Goal: Task Accomplishment & Management: Manage account settings

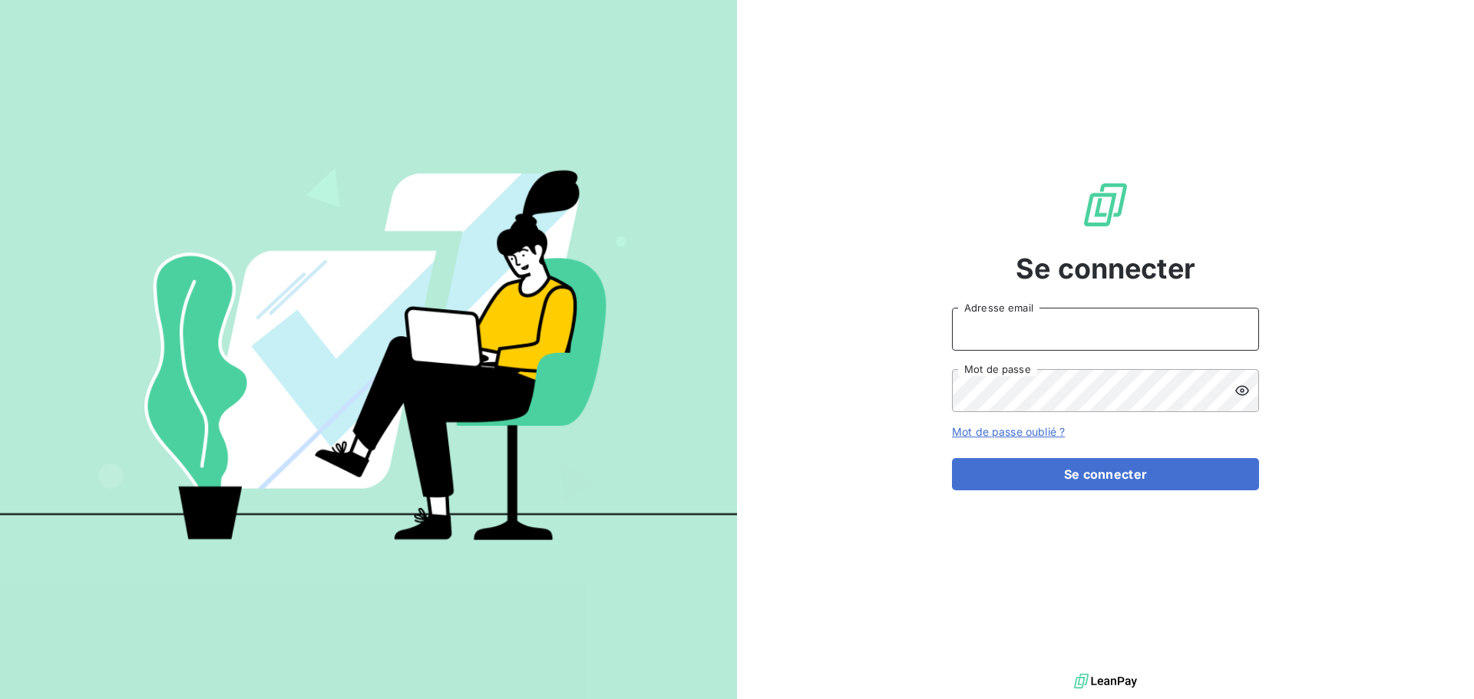
click at [1048, 331] on input "Adresse email" at bounding box center [1105, 329] width 307 height 43
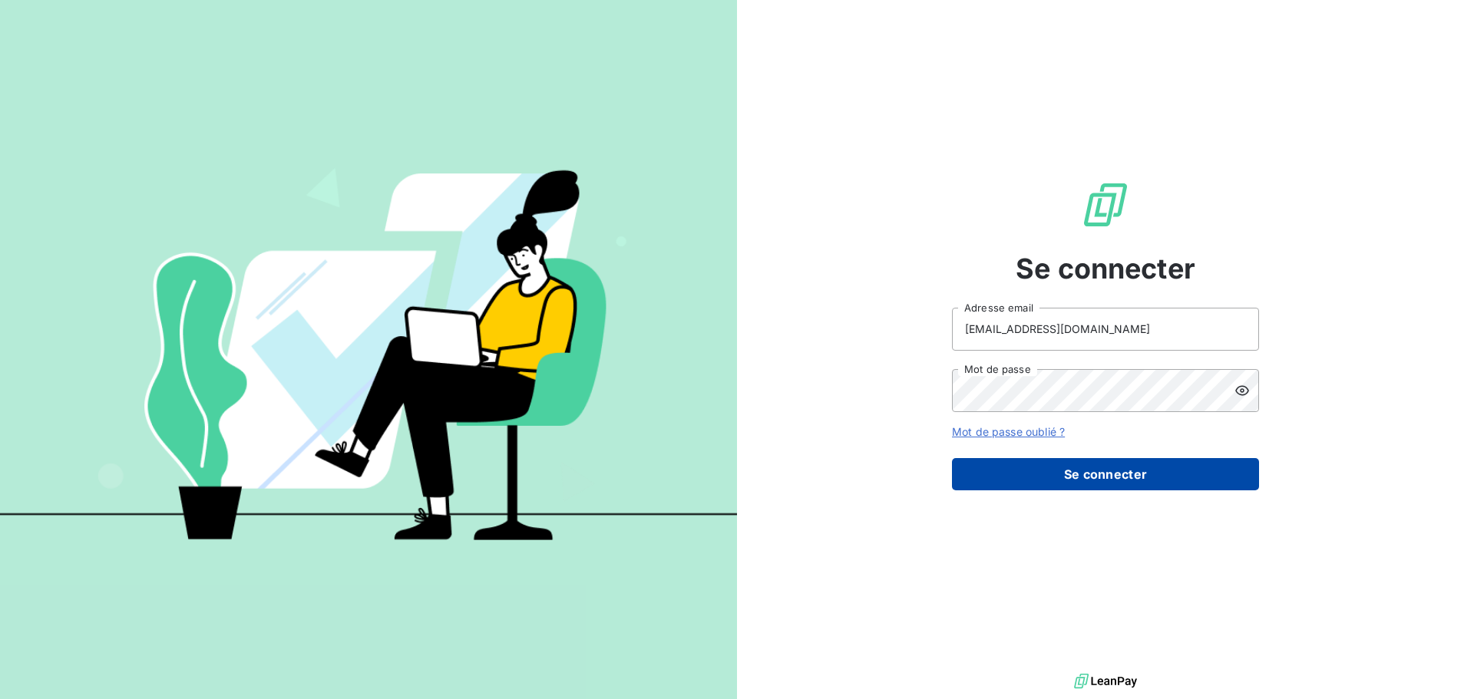
click at [1094, 468] on button "Se connecter" at bounding box center [1105, 474] width 307 height 32
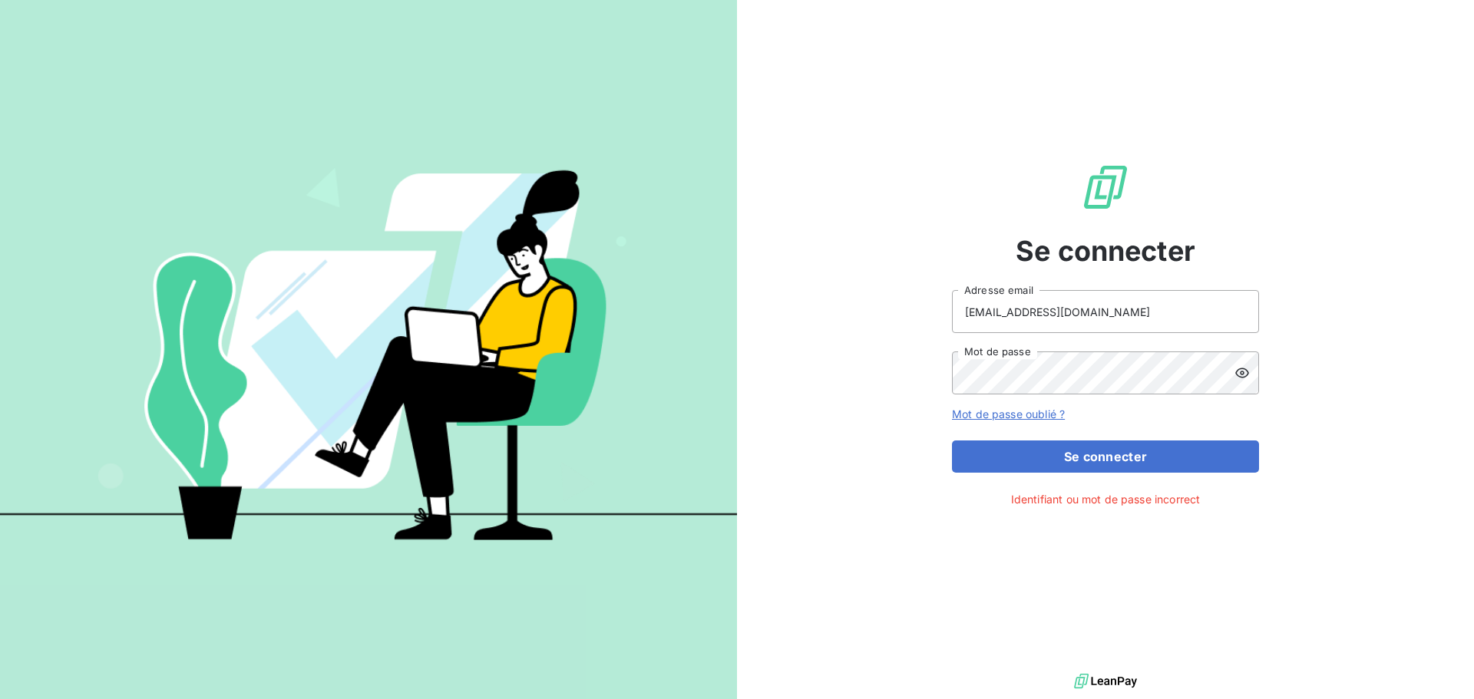
click at [1245, 370] on icon at bounding box center [1242, 373] width 14 height 10
drag, startPoint x: 1009, startPoint y: 309, endPoint x: 872, endPoint y: 315, distance: 137.5
click at [872, 315] on div "Se connecter [EMAIL_ADDRESS][DOMAIN_NAME] Adresse email Mot de passe Mot de pas…" at bounding box center [1105, 335] width 737 height 670
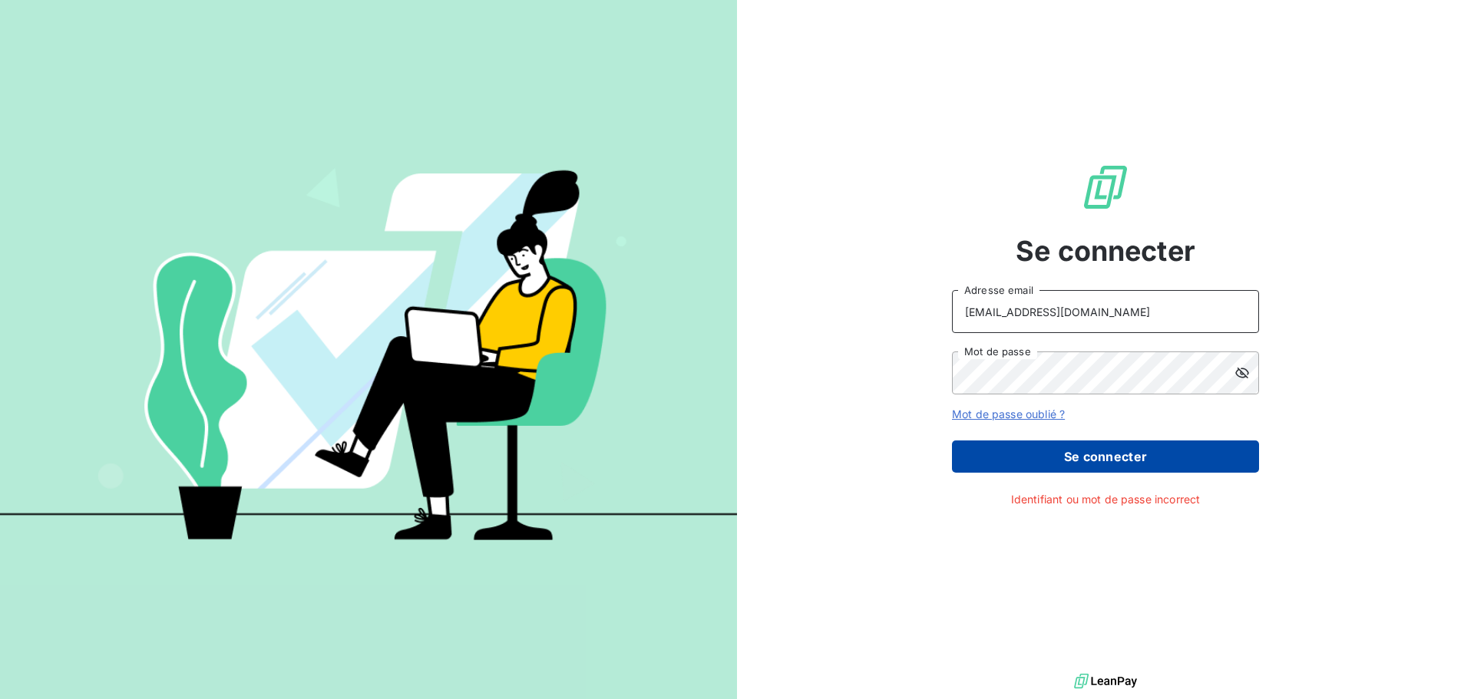
type input "[EMAIL_ADDRESS][DOMAIN_NAME]"
click at [1126, 462] on button "Se connecter" at bounding box center [1105, 457] width 307 height 32
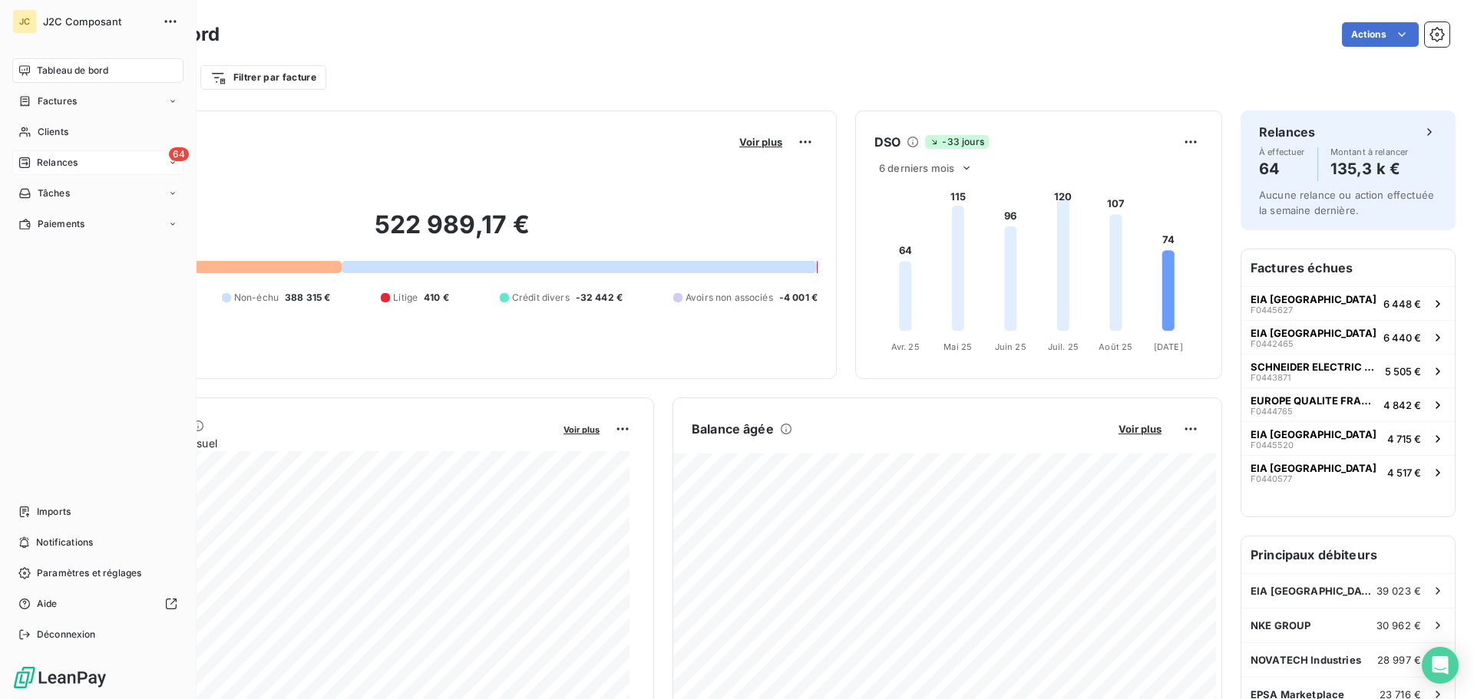
click at [76, 162] on span "Relances" at bounding box center [57, 163] width 41 height 14
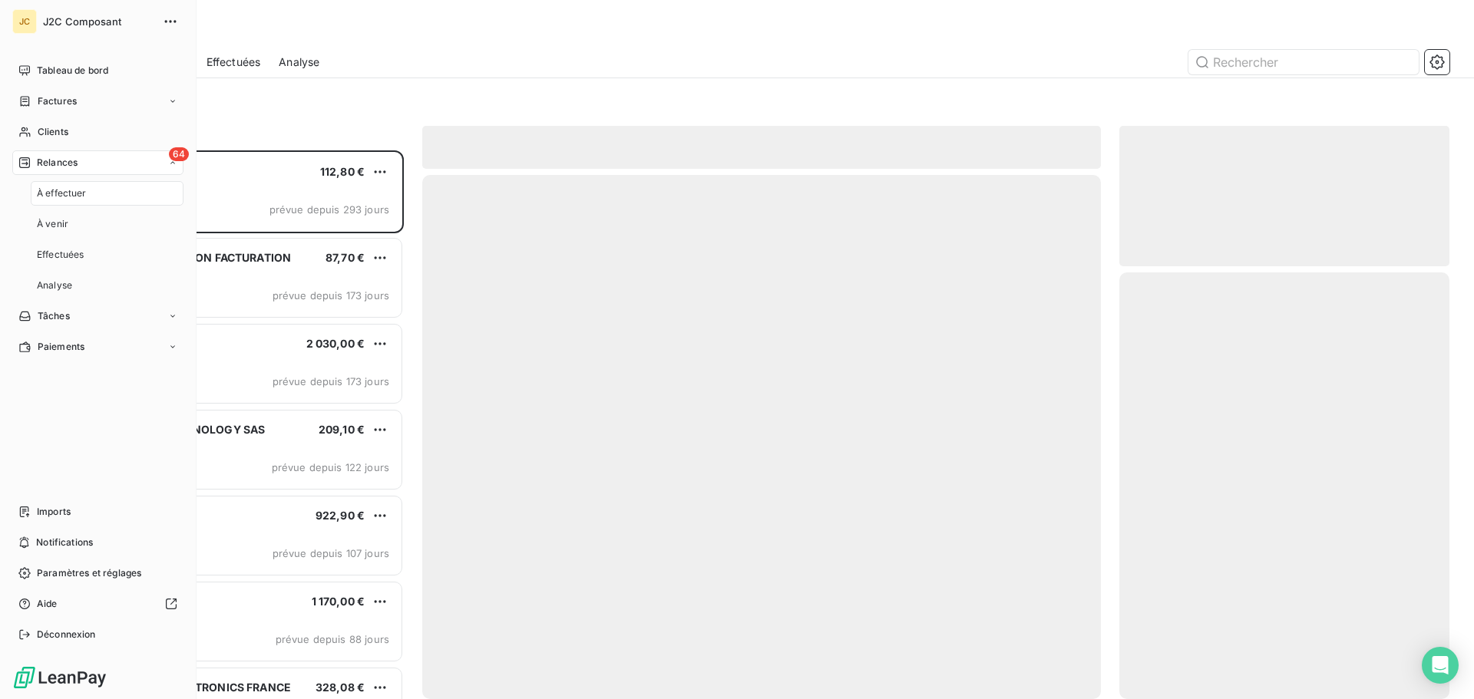
scroll to position [537, 319]
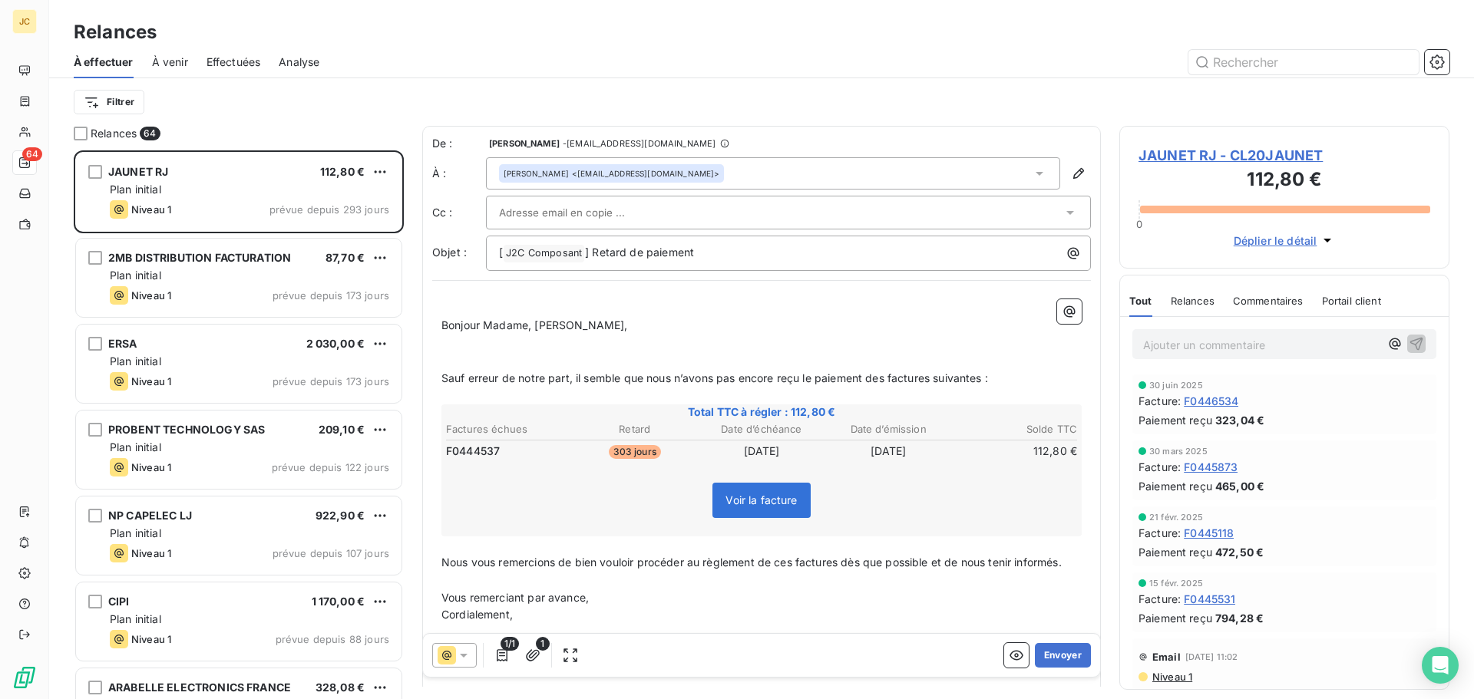
click at [749, 210] on div at bounding box center [780, 212] width 563 height 23
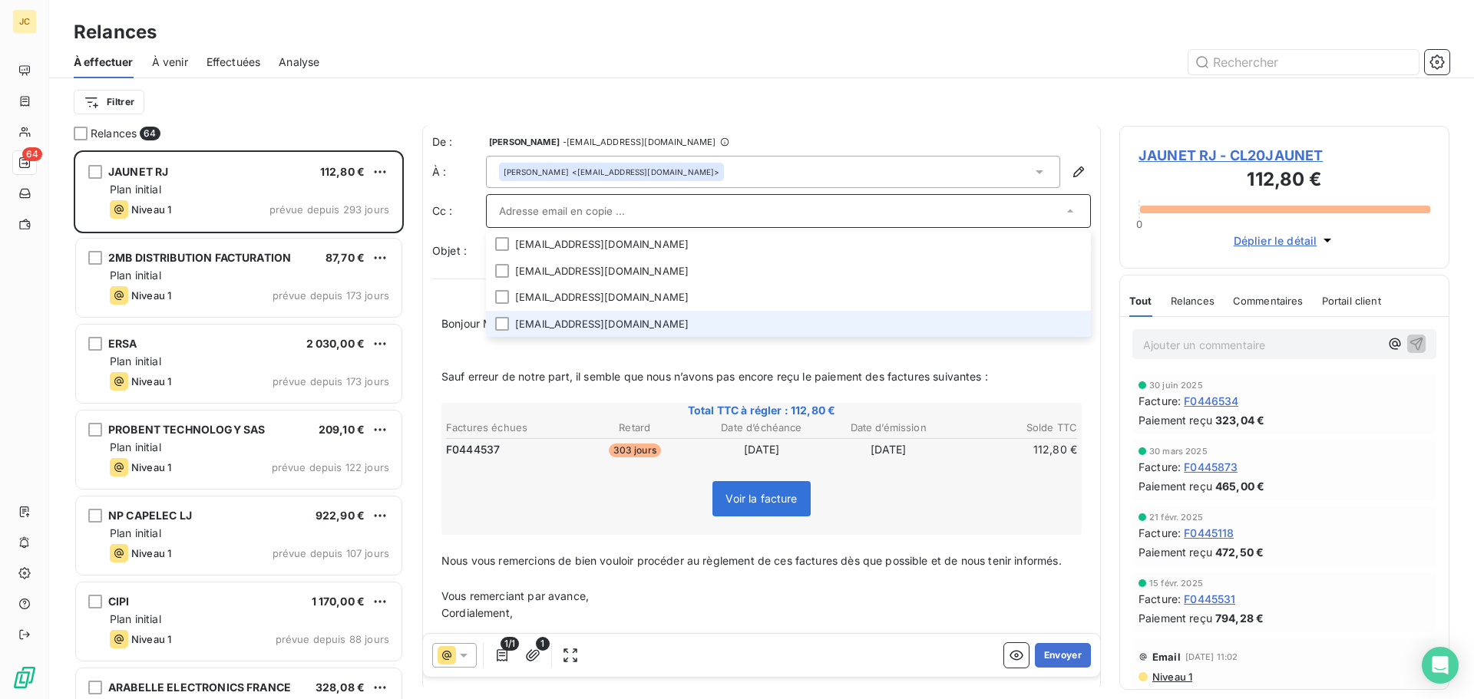
scroll to position [0, 0]
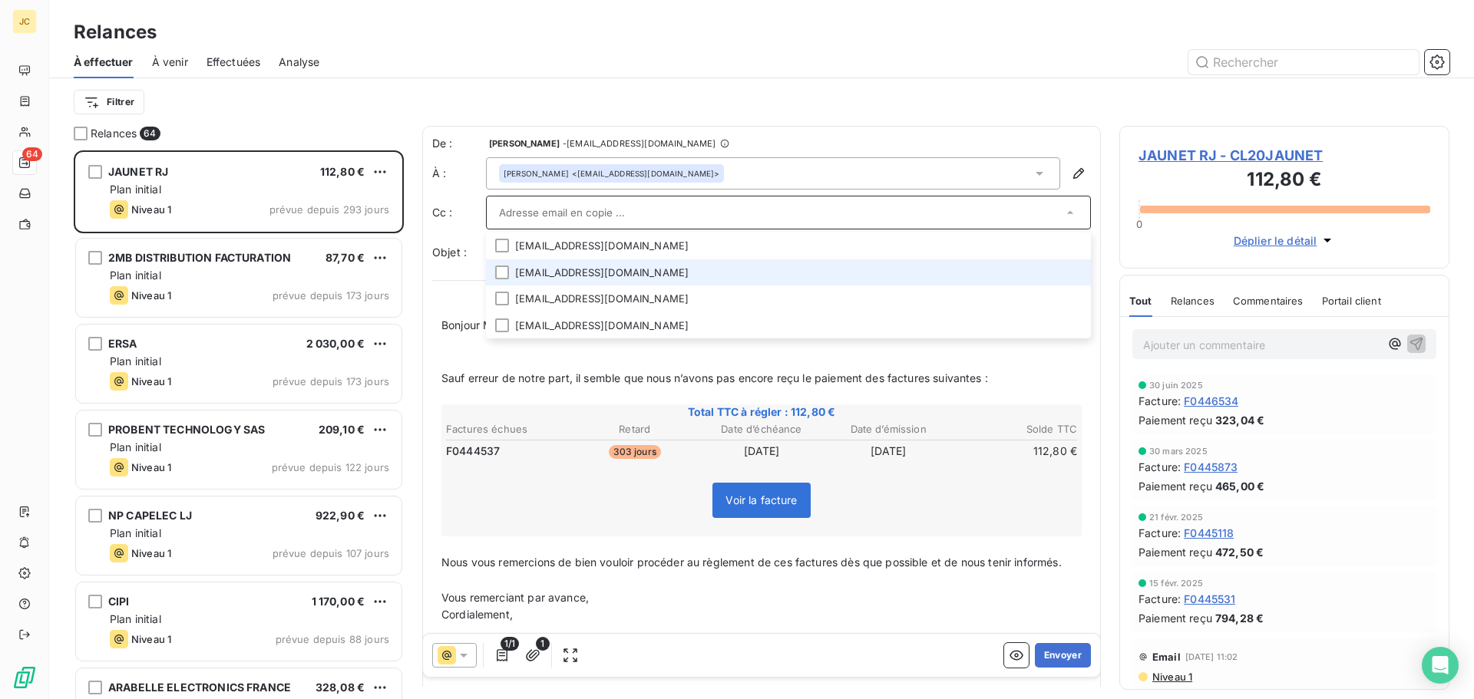
click at [593, 278] on li "[EMAIL_ADDRESS][DOMAIN_NAME]" at bounding box center [788, 272] width 605 height 27
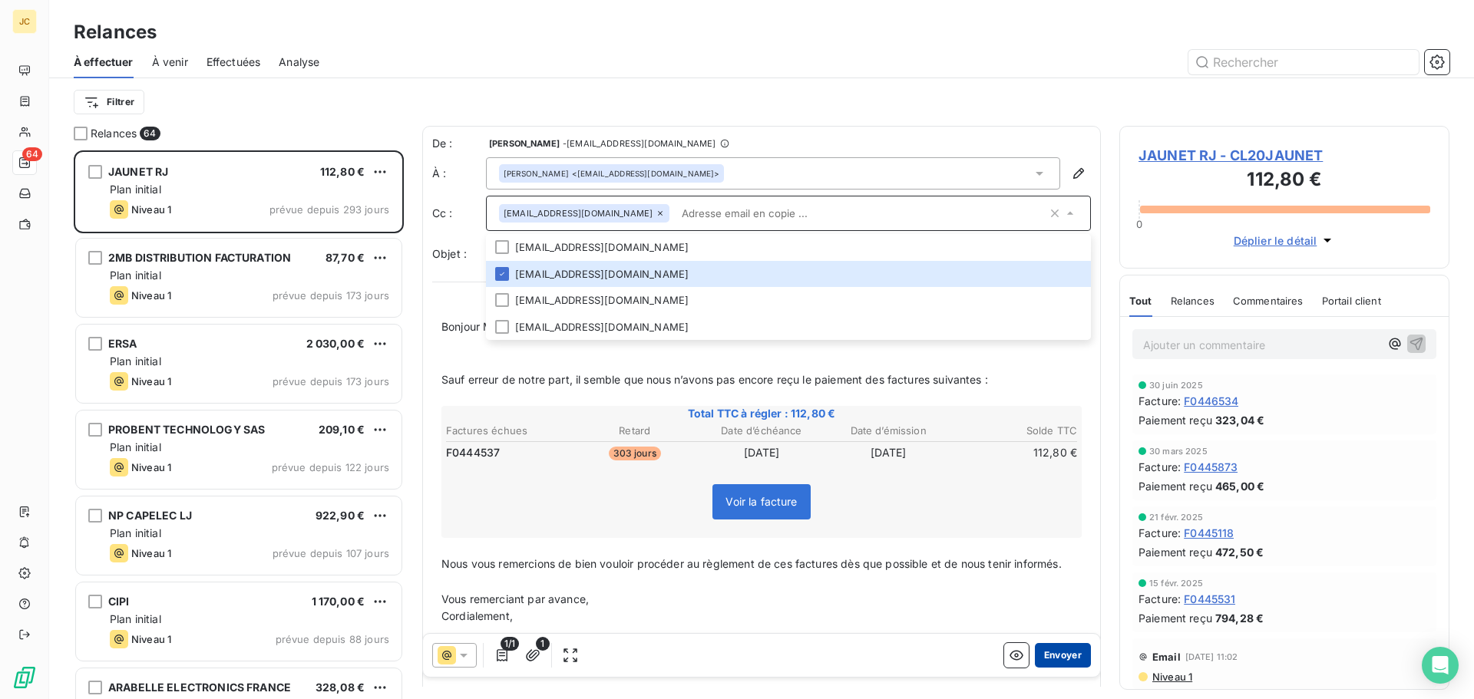
click at [1056, 657] on button "Envoyer" at bounding box center [1063, 655] width 56 height 25
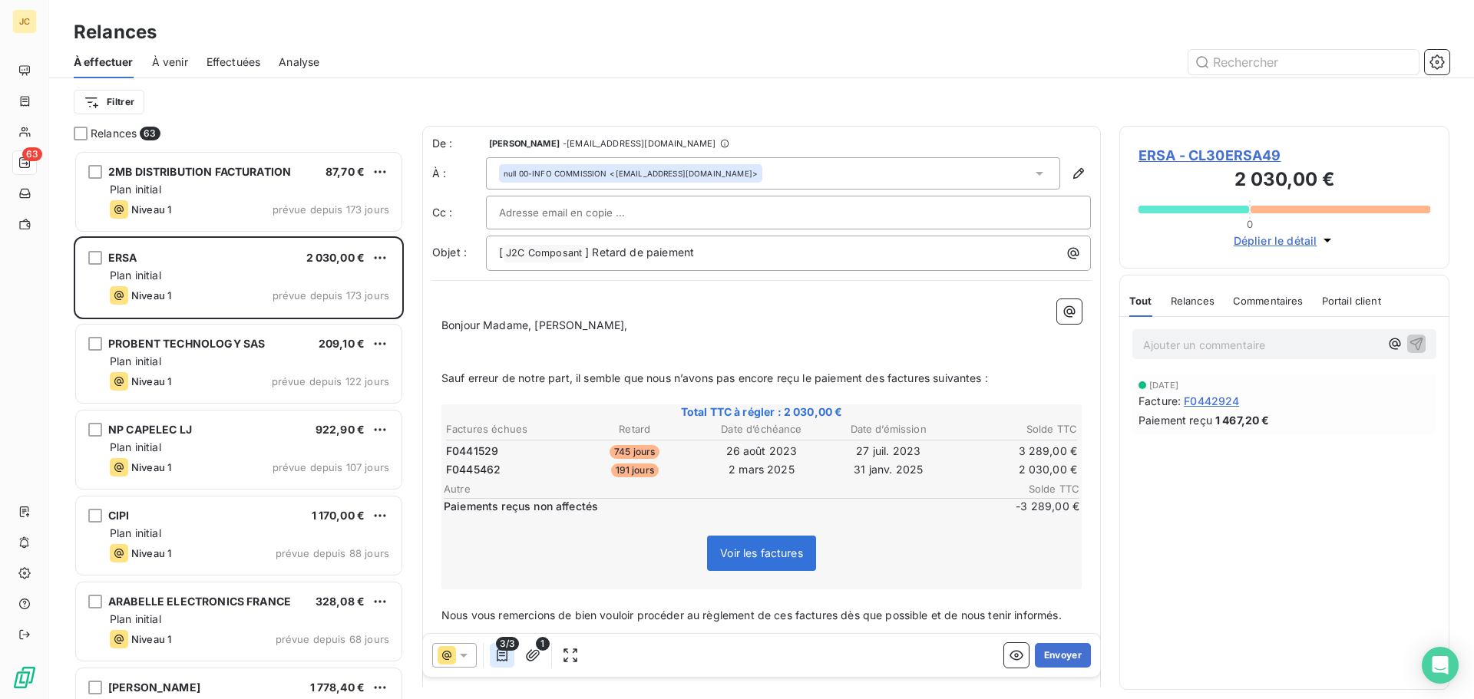
click at [503, 652] on icon "button" at bounding box center [501, 655] width 15 height 15
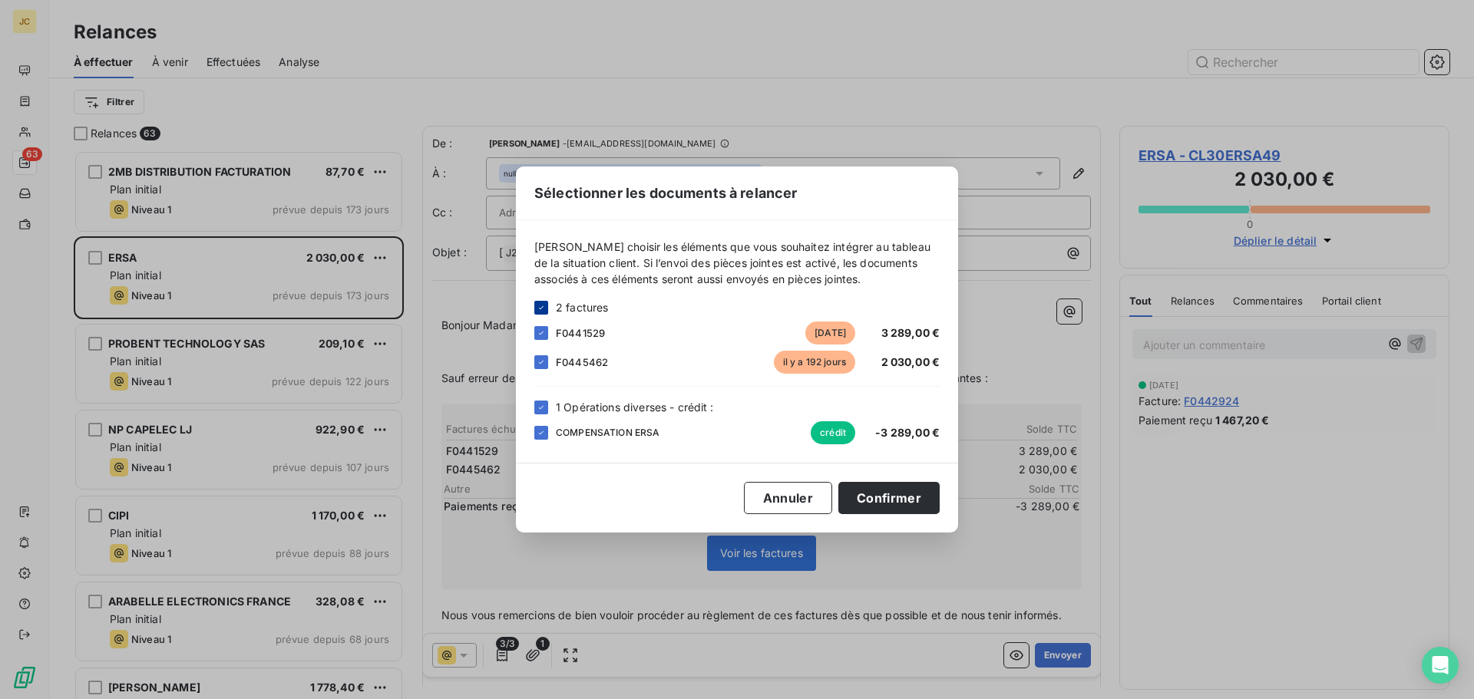
click at [541, 309] on icon at bounding box center [541, 307] width 9 height 9
click at [541, 362] on div at bounding box center [541, 362] width 14 height 14
click at [541, 409] on icon at bounding box center [541, 407] width 9 height 9
click at [904, 499] on button "Confirmer" at bounding box center [888, 498] width 101 height 32
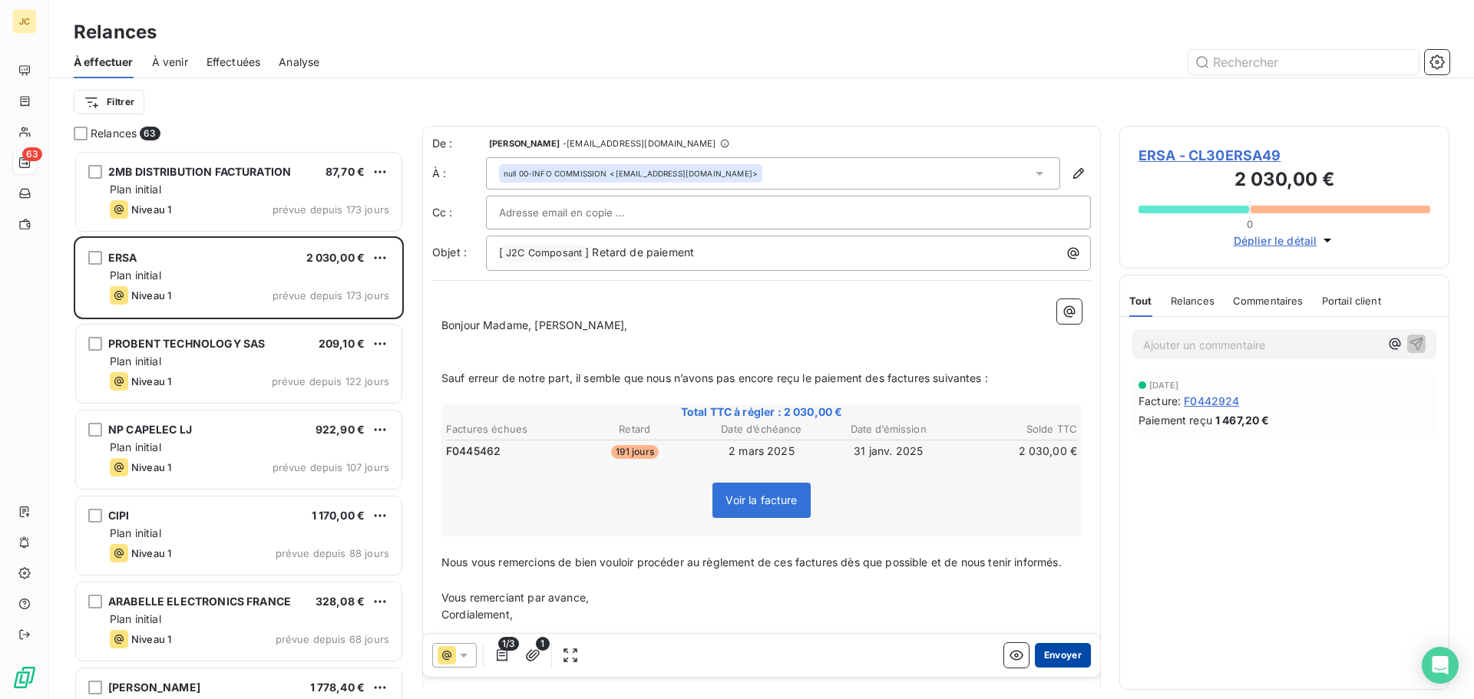
click at [1048, 652] on button "Envoyer" at bounding box center [1063, 655] width 56 height 25
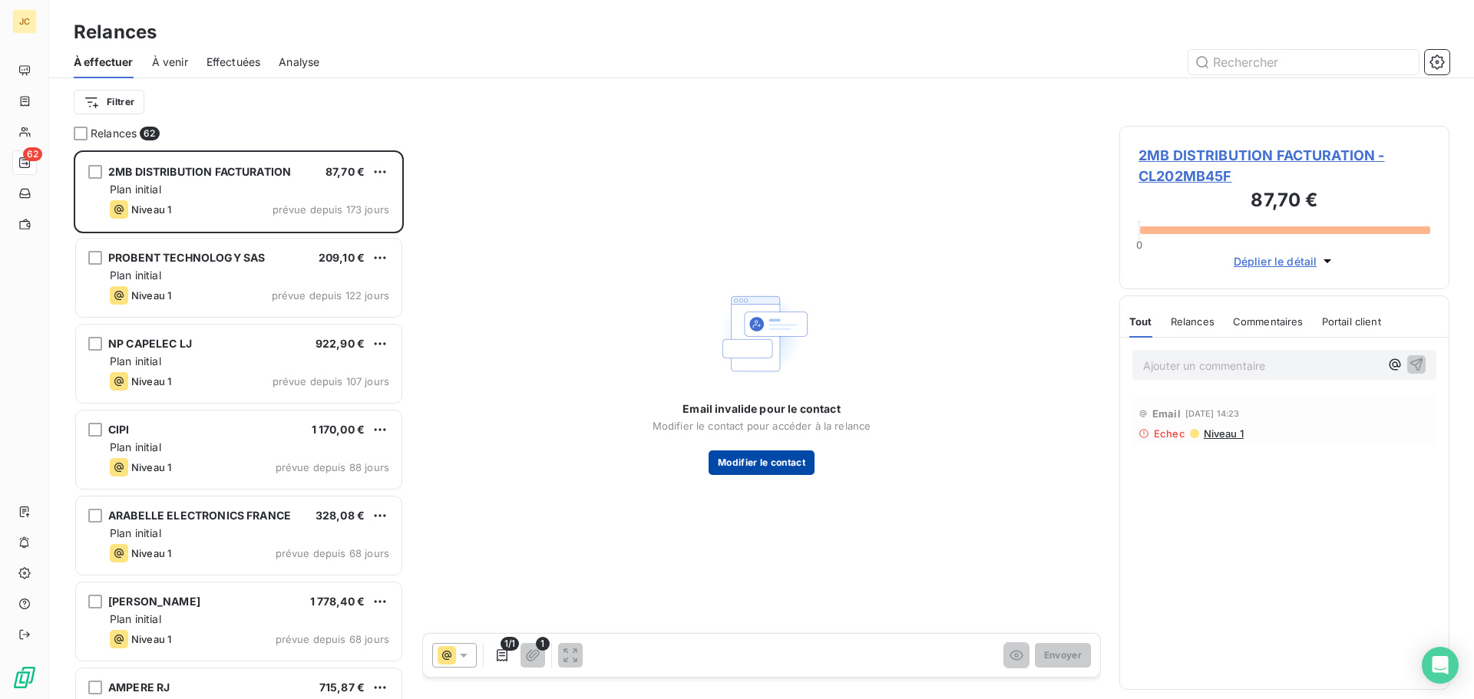
click at [781, 465] on button "Modifier le contact" at bounding box center [762, 463] width 106 height 25
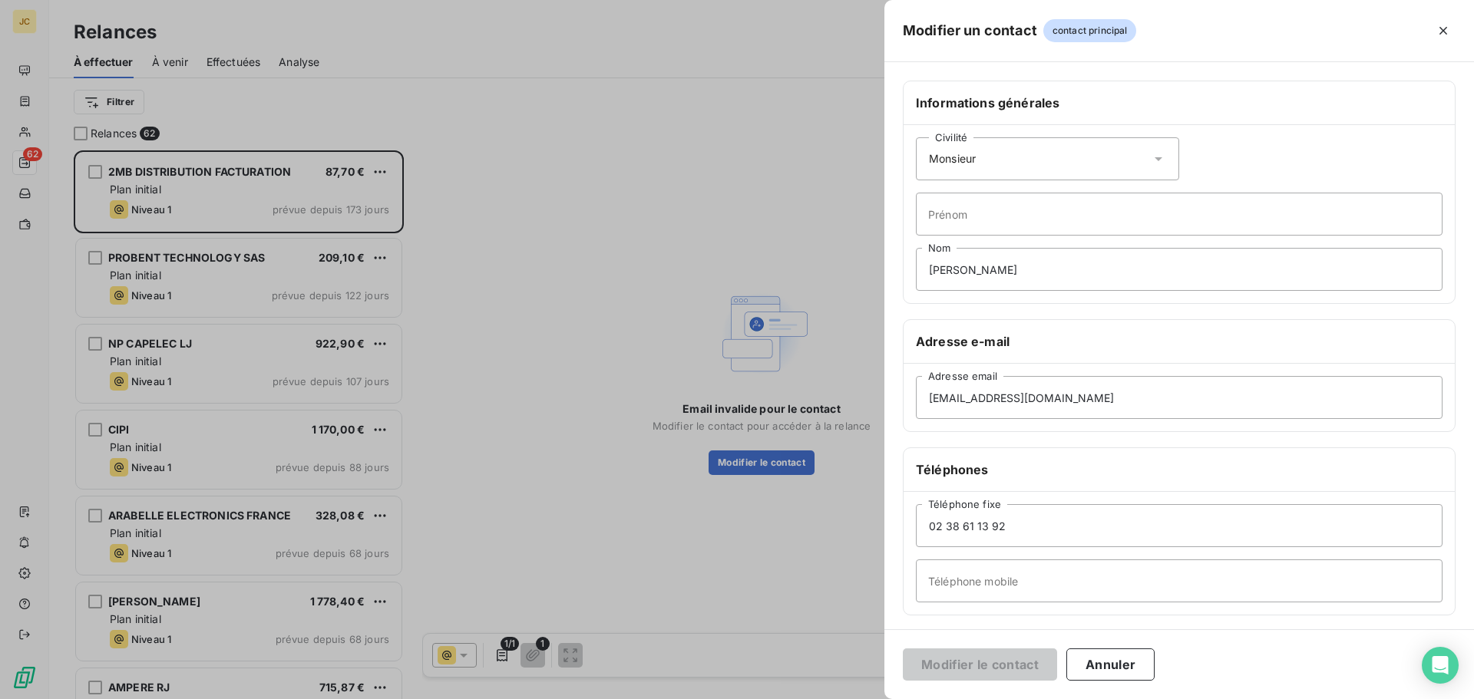
click at [774, 251] on div at bounding box center [737, 349] width 1474 height 699
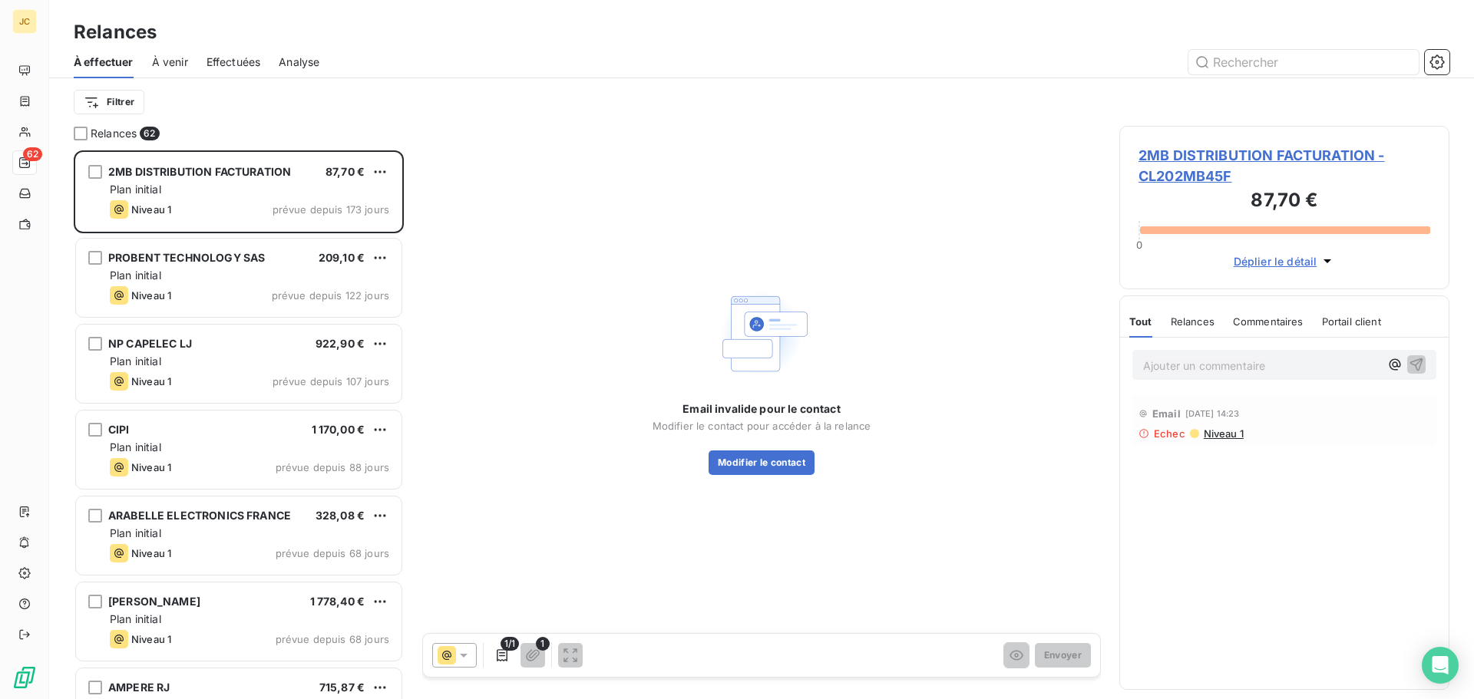
click at [1239, 148] on span "2MB DISTRIBUTION FACTURATION - CL202MB45F" at bounding box center [1284, 165] width 292 height 41
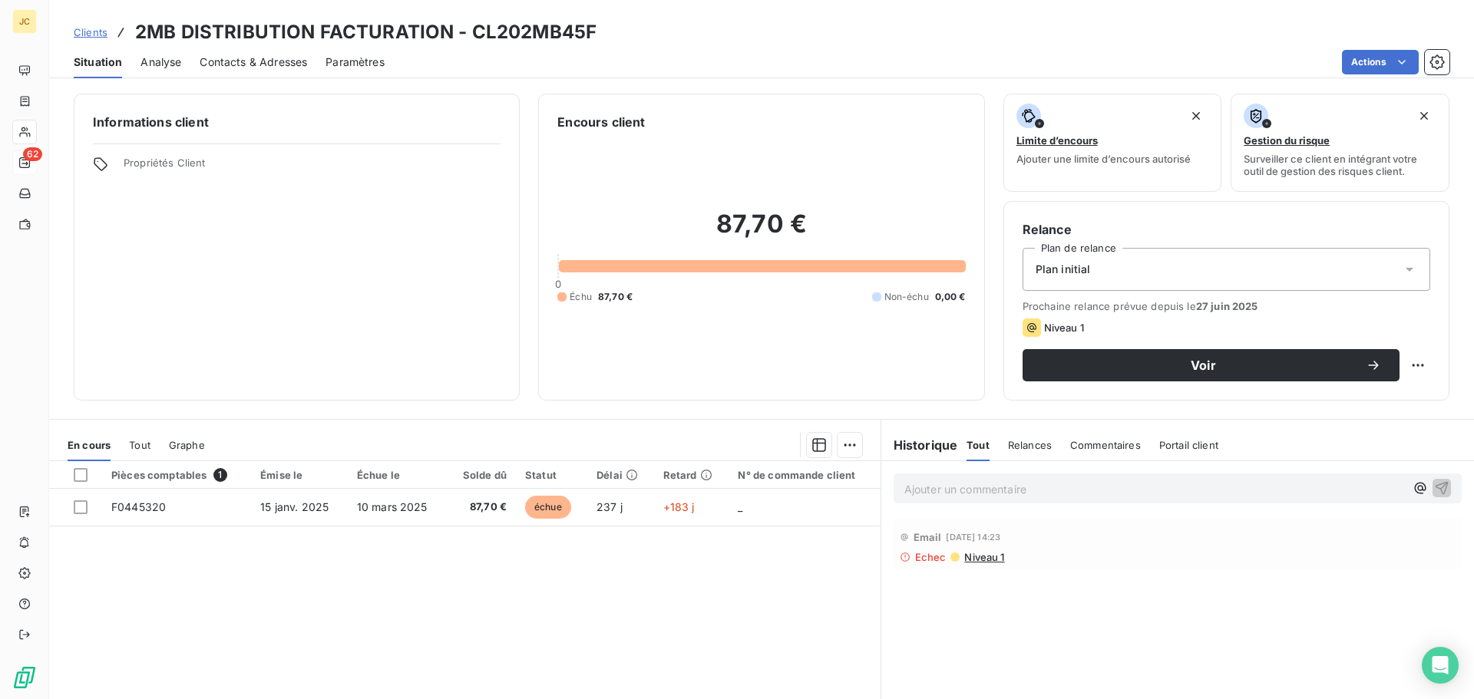
click at [229, 62] on span "Contacts & Adresses" at bounding box center [253, 62] width 107 height 15
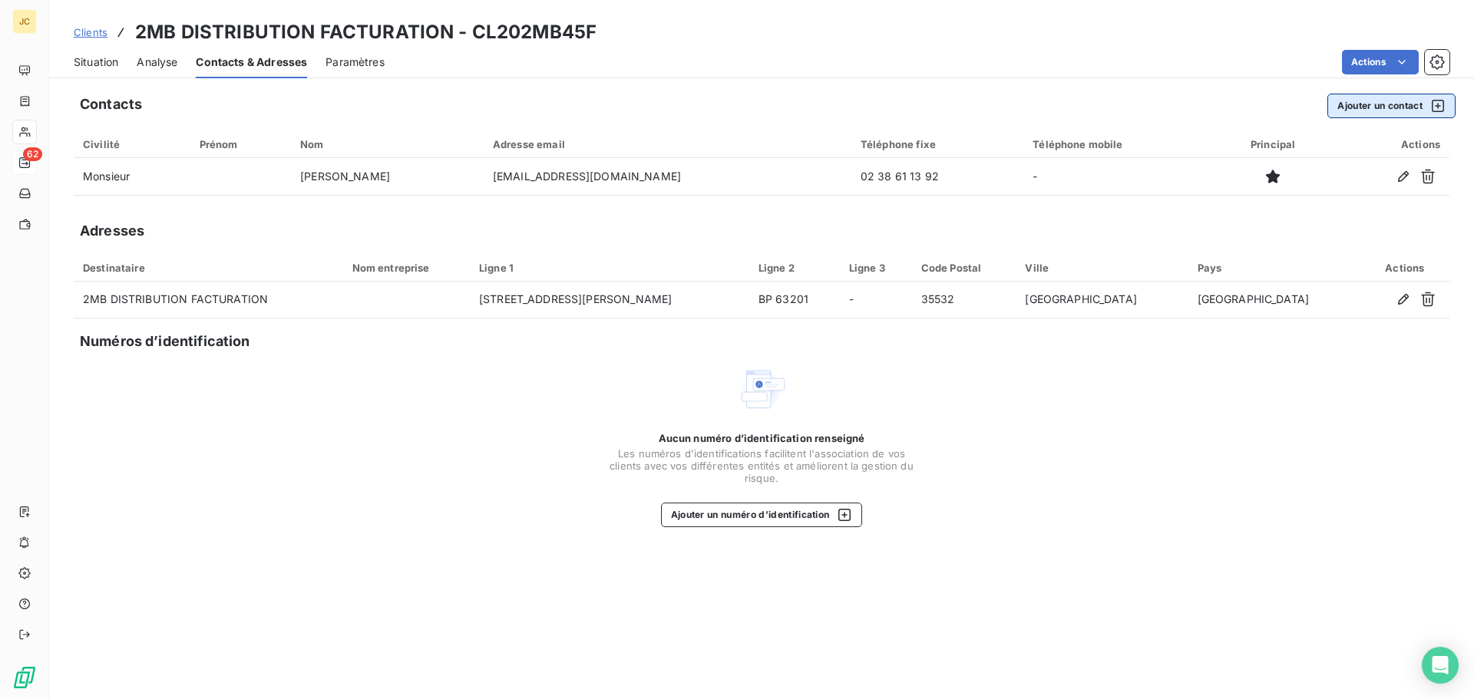
click at [1399, 111] on button "Ajouter un contact" at bounding box center [1391, 106] width 128 height 25
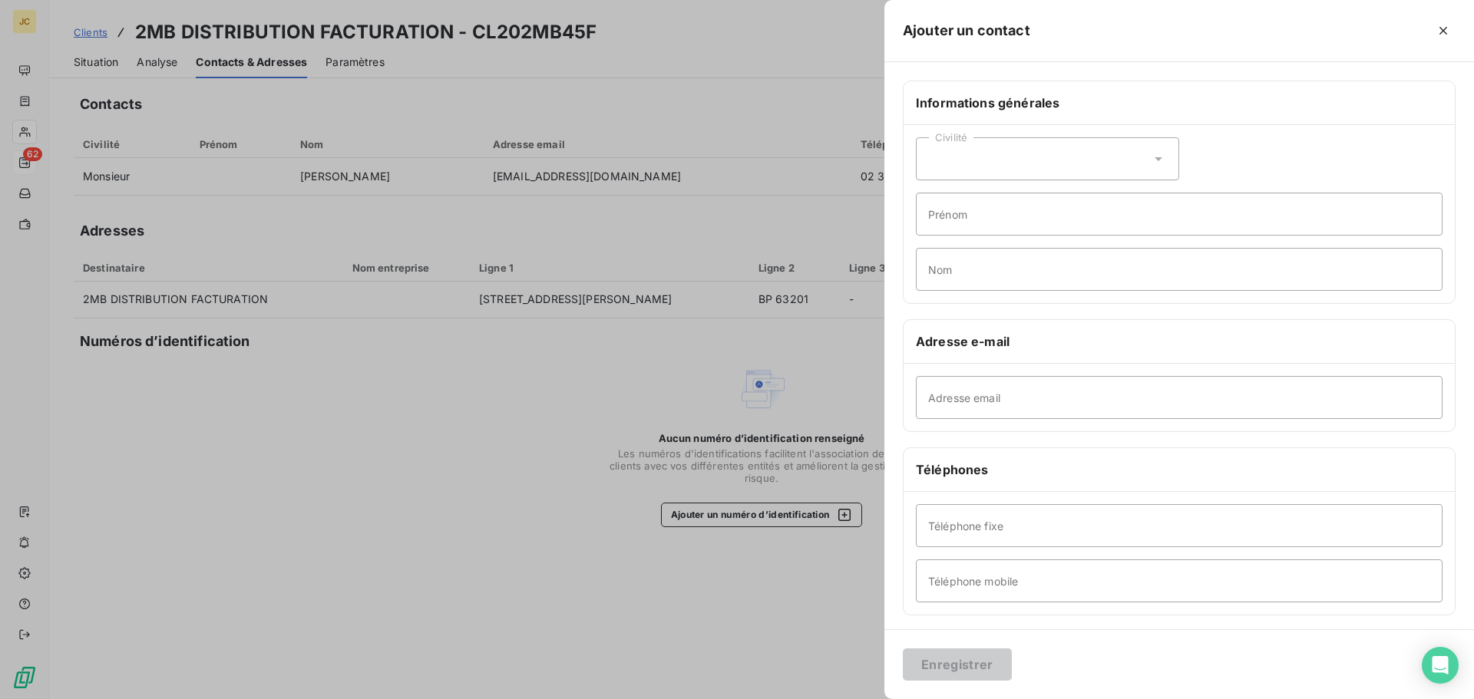
click at [1032, 154] on div "Civilité" at bounding box center [1047, 158] width 263 height 43
click at [1020, 215] on input "Prénom" at bounding box center [1179, 214] width 527 height 43
click at [947, 276] on input "Nom" at bounding box center [1179, 269] width 527 height 43
type input "COMPTA"
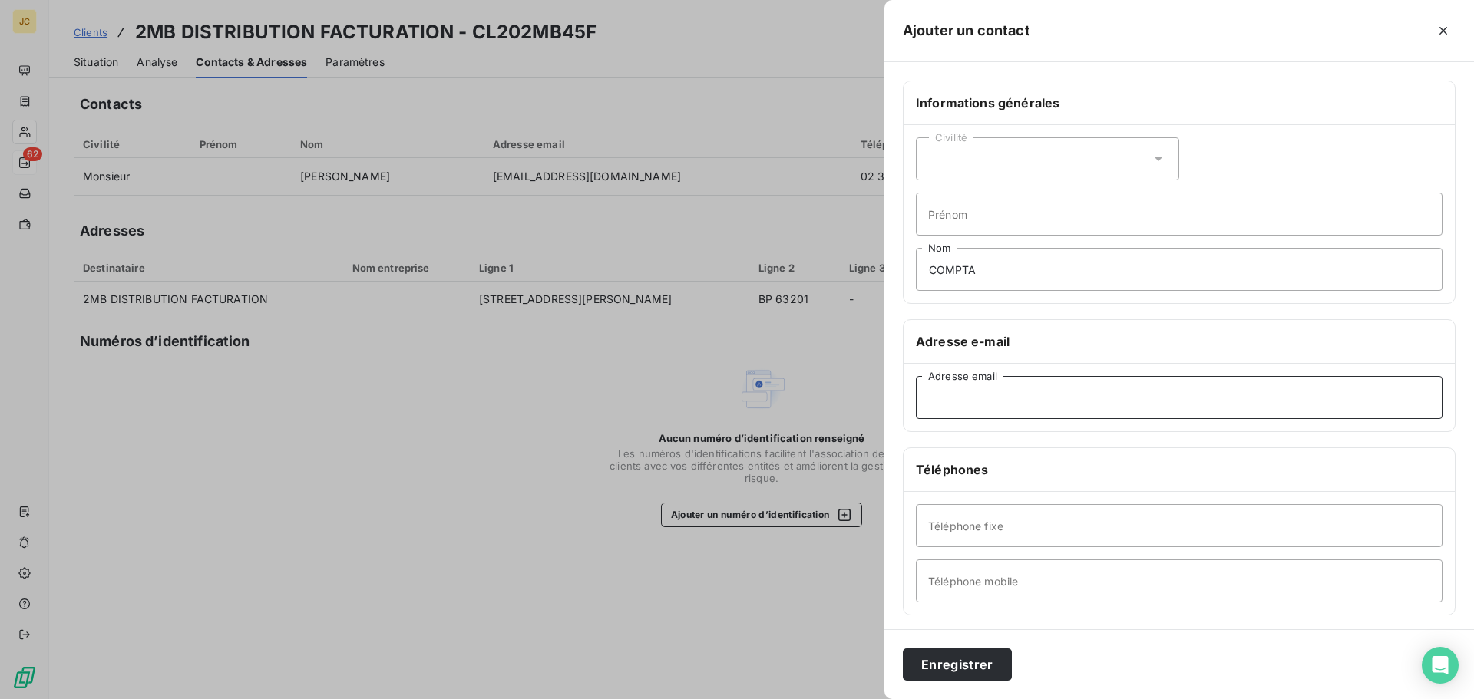
click at [1051, 396] on input "Adresse email" at bounding box center [1179, 397] width 527 height 43
paste input "[EMAIL_ADDRESS][DOMAIN_NAME]"
type input "[EMAIL_ADDRESS][DOMAIN_NAME]"
click at [963, 670] on button "Enregistrer" at bounding box center [957, 665] width 109 height 32
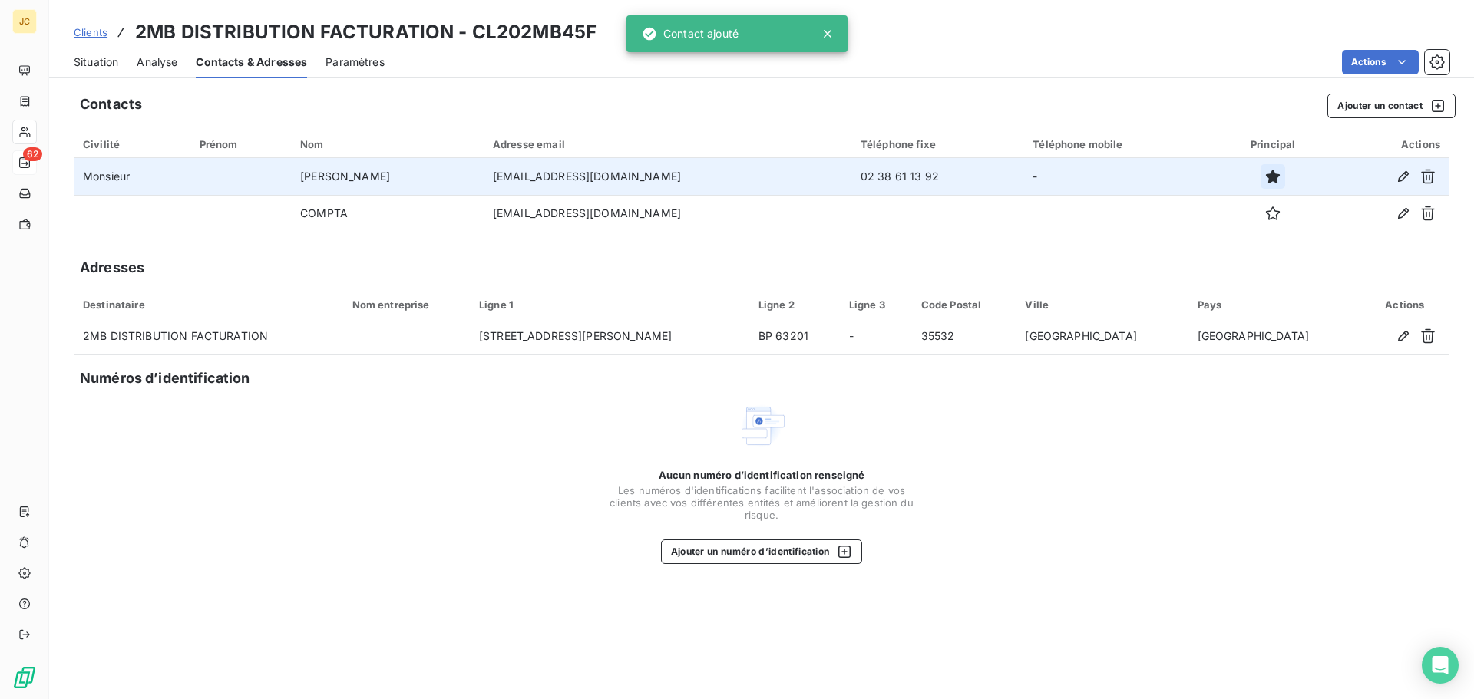
click at [1270, 180] on icon "button" at bounding box center [1273, 177] width 14 height 14
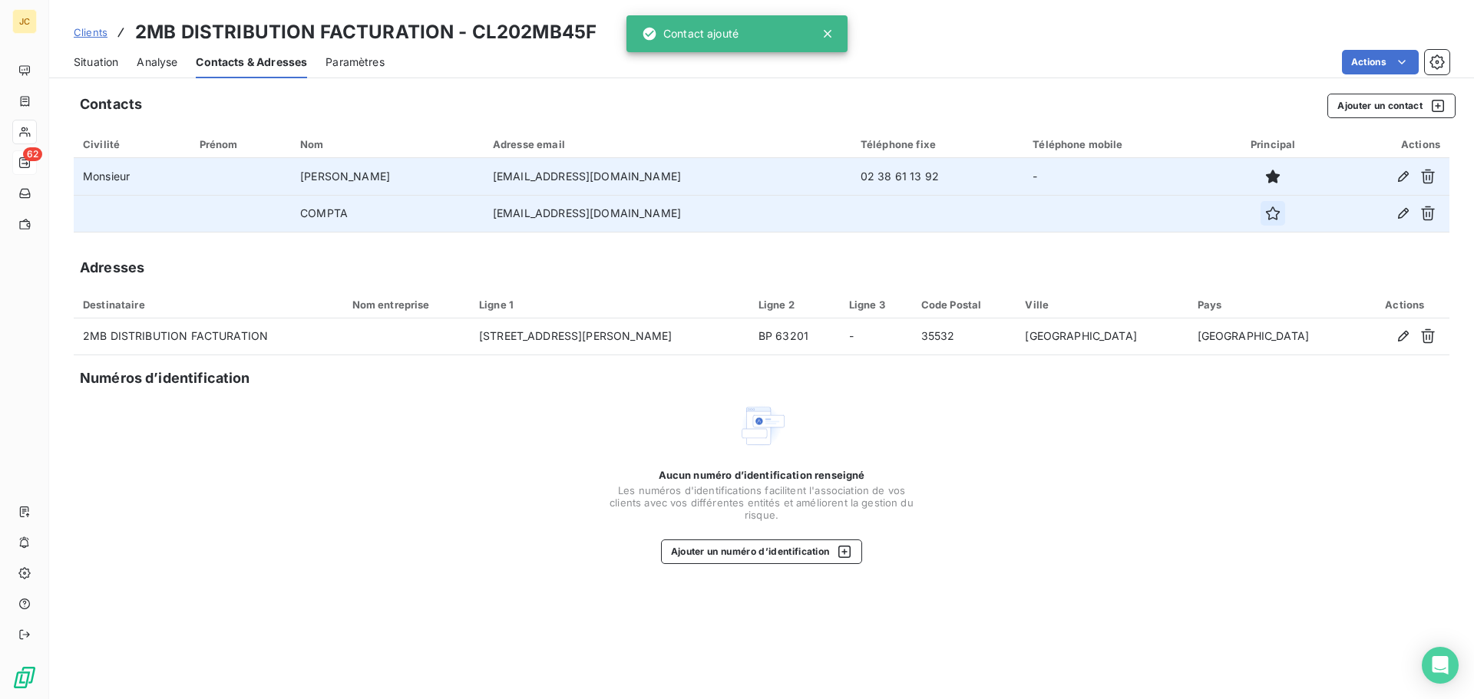
click at [1269, 212] on icon "button" at bounding box center [1272, 213] width 15 height 15
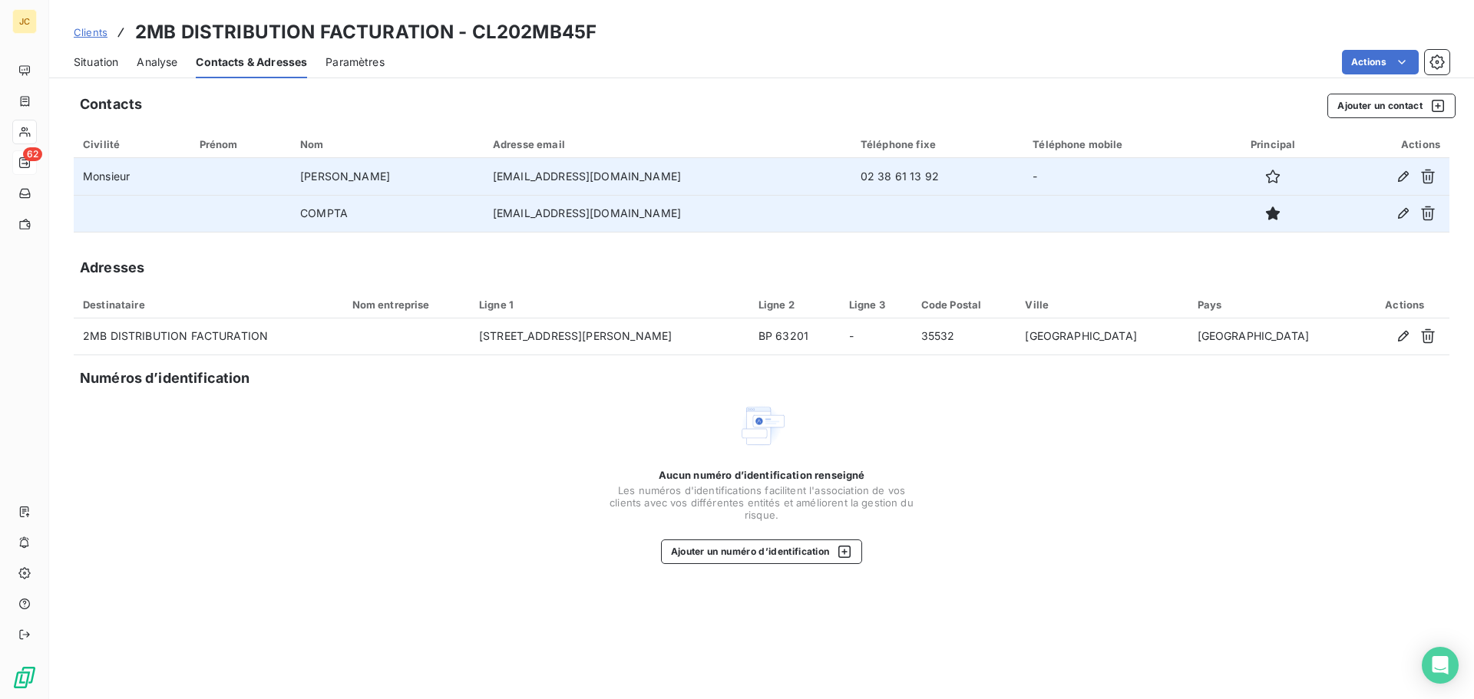
click at [88, 64] on span "Situation" at bounding box center [96, 62] width 45 height 15
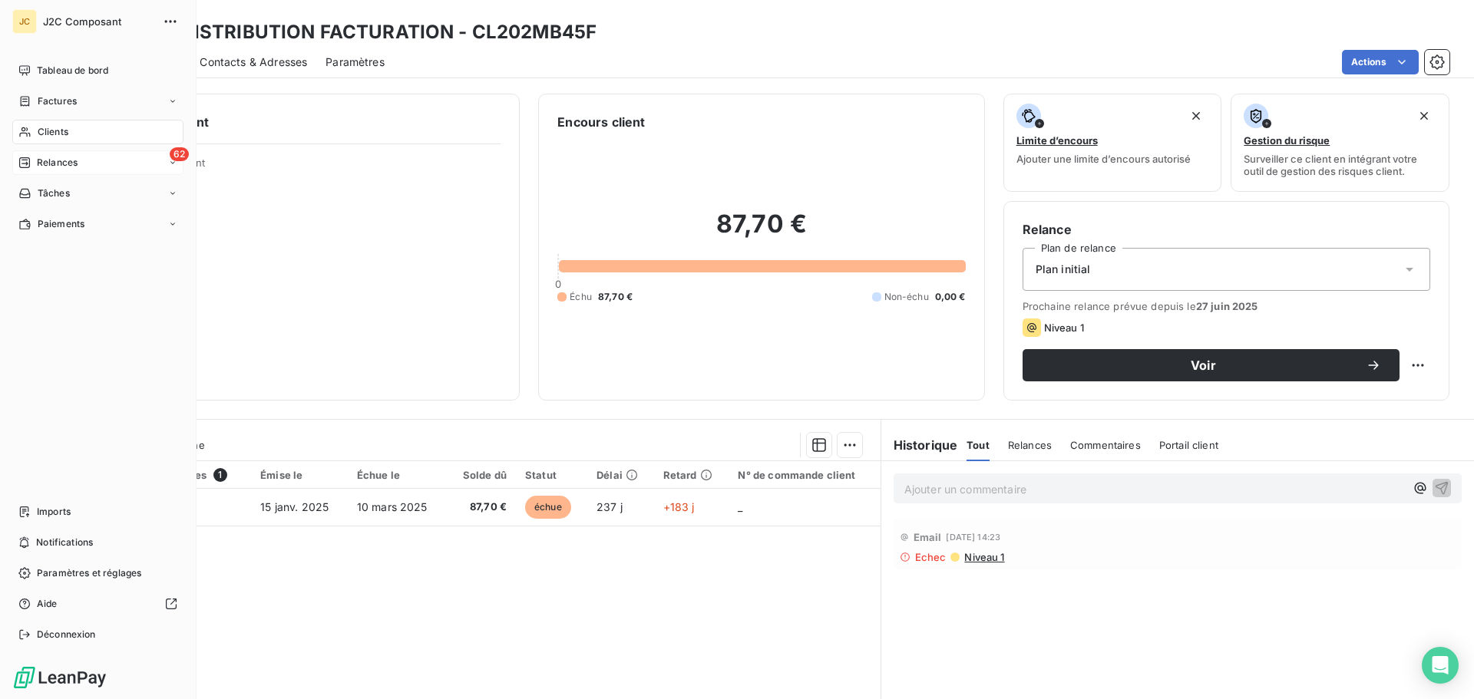
click at [49, 157] on span "Relances" at bounding box center [57, 163] width 41 height 14
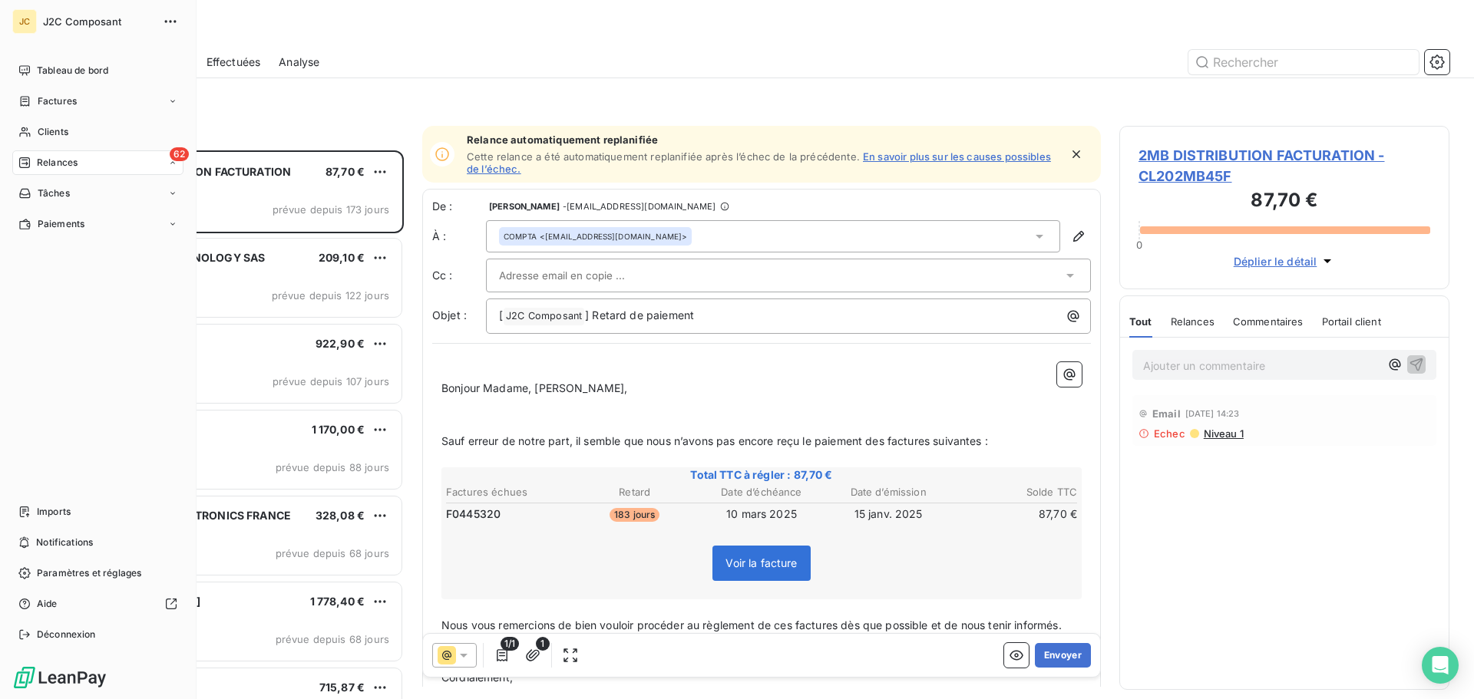
scroll to position [537, 319]
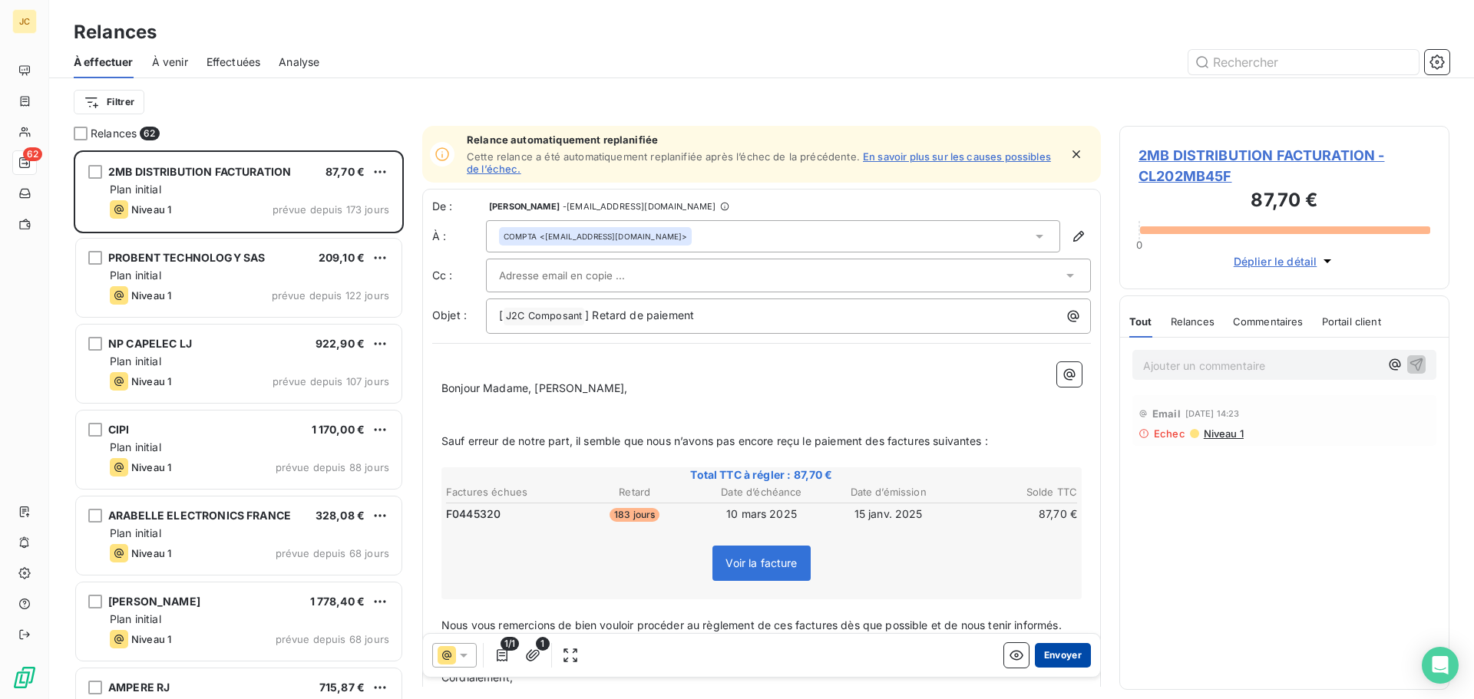
click at [1049, 653] on button "Envoyer" at bounding box center [1063, 655] width 56 height 25
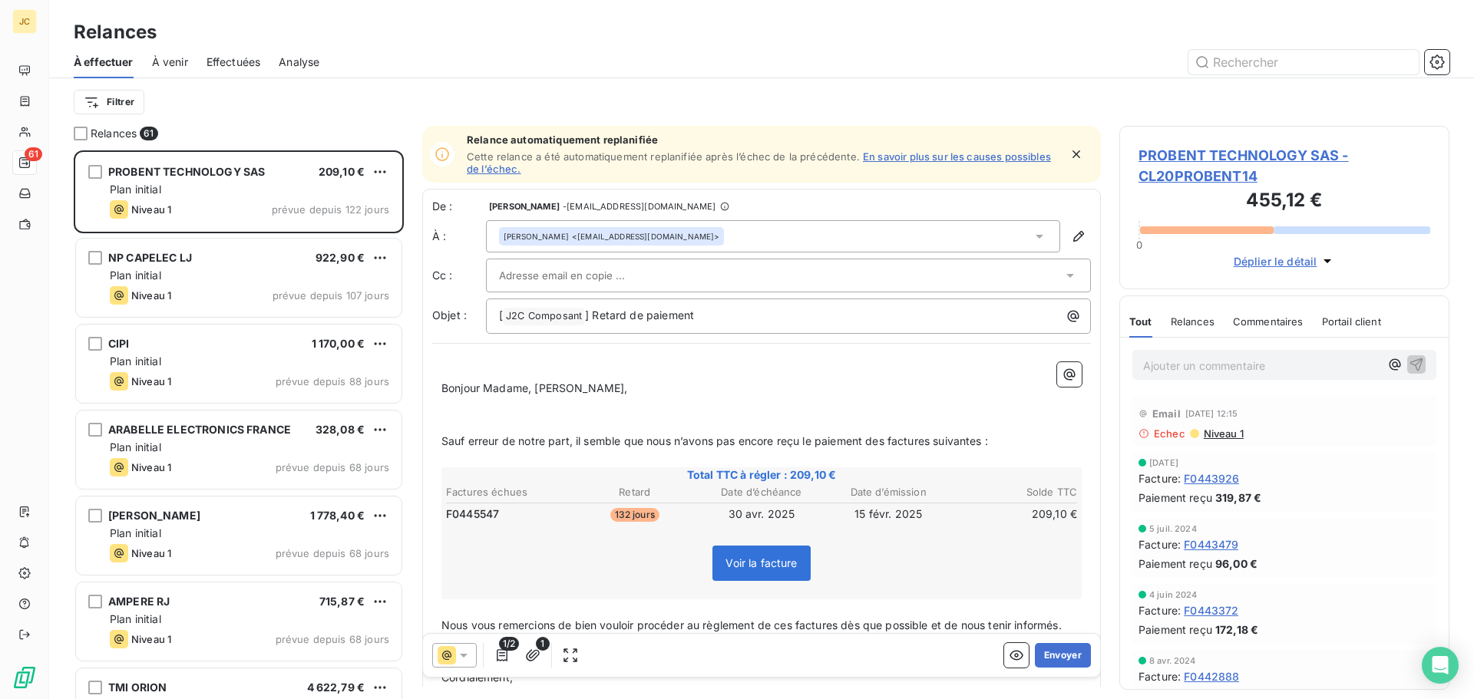
click at [1062, 279] on icon at bounding box center [1069, 275] width 15 height 15
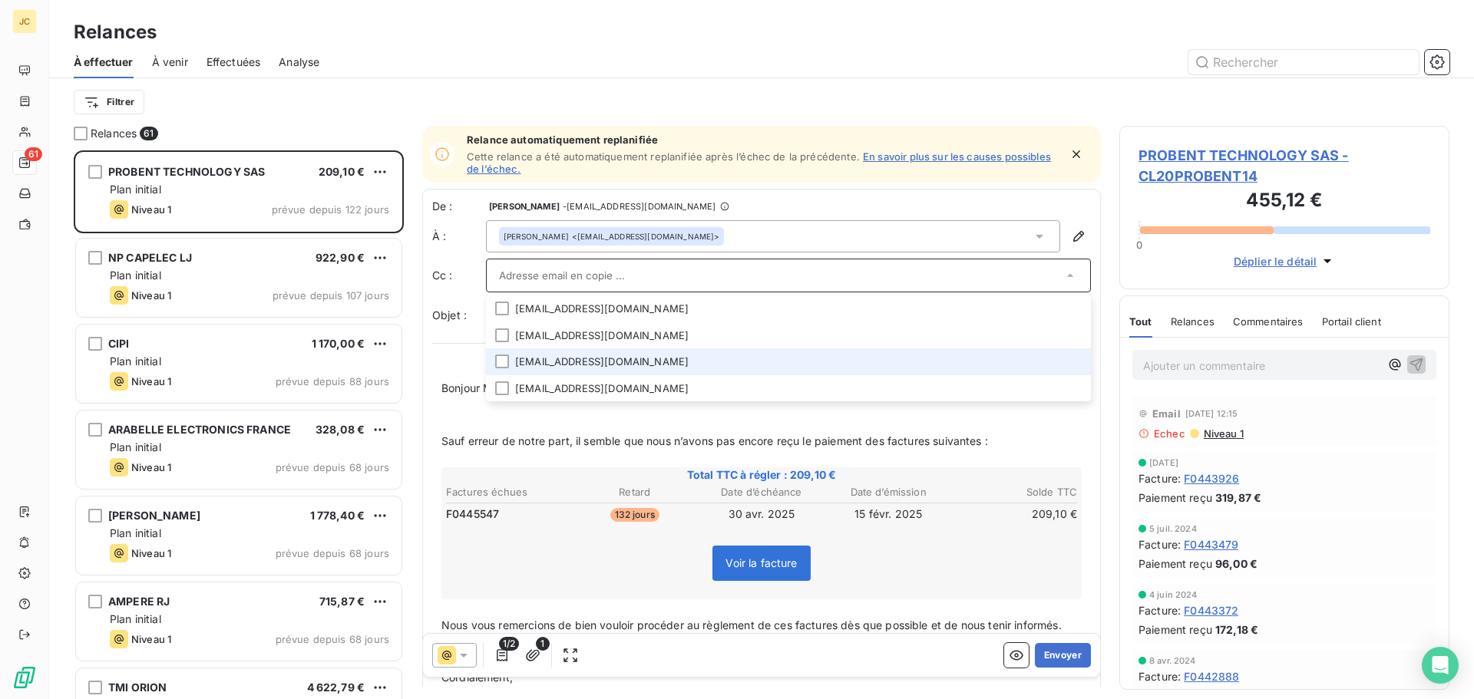
click at [644, 362] on li "[EMAIL_ADDRESS][DOMAIN_NAME]" at bounding box center [788, 362] width 605 height 27
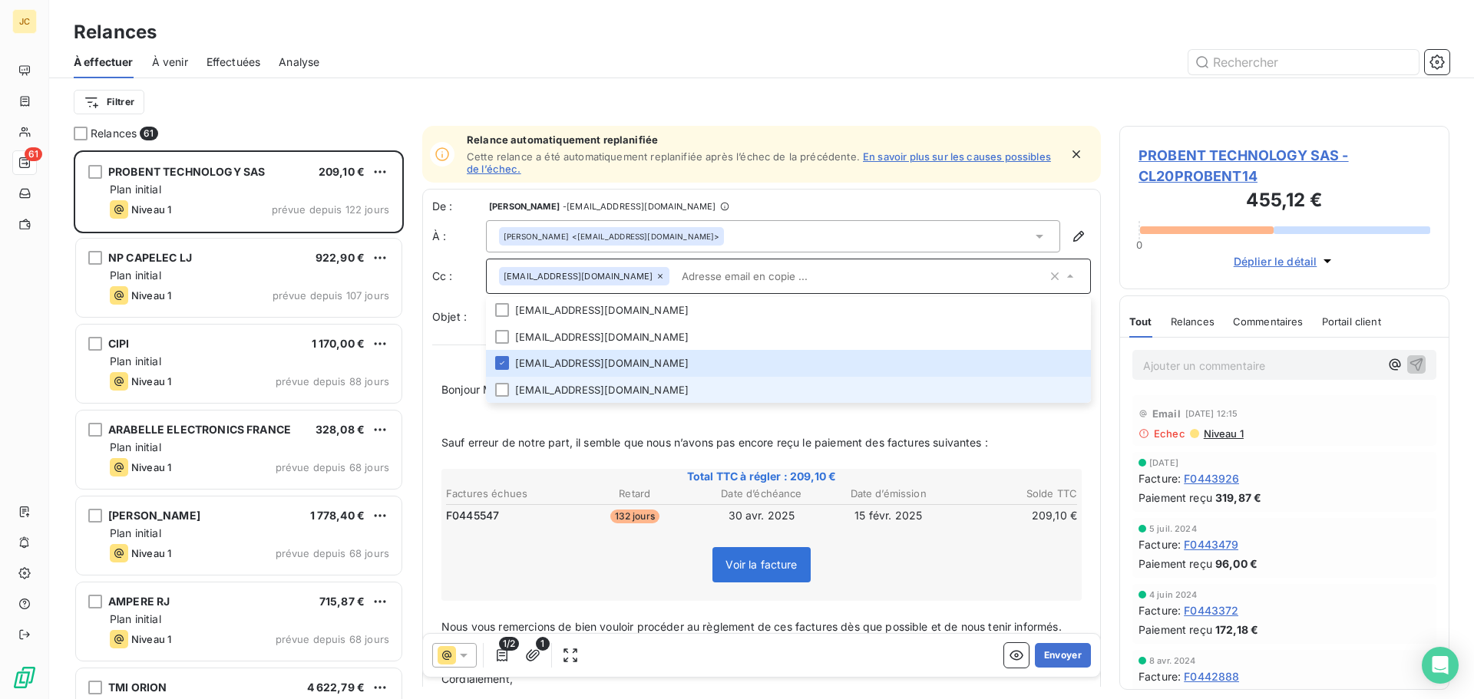
click at [645, 385] on li "[EMAIL_ADDRESS][DOMAIN_NAME]" at bounding box center [788, 390] width 605 height 27
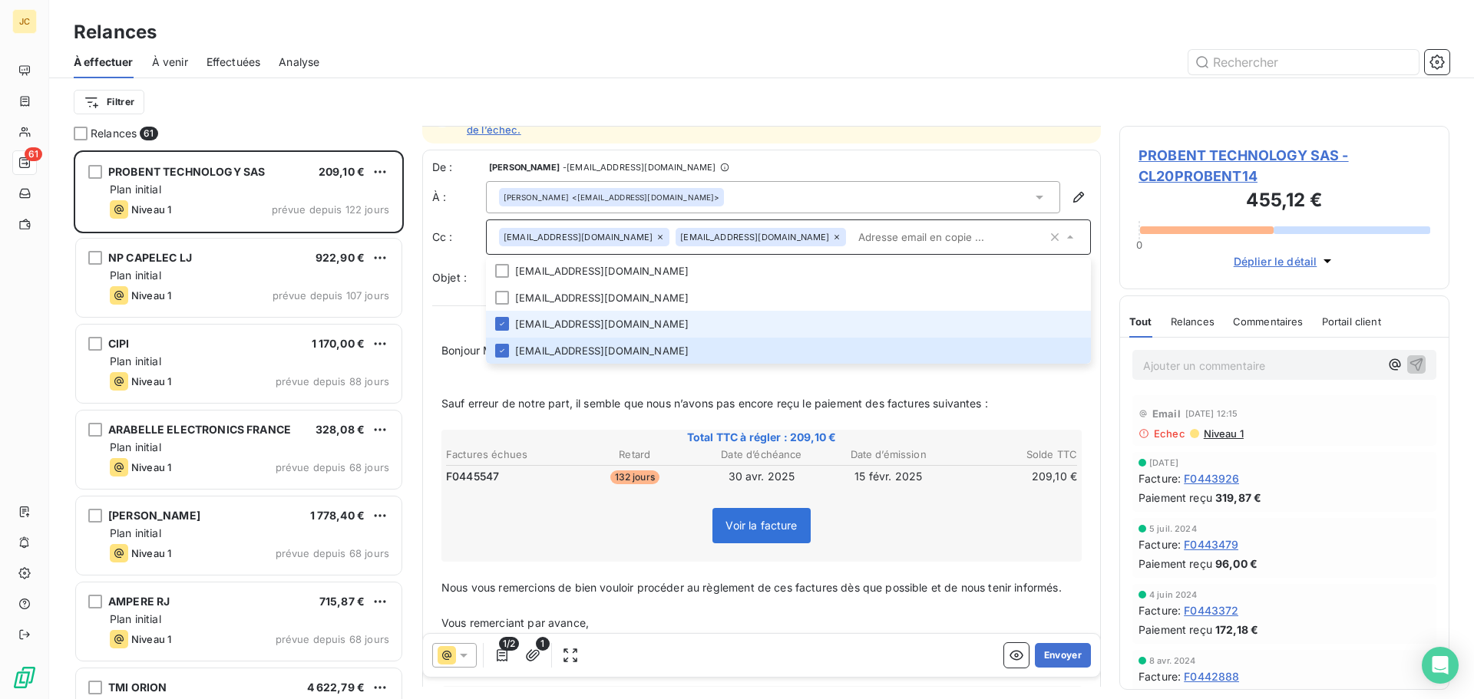
scroll to position [78, 0]
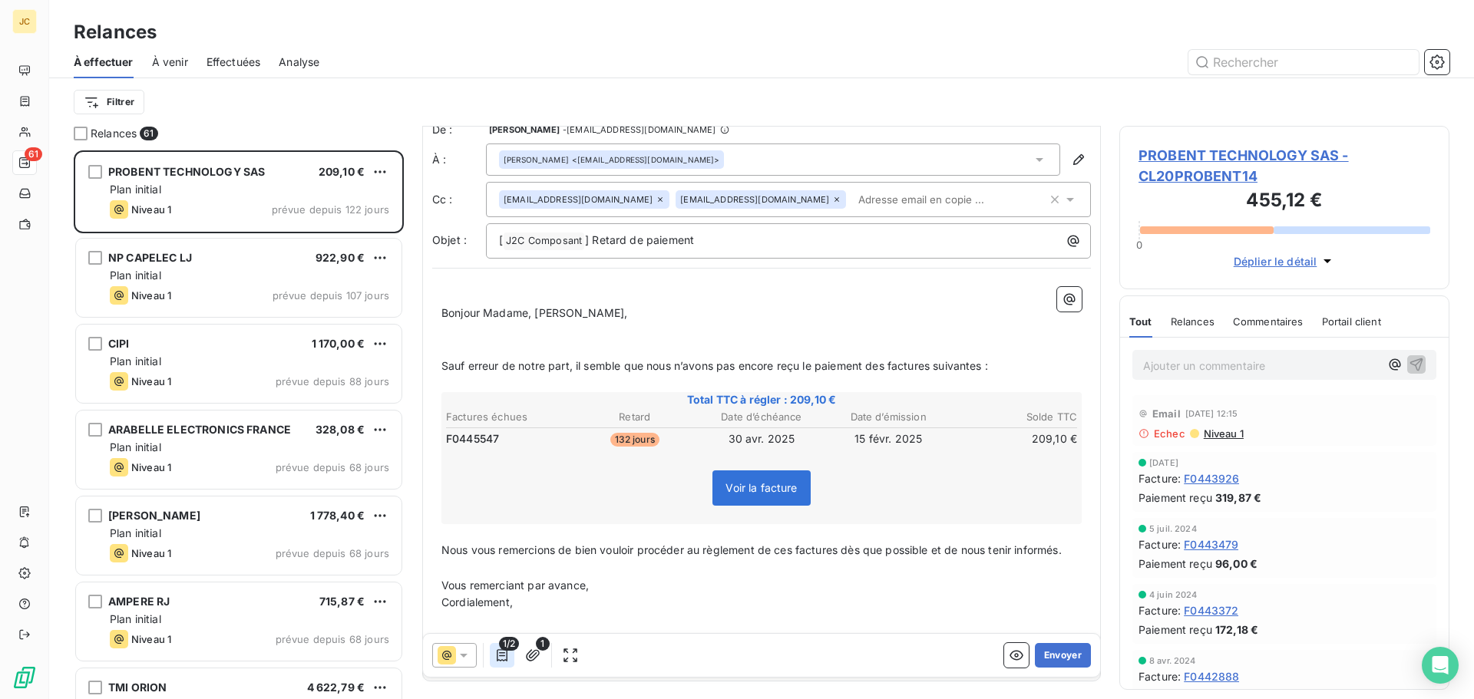
click at [503, 653] on icon "button" at bounding box center [502, 655] width 11 height 12
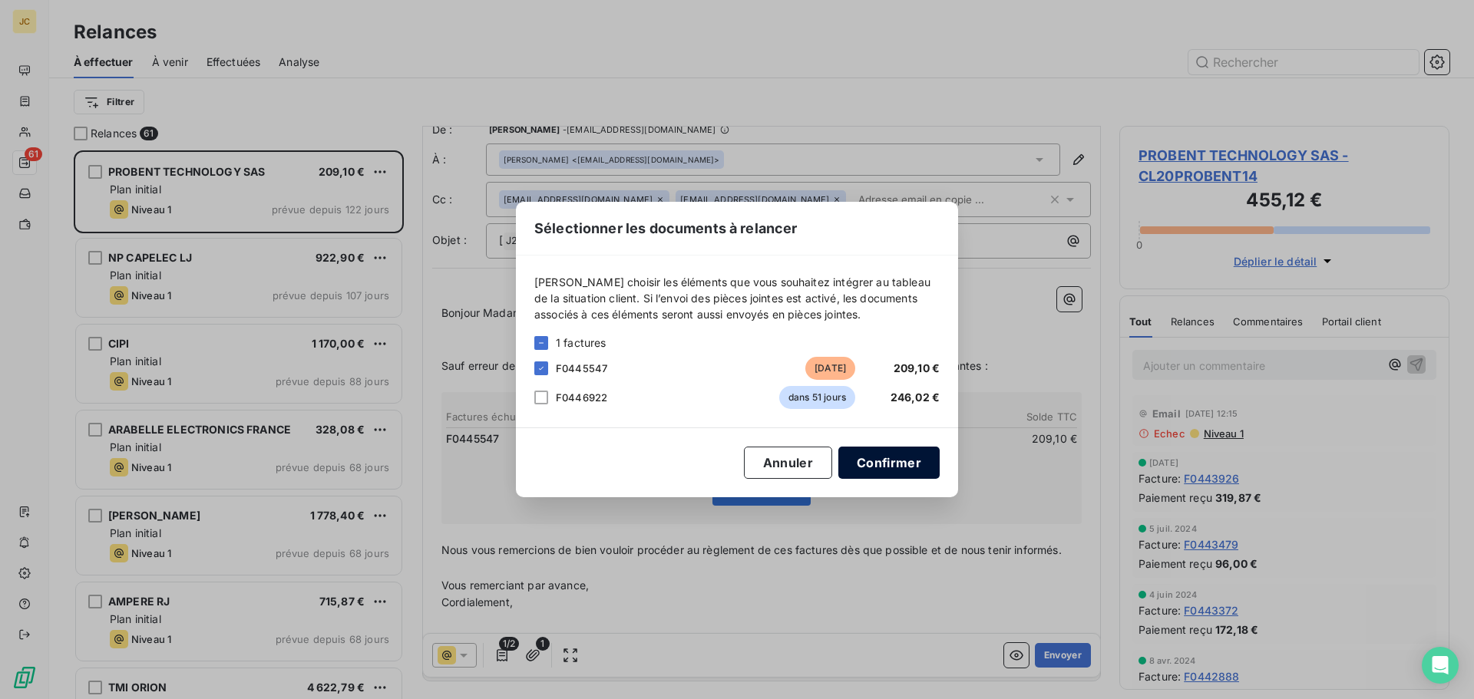
click at [895, 461] on button "Confirmer" at bounding box center [888, 463] width 101 height 32
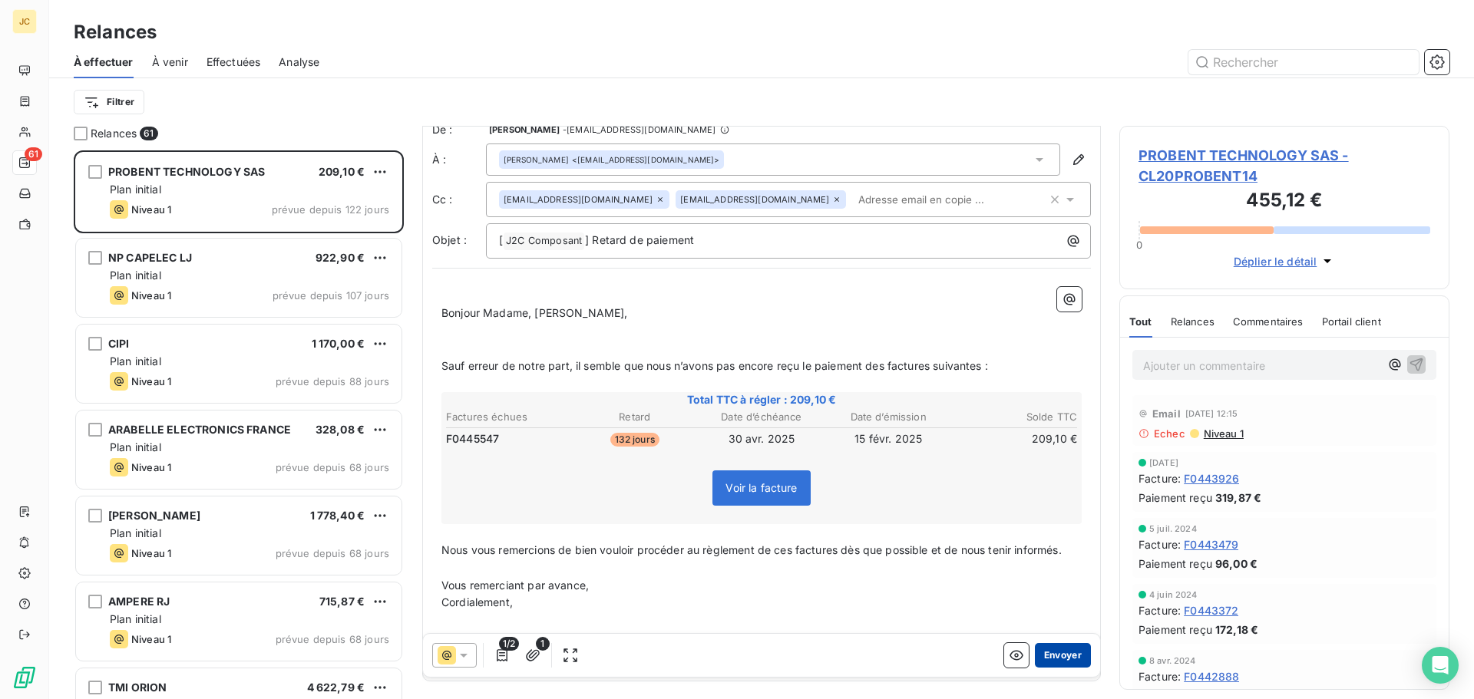
click at [1060, 657] on button "Envoyer" at bounding box center [1063, 655] width 56 height 25
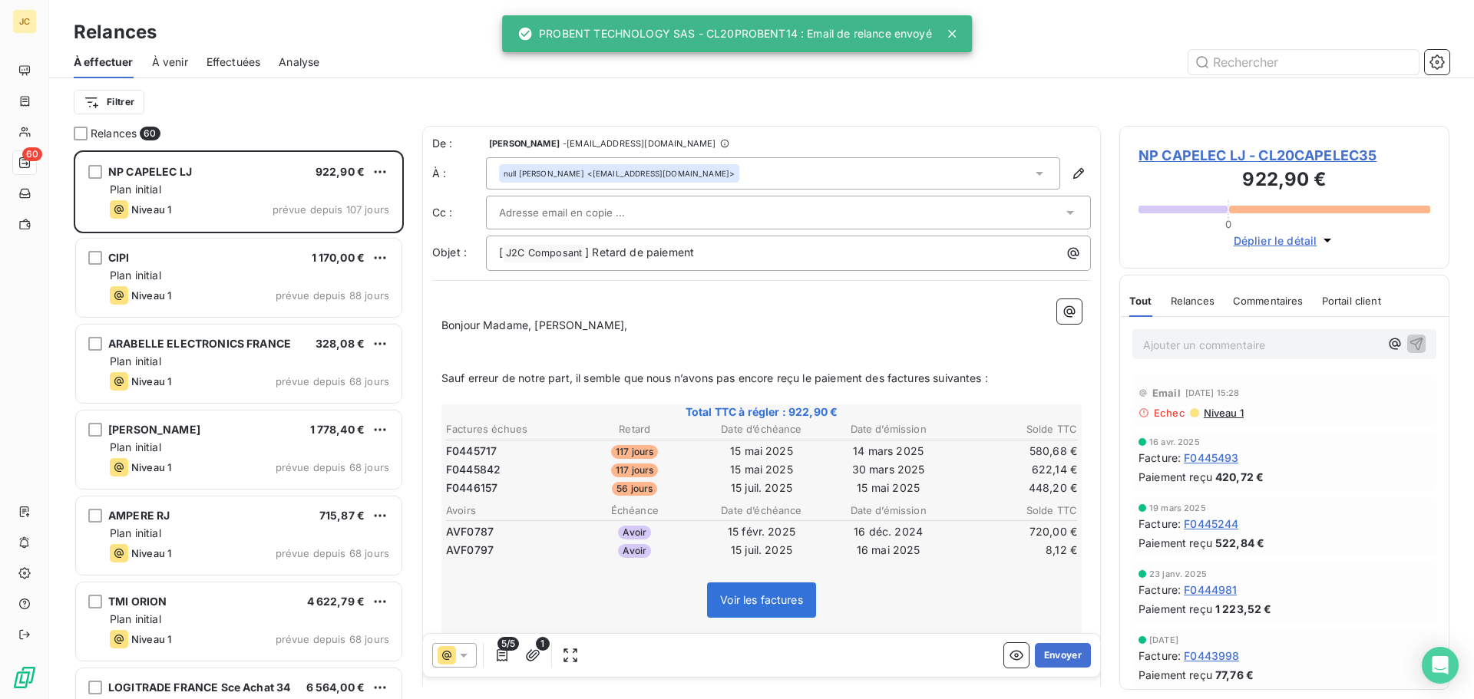
click at [967, 211] on div at bounding box center [780, 212] width 563 height 23
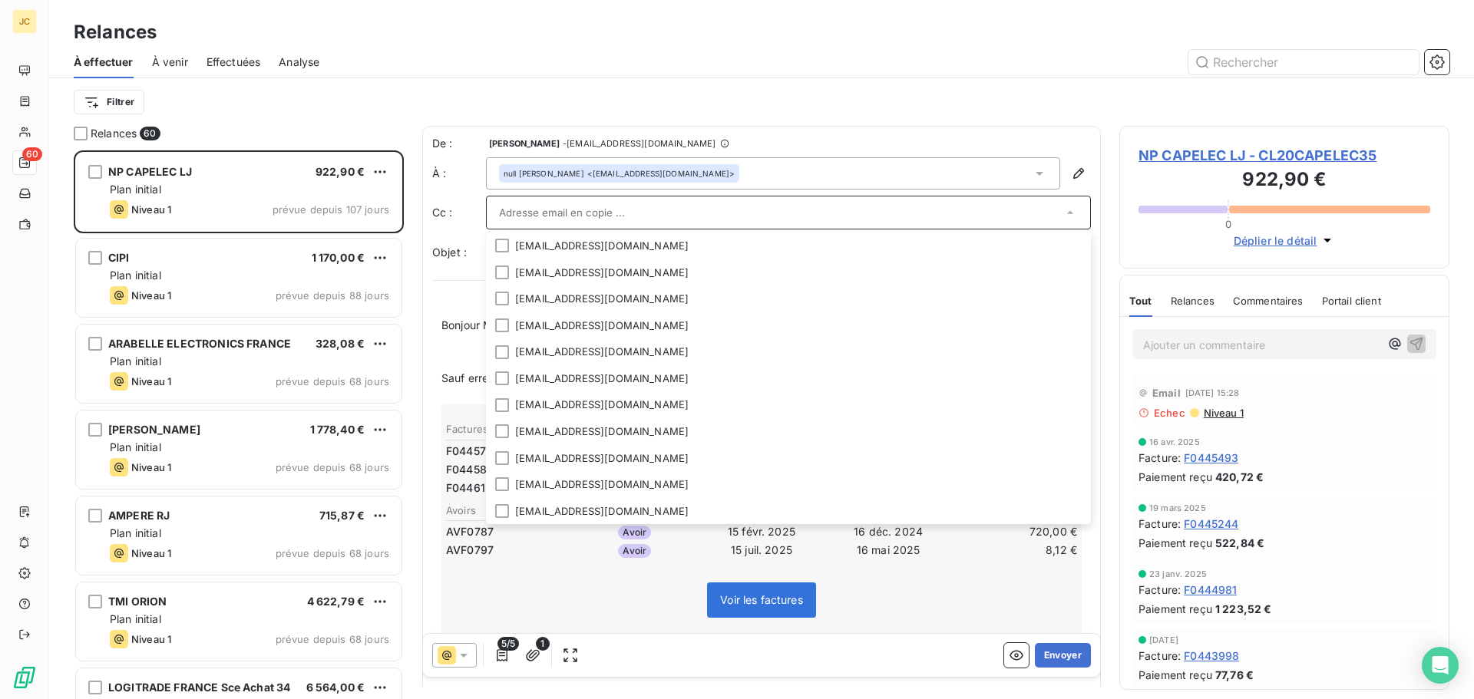
click at [759, 217] on input "text" at bounding box center [780, 212] width 563 height 23
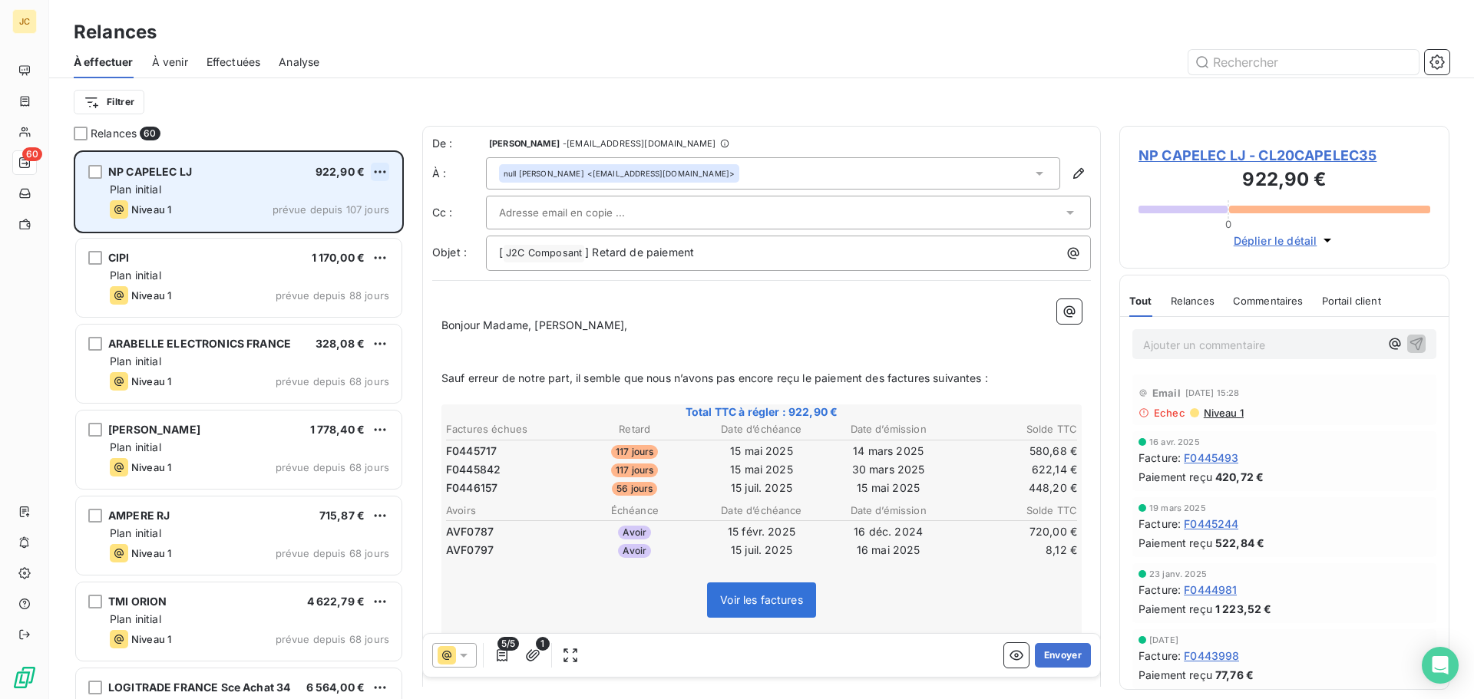
click at [381, 173] on html "JC 60 Relances À effectuer À venir Effectuées Analyse Filtrer Relances 60 NP CA…" at bounding box center [737, 349] width 1474 height 699
click at [321, 230] on div "Passer cette action" at bounding box center [313, 230] width 137 height 25
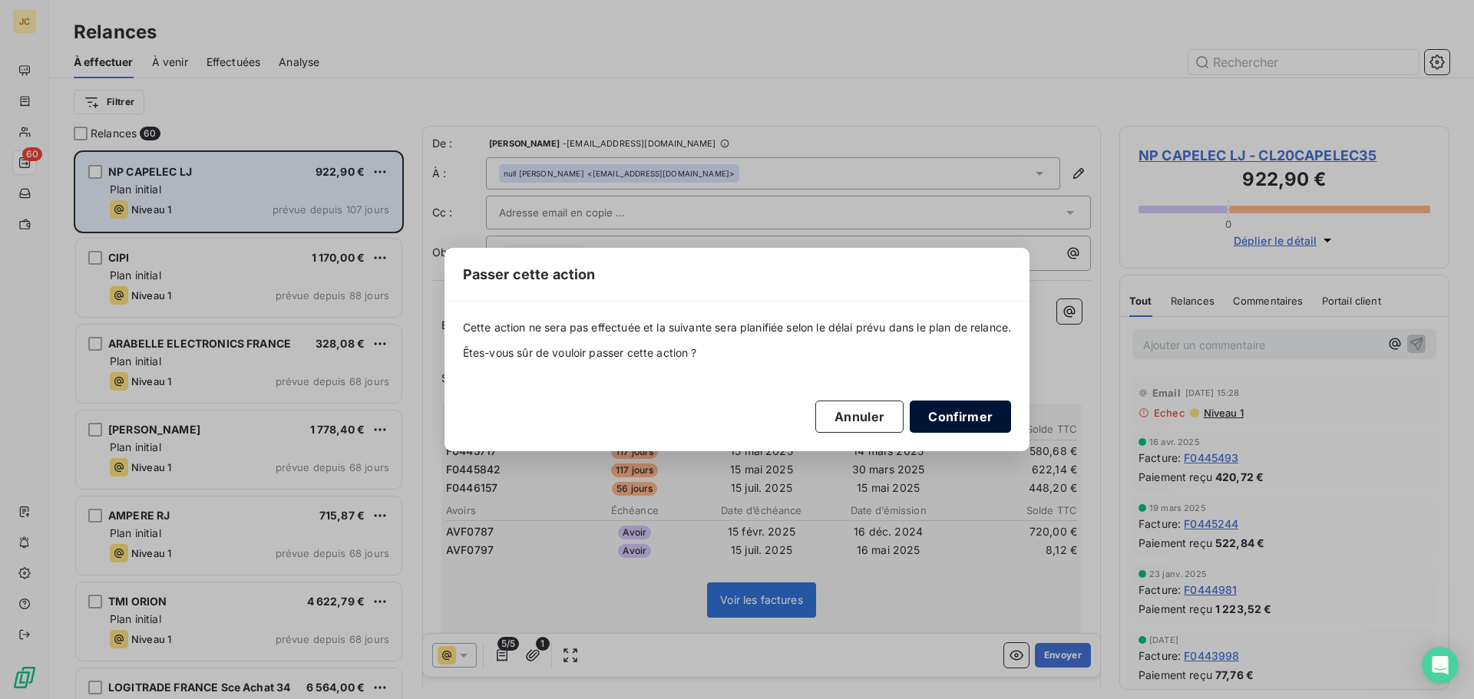
click at [986, 420] on button "Confirmer" at bounding box center [960, 417] width 101 height 32
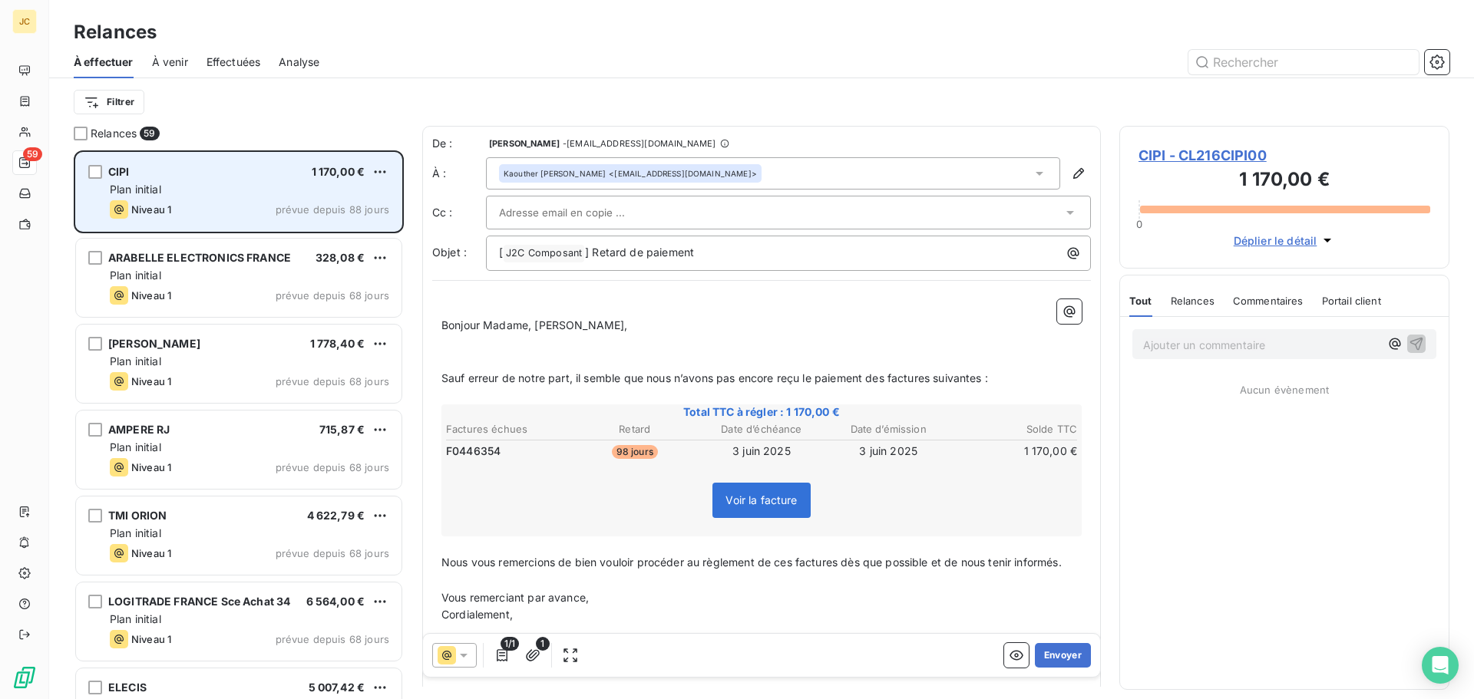
click at [781, 199] on div at bounding box center [788, 213] width 605 height 34
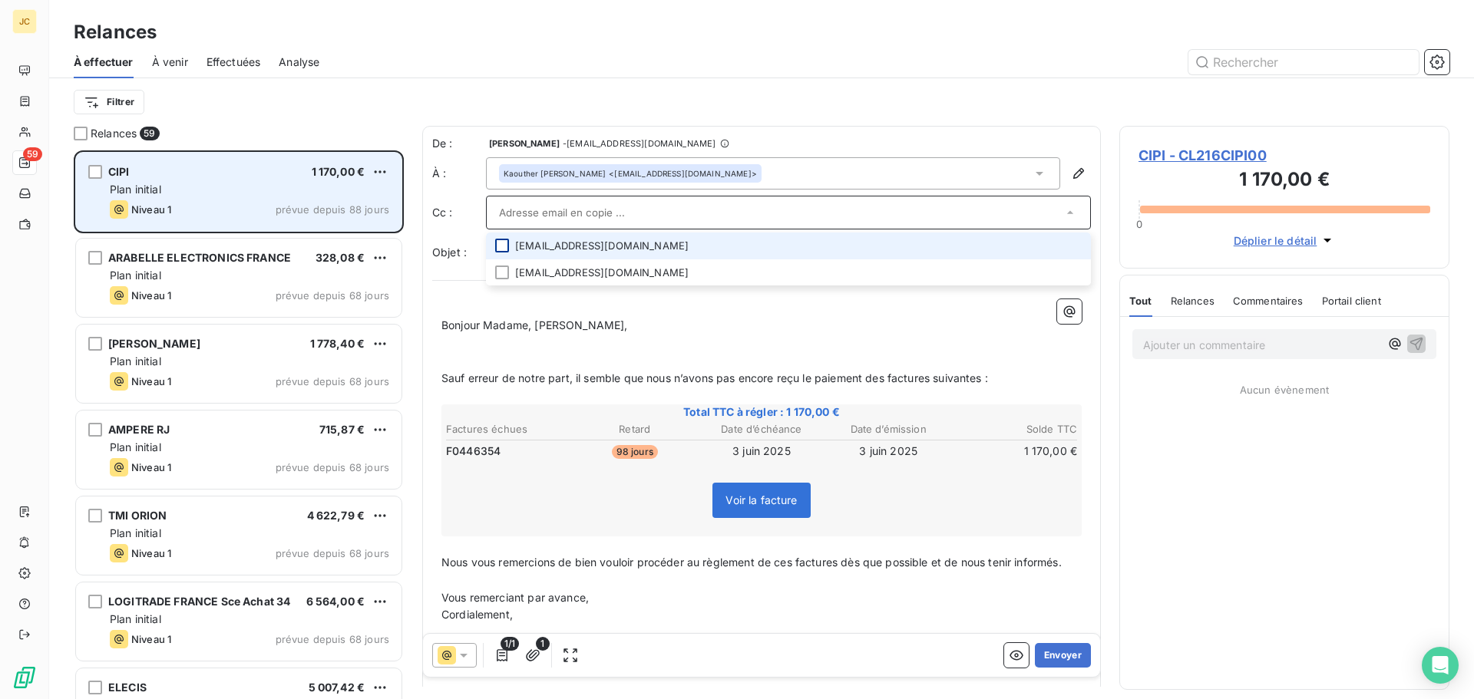
click at [499, 248] on div at bounding box center [502, 246] width 14 height 14
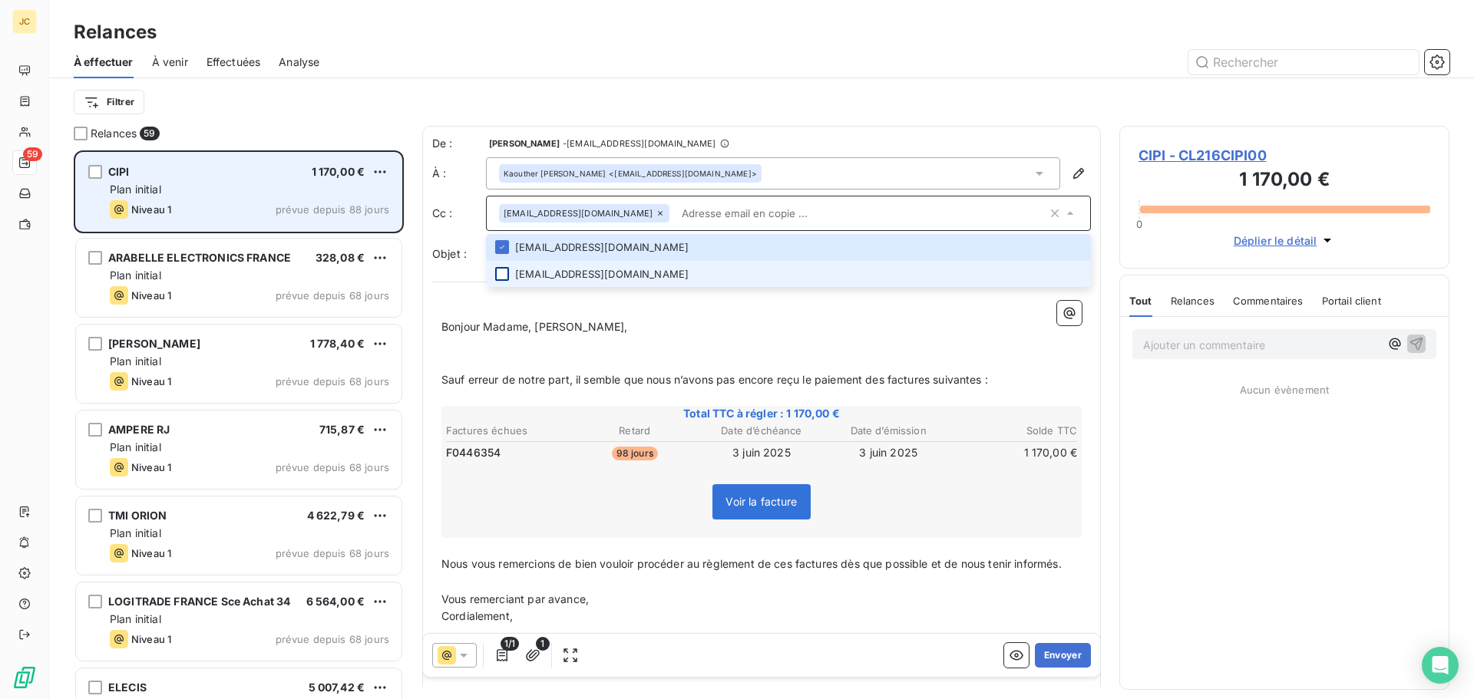
click at [499, 276] on div at bounding box center [502, 274] width 14 height 14
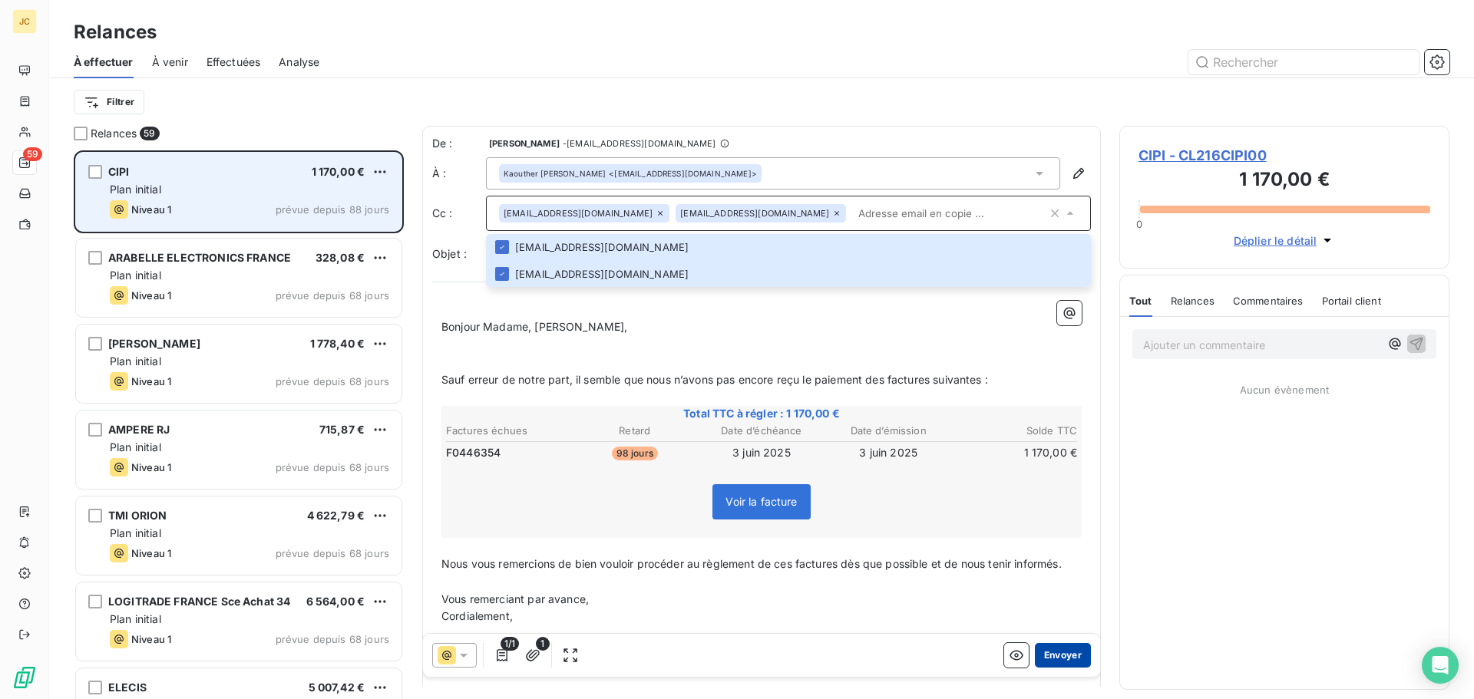
click at [1052, 653] on button "Envoyer" at bounding box center [1063, 655] width 56 height 25
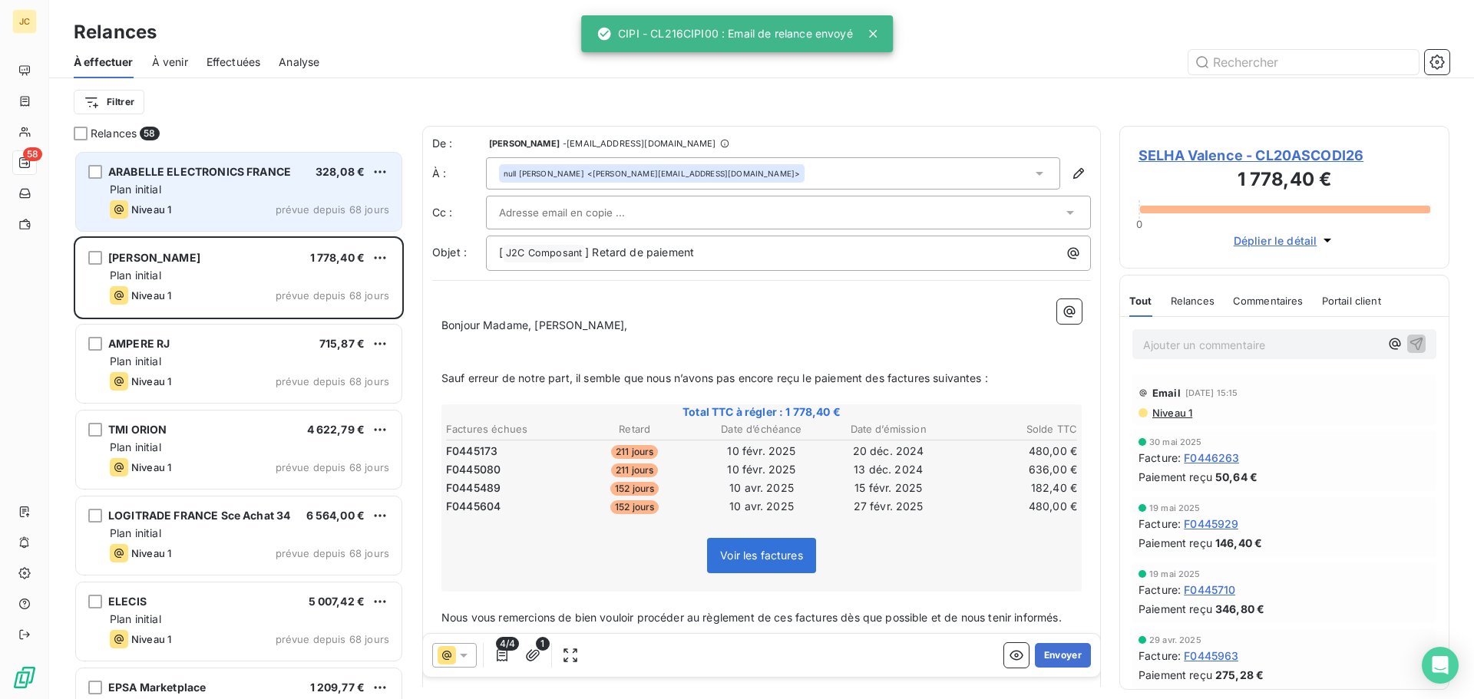
click at [253, 193] on div "Plan initial" at bounding box center [249, 189] width 279 height 15
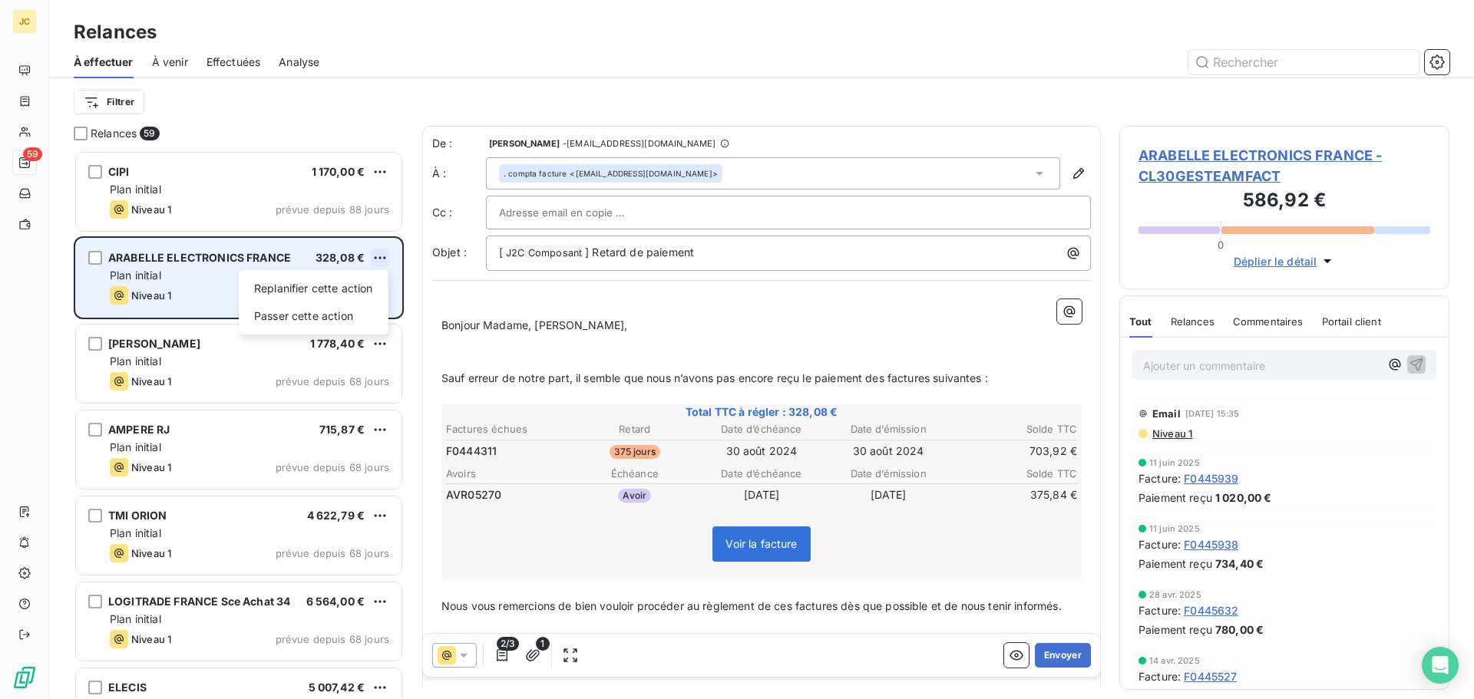
click at [382, 253] on html "JC 59 Relances À effectuer À venir Effectuées Analyse Filtrer Relances 59 CIPI …" at bounding box center [737, 349] width 1474 height 699
click at [328, 316] on div "Passer cette action" at bounding box center [313, 316] width 137 height 25
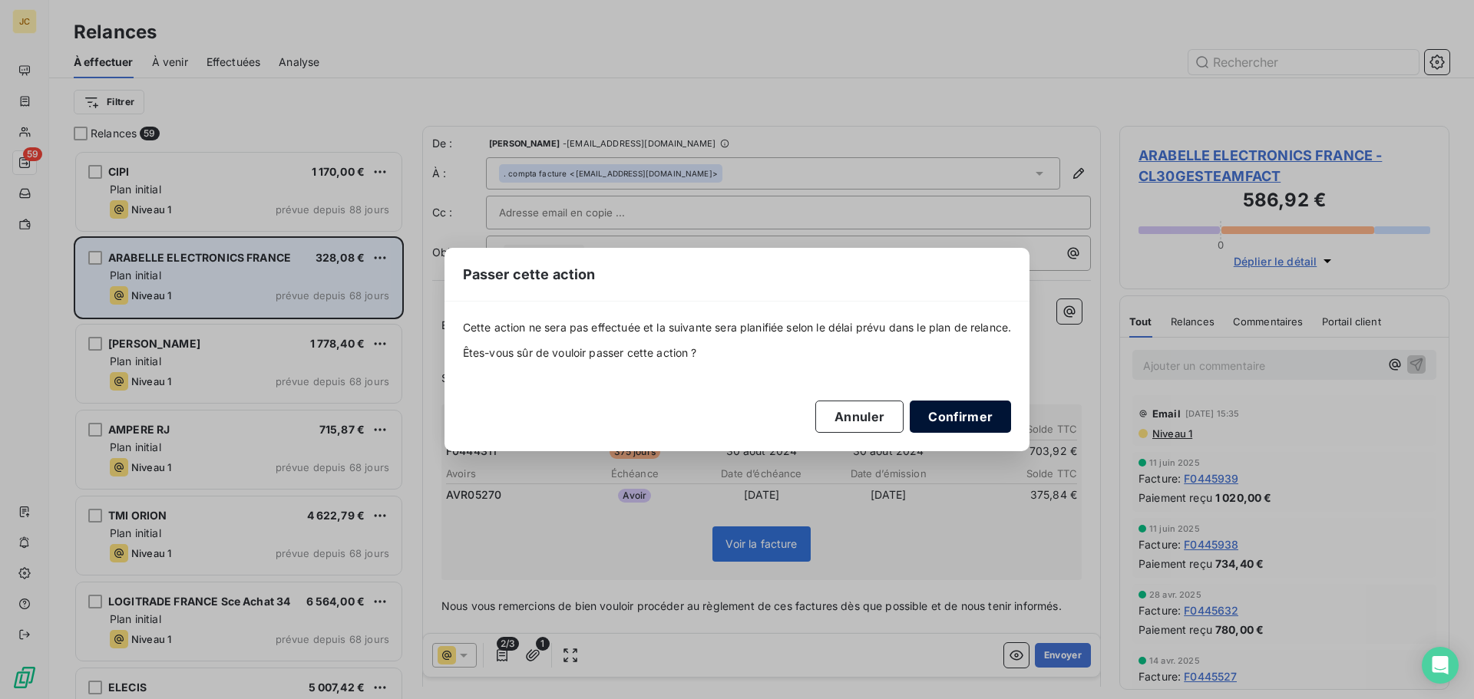
click at [956, 424] on button "Confirmer" at bounding box center [960, 417] width 101 height 32
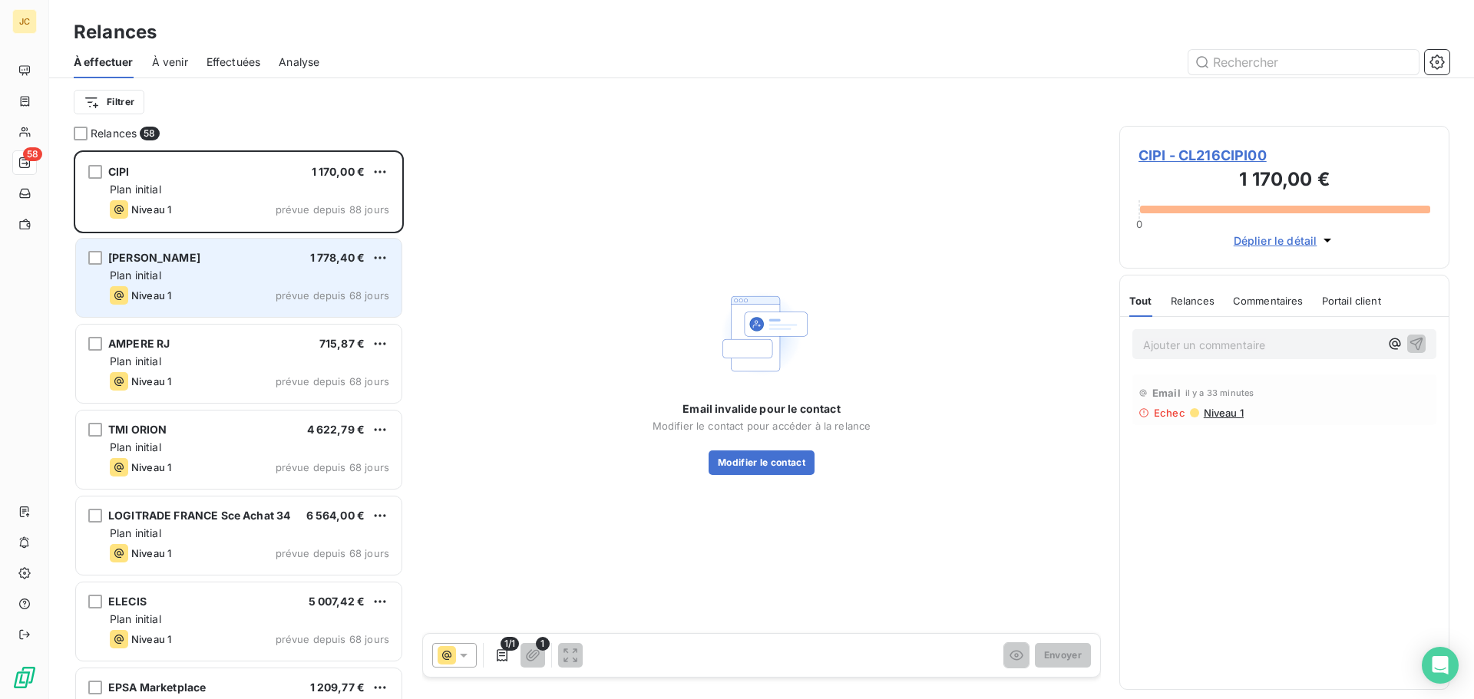
click at [1239, 153] on span "CIPI - CL216CIPI00" at bounding box center [1284, 155] width 292 height 21
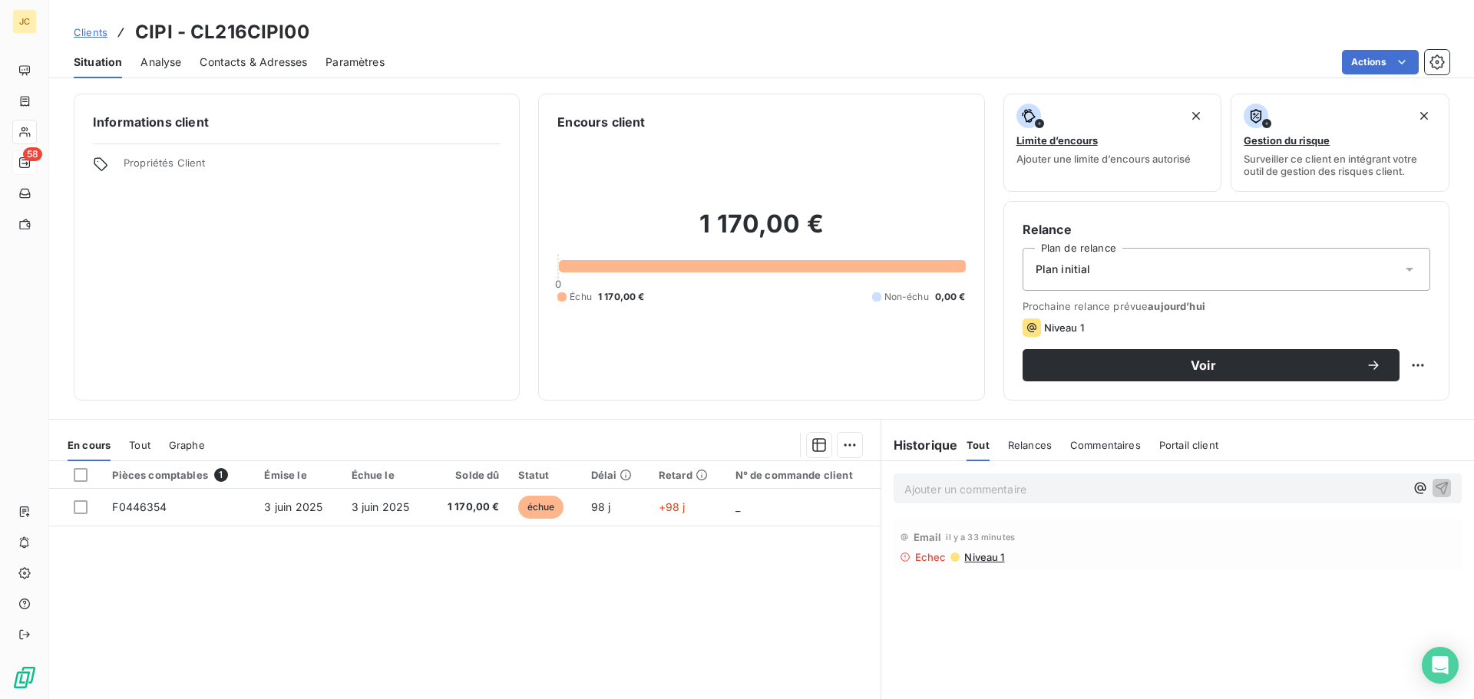
click at [281, 61] on span "Contacts & Adresses" at bounding box center [253, 62] width 107 height 15
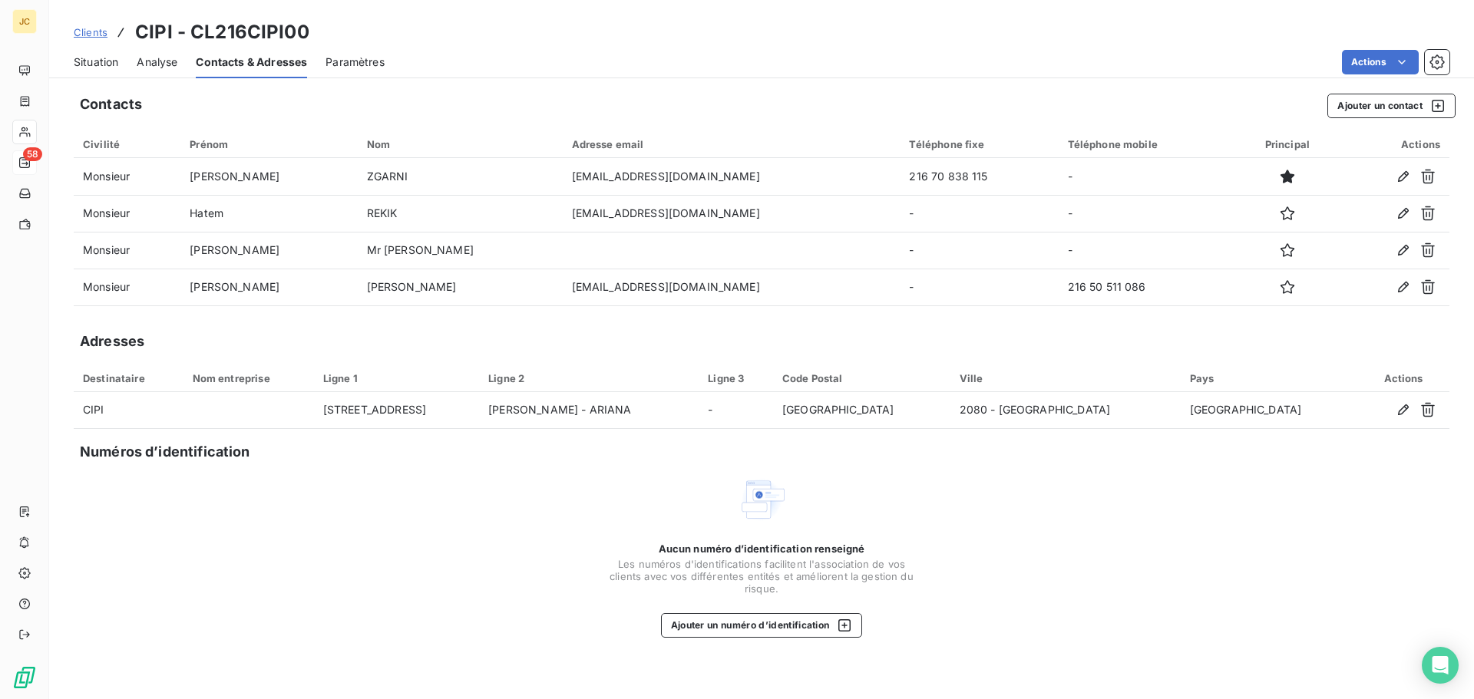
click at [94, 65] on span "Situation" at bounding box center [96, 62] width 45 height 15
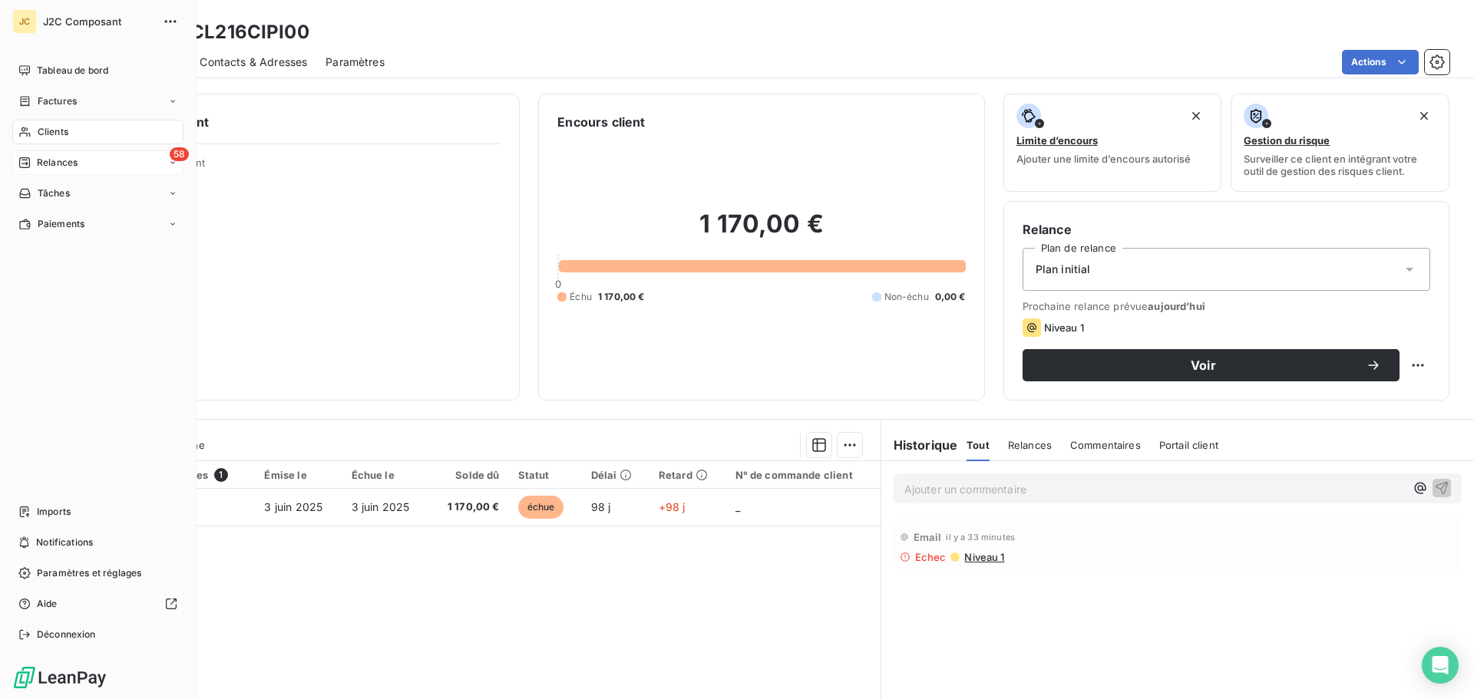
click at [69, 163] on span "Relances" at bounding box center [57, 163] width 41 height 14
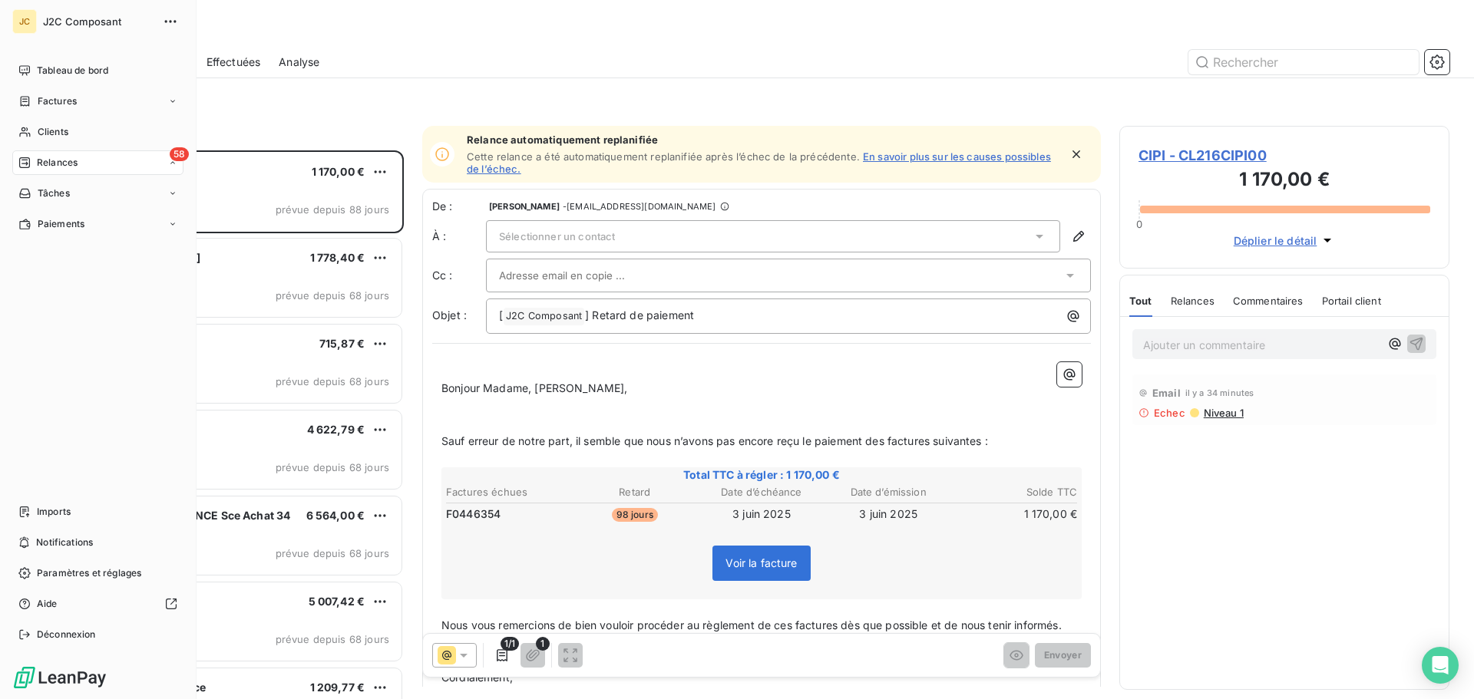
scroll to position [537, 319]
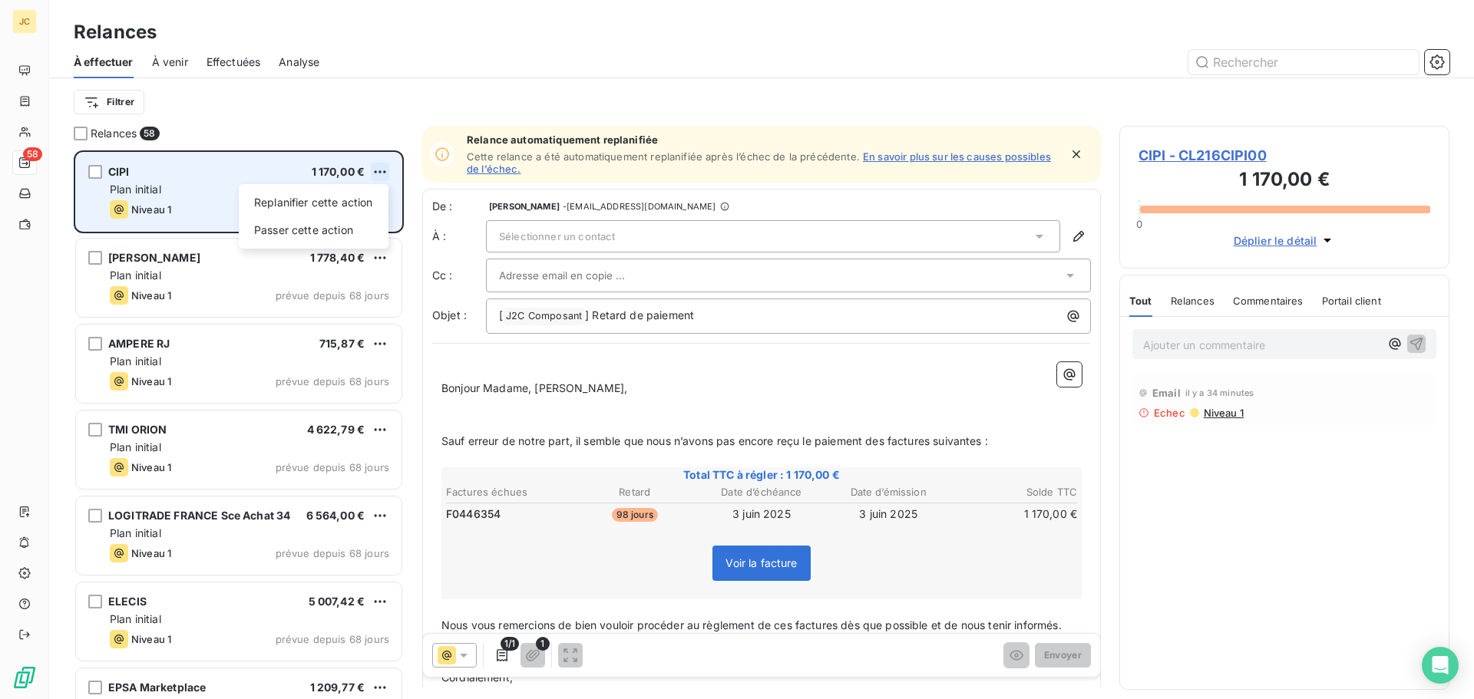
click at [376, 167] on html "JC 58 Relances À effectuer À venir Effectuées Analyse Filtrer Relances 58 CIPI …" at bounding box center [737, 349] width 1474 height 699
click at [339, 226] on div "Passer cette action" at bounding box center [313, 230] width 137 height 25
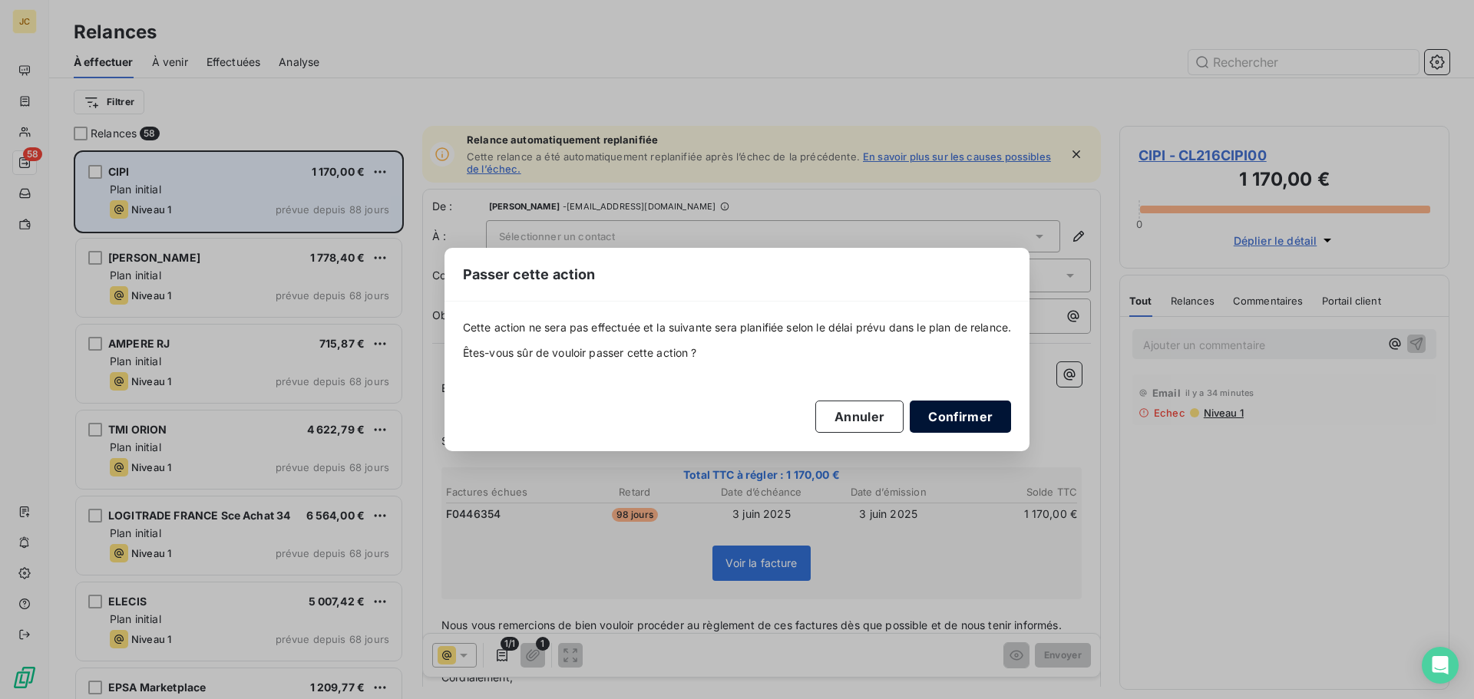
click at [950, 408] on button "Confirmer" at bounding box center [960, 417] width 101 height 32
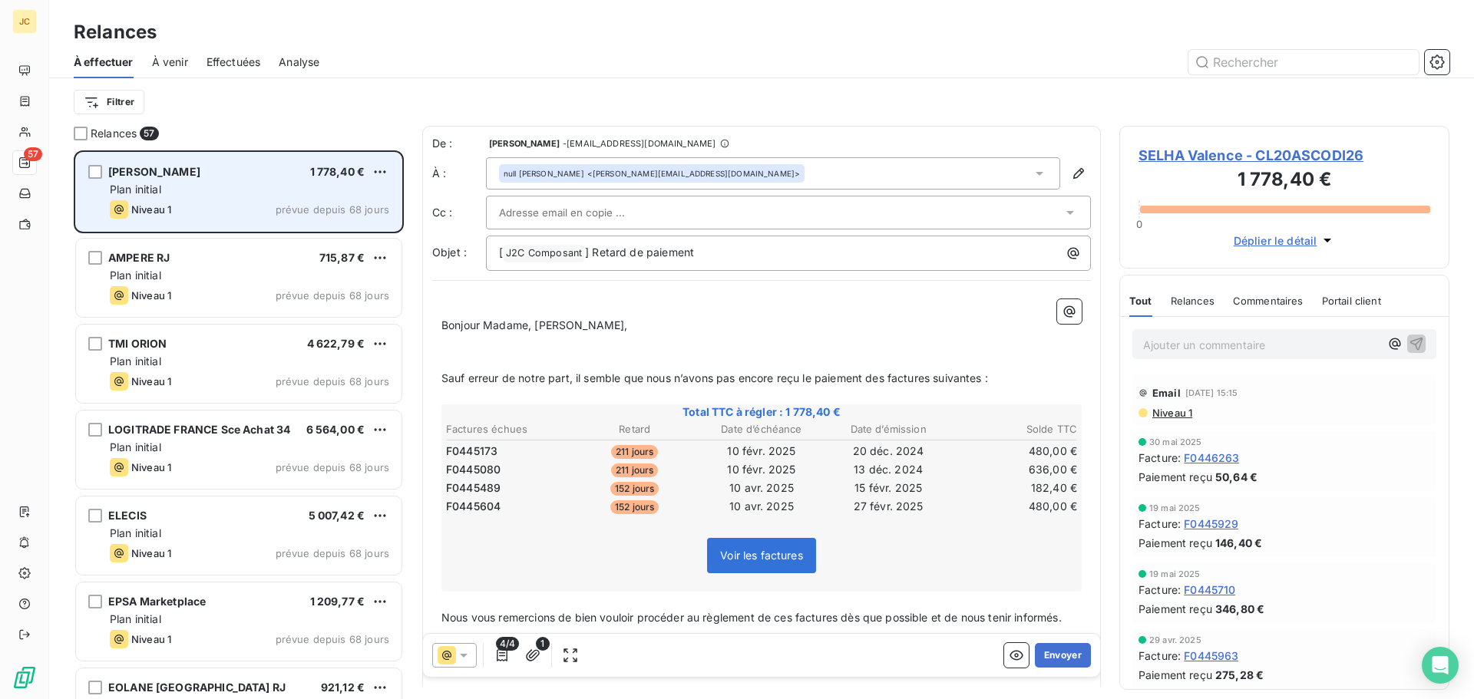
click at [963, 216] on div at bounding box center [780, 212] width 563 height 23
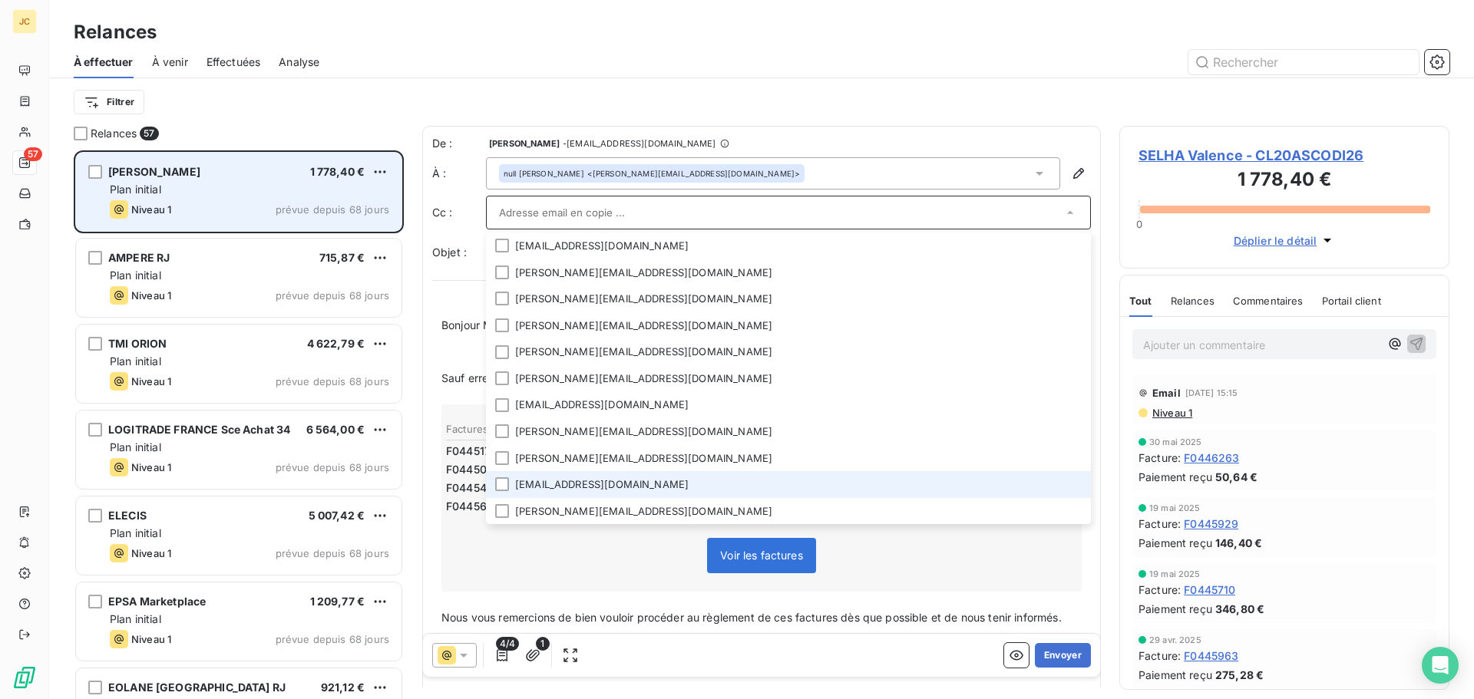
click at [693, 486] on li "[EMAIL_ADDRESS][DOMAIN_NAME]" at bounding box center [788, 484] width 605 height 27
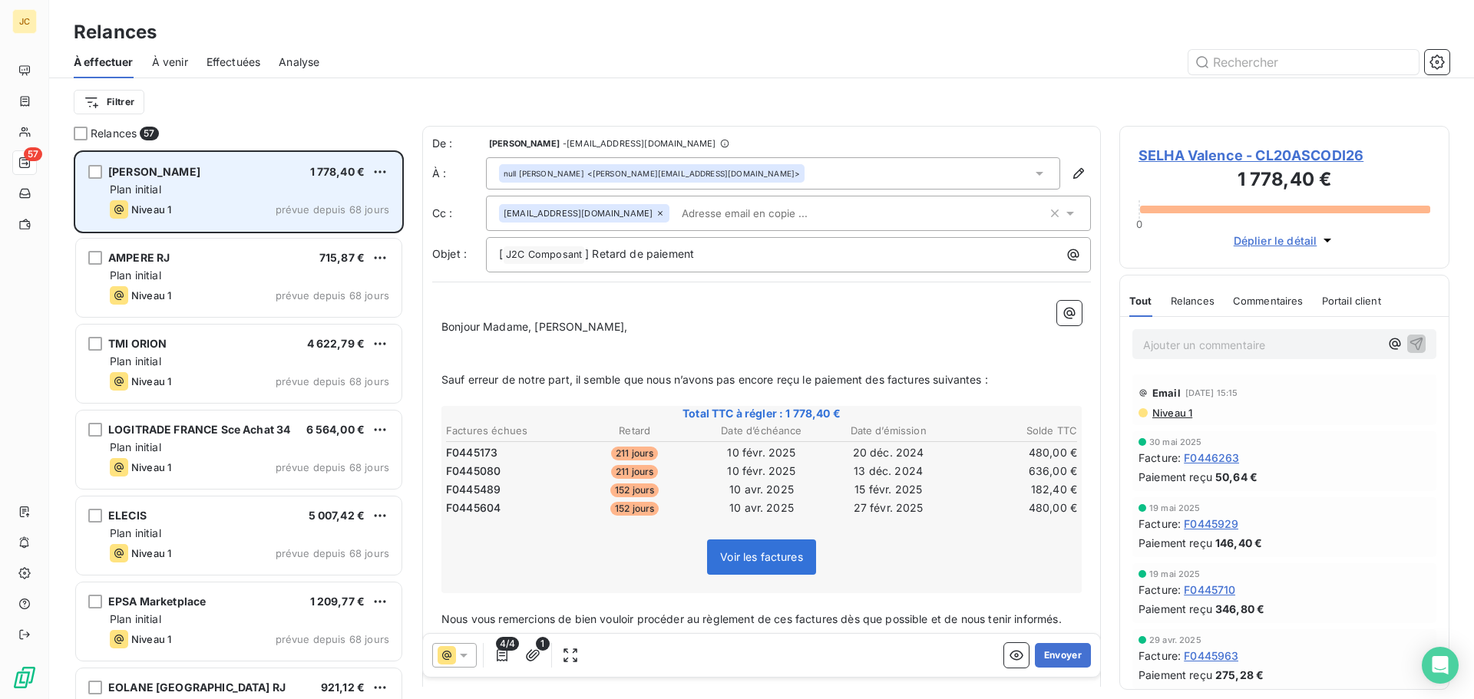
click at [871, 574] on div "Voir les factures" at bounding box center [762, 560] width 636 height 66
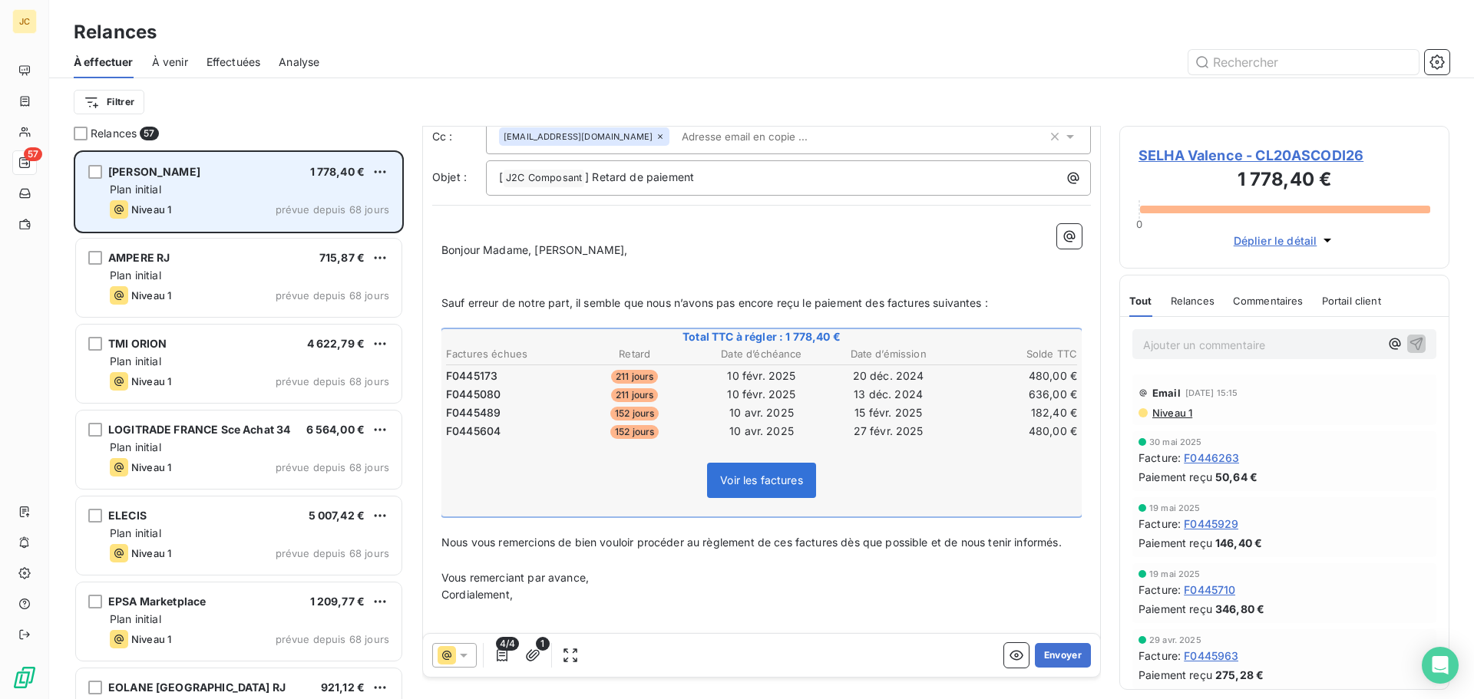
scroll to position [127, 0]
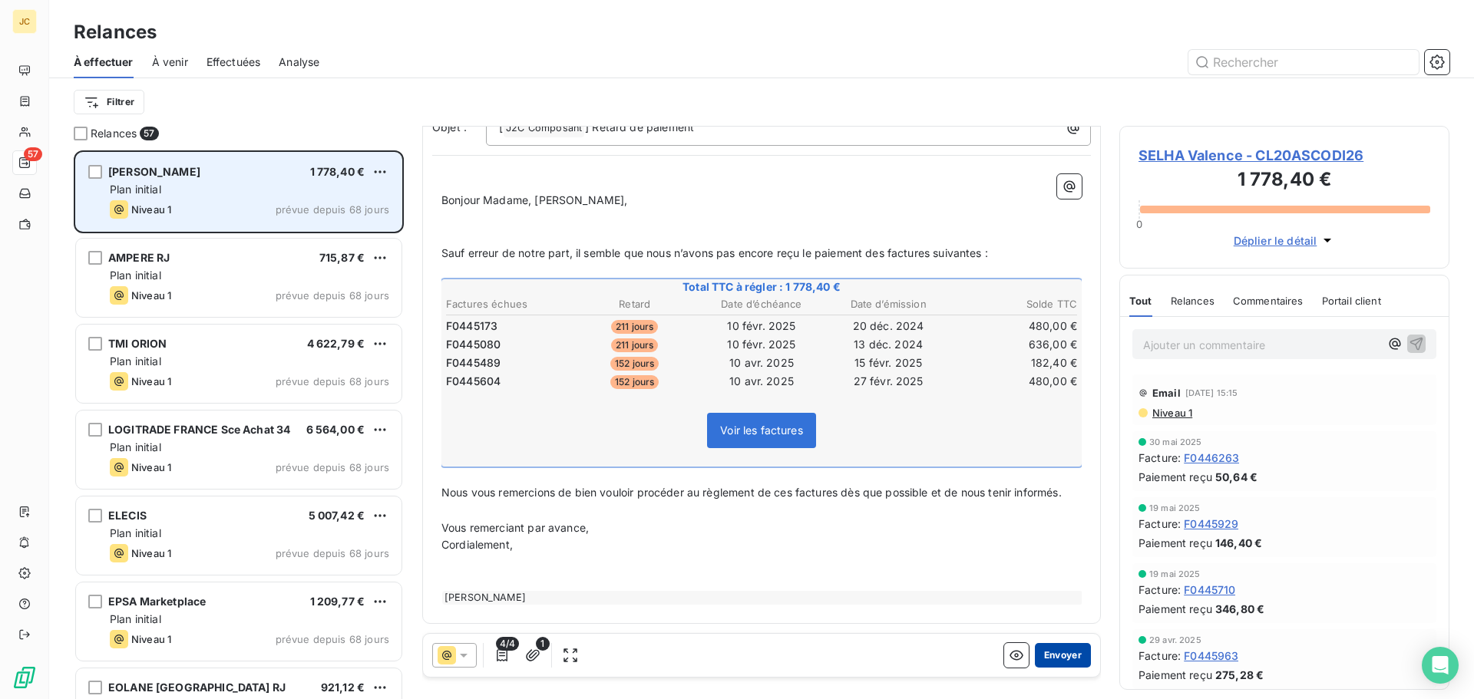
click at [1052, 655] on button "Envoyer" at bounding box center [1063, 655] width 56 height 25
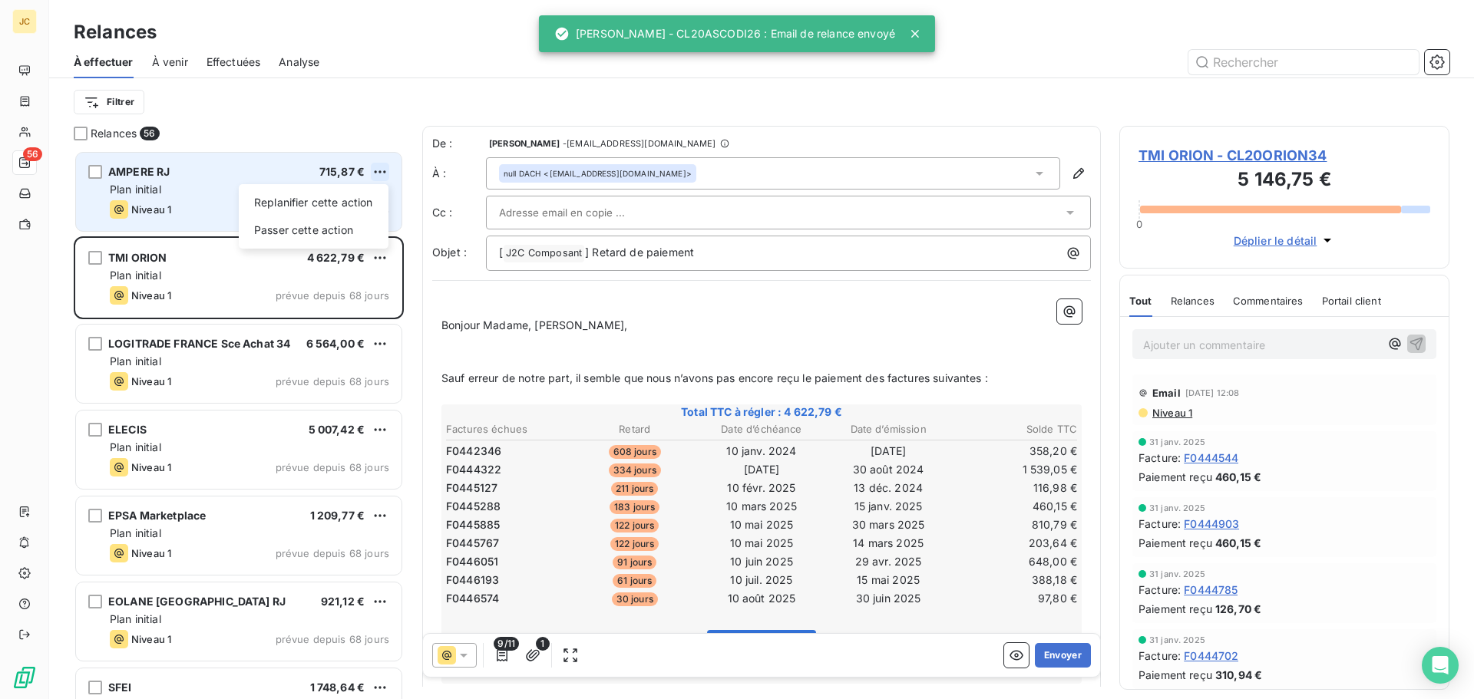
click at [382, 172] on html "JC 56 Relances À effectuer À venir Effectuées Analyse Filtrer Relances 56 AMPER…" at bounding box center [737, 349] width 1474 height 699
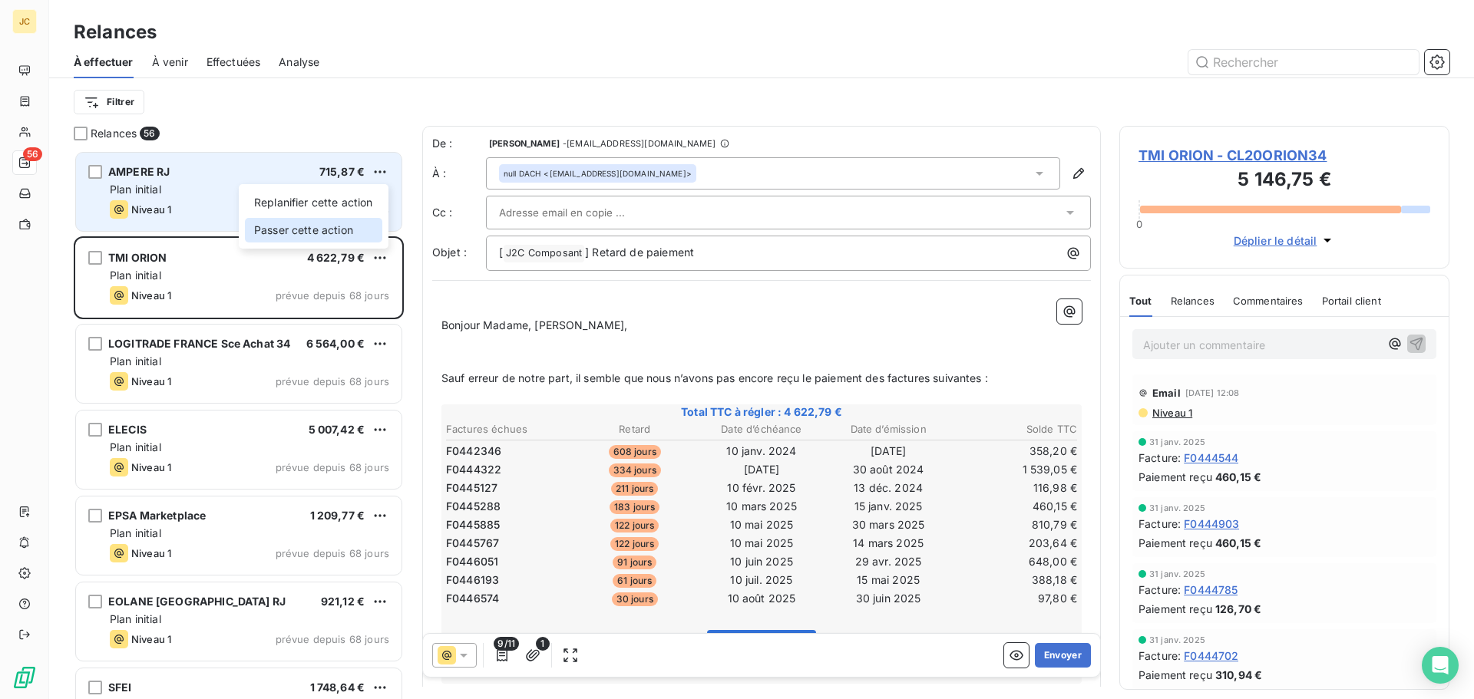
click at [318, 223] on div "Passer cette action" at bounding box center [313, 230] width 137 height 25
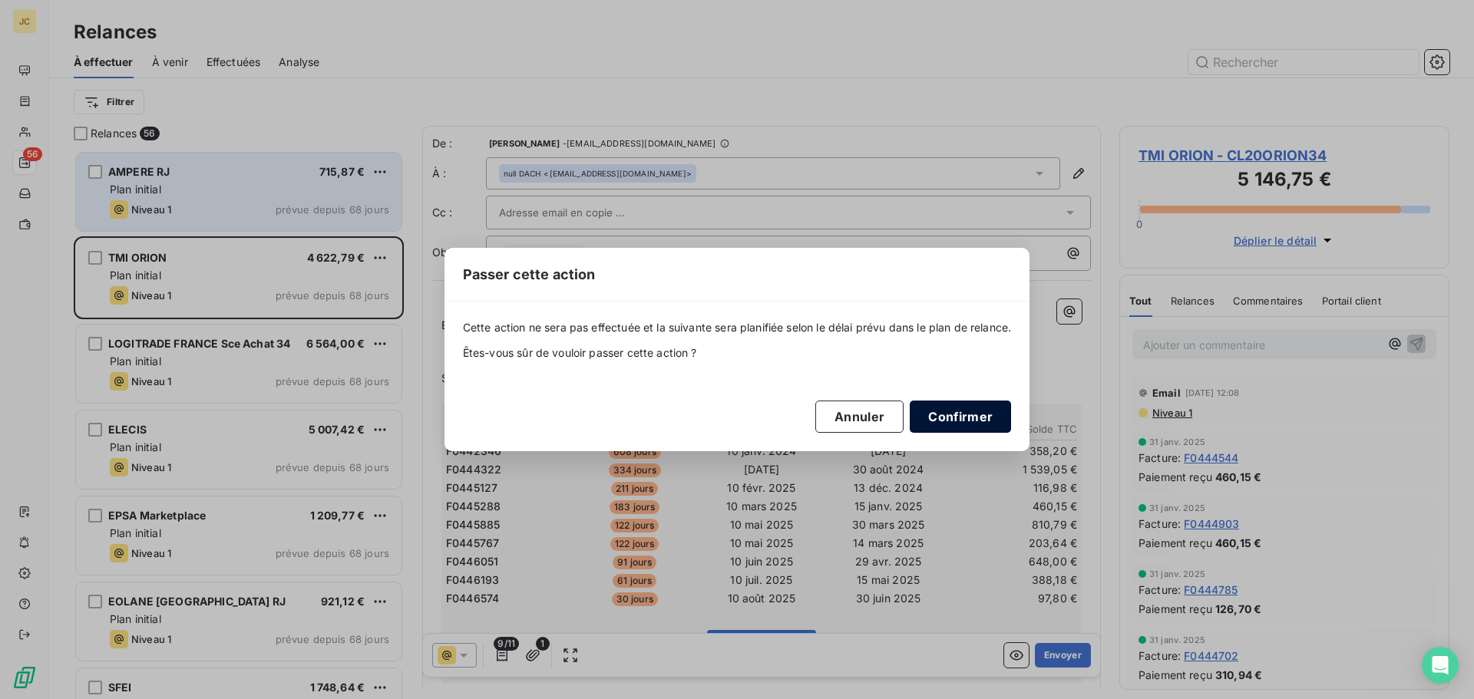
click at [993, 415] on button "Confirmer" at bounding box center [960, 417] width 101 height 32
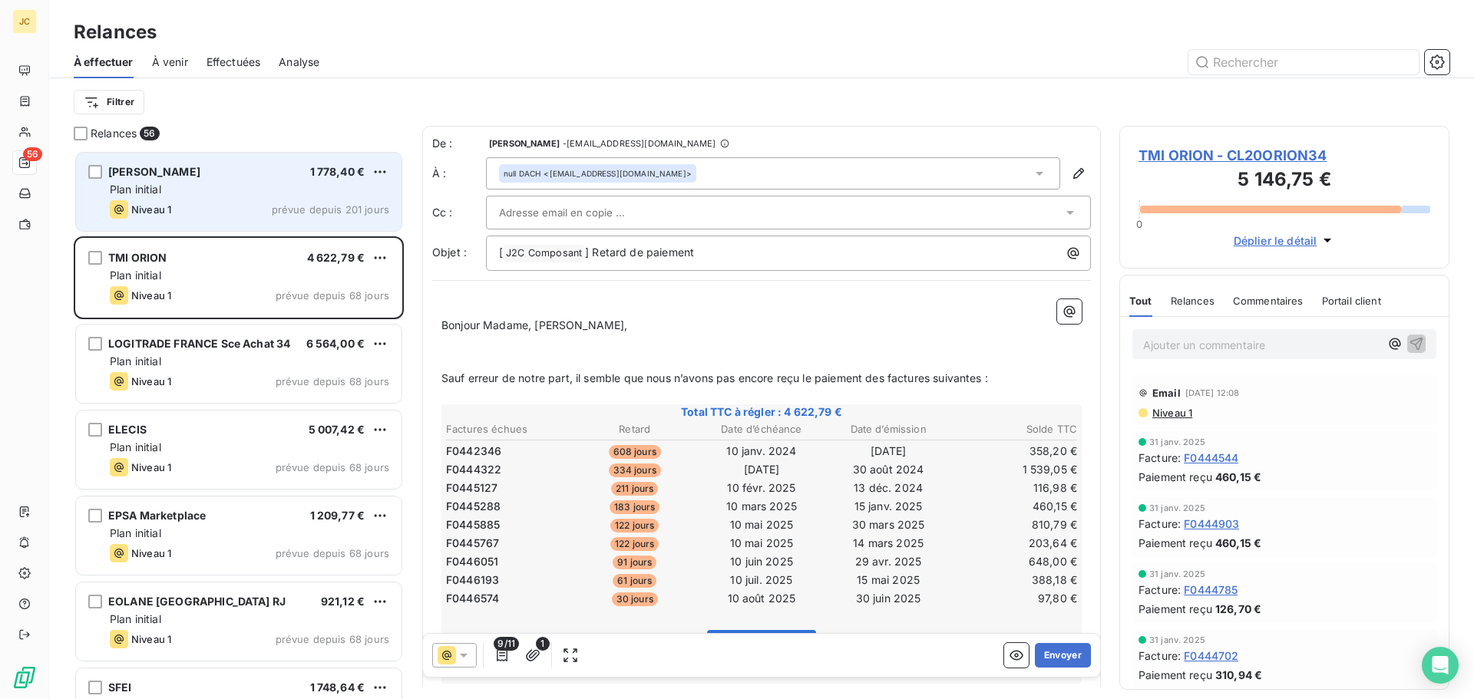
click at [268, 180] on div "SELHA Valence 1 778,40 € Plan initial Niveau 1 prévue depuis 201 jours" at bounding box center [238, 192] width 325 height 78
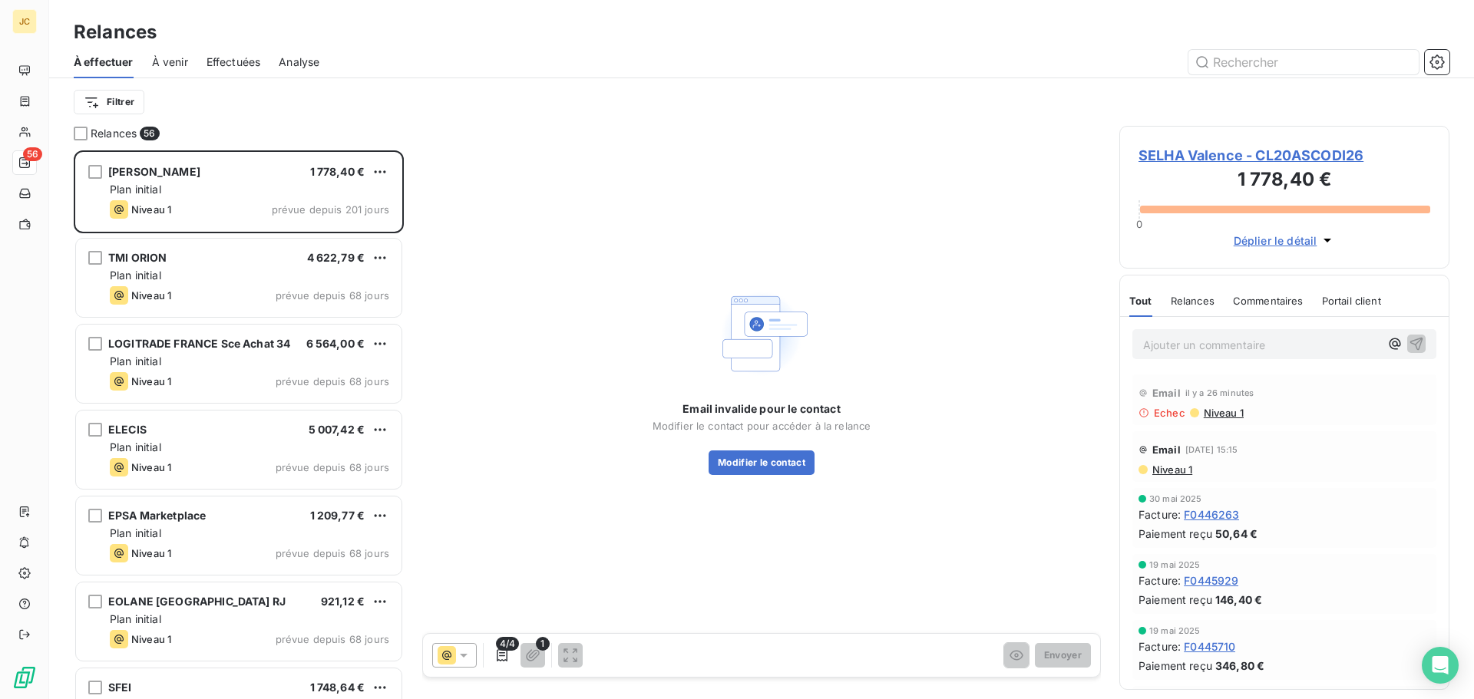
click at [1167, 157] on span "SELHA Valence - CL20ASCODI26" at bounding box center [1284, 155] width 292 height 21
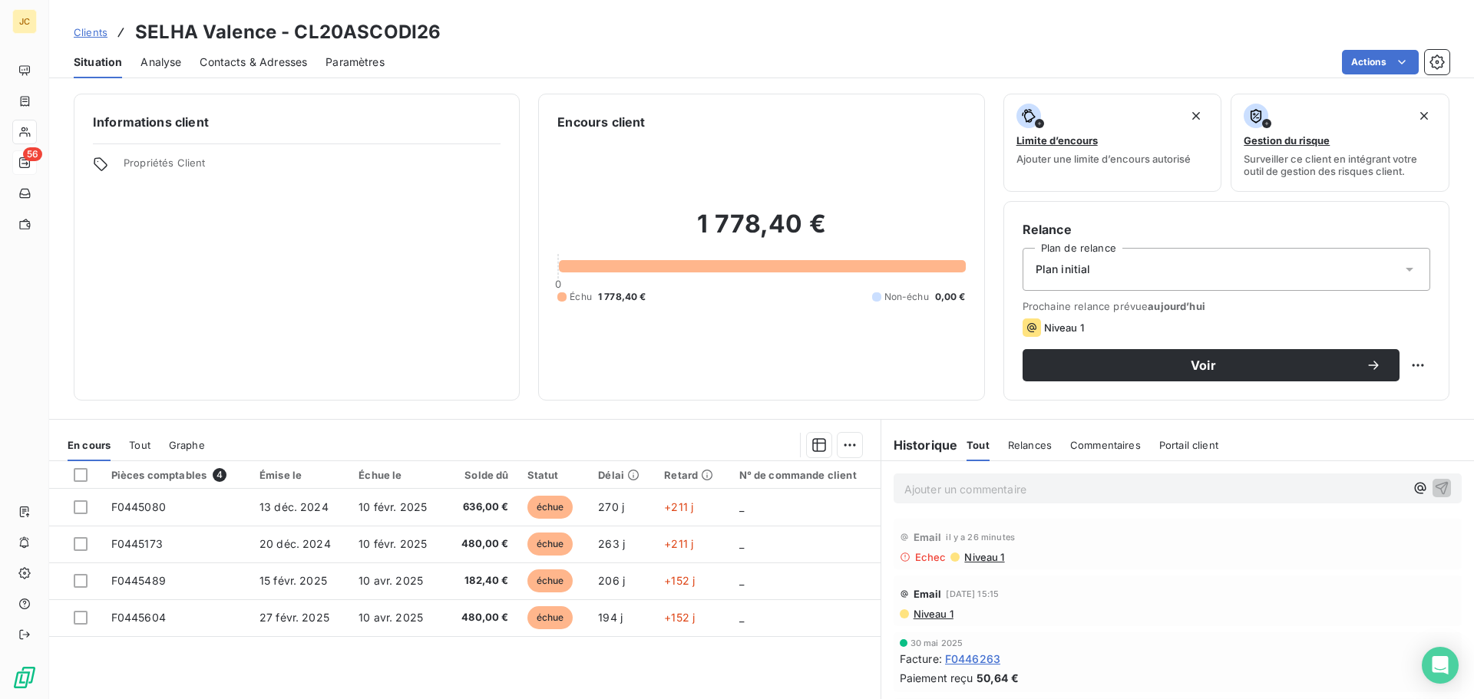
click at [272, 59] on span "Contacts & Adresses" at bounding box center [253, 62] width 107 height 15
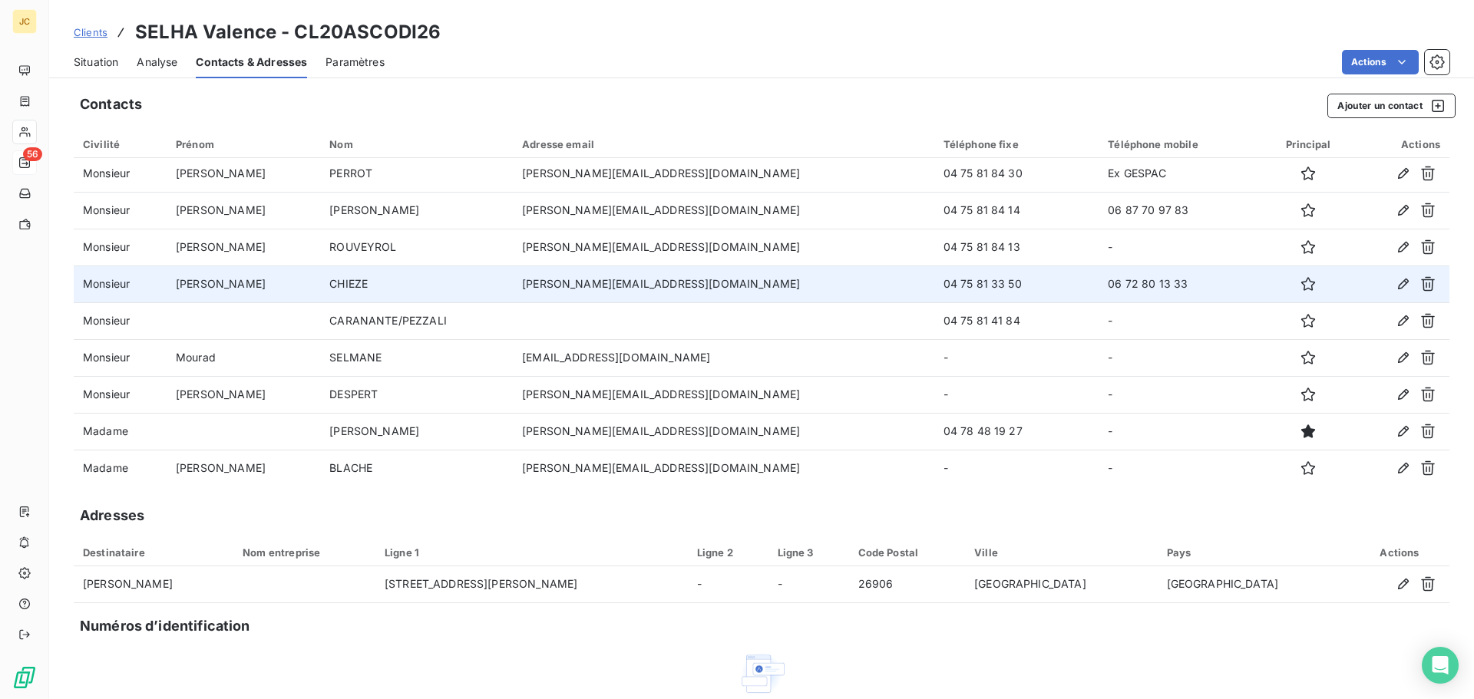
scroll to position [154, 0]
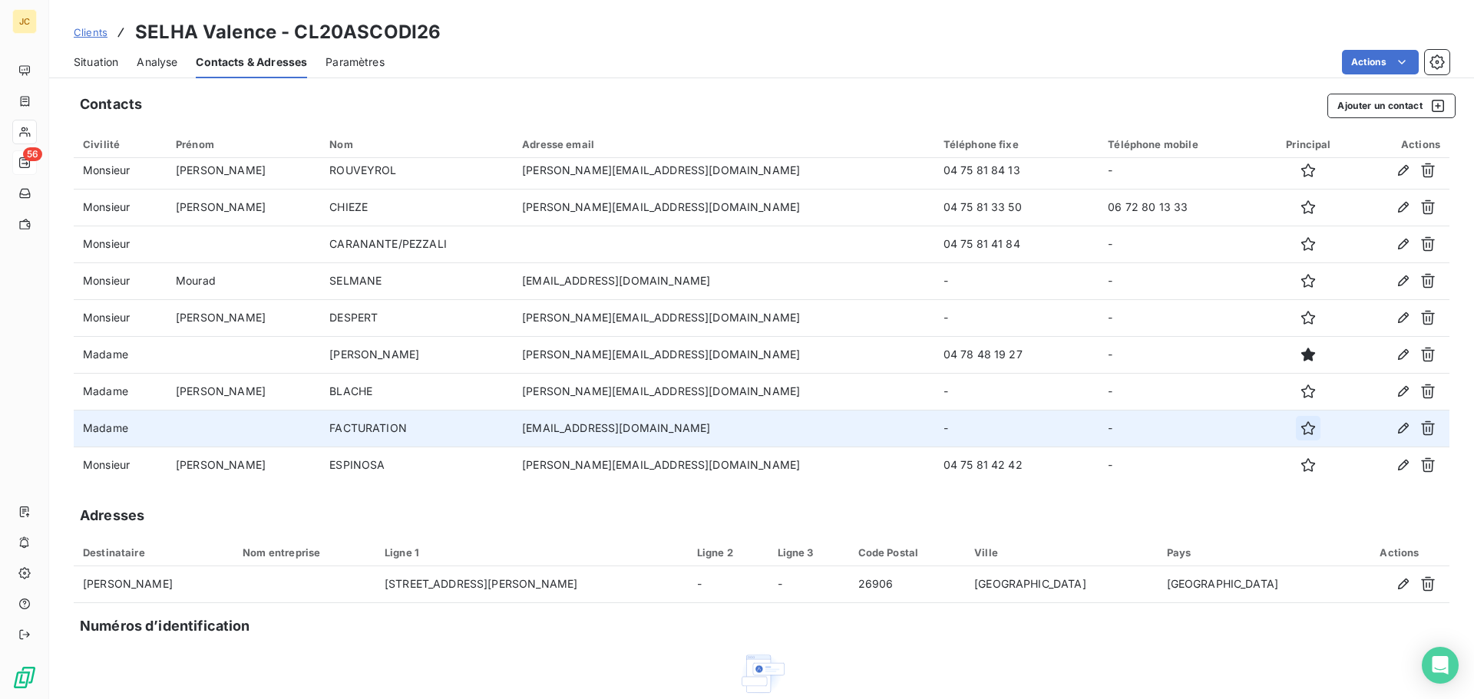
click at [1300, 428] on icon "button" at bounding box center [1307, 428] width 15 height 15
click at [99, 66] on span "Situation" at bounding box center [96, 62] width 45 height 15
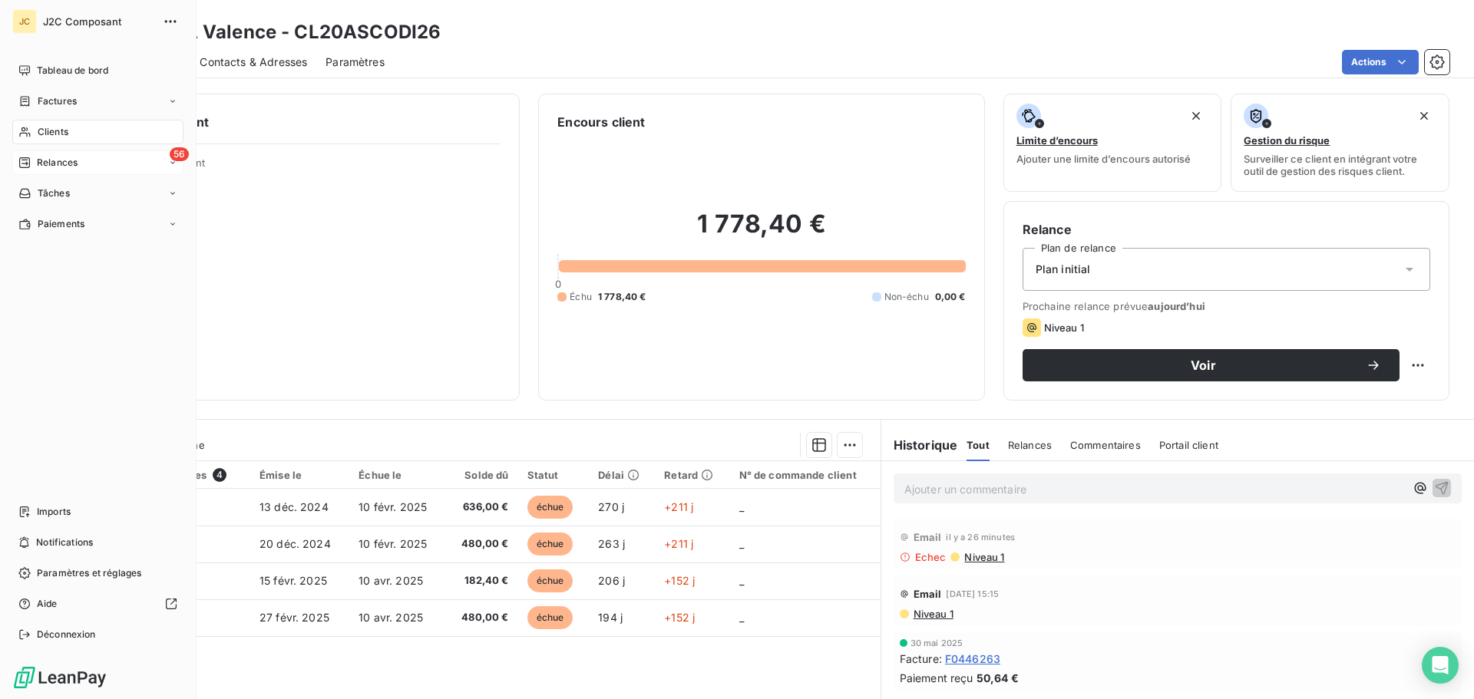
click at [104, 168] on div "56 Relances" at bounding box center [97, 162] width 171 height 25
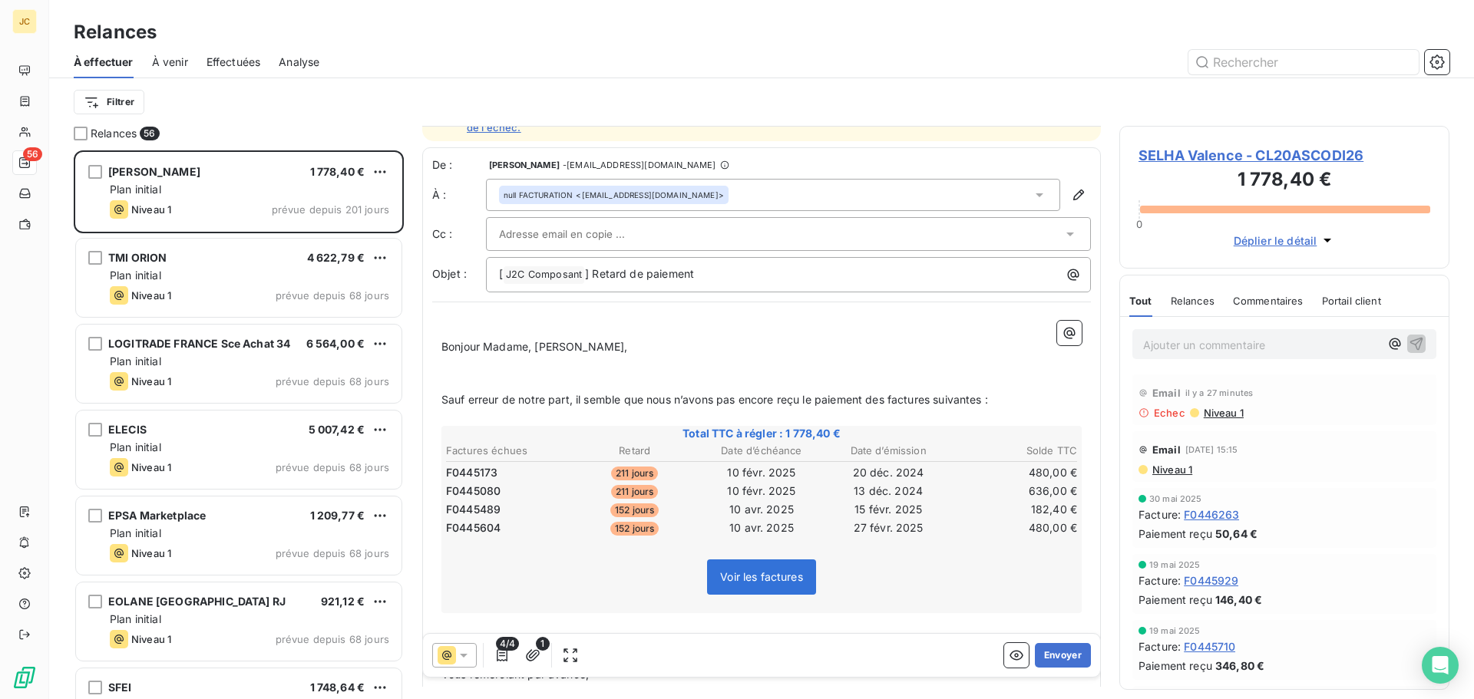
scroll to position [78, 0]
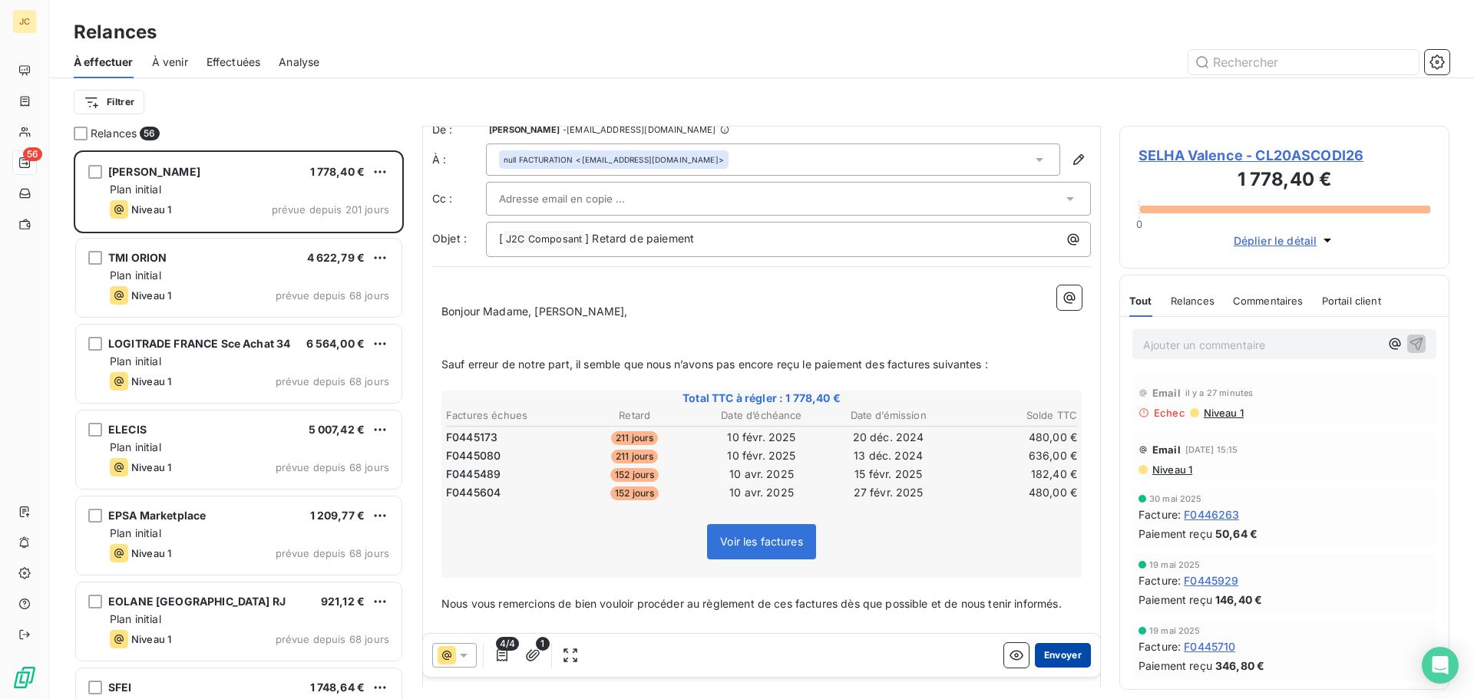
click at [1046, 658] on button "Envoyer" at bounding box center [1063, 655] width 56 height 25
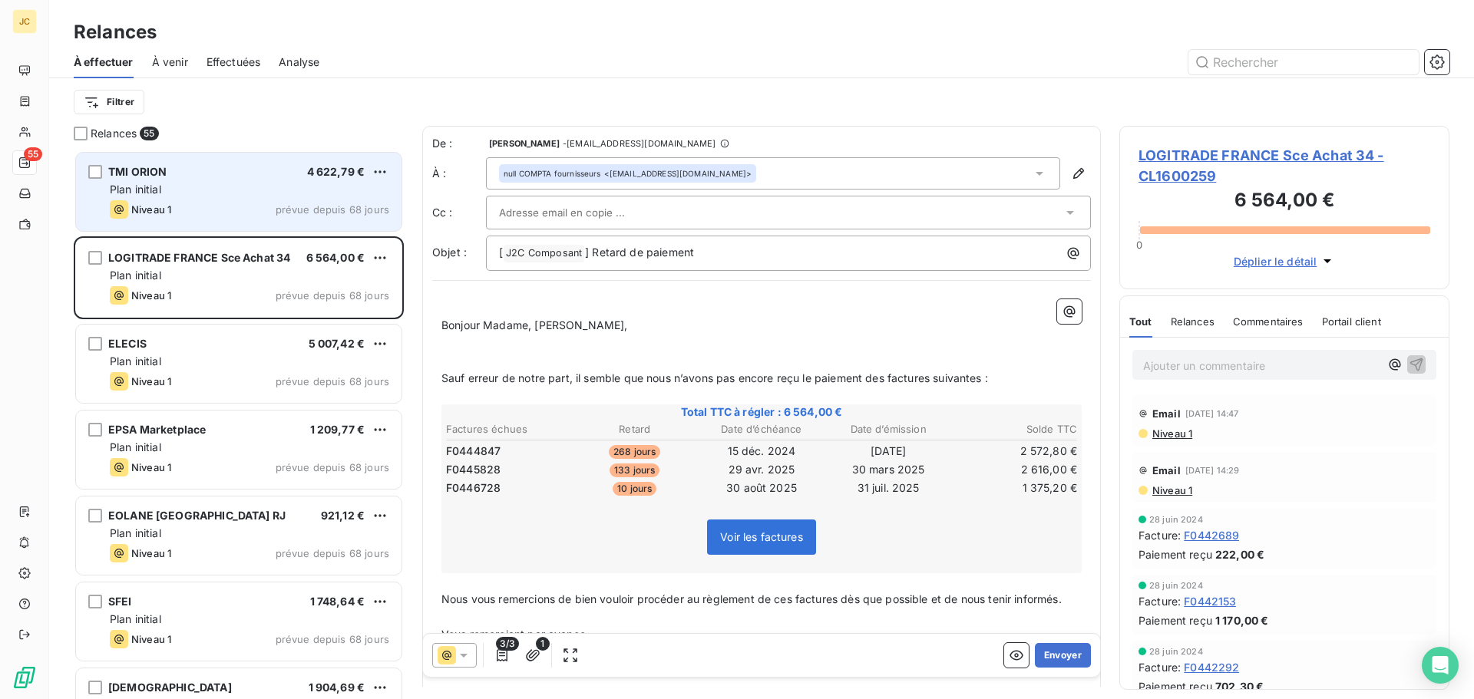
click at [260, 185] on div "Plan initial" at bounding box center [249, 189] width 279 height 15
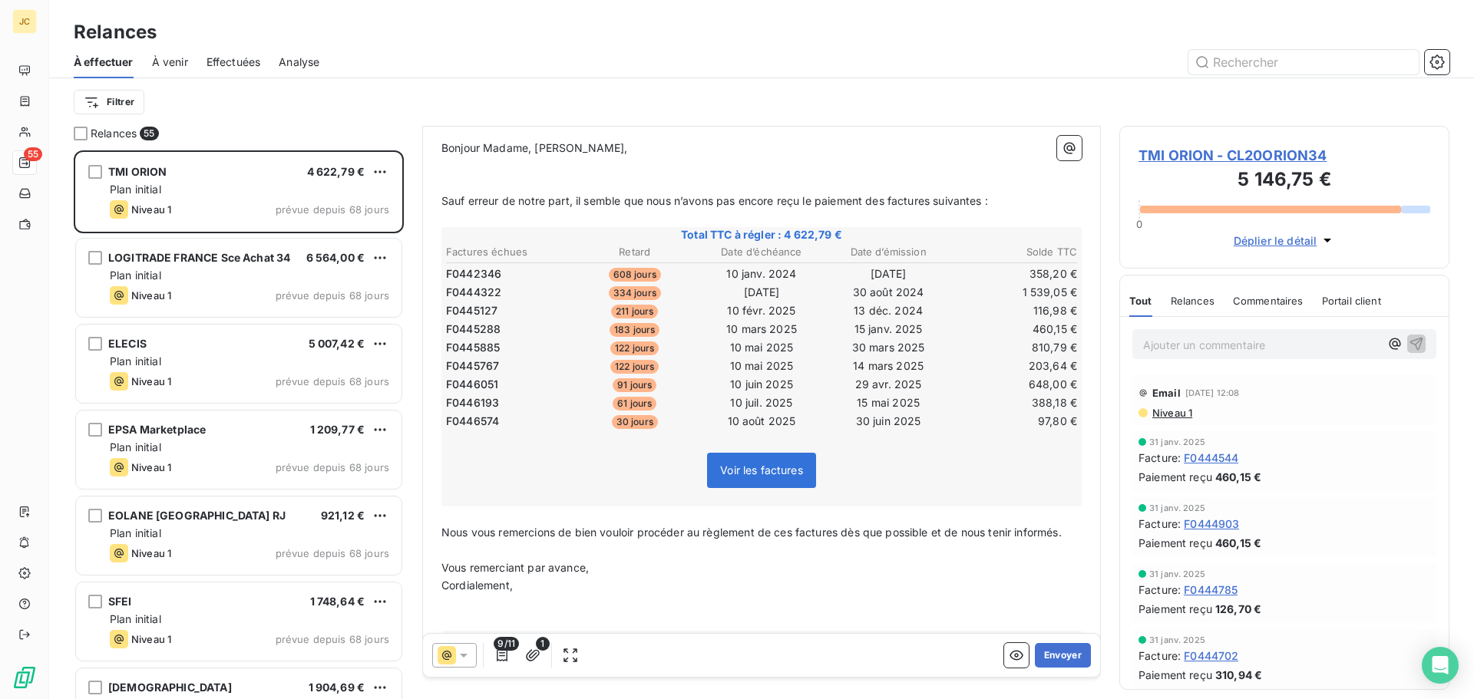
scroll to position [218, 0]
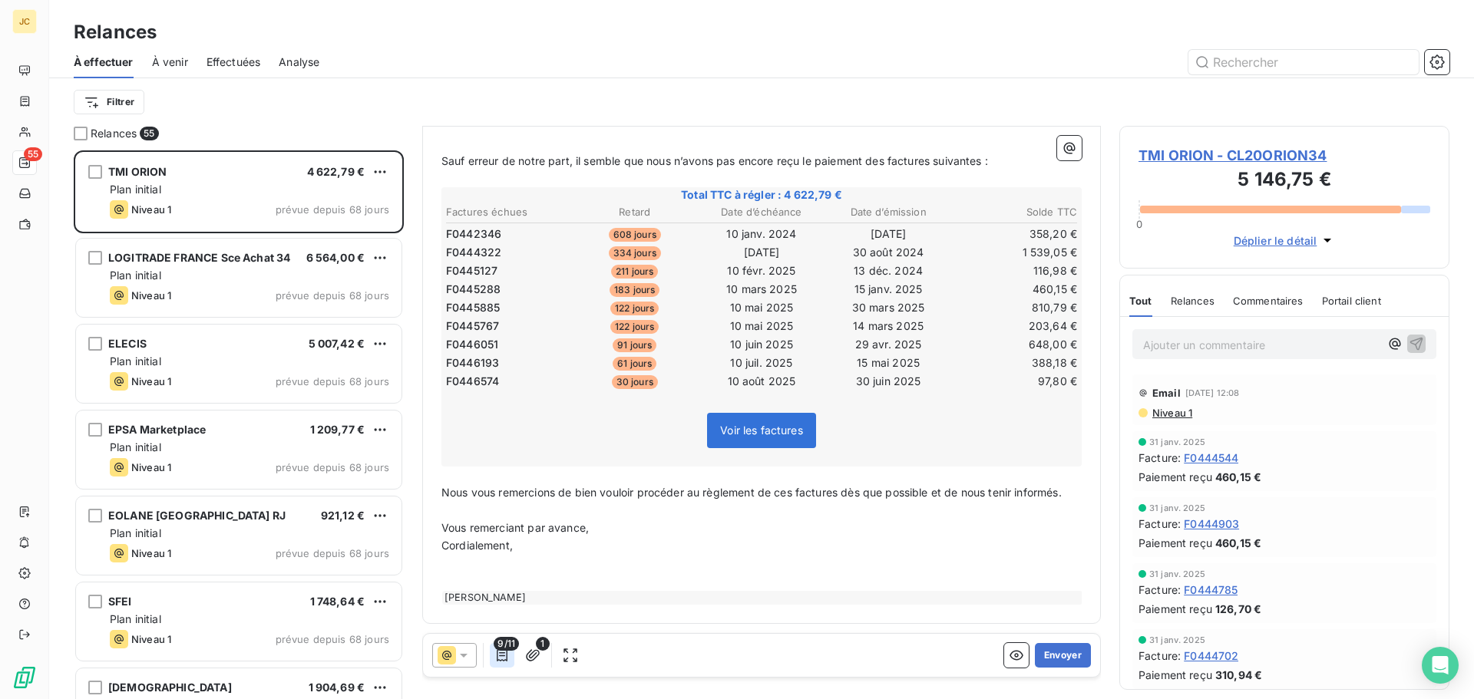
click at [499, 657] on icon "button" at bounding box center [501, 655] width 15 height 15
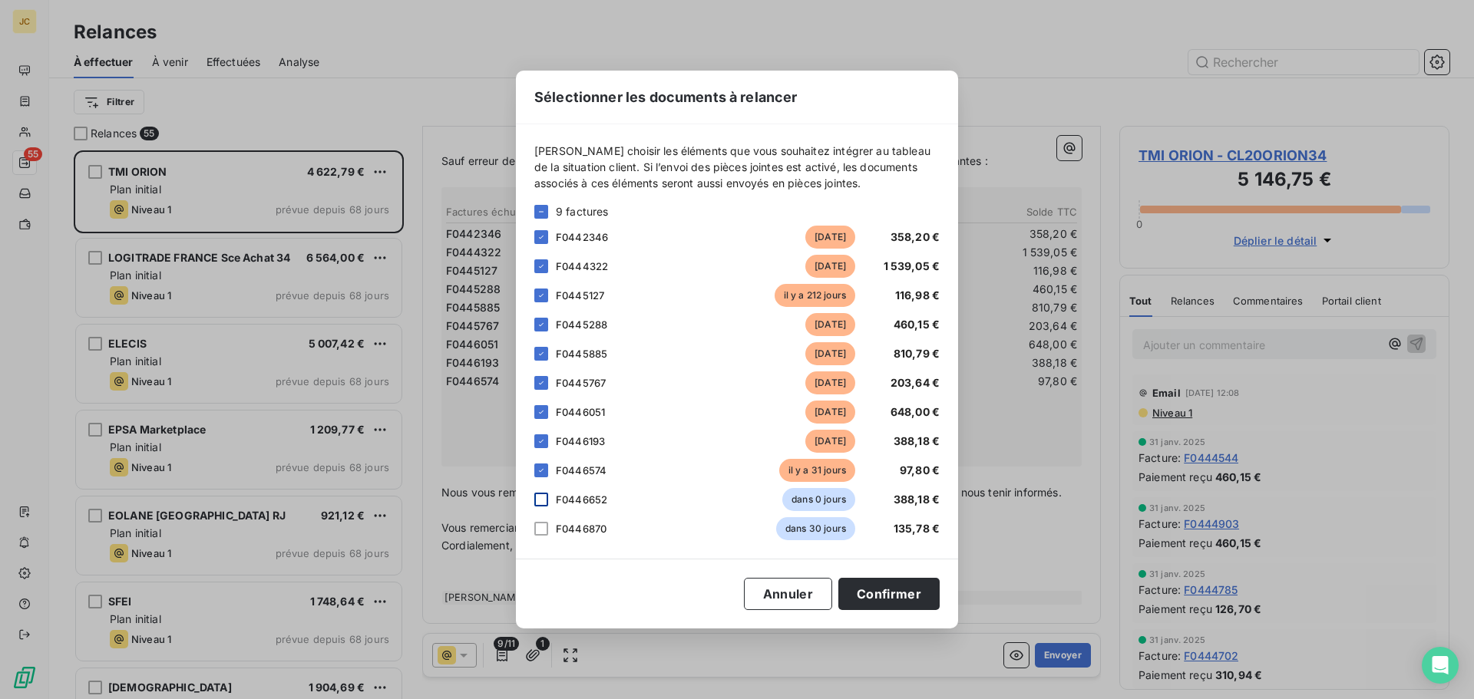
click at [543, 504] on div at bounding box center [541, 500] width 14 height 14
click at [540, 530] on div at bounding box center [541, 529] width 14 height 14
click at [880, 588] on button "Confirmer" at bounding box center [888, 594] width 101 height 32
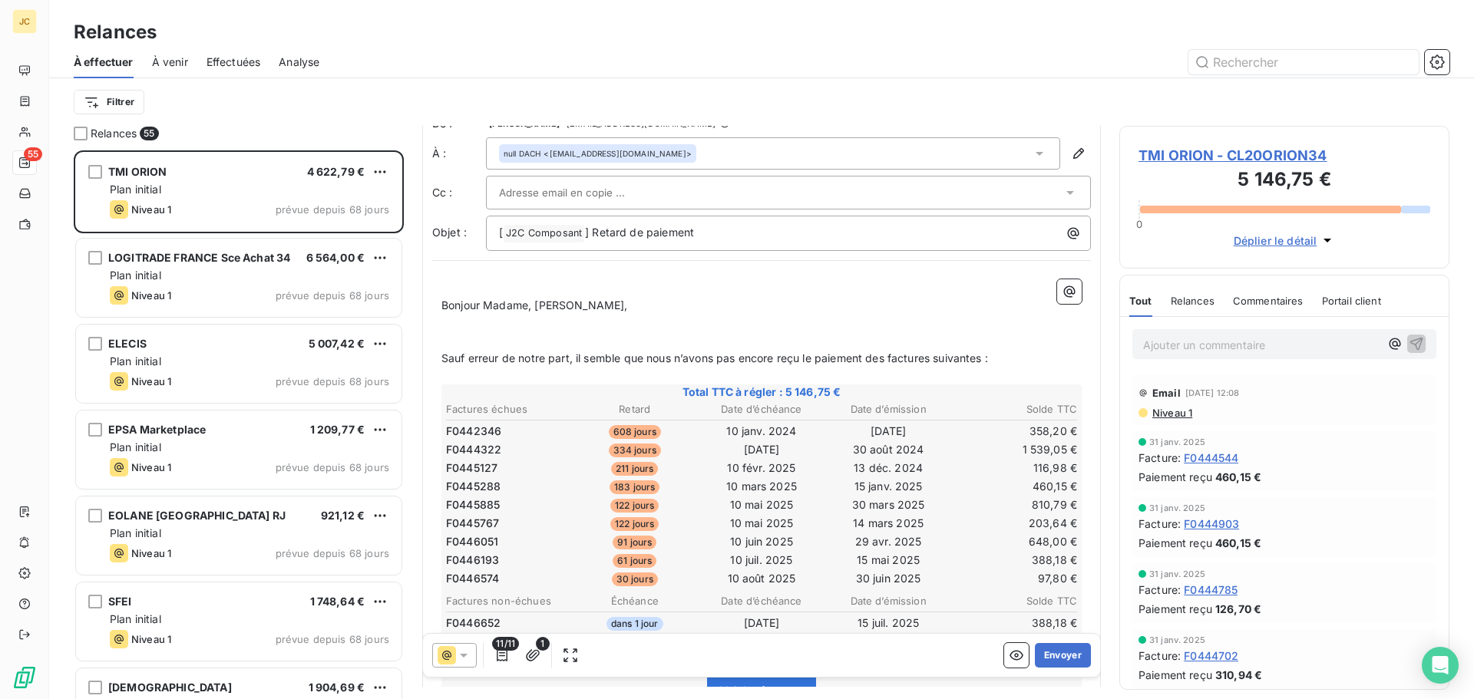
scroll to position [0, 0]
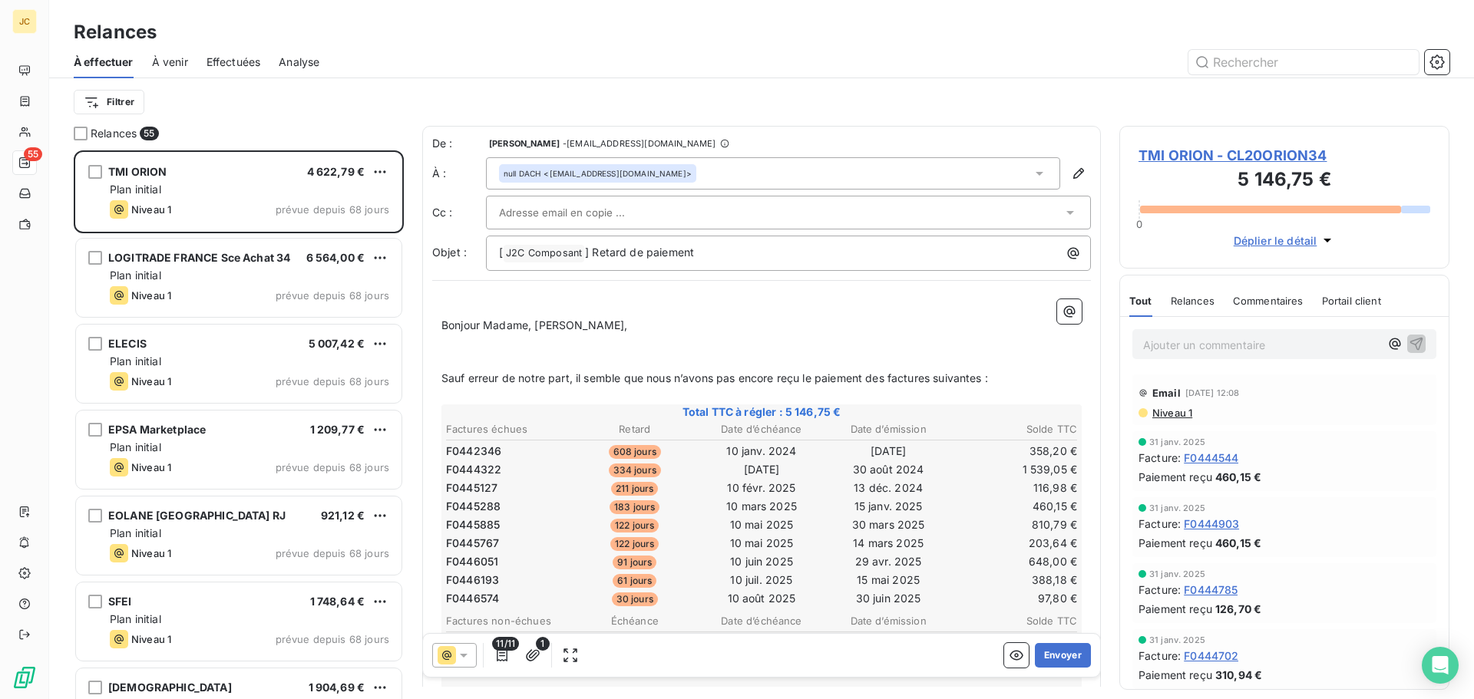
click at [1062, 210] on icon at bounding box center [1069, 212] width 15 height 15
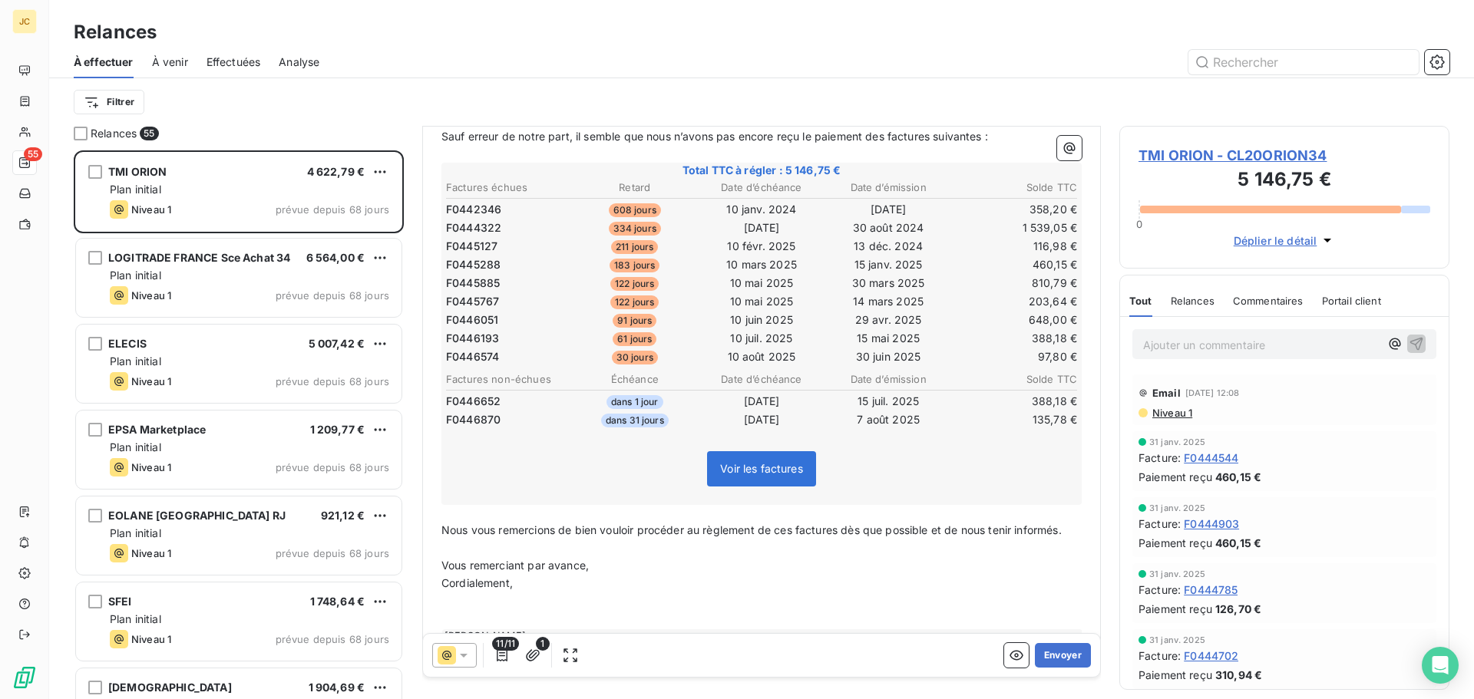
scroll to position [281, 0]
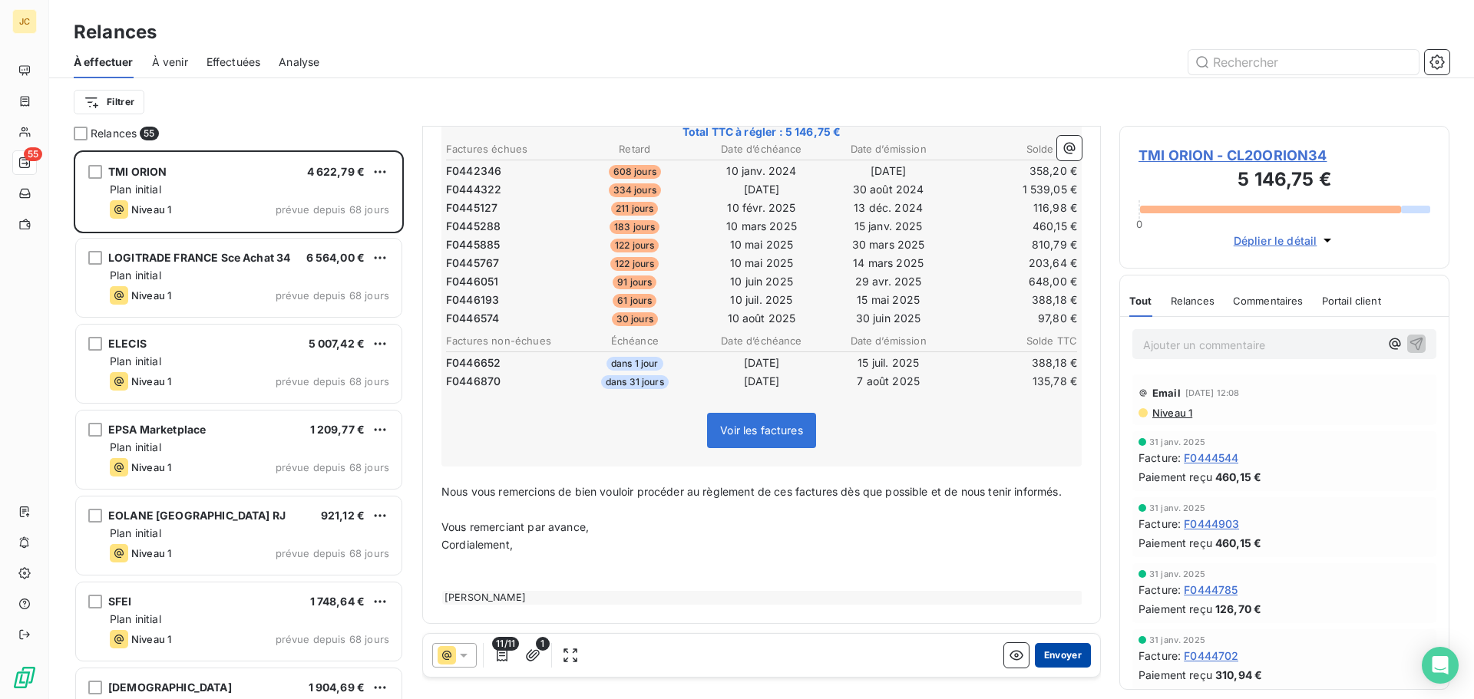
click at [1051, 653] on button "Envoyer" at bounding box center [1063, 655] width 56 height 25
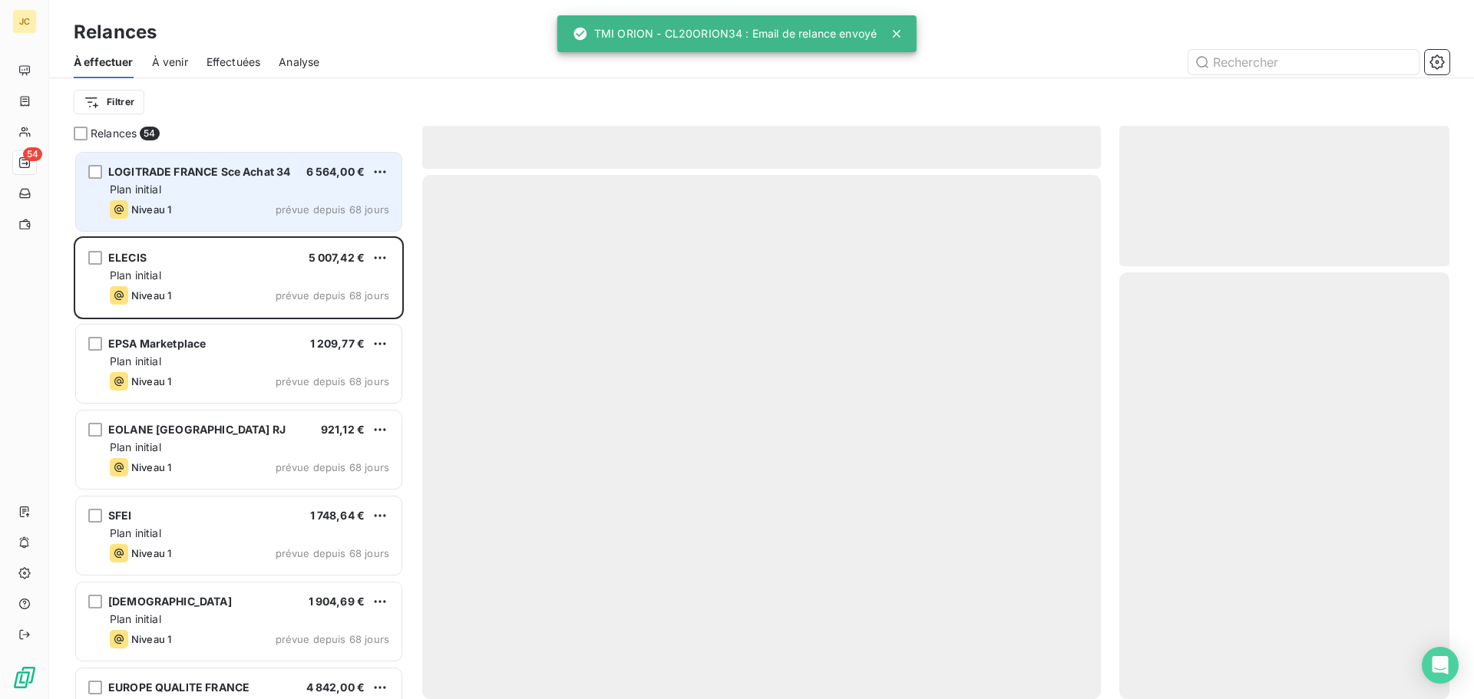
click at [296, 204] on span "prévue depuis 68 jours" at bounding box center [333, 209] width 114 height 12
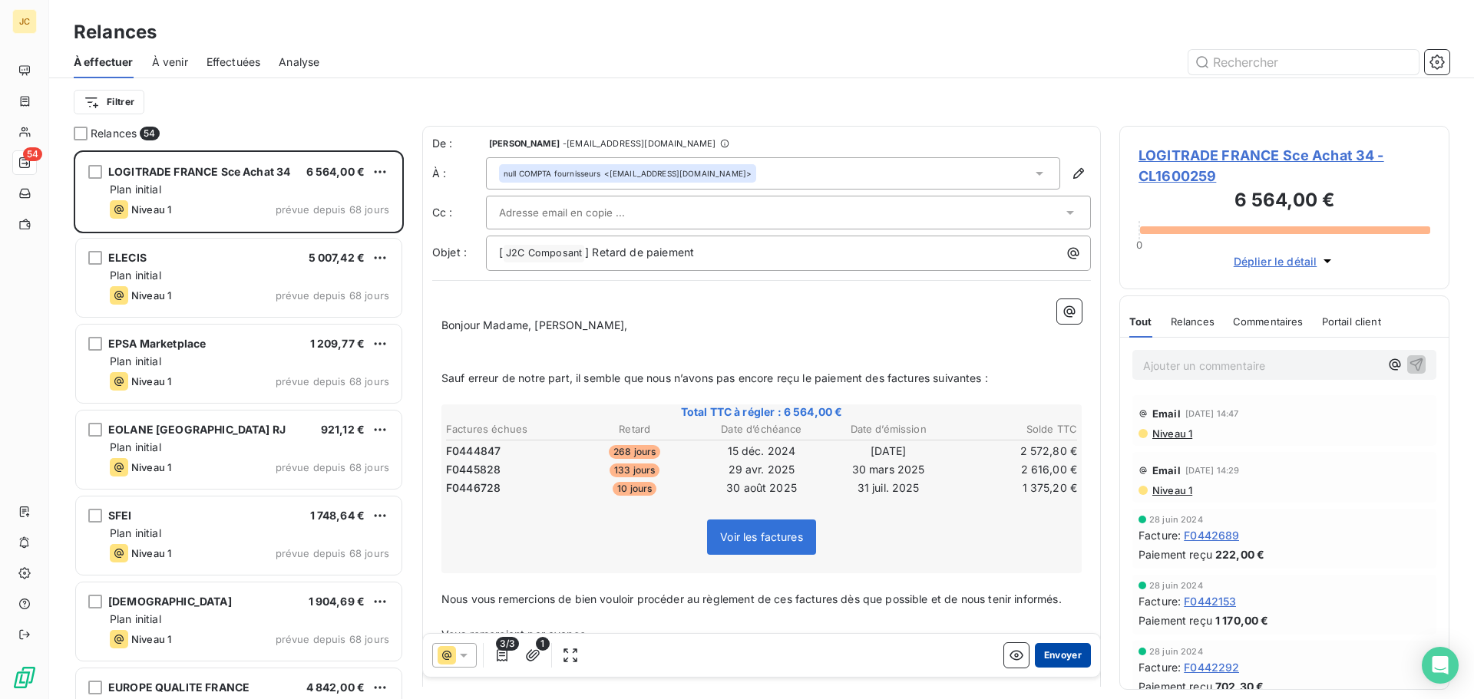
click at [1056, 657] on button "Envoyer" at bounding box center [1063, 655] width 56 height 25
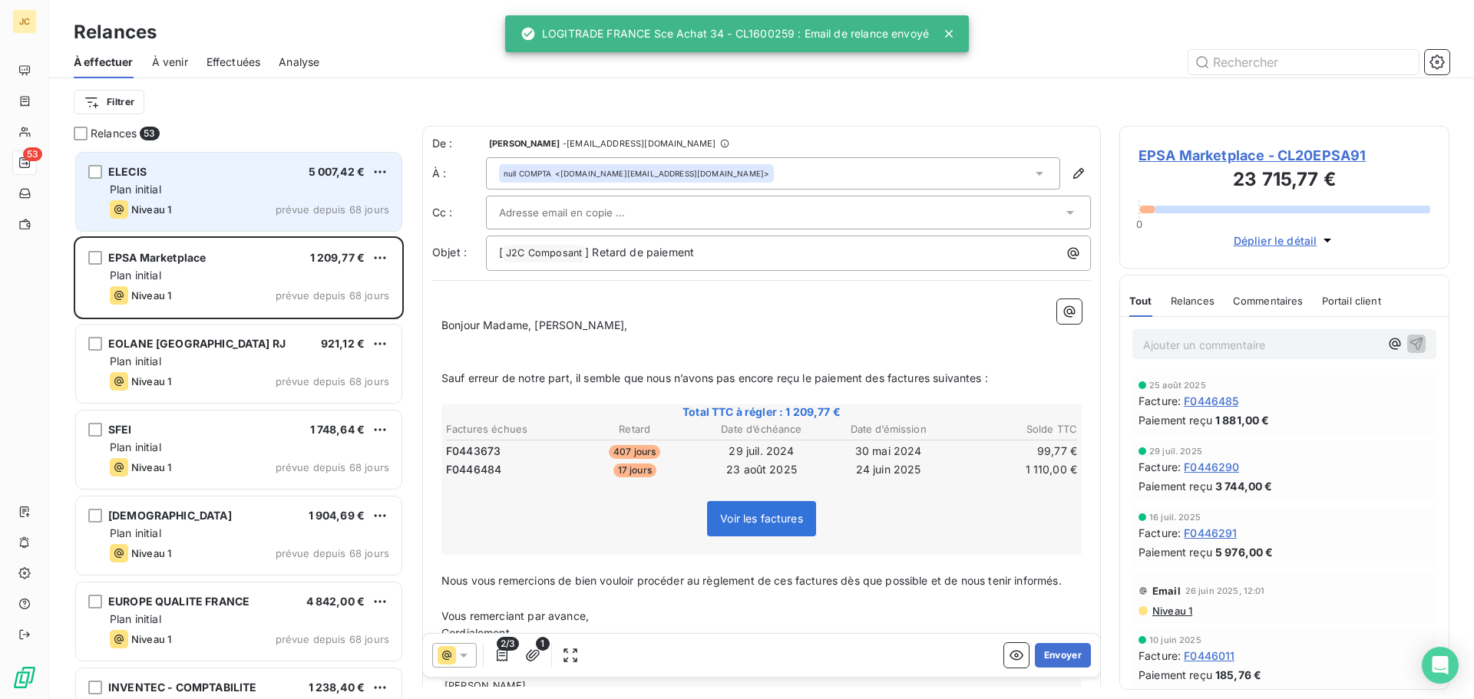
click at [186, 173] on div "ELECIS 5 007,42 €" at bounding box center [249, 172] width 279 height 14
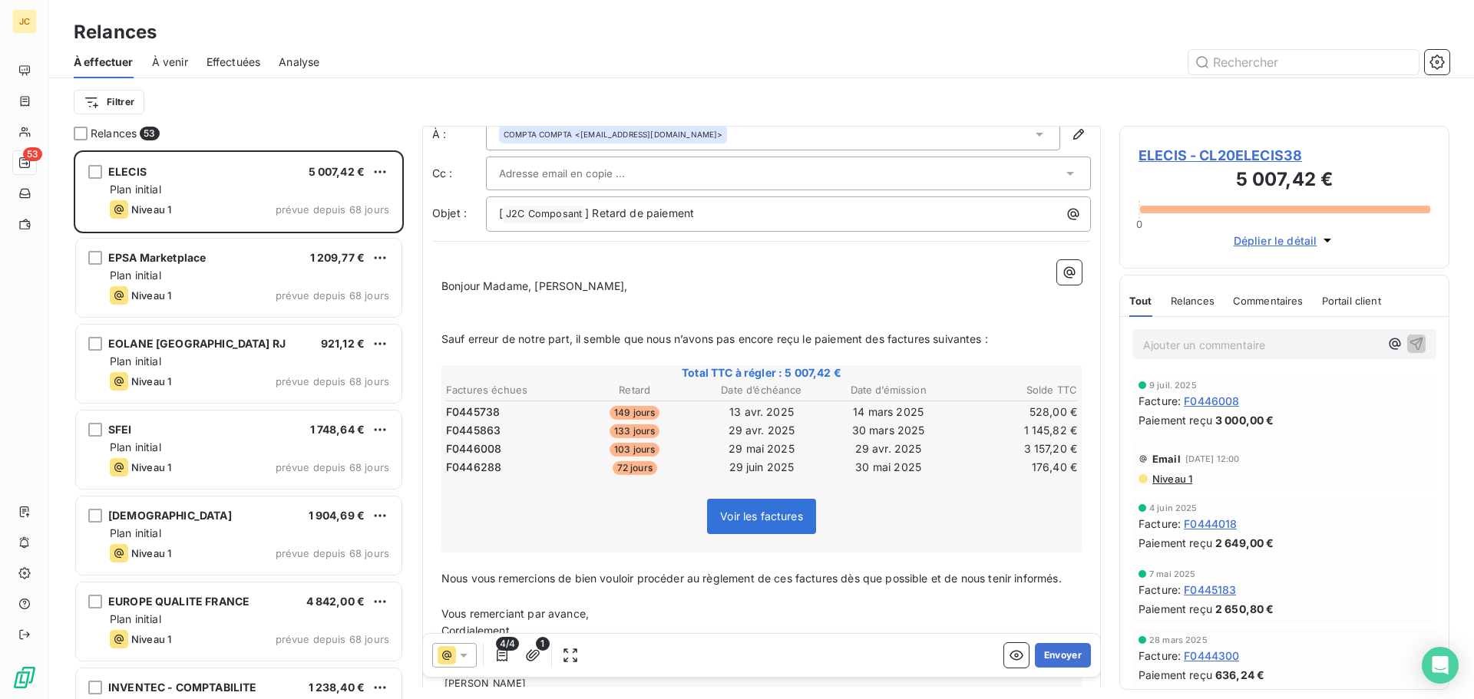
scroll to position [78, 0]
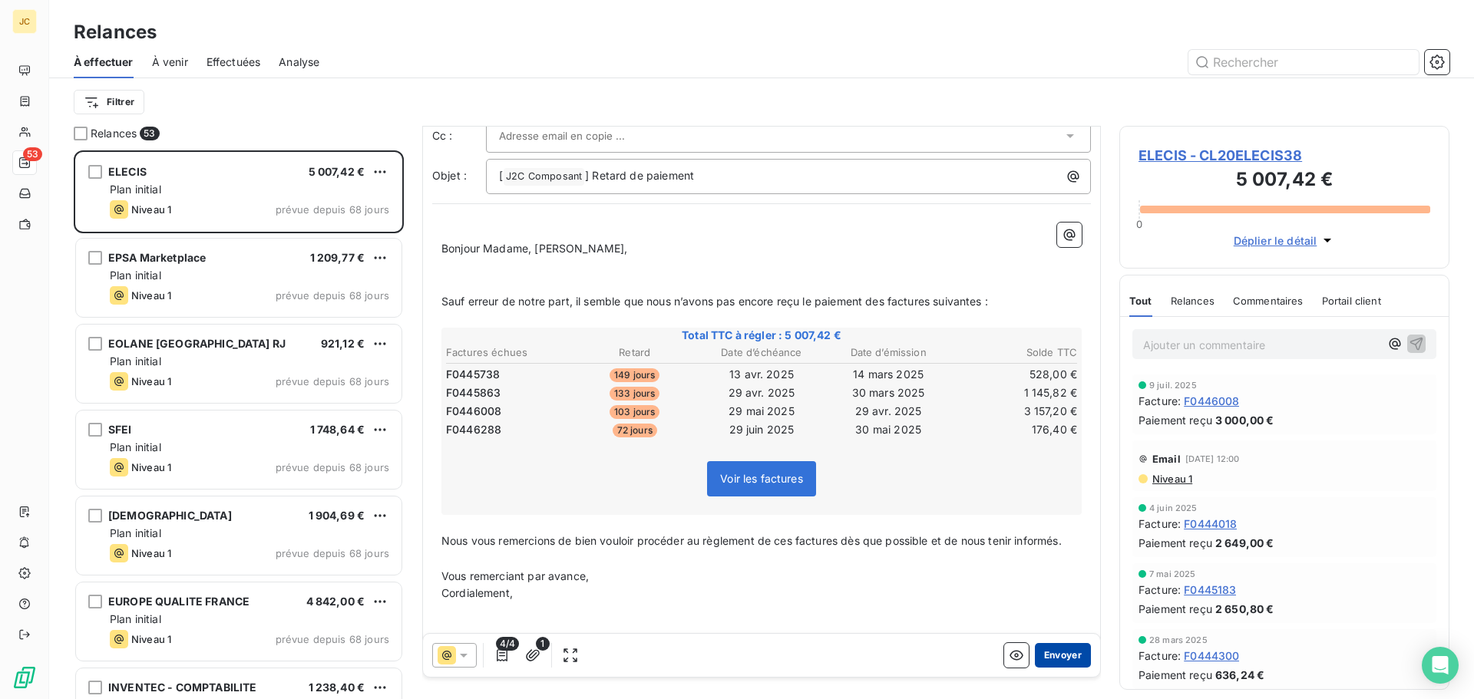
click at [1051, 654] on button "Envoyer" at bounding box center [1063, 655] width 56 height 25
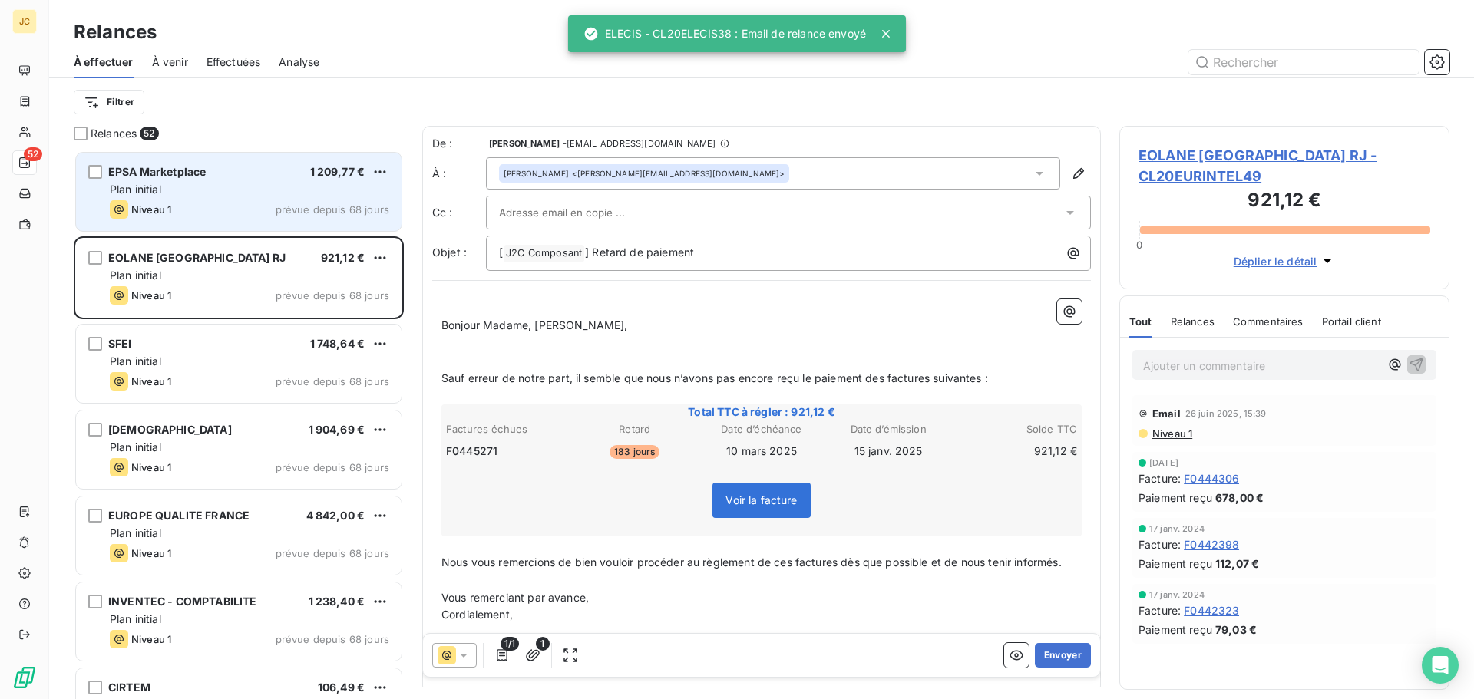
click at [210, 193] on div "Plan initial" at bounding box center [249, 189] width 279 height 15
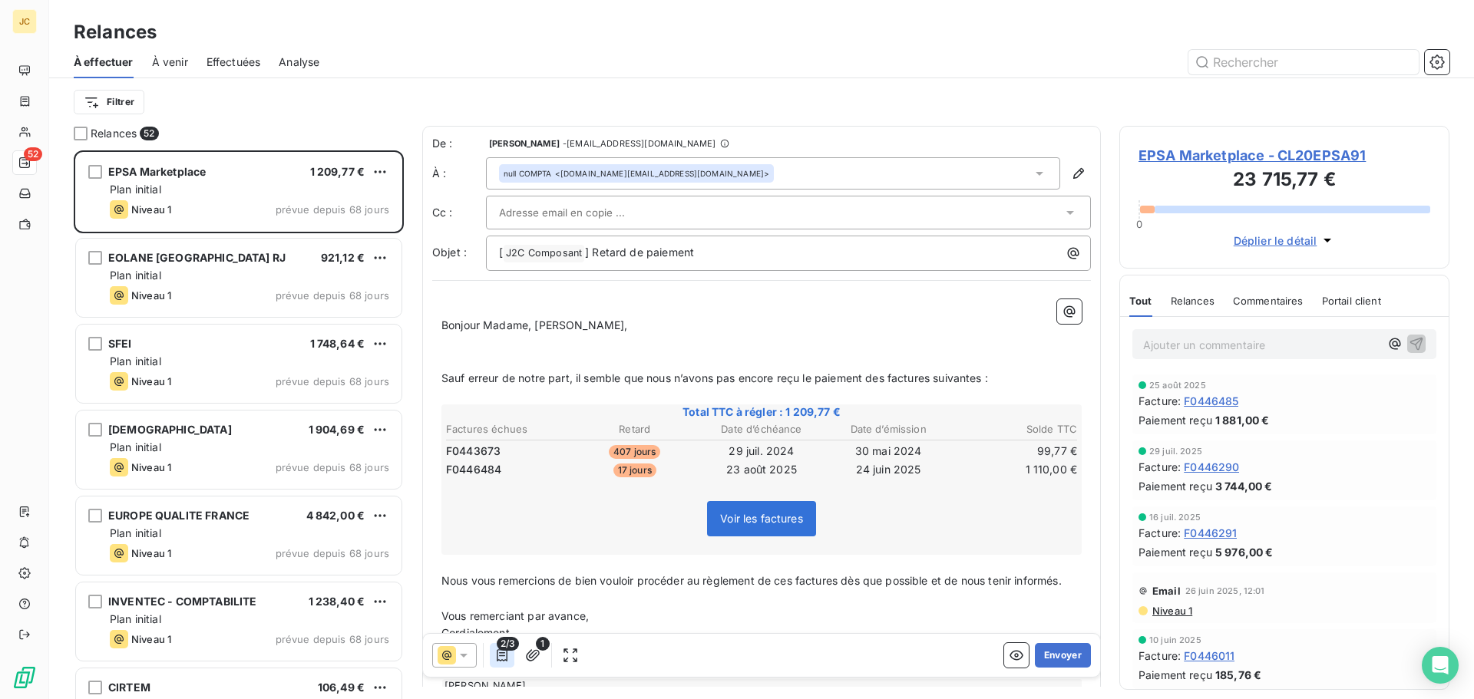
click at [500, 662] on icon "button" at bounding box center [501, 655] width 15 height 15
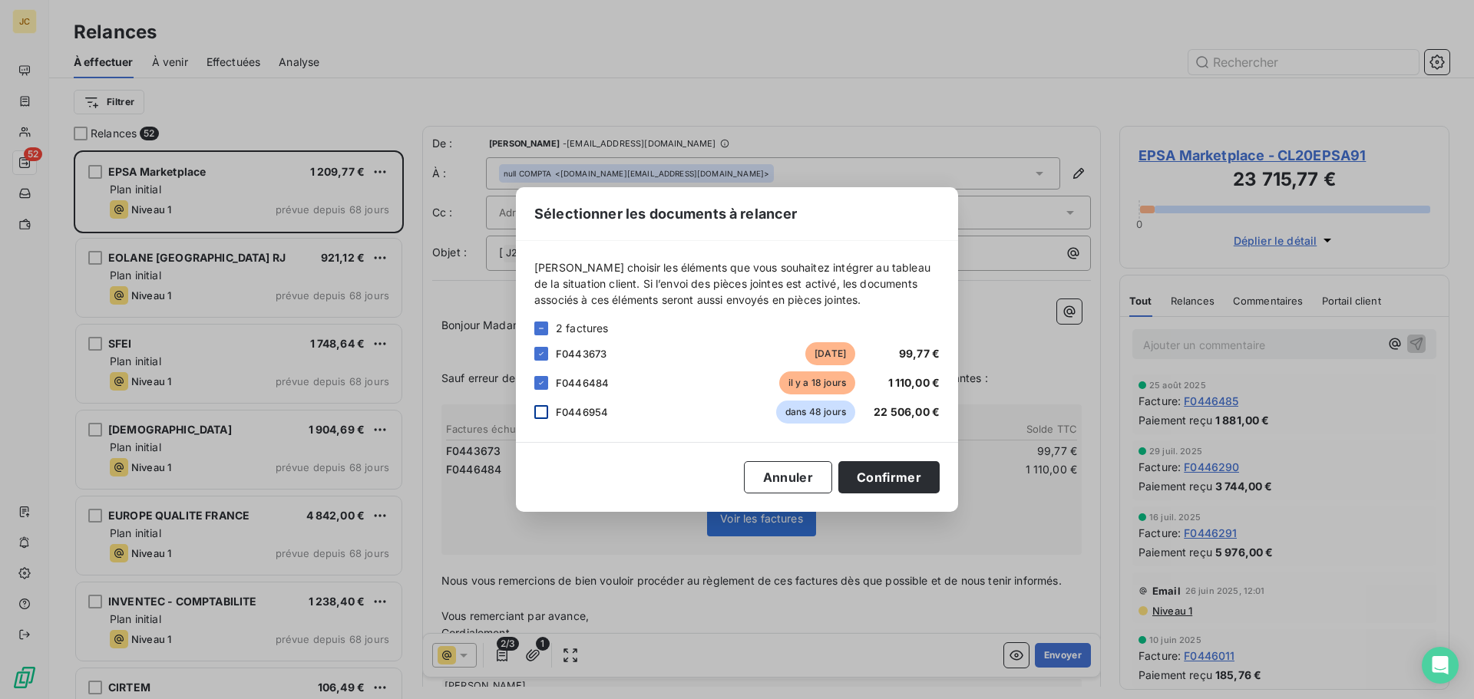
click at [540, 411] on div at bounding box center [541, 412] width 14 height 14
click at [890, 468] on button "Confirmer" at bounding box center [888, 477] width 101 height 32
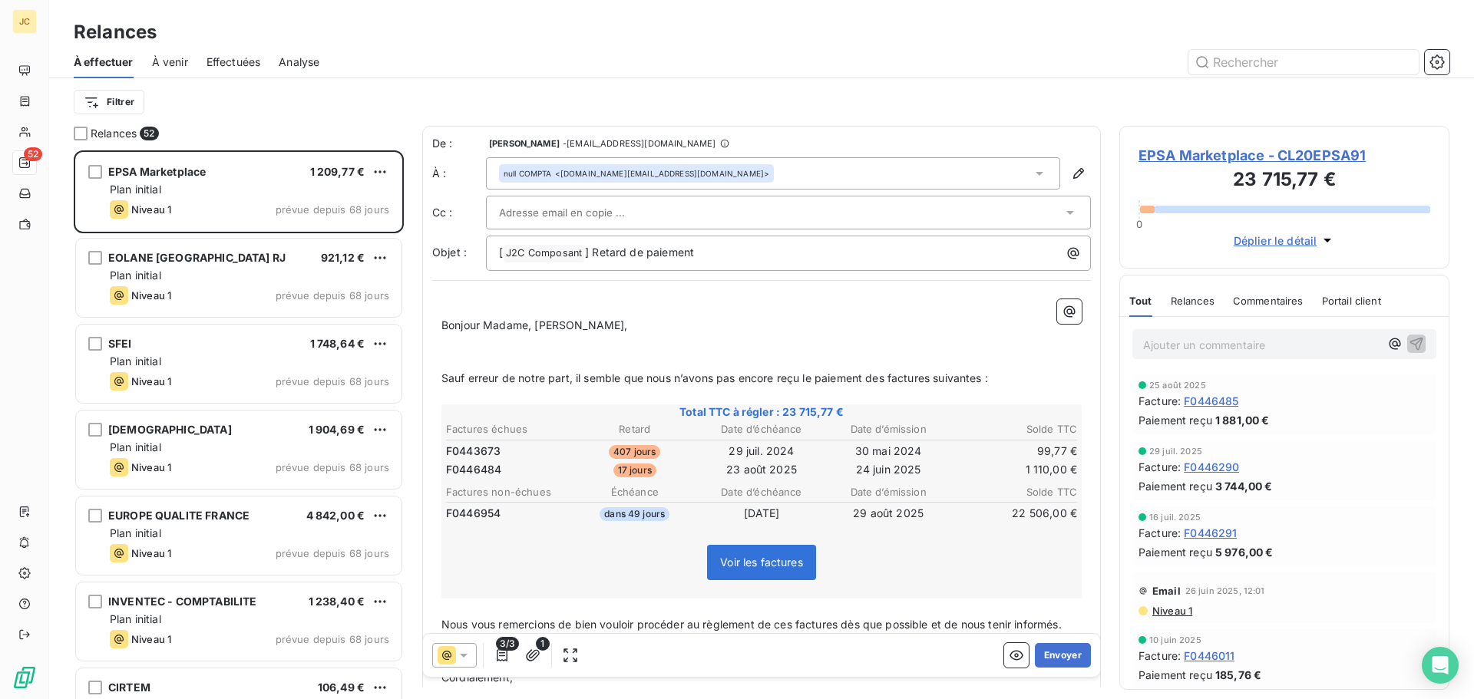
click at [716, 213] on div at bounding box center [780, 212] width 563 height 23
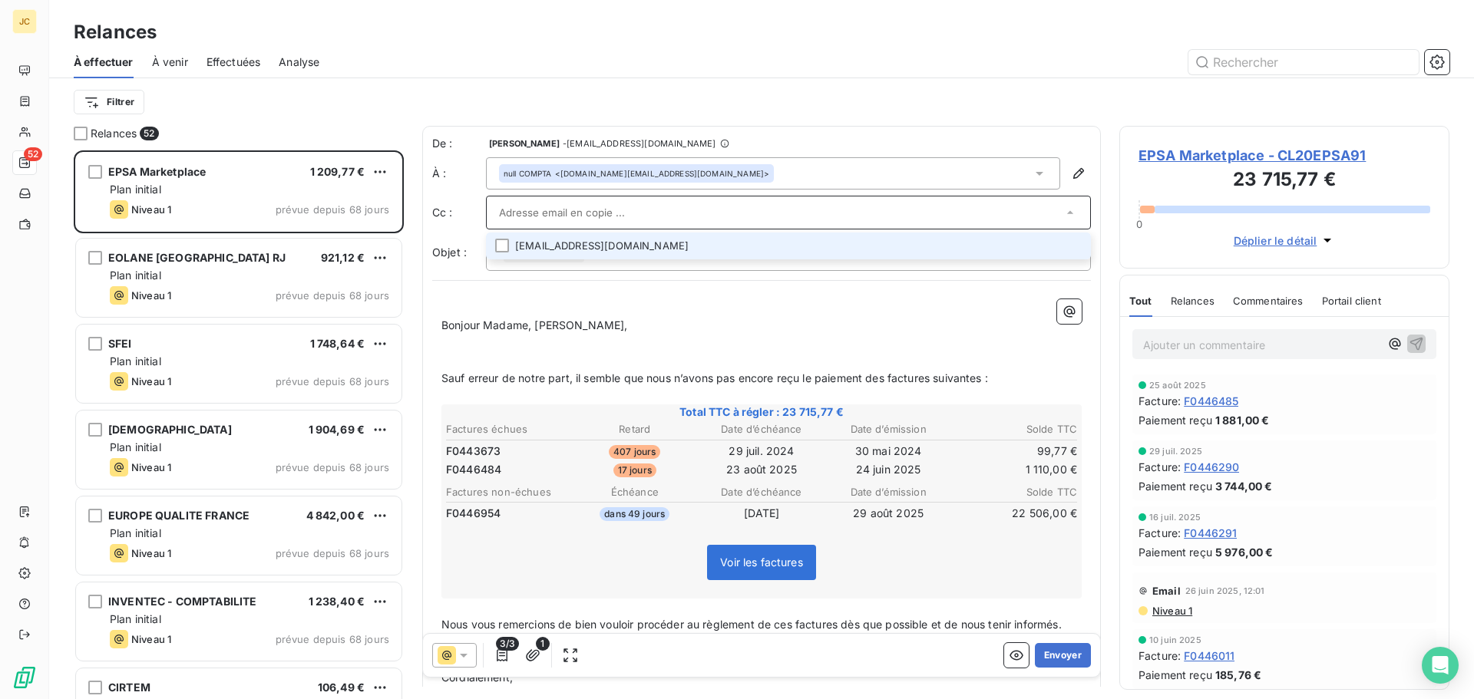
click at [689, 243] on li "[EMAIL_ADDRESS][DOMAIN_NAME]" at bounding box center [788, 246] width 605 height 27
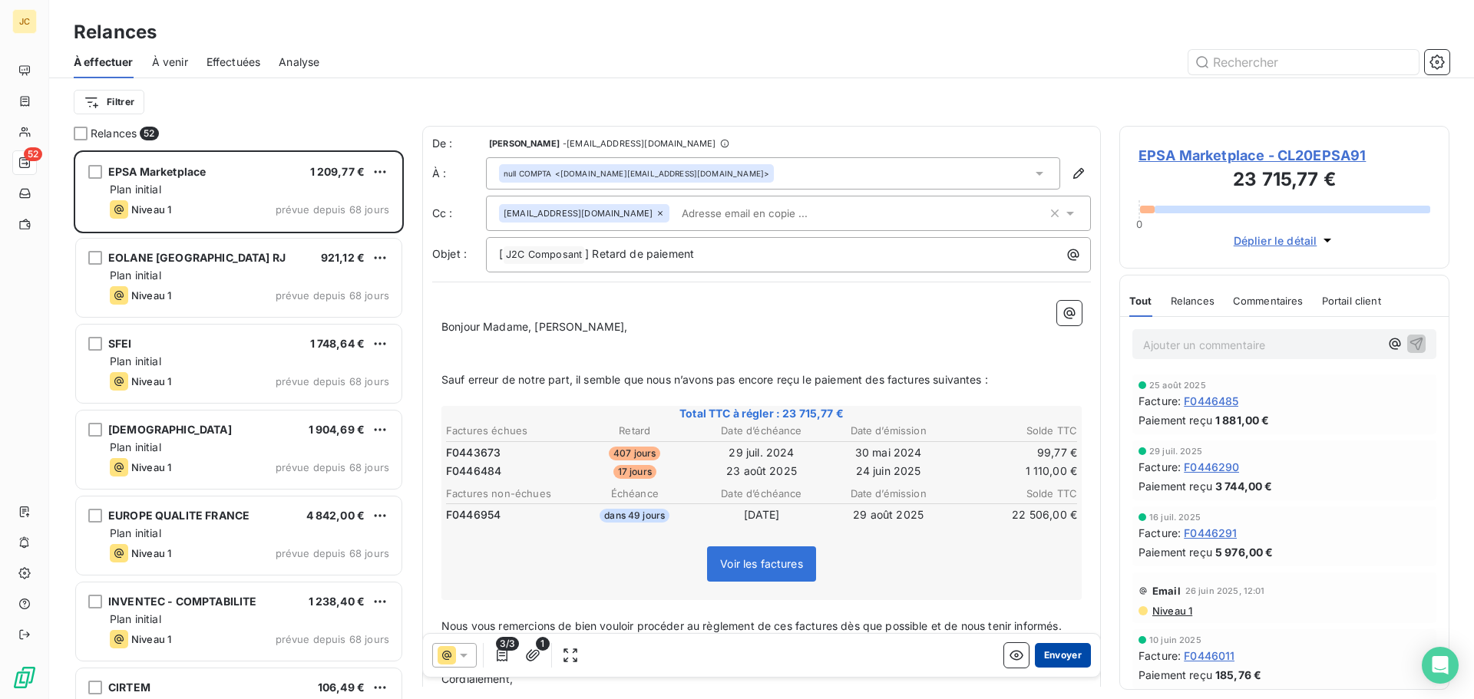
click at [1048, 657] on button "Envoyer" at bounding box center [1063, 655] width 56 height 25
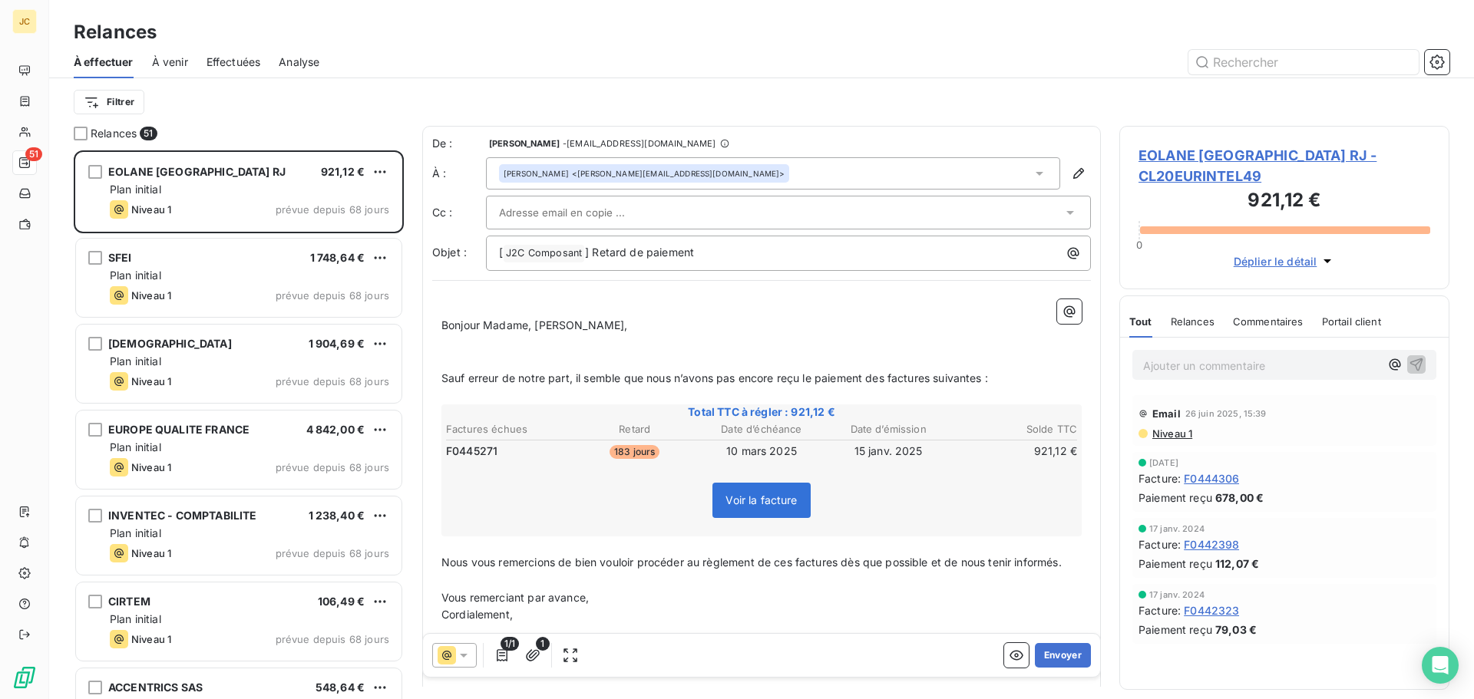
click at [689, 202] on div at bounding box center [780, 212] width 563 height 23
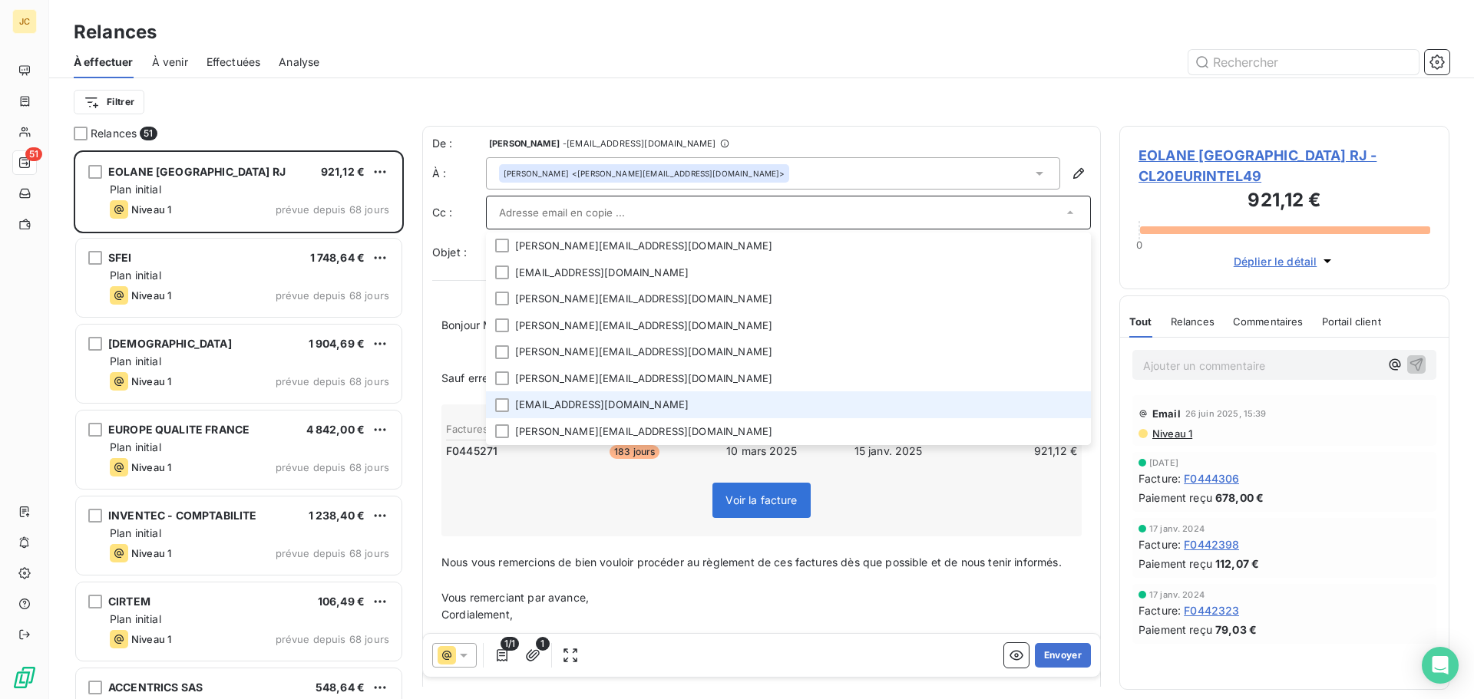
click at [641, 398] on li "[EMAIL_ADDRESS][DOMAIN_NAME]" at bounding box center [788, 405] width 605 height 27
click at [641, 398] on li "[EMAIL_ADDRESS][DOMAIN_NAME]" at bounding box center [788, 406] width 605 height 27
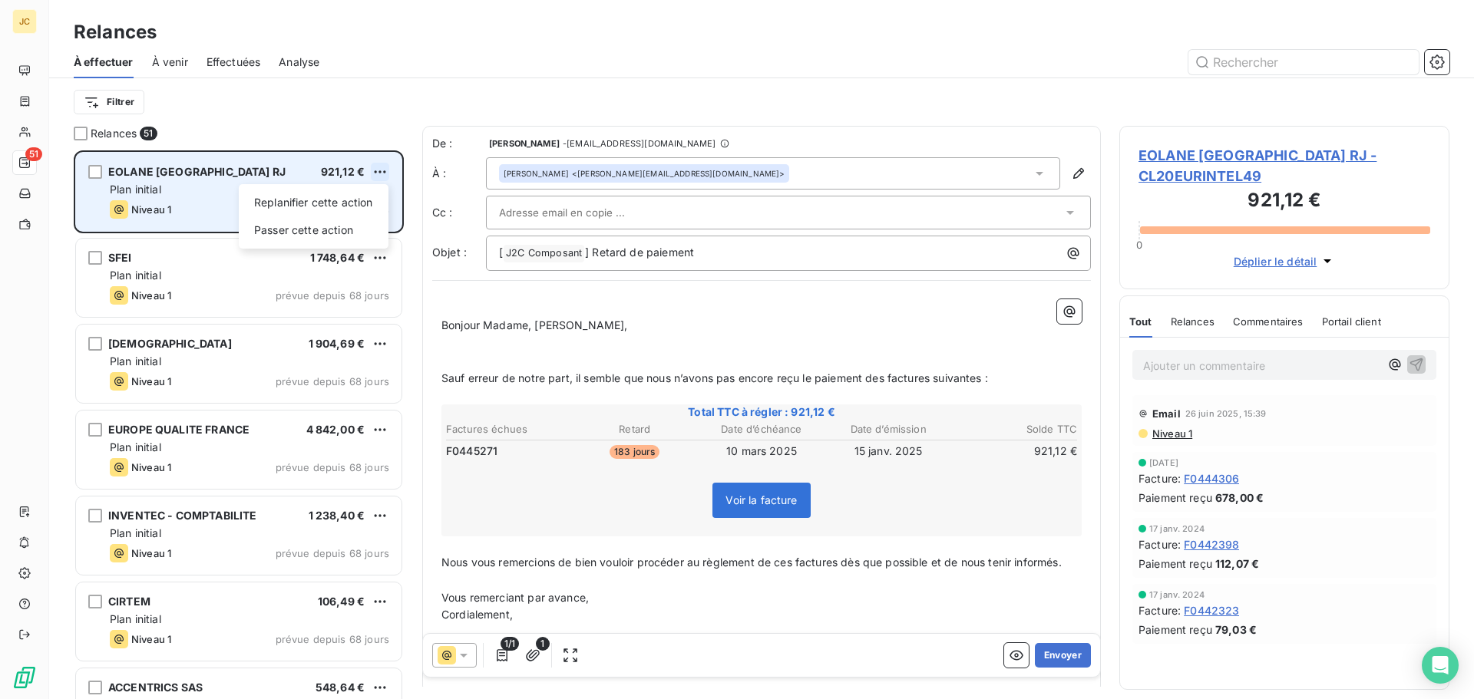
click at [376, 169] on html "JC 51 Relances À effectuer À venir Effectuées Analyse Filtrer Relances 51 EOLAN…" at bounding box center [737, 349] width 1474 height 699
click at [339, 230] on div "Passer cette action" at bounding box center [313, 230] width 137 height 25
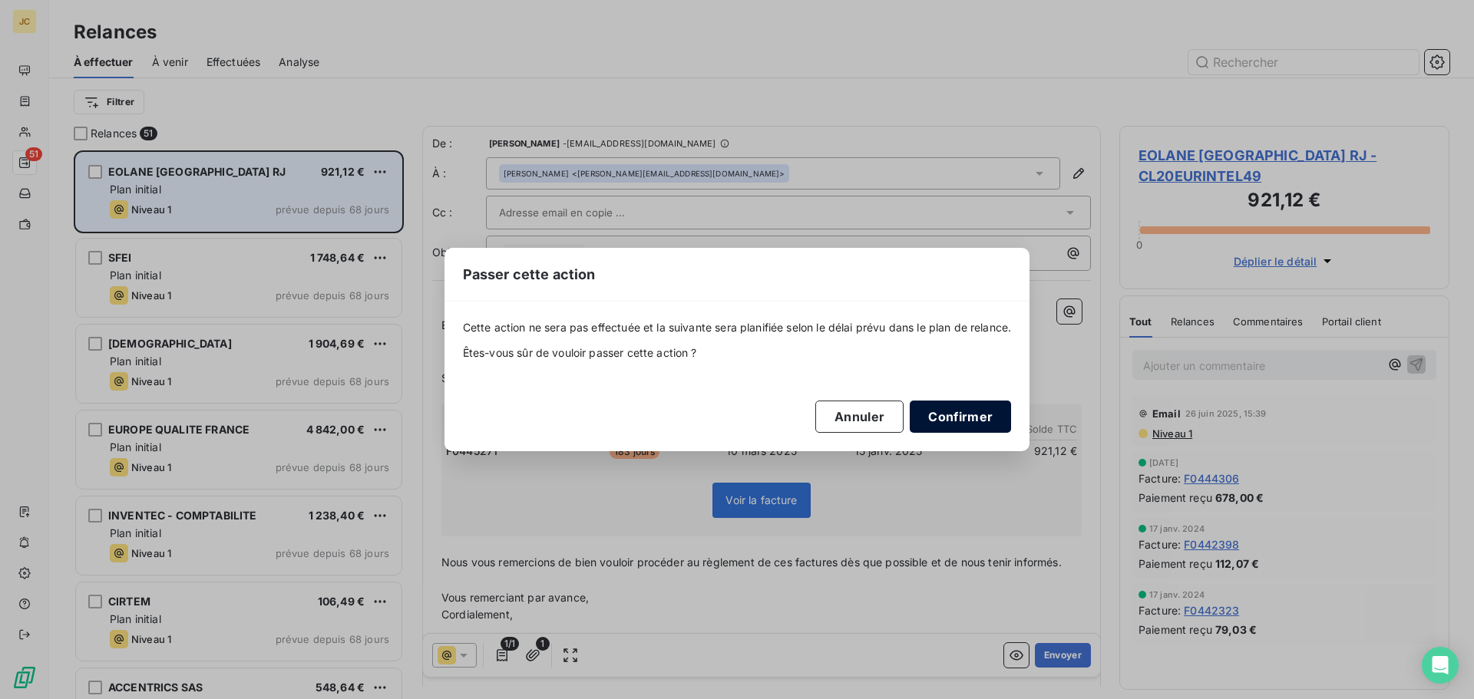
click at [940, 408] on button "Confirmer" at bounding box center [960, 417] width 101 height 32
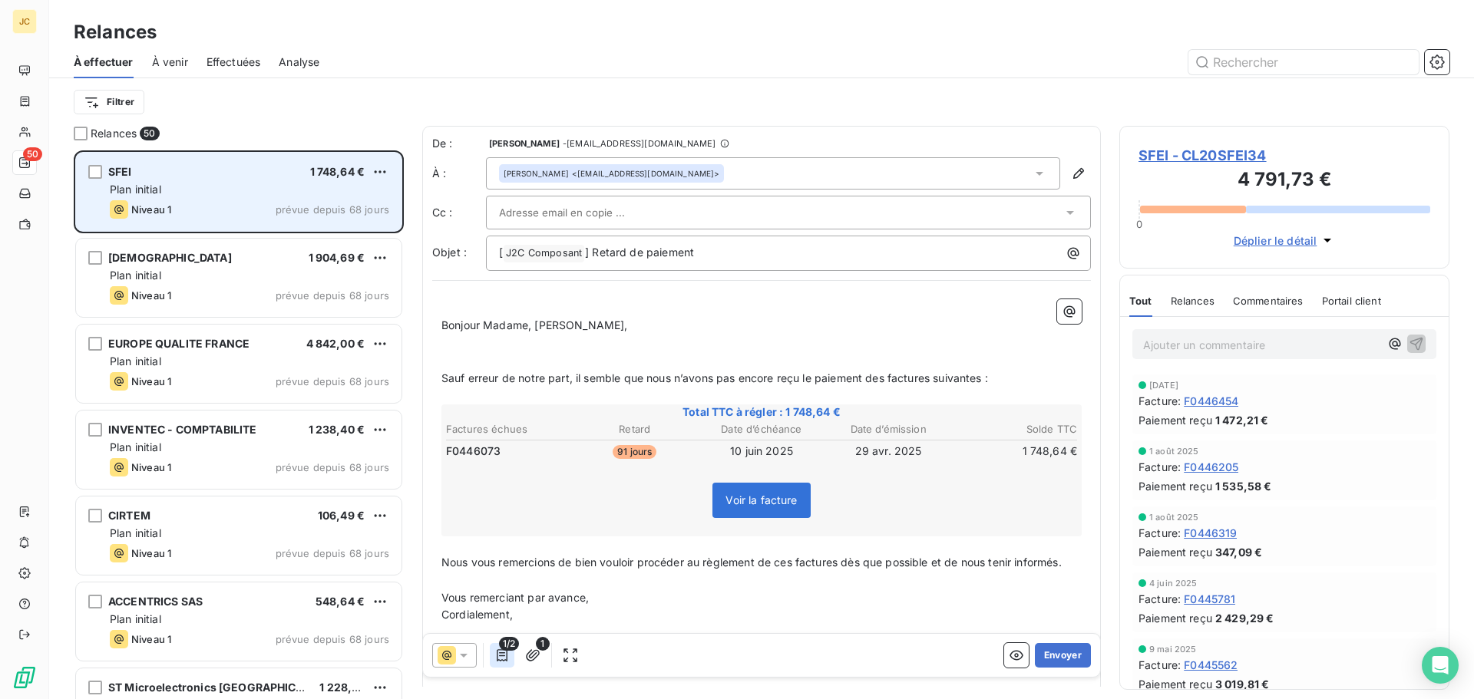
click at [501, 655] on icon "button" at bounding box center [501, 655] width 15 height 15
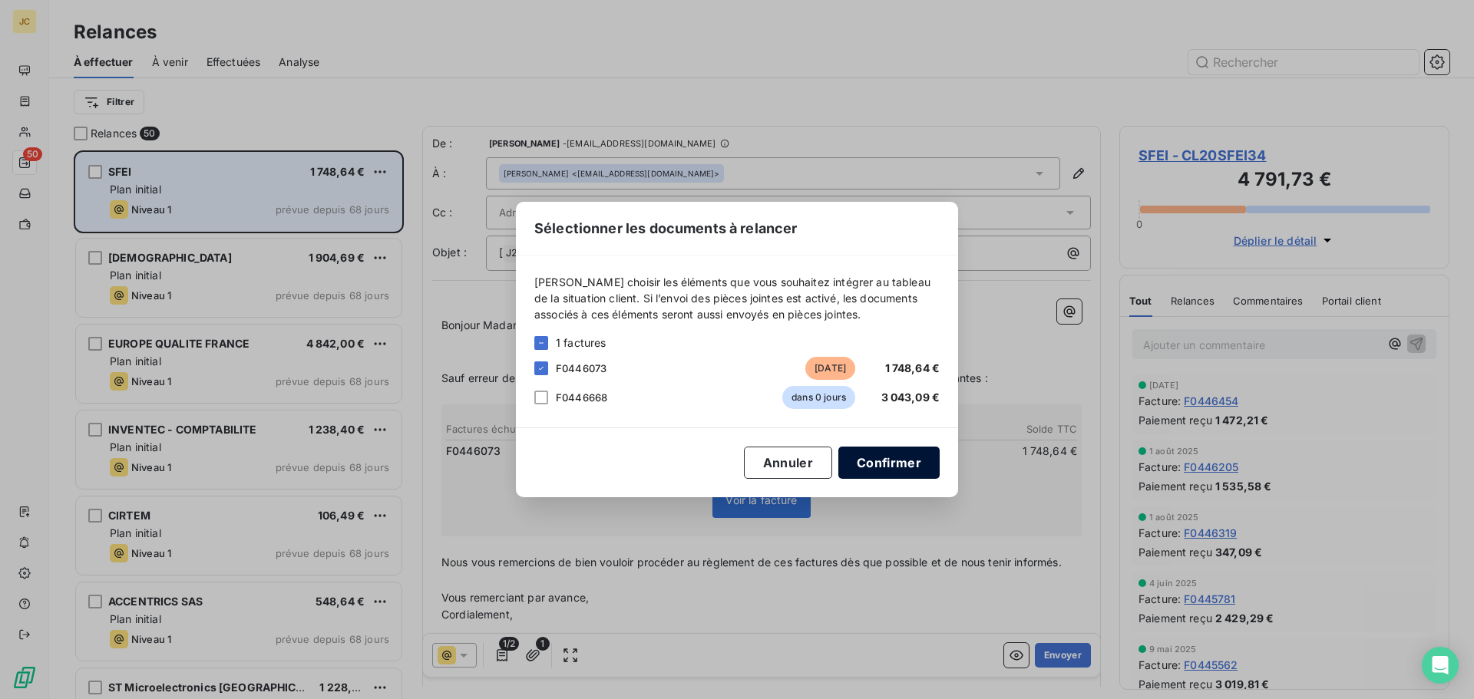
click at [901, 461] on button "Confirmer" at bounding box center [888, 463] width 101 height 32
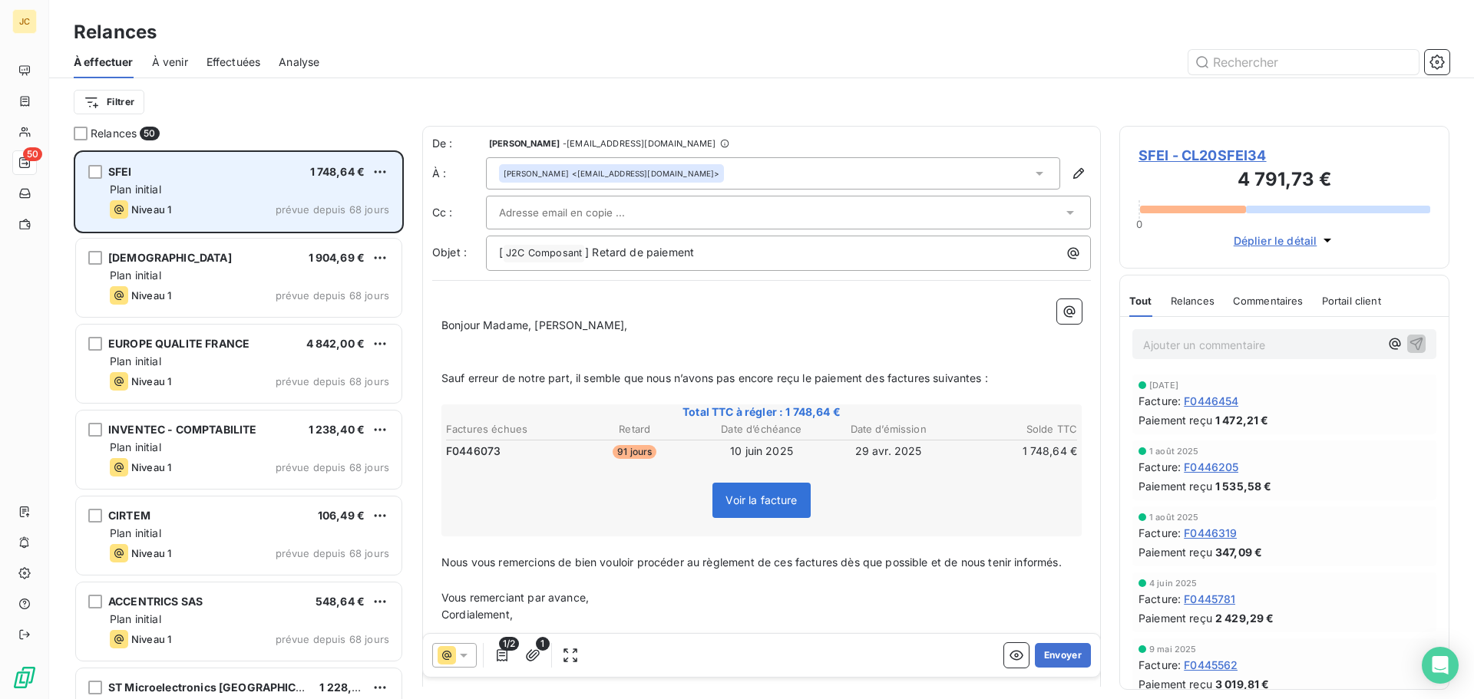
click at [672, 212] on div at bounding box center [780, 212] width 563 height 23
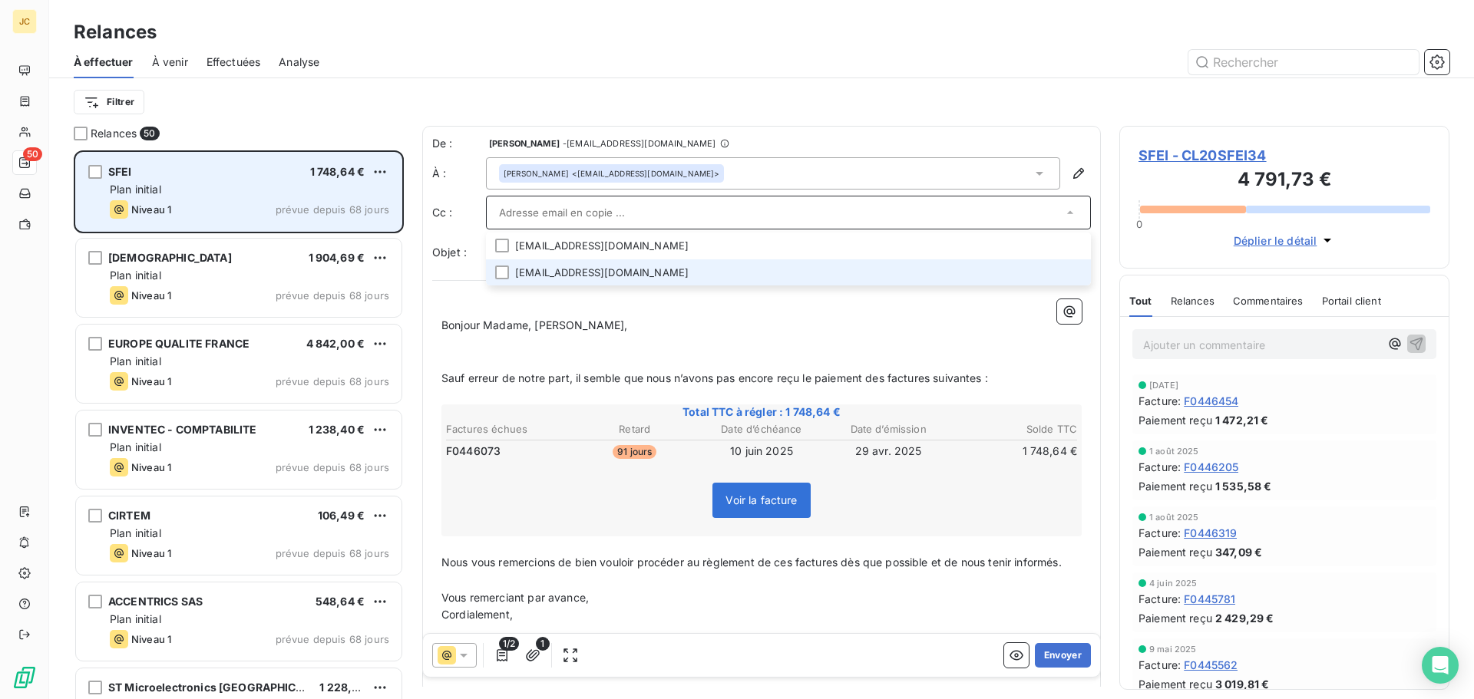
click at [612, 274] on li "[EMAIL_ADDRESS][DOMAIN_NAME]" at bounding box center [788, 272] width 605 height 27
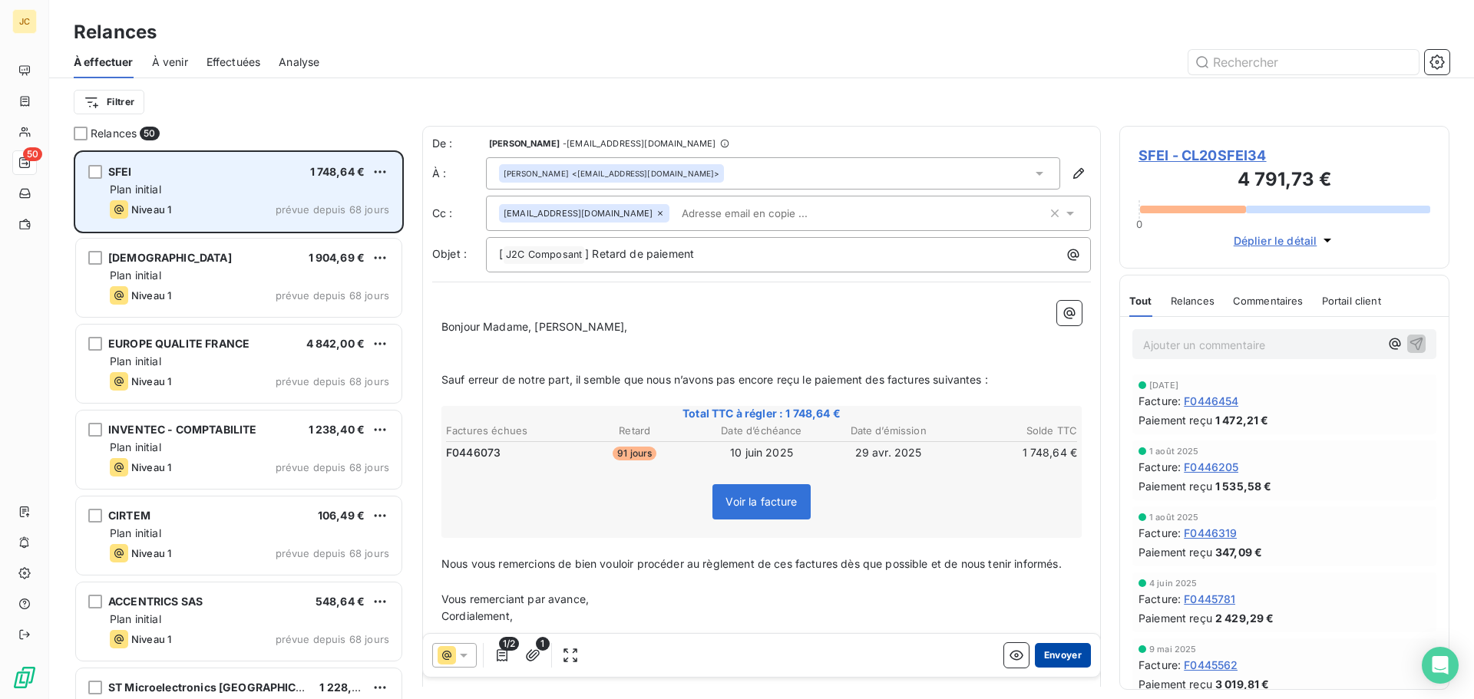
click at [1051, 653] on button "Envoyer" at bounding box center [1063, 655] width 56 height 25
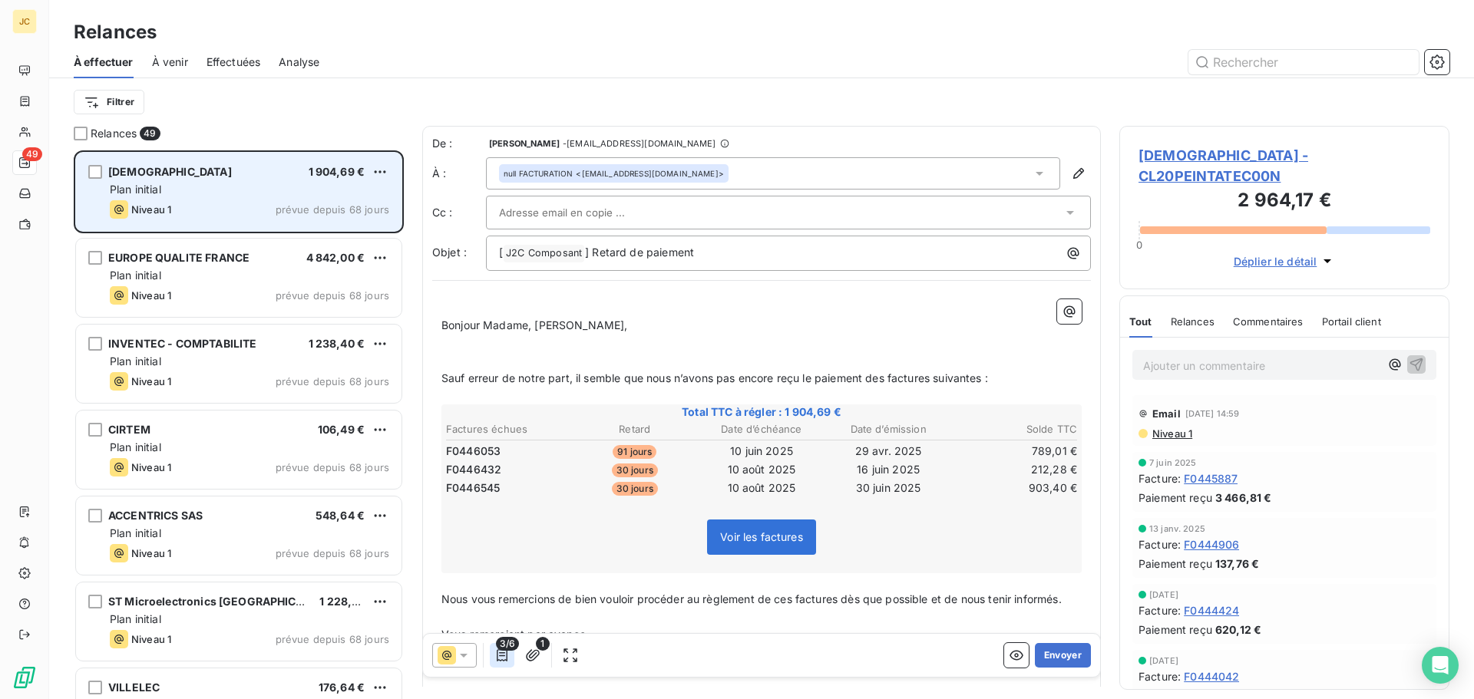
click at [499, 657] on icon "button" at bounding box center [501, 655] width 15 height 15
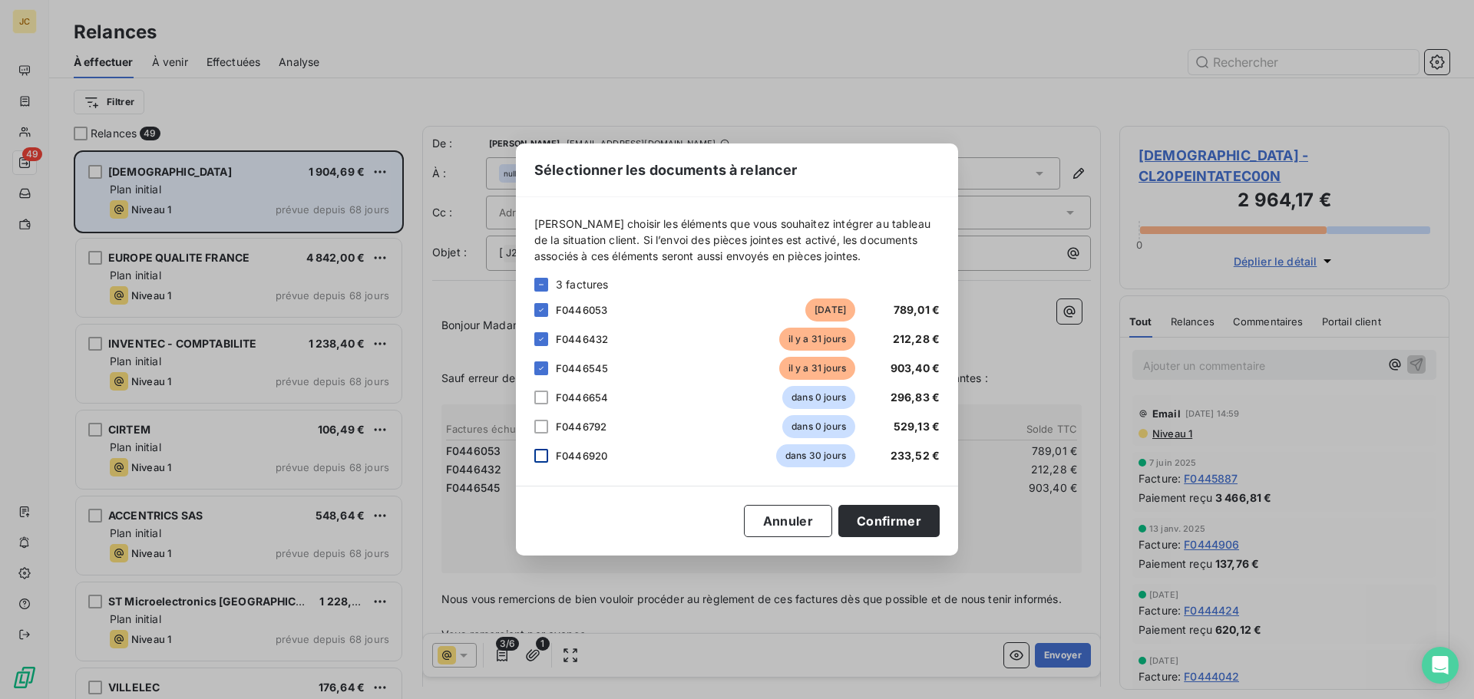
click at [542, 454] on div at bounding box center [541, 456] width 14 height 14
click at [548, 428] on div "F0446792 dans 0 jours 529,13 €" at bounding box center [736, 426] width 405 height 23
click at [541, 392] on div at bounding box center [541, 398] width 14 height 14
click at [539, 428] on div at bounding box center [541, 427] width 14 height 14
click at [887, 520] on button "Confirmer" at bounding box center [888, 521] width 101 height 32
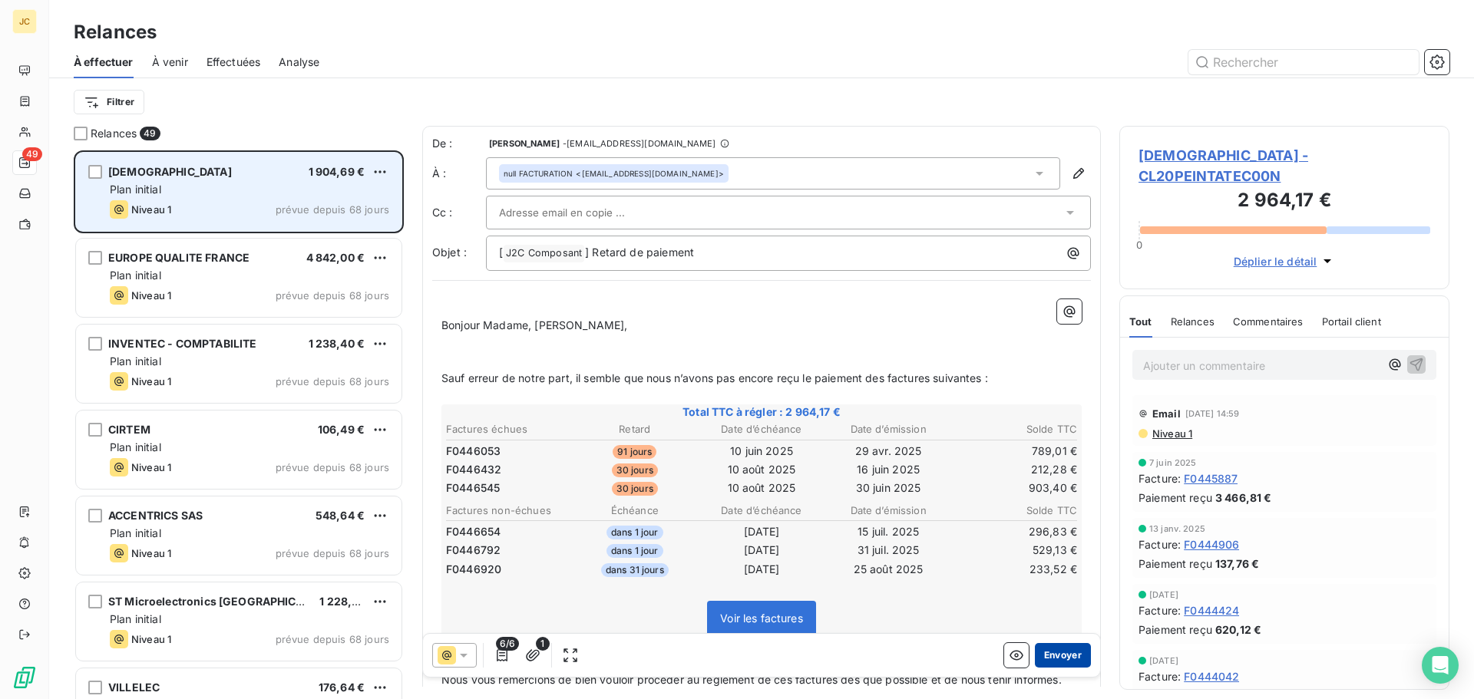
click at [1043, 651] on button "Envoyer" at bounding box center [1063, 655] width 56 height 25
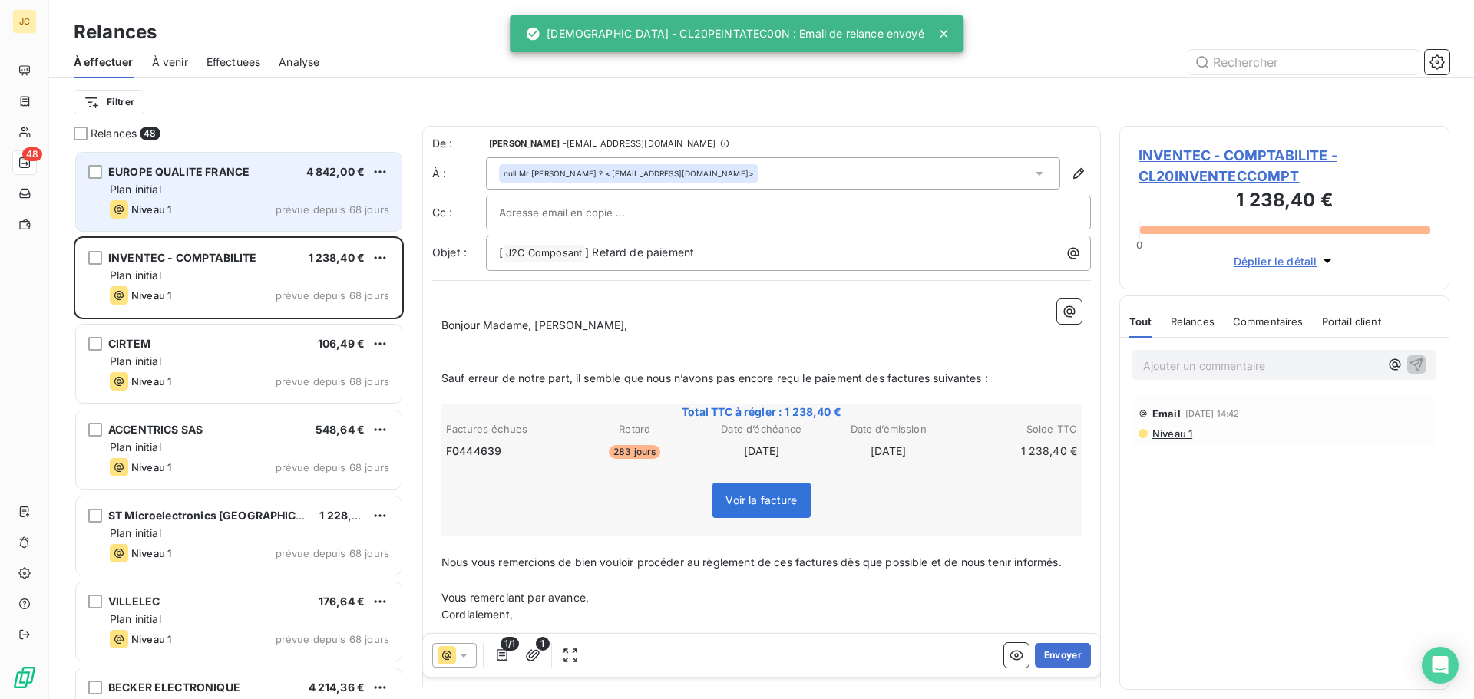
click at [268, 191] on div "Plan initial" at bounding box center [249, 189] width 279 height 15
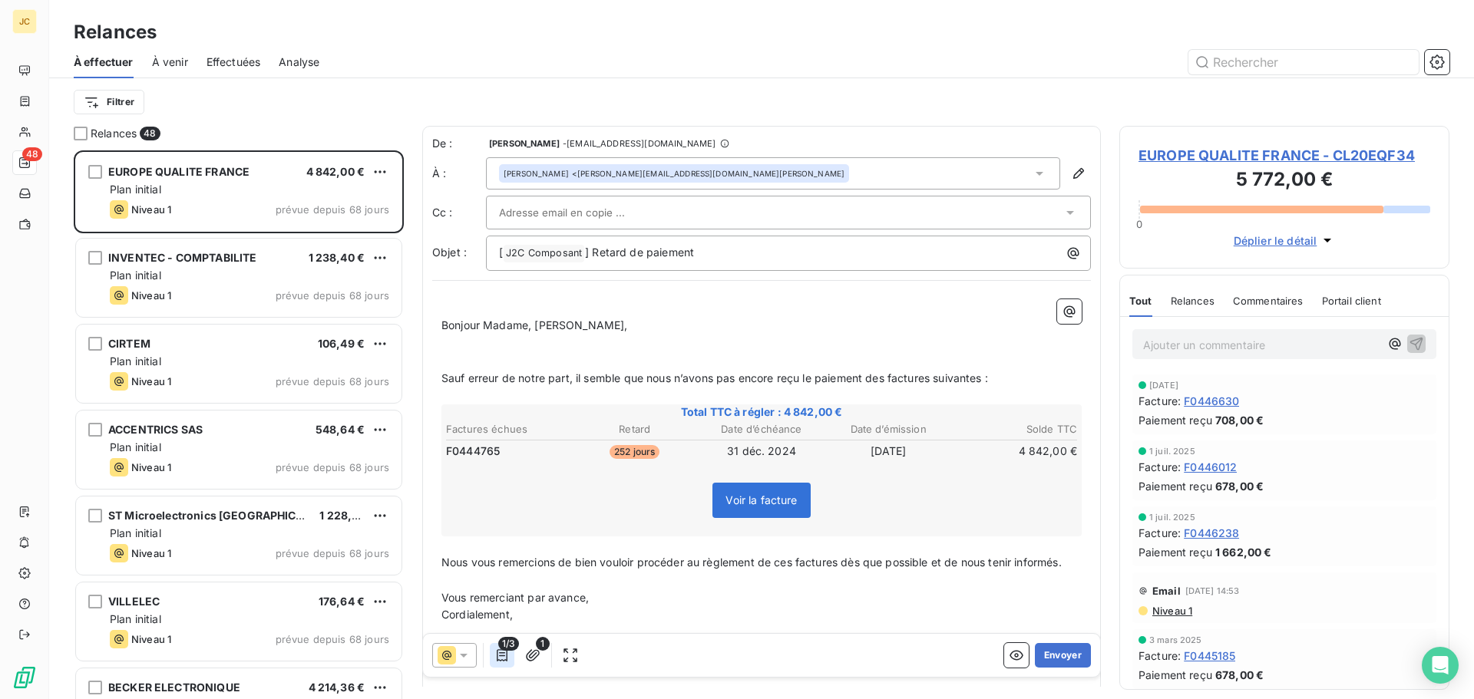
click at [505, 654] on icon "button" at bounding box center [501, 655] width 15 height 15
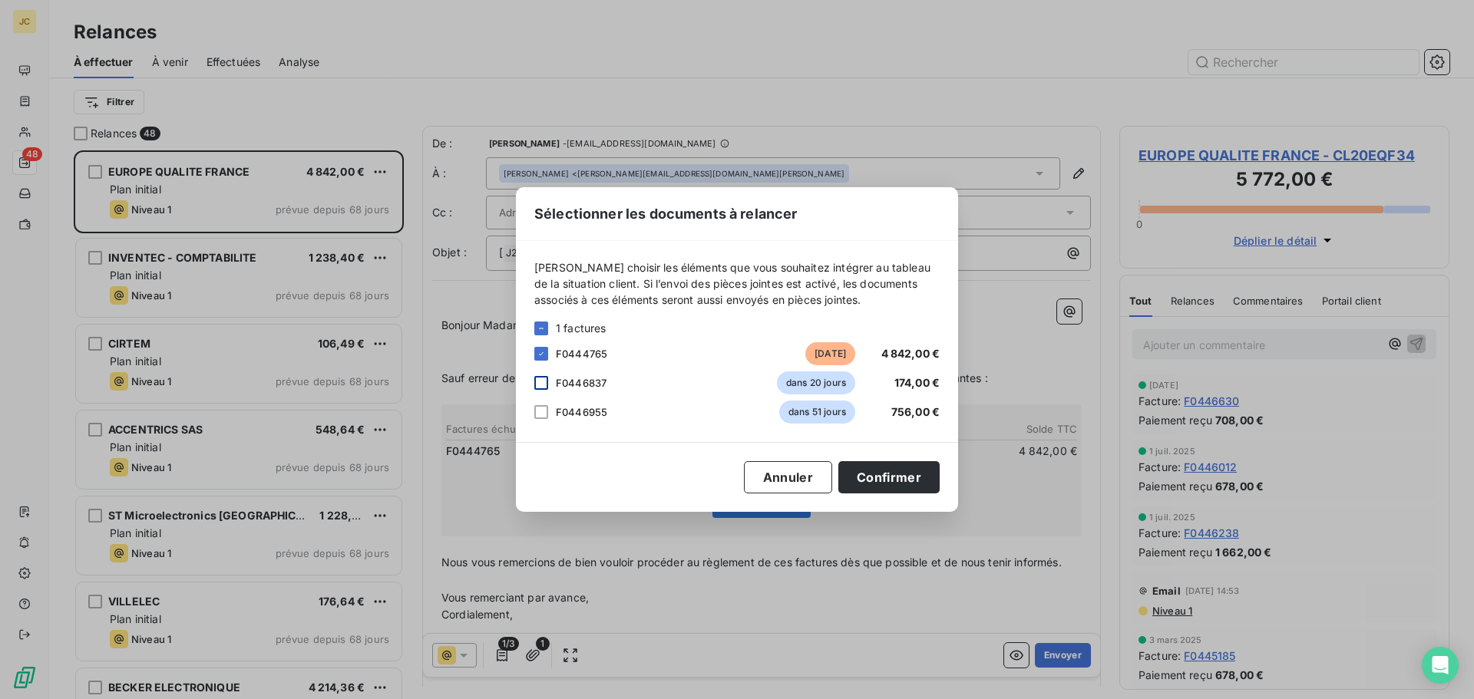
click at [541, 382] on div at bounding box center [541, 383] width 14 height 14
click at [892, 474] on button "Confirmer" at bounding box center [888, 477] width 101 height 32
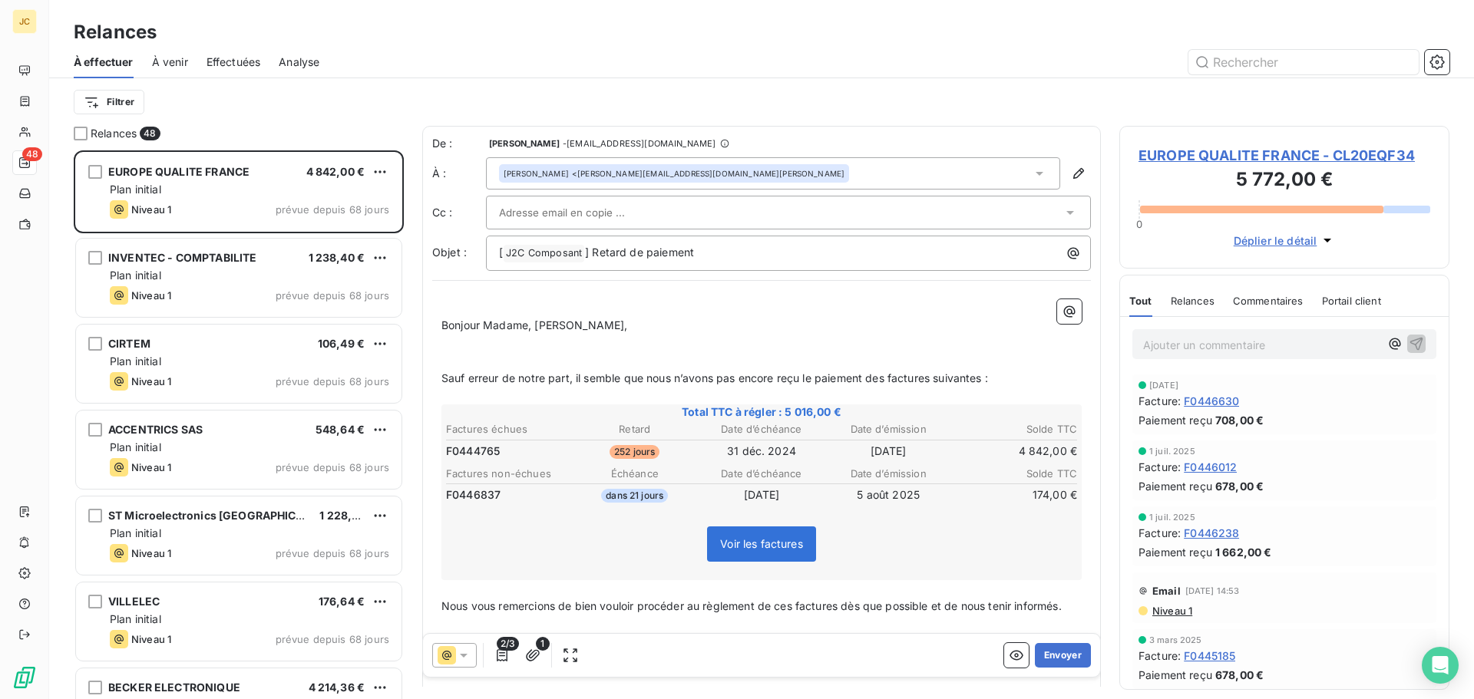
click at [795, 208] on div at bounding box center [780, 212] width 563 height 23
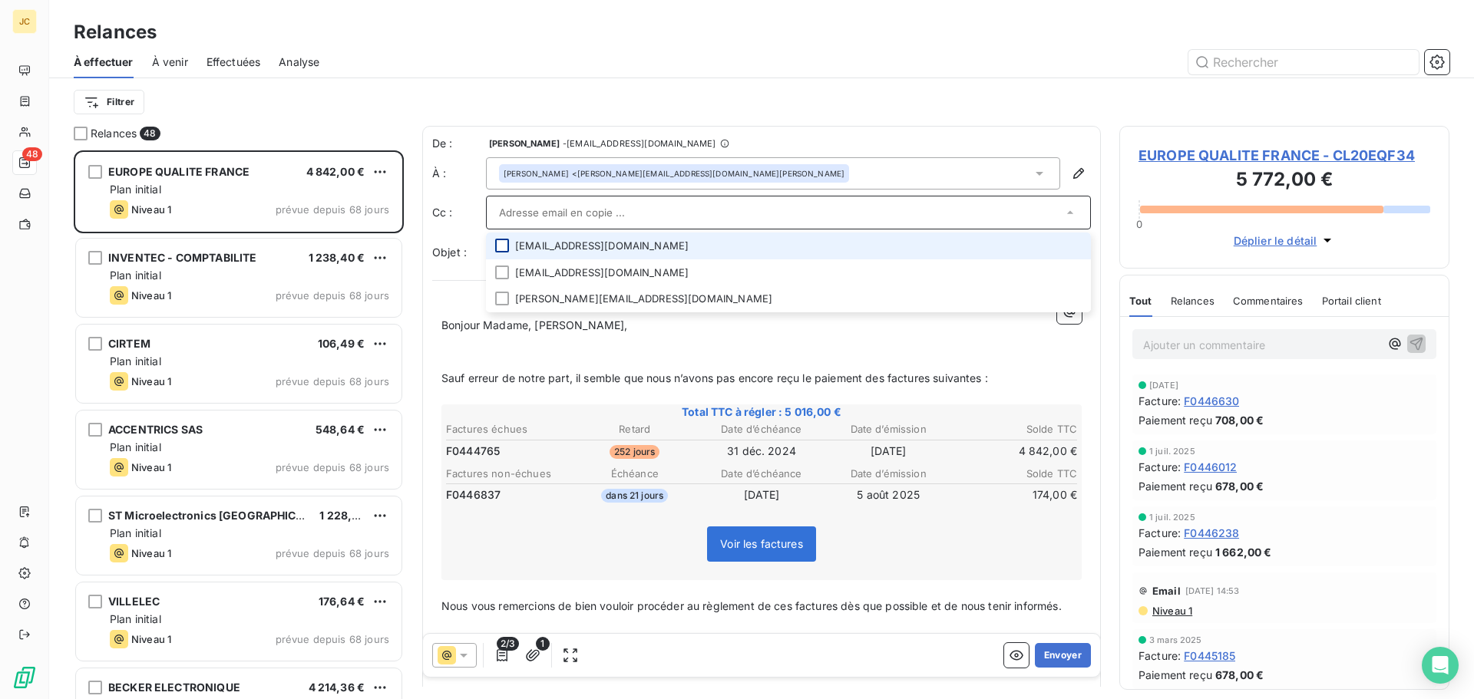
click at [501, 249] on div at bounding box center [502, 246] width 14 height 14
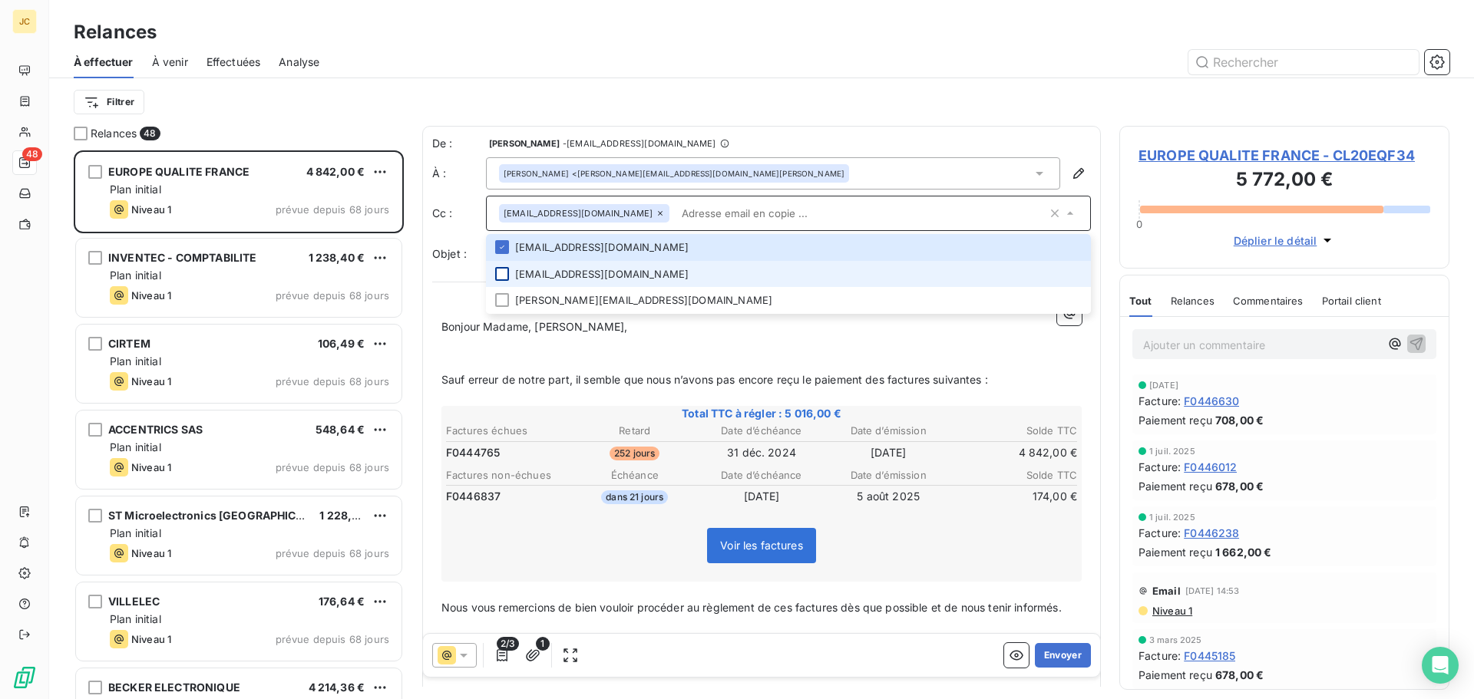
click at [504, 274] on div at bounding box center [502, 274] width 14 height 14
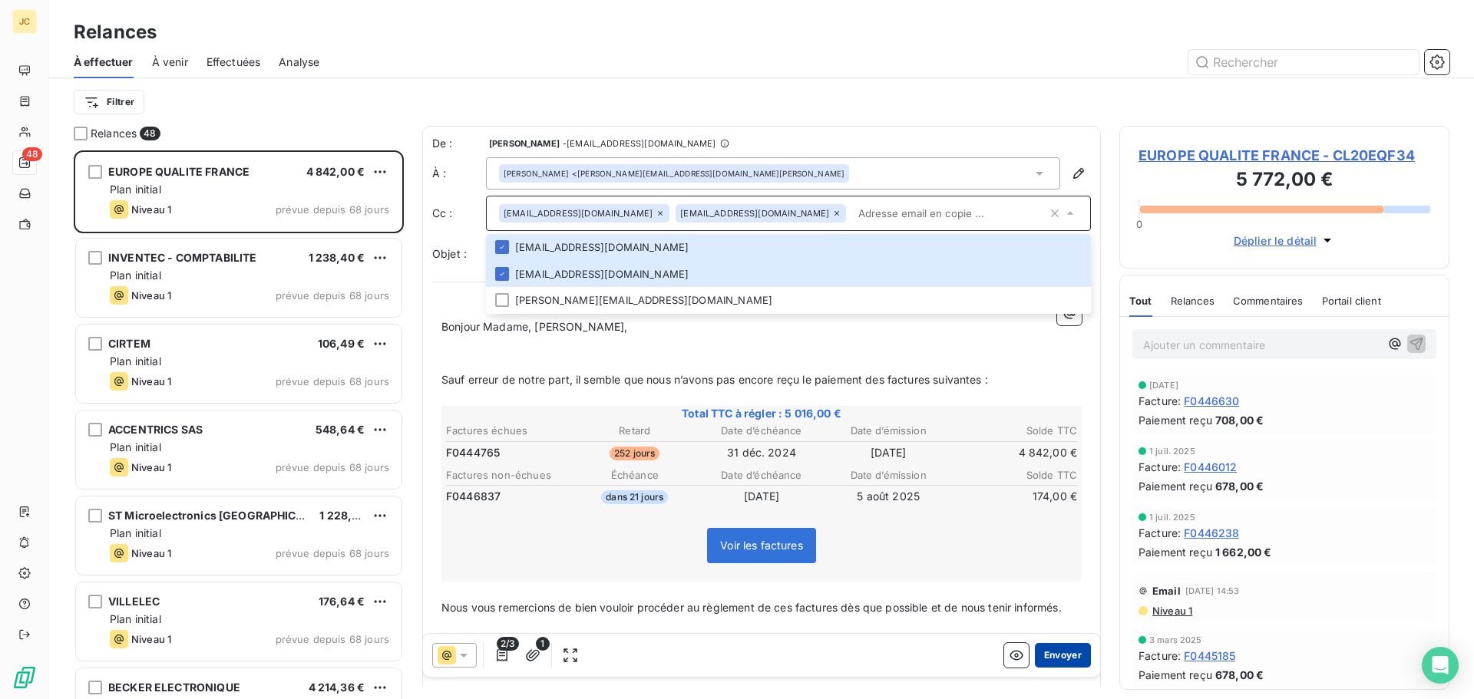
click at [1052, 659] on button "Envoyer" at bounding box center [1063, 655] width 56 height 25
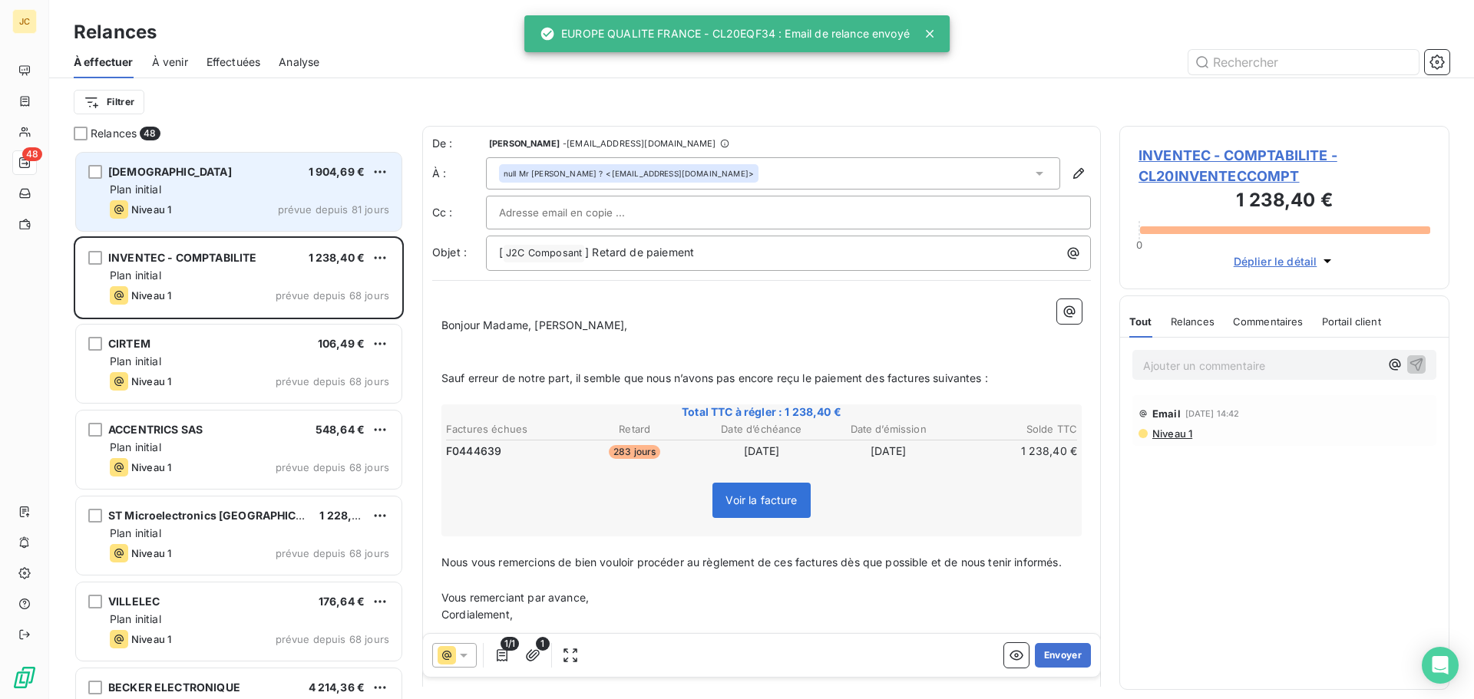
click at [282, 195] on div "Plan initial" at bounding box center [249, 189] width 279 height 15
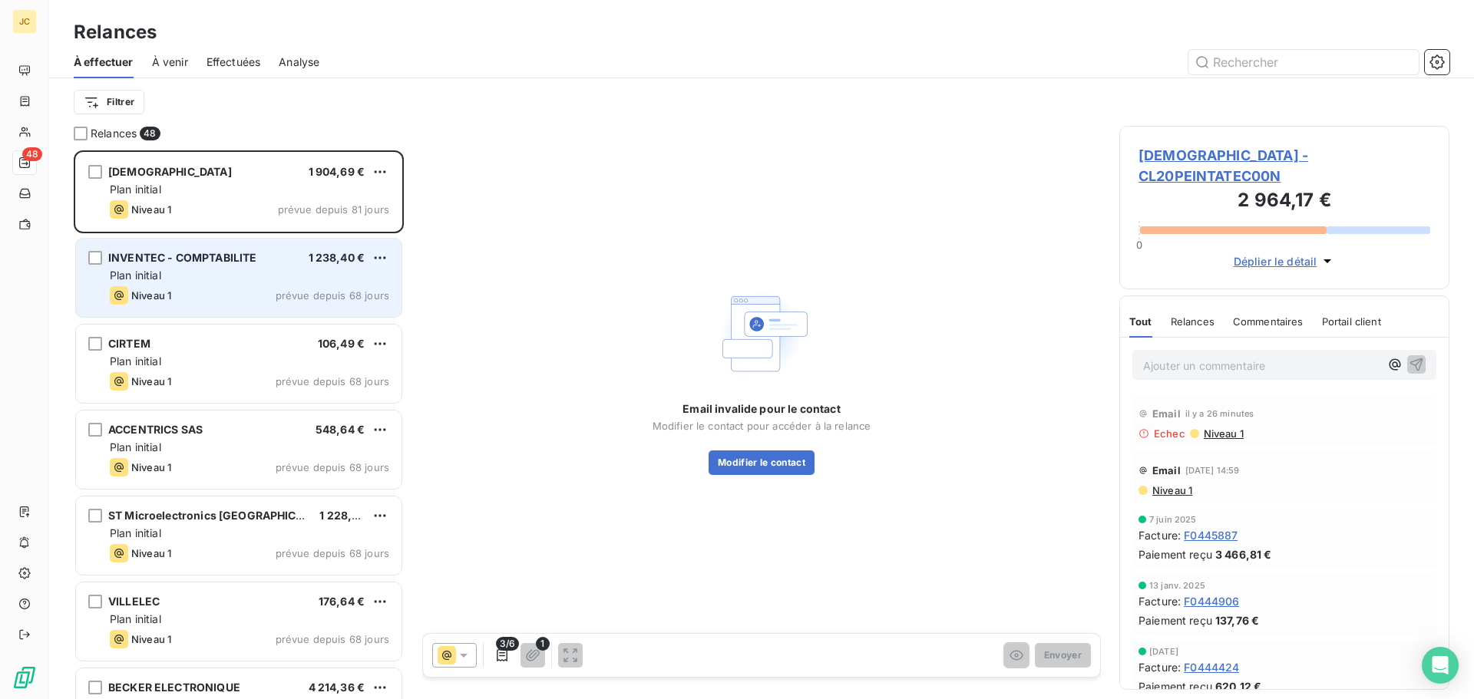
click at [259, 266] on div "INVENTEC - COMPTABILITE 1 238,40 € Plan initial Niveau 1 prévue depuis 68 jours" at bounding box center [238, 278] width 325 height 78
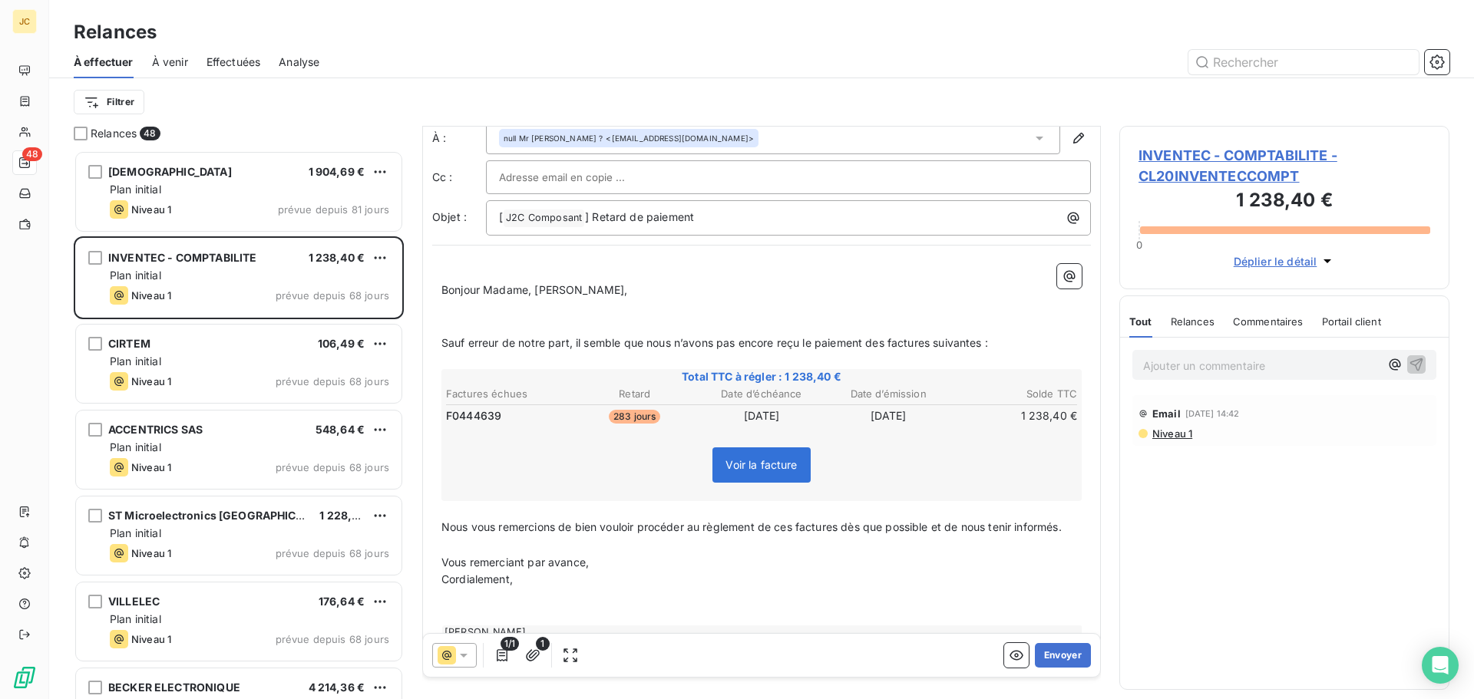
scroll to position [71, 0]
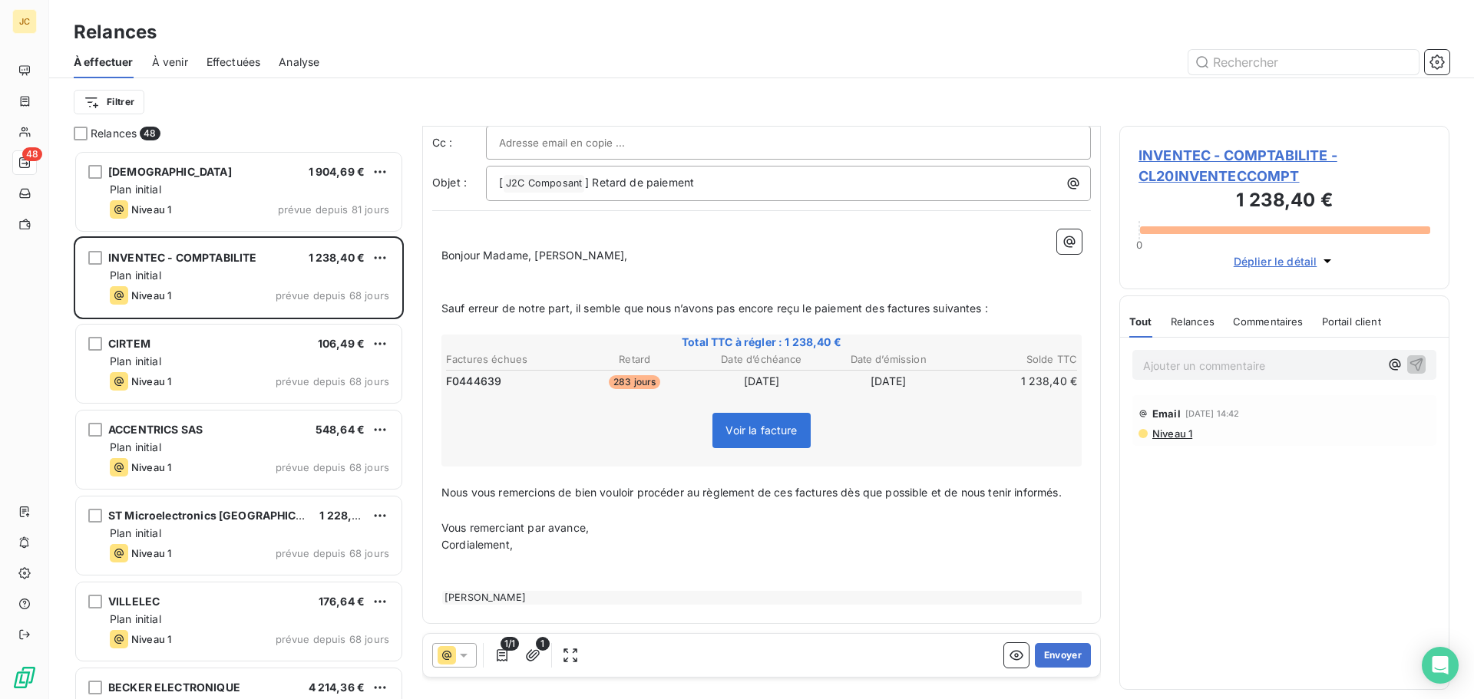
click at [761, 434] on span "Voir la facture" at bounding box center [760, 430] width 71 height 13
click at [747, 433] on span "Voir la facture" at bounding box center [760, 430] width 71 height 13
click at [741, 431] on span "Voir la facture" at bounding box center [760, 430] width 71 height 13
click at [501, 650] on span "1/1" at bounding box center [510, 644] width 18 height 14
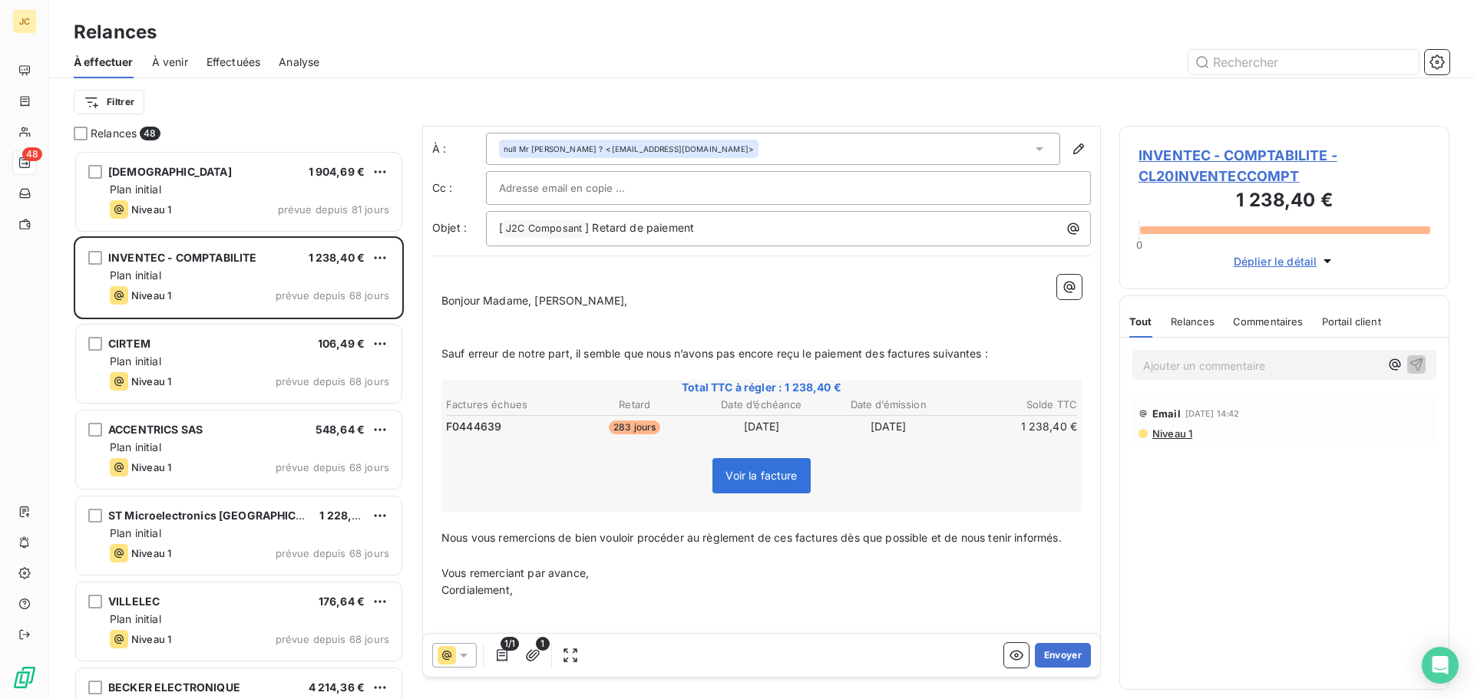
scroll to position [0, 0]
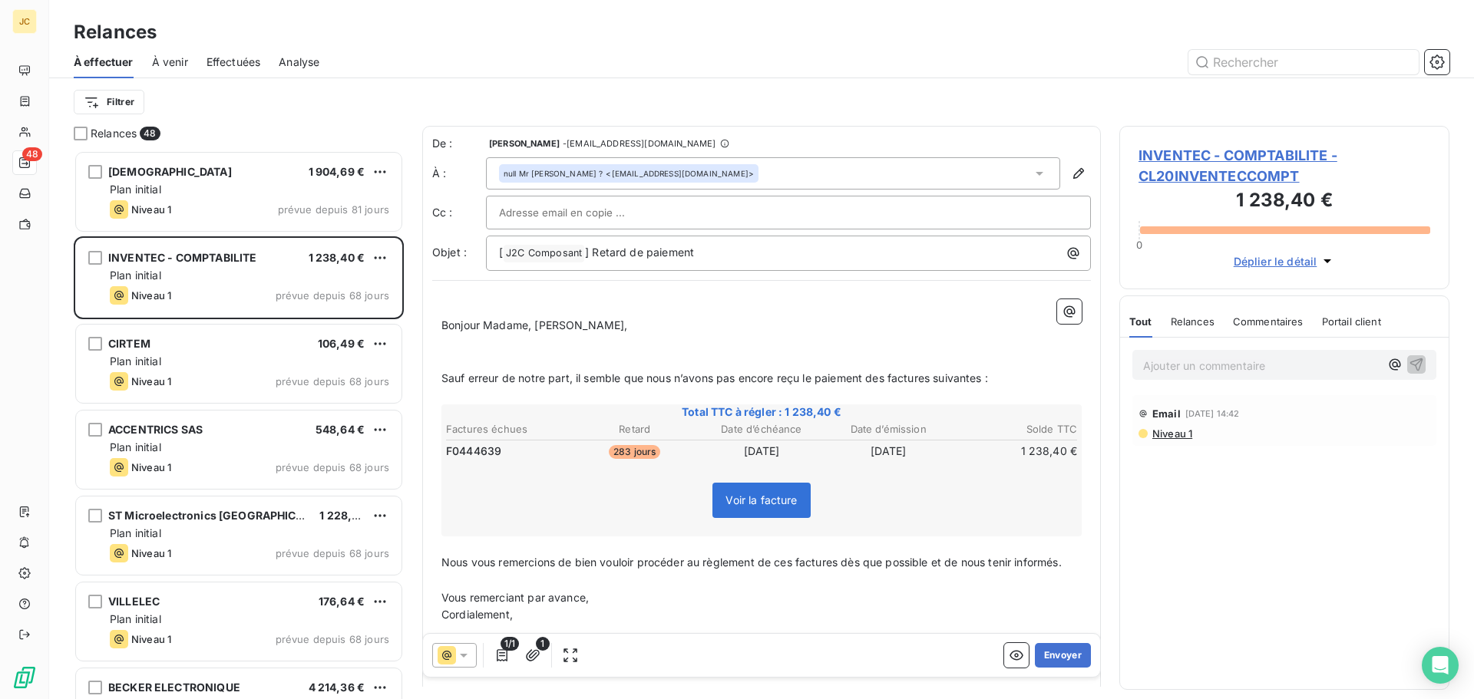
click at [1032, 176] on icon at bounding box center [1039, 173] width 15 height 15
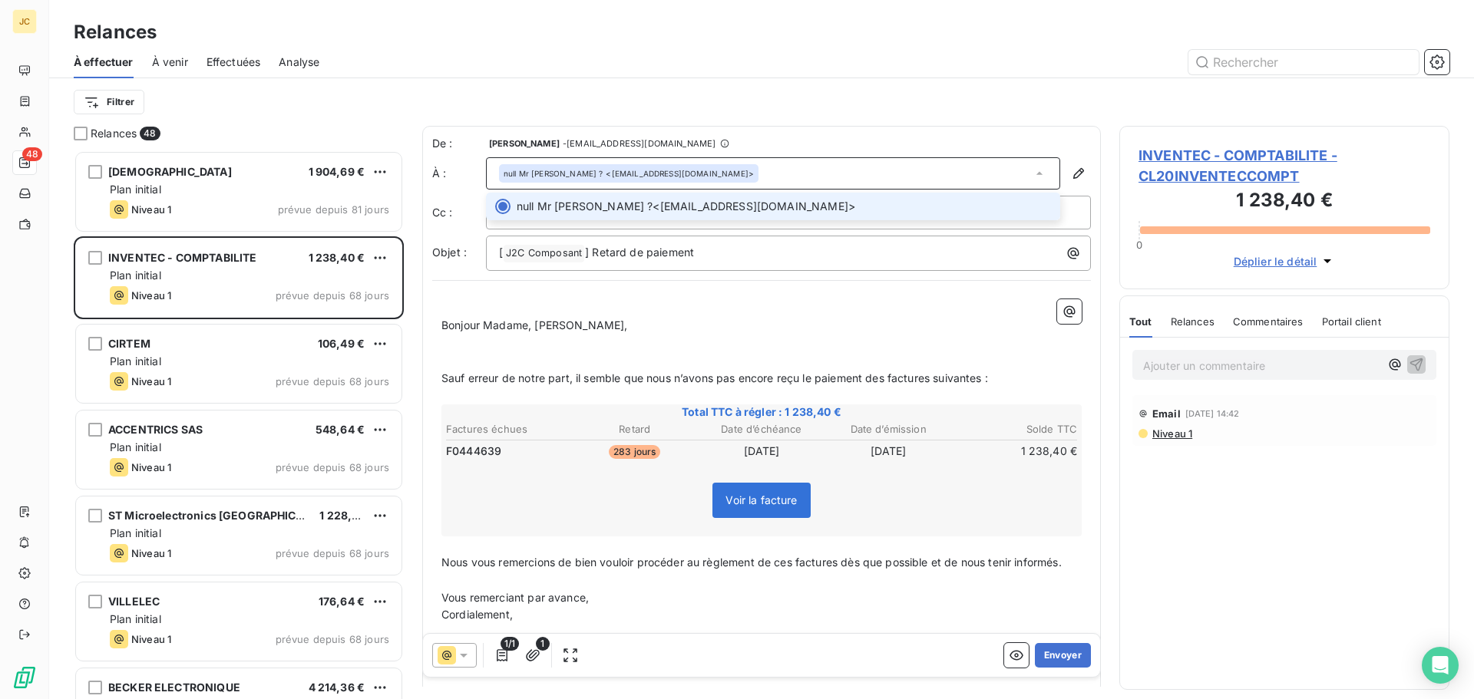
click at [1032, 176] on icon at bounding box center [1039, 173] width 15 height 15
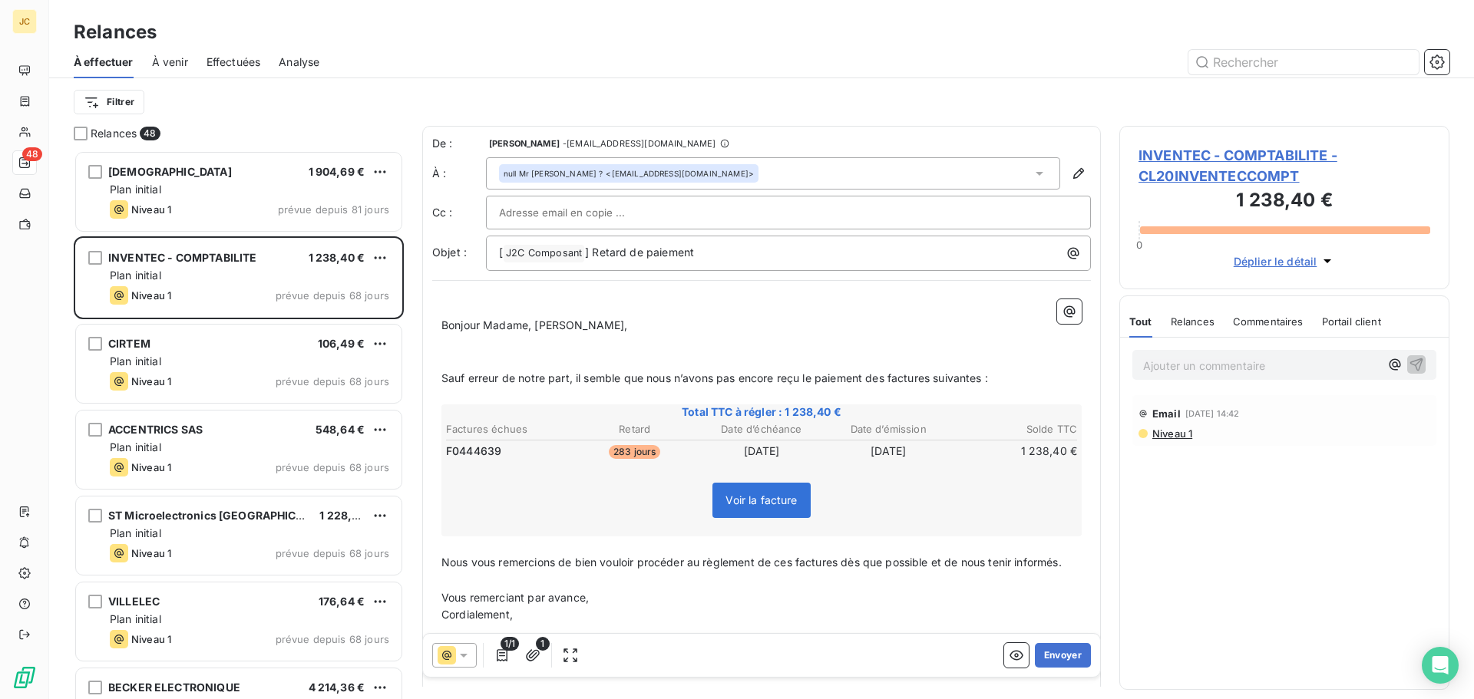
click at [900, 176] on div "null Mr [PERSON_NAME] ? <[EMAIL_ADDRESS][DOMAIN_NAME]>" at bounding box center [773, 173] width 574 height 32
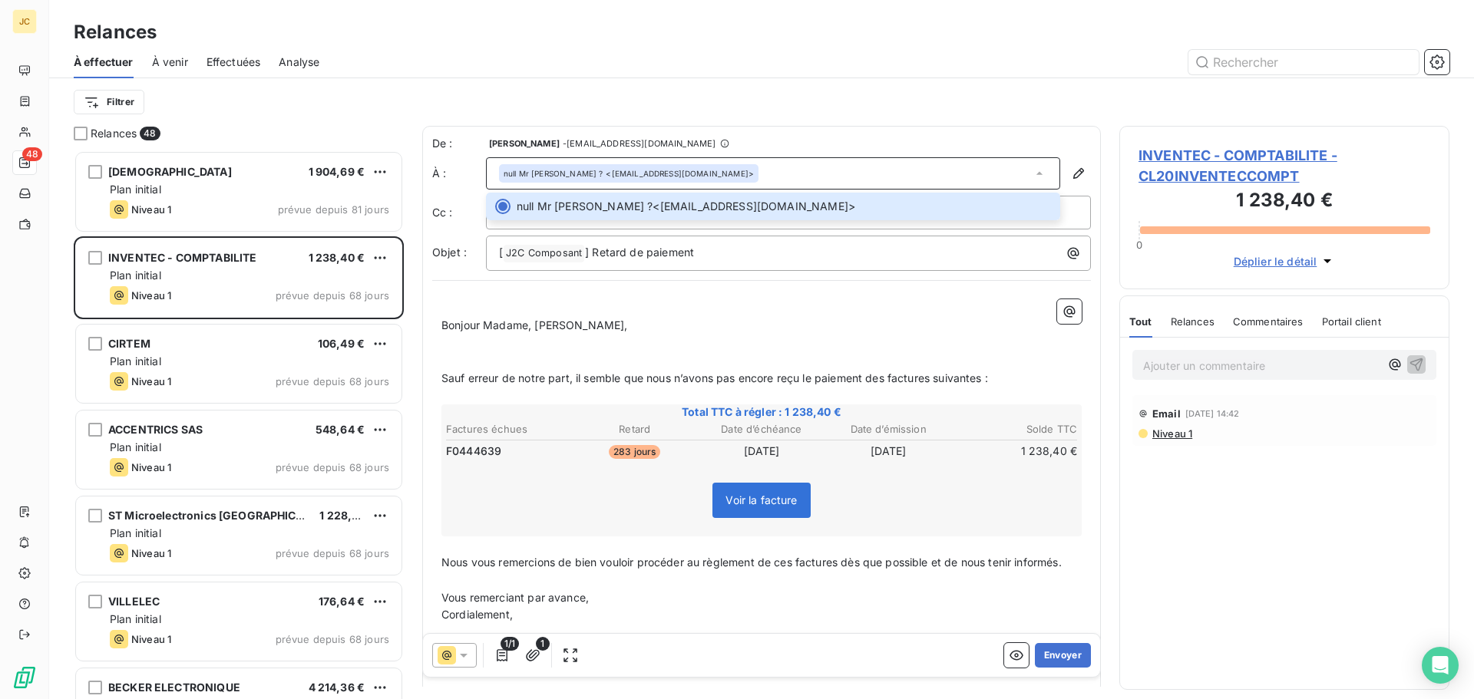
click at [727, 237] on div "[ J2C Composant ﻿ ] Retard de paiement" at bounding box center [788, 253] width 605 height 35
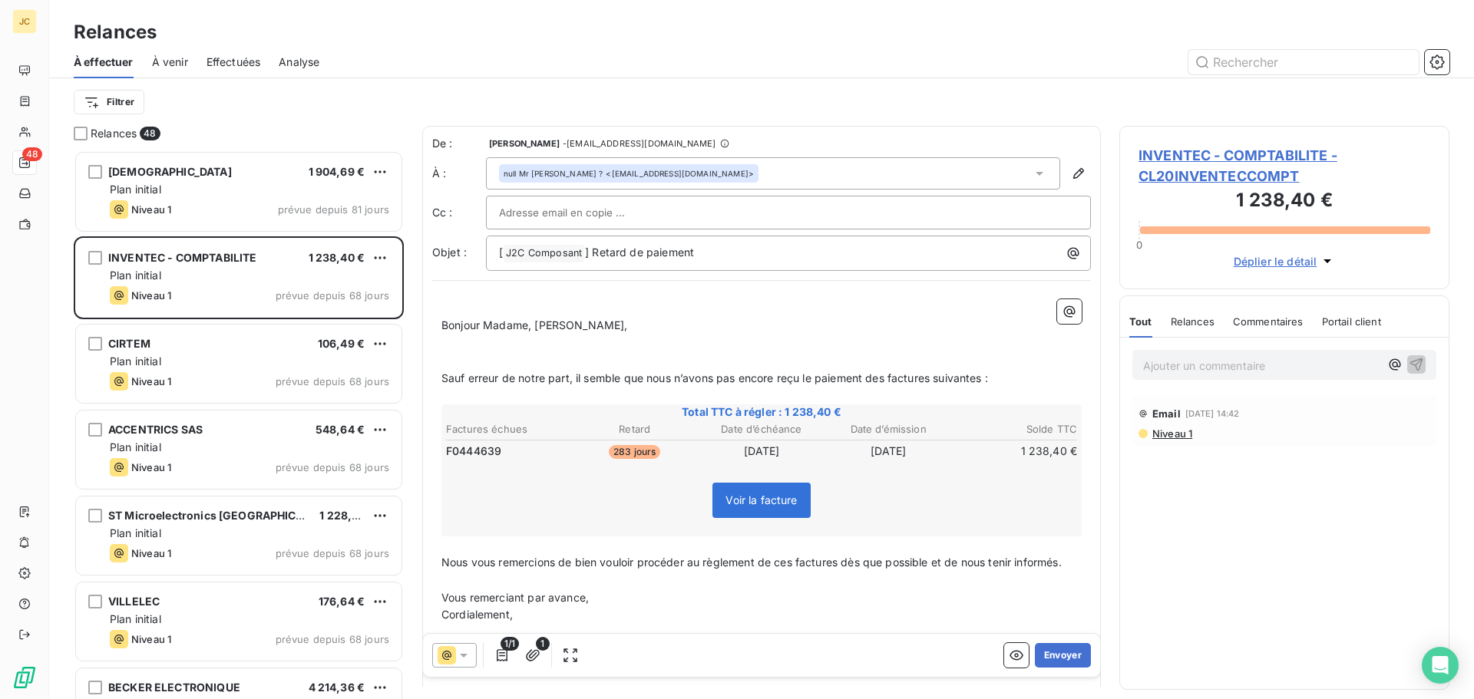
click at [725, 213] on div at bounding box center [788, 212] width 579 height 23
paste input "[EMAIL_ADDRESS][DOMAIN_NAME]"
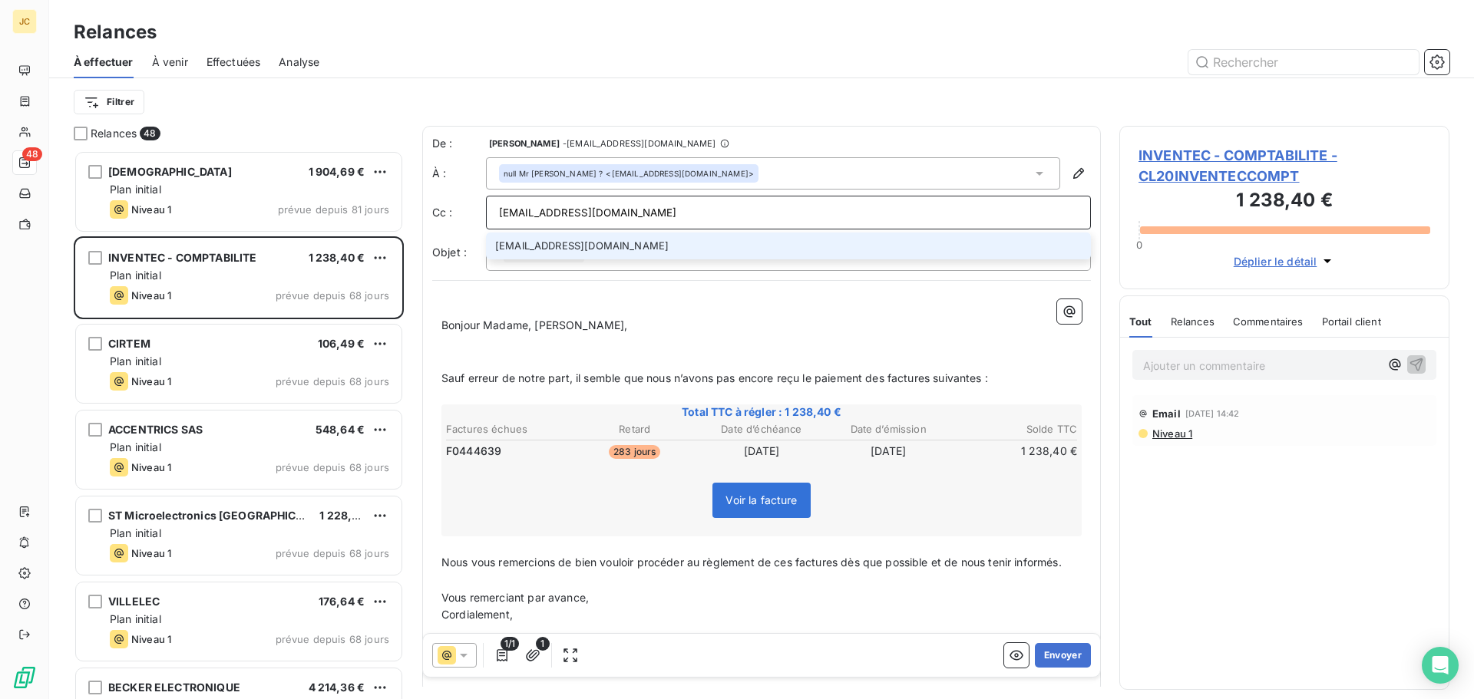
type input "[EMAIL_ADDRESS][DOMAIN_NAME]"
click at [654, 249] on li "[EMAIL_ADDRESS][DOMAIN_NAME]" at bounding box center [788, 246] width 605 height 27
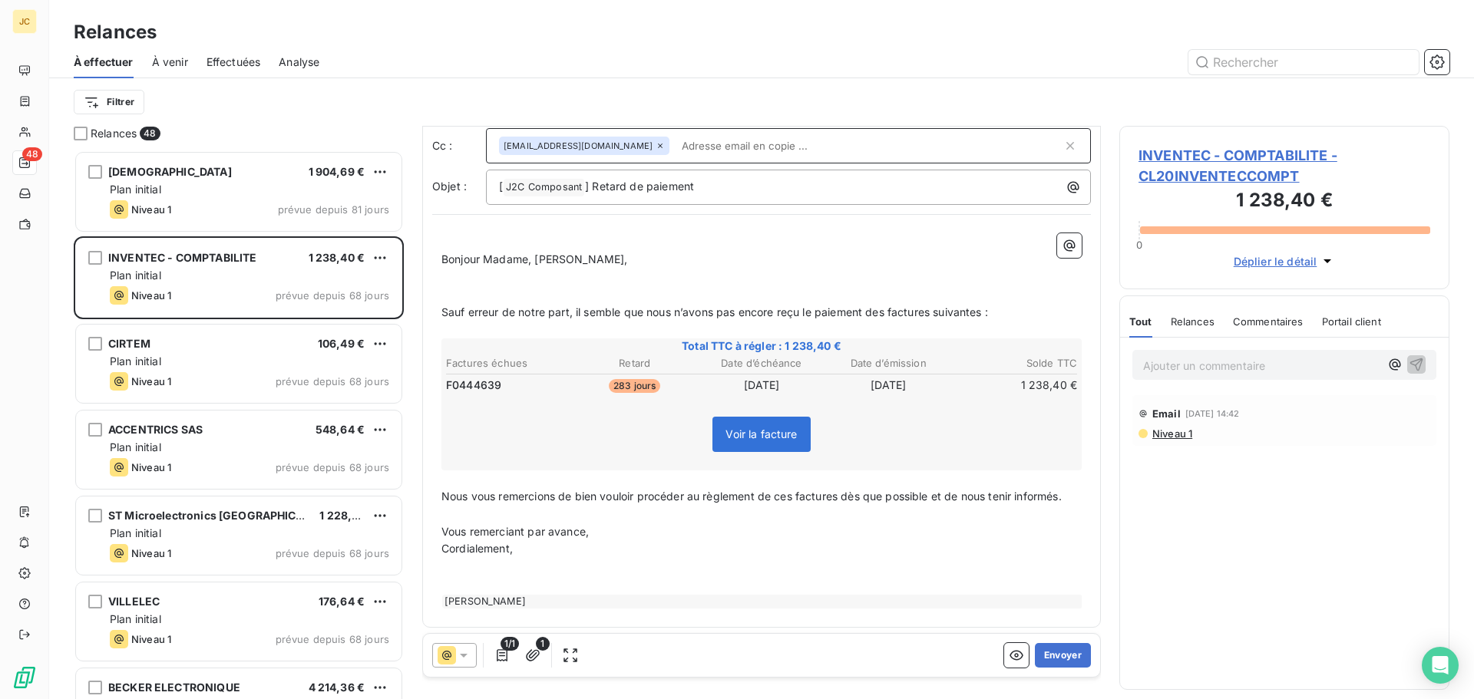
scroll to position [72, 0]
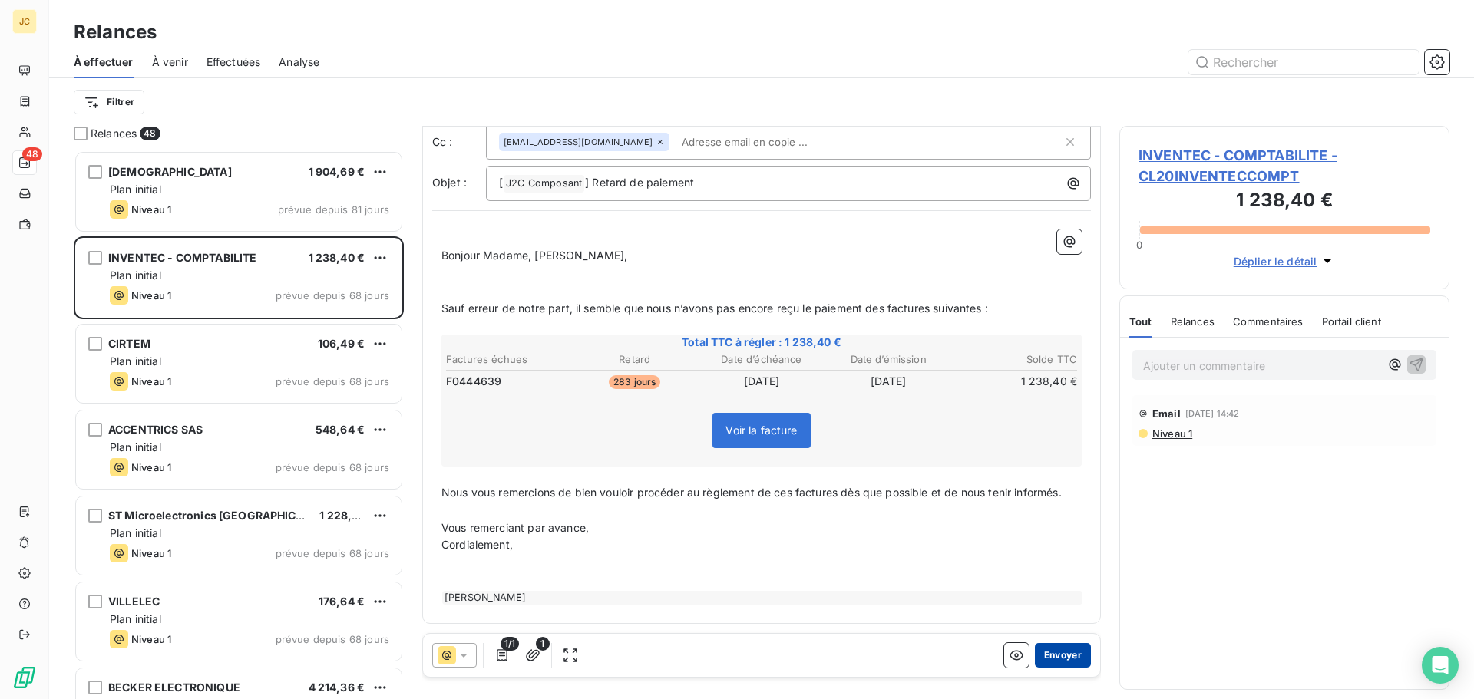
click at [1058, 659] on button "Envoyer" at bounding box center [1063, 655] width 56 height 25
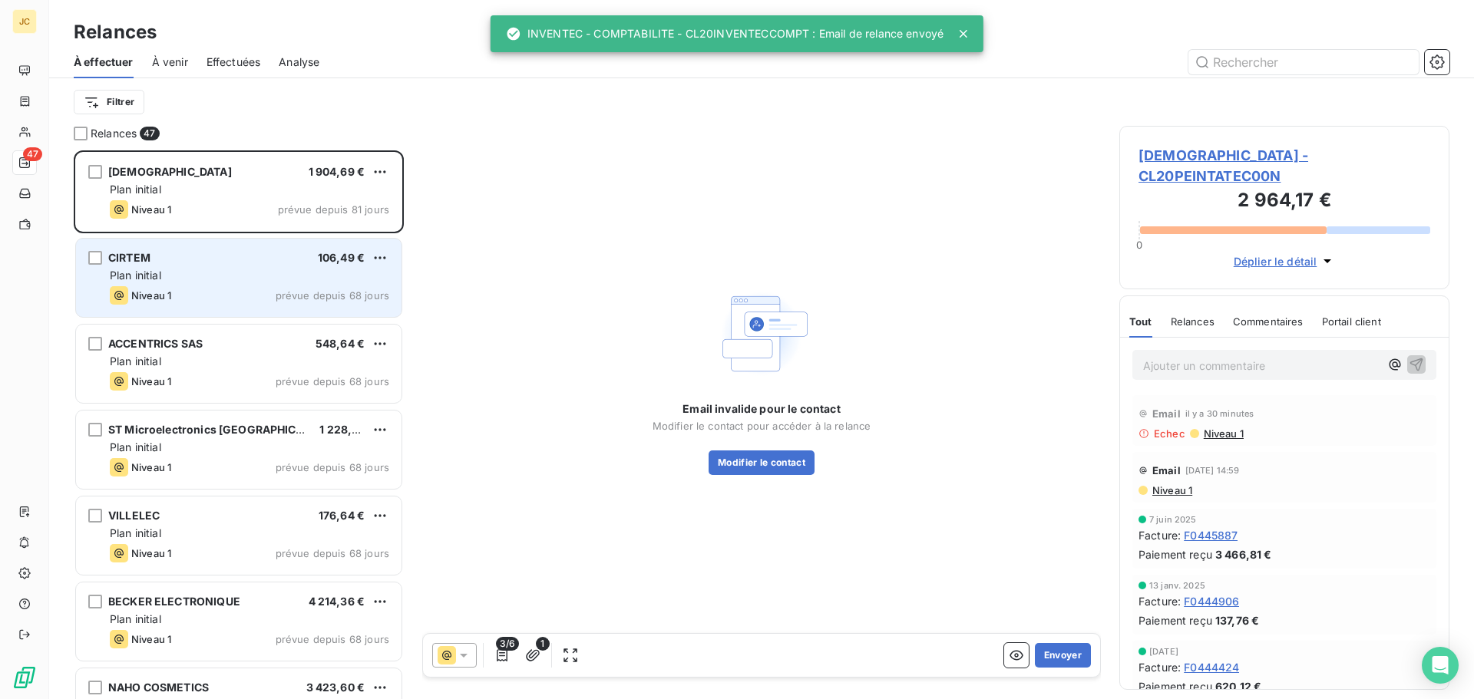
click at [216, 281] on div "Plan initial" at bounding box center [249, 275] width 279 height 15
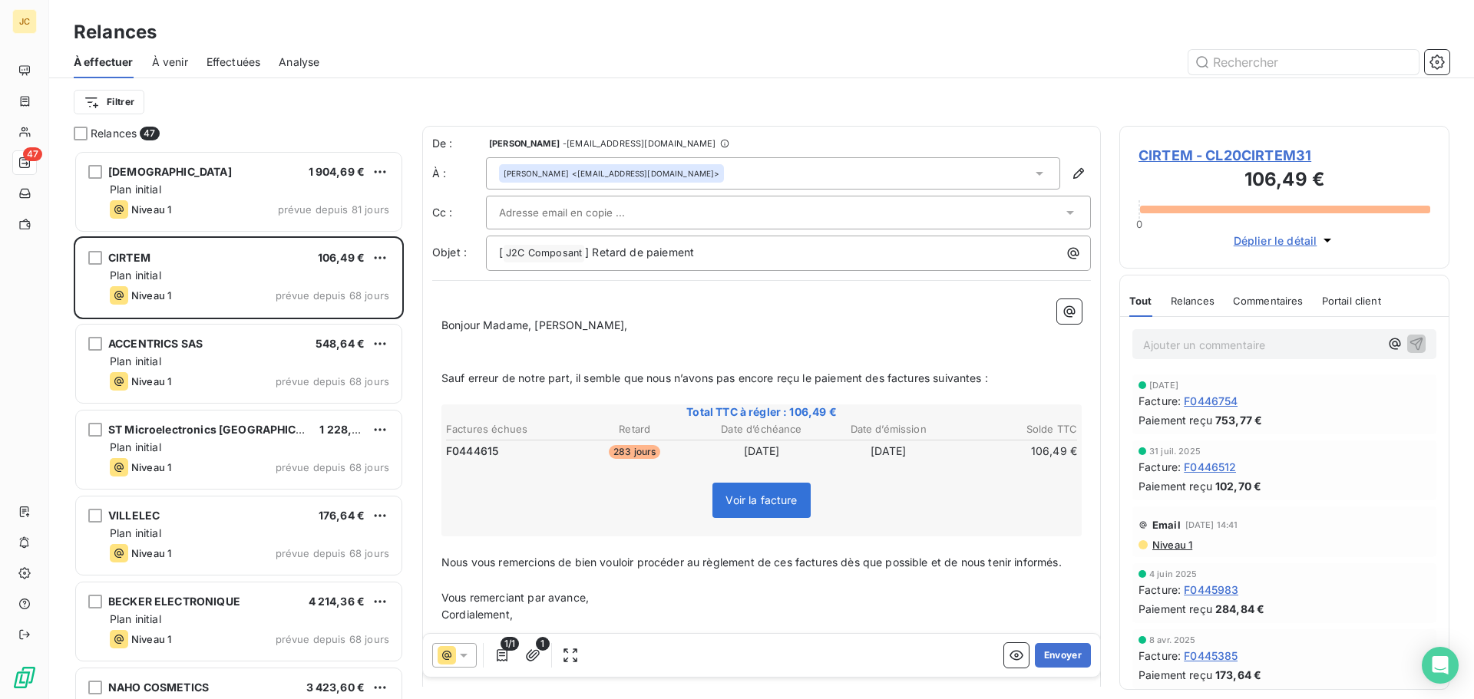
click at [691, 213] on div at bounding box center [780, 212] width 563 height 23
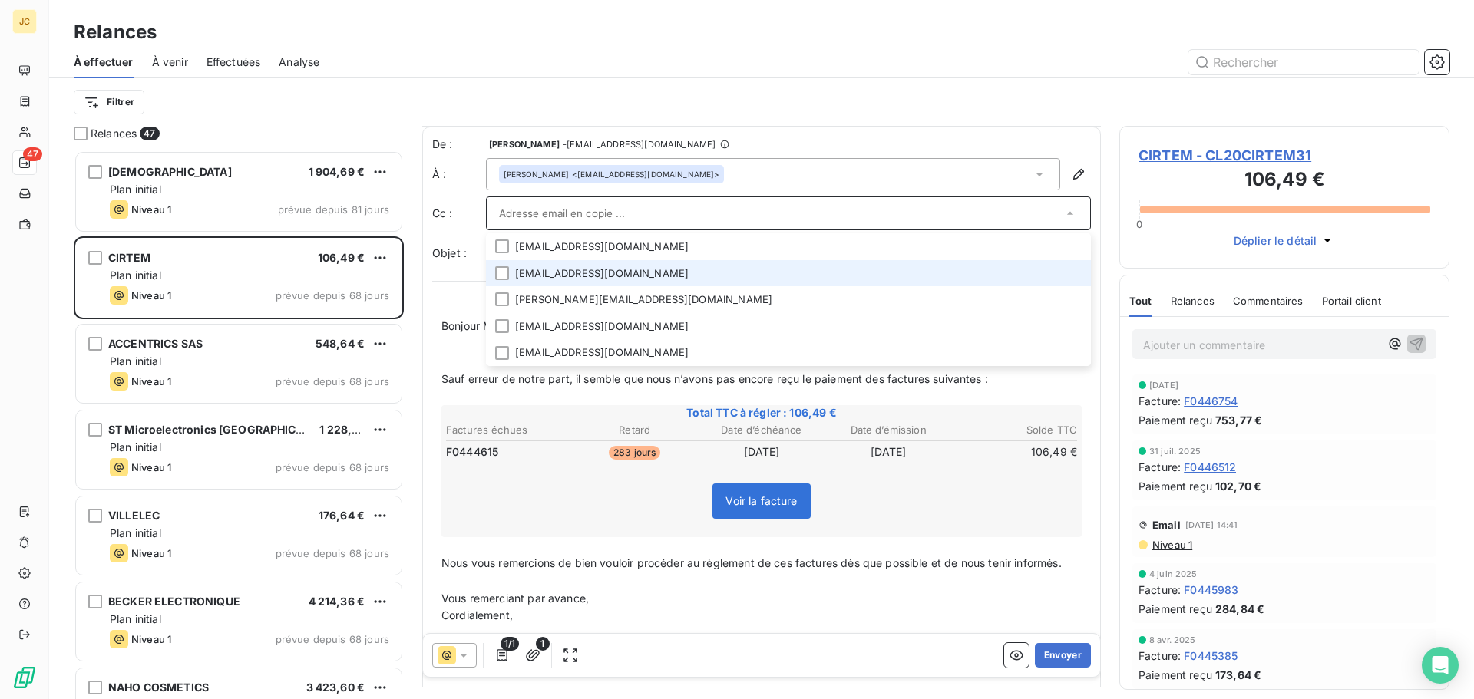
scroll to position [2, 0]
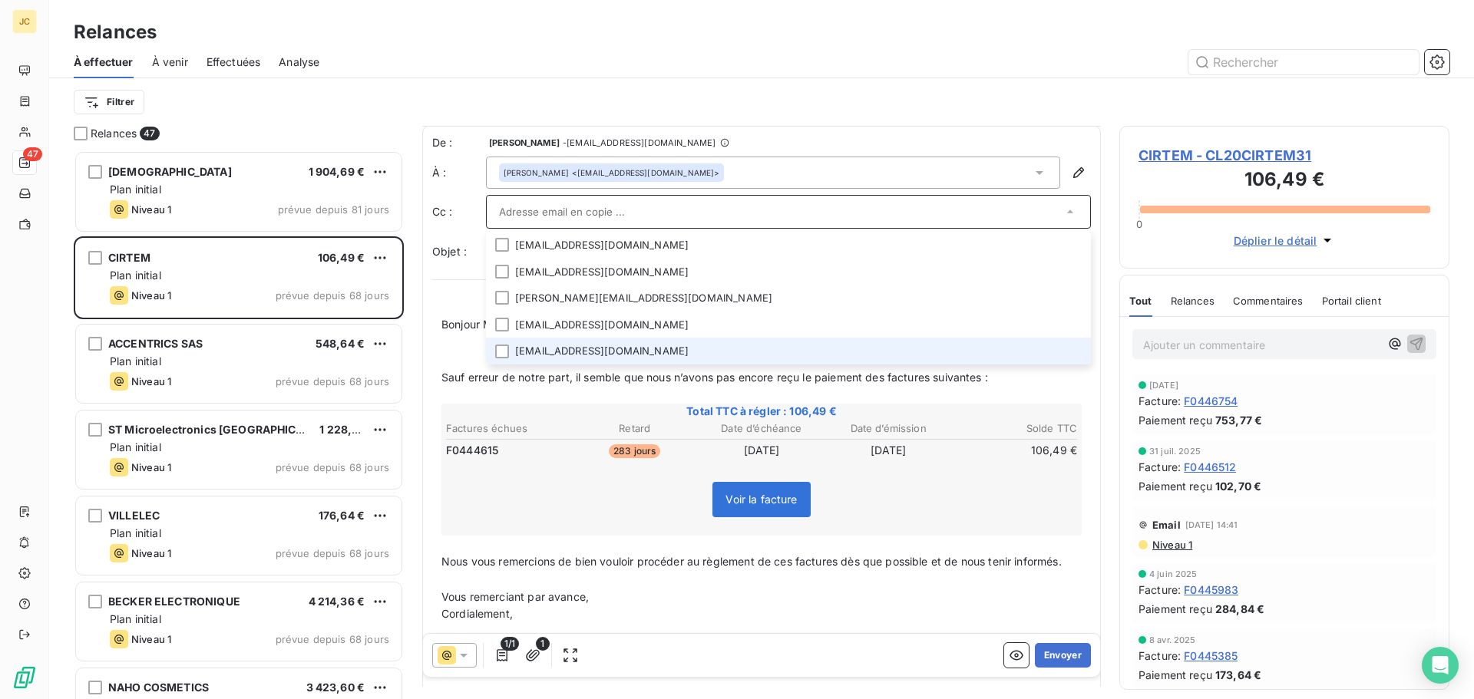
click at [610, 346] on li "[EMAIL_ADDRESS][DOMAIN_NAME]" at bounding box center [788, 351] width 605 height 27
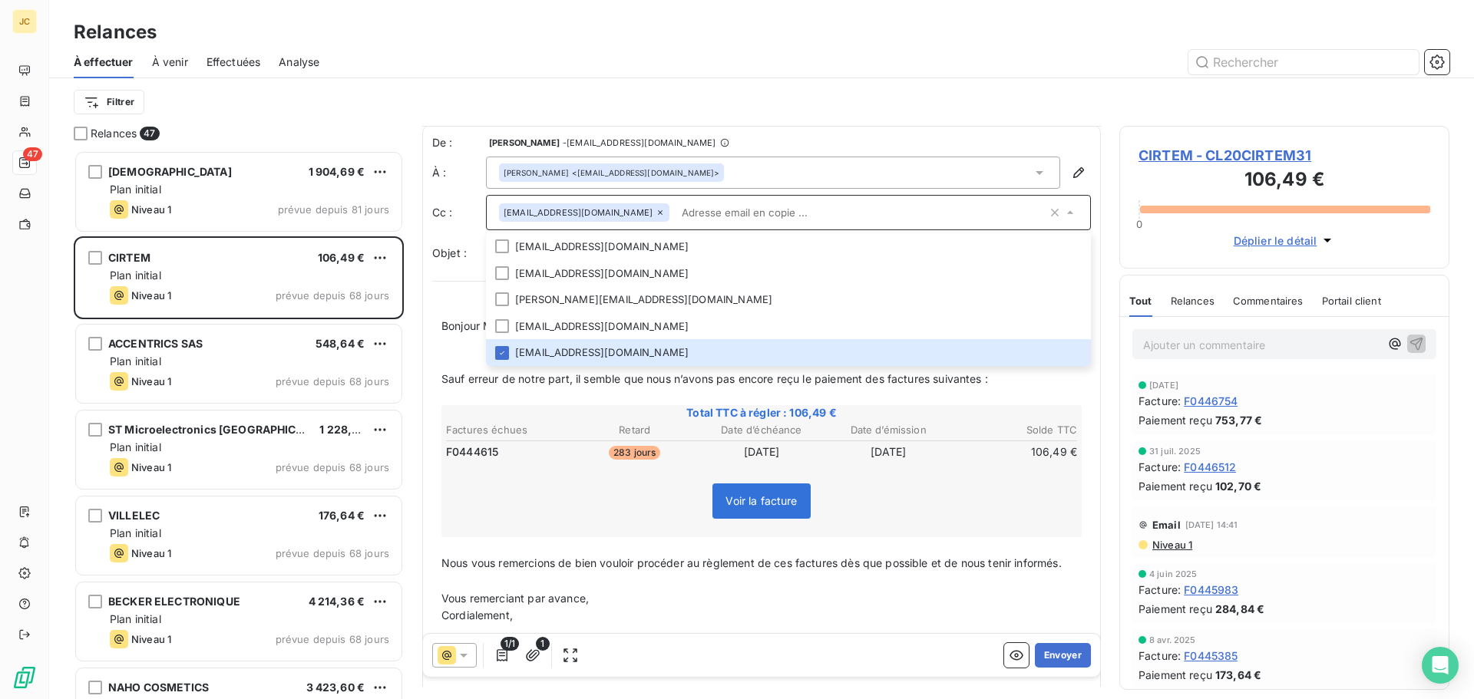
paste input "[EMAIL_ADDRESS][DOMAIN_NAME]"
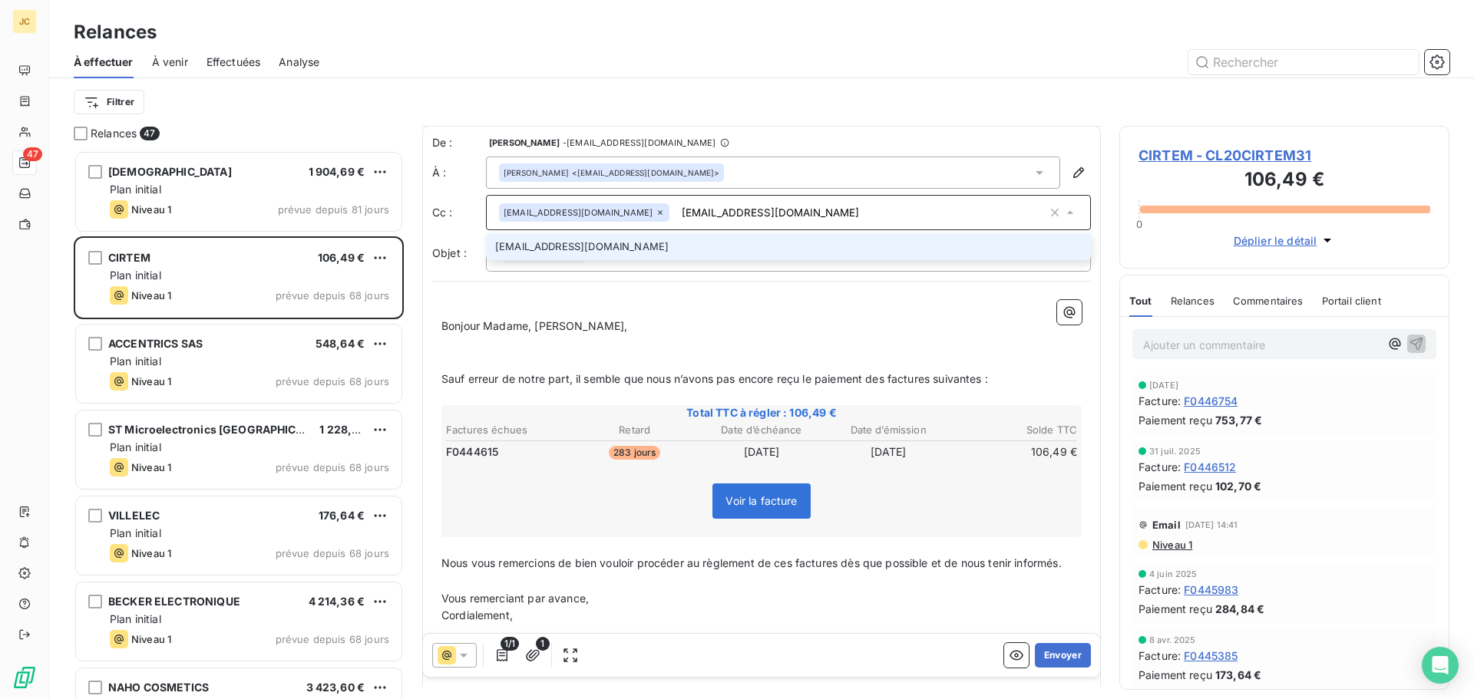
type input "[EMAIL_ADDRESS][DOMAIN_NAME]"
click at [582, 243] on li "[EMAIL_ADDRESS][DOMAIN_NAME]" at bounding box center [788, 246] width 605 height 27
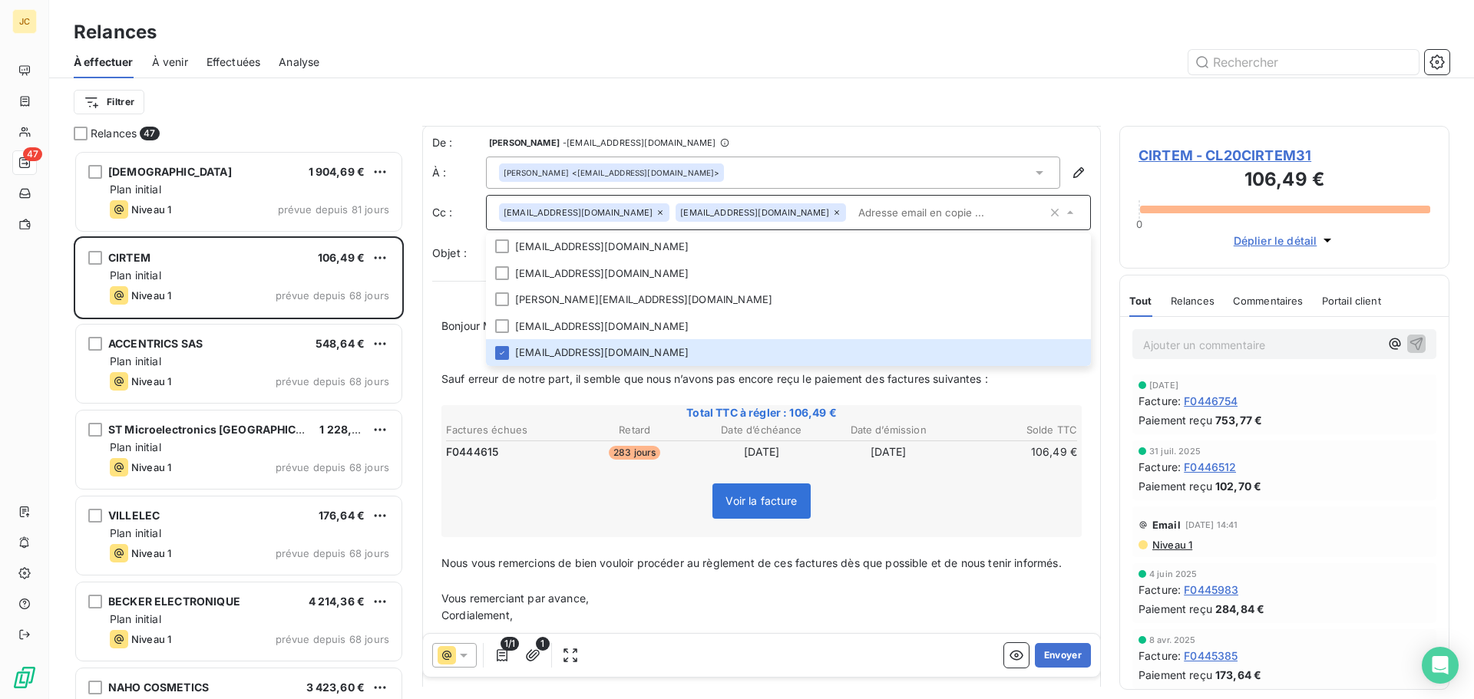
click at [818, 611] on p "Cordialement," at bounding box center [761, 616] width 640 height 18
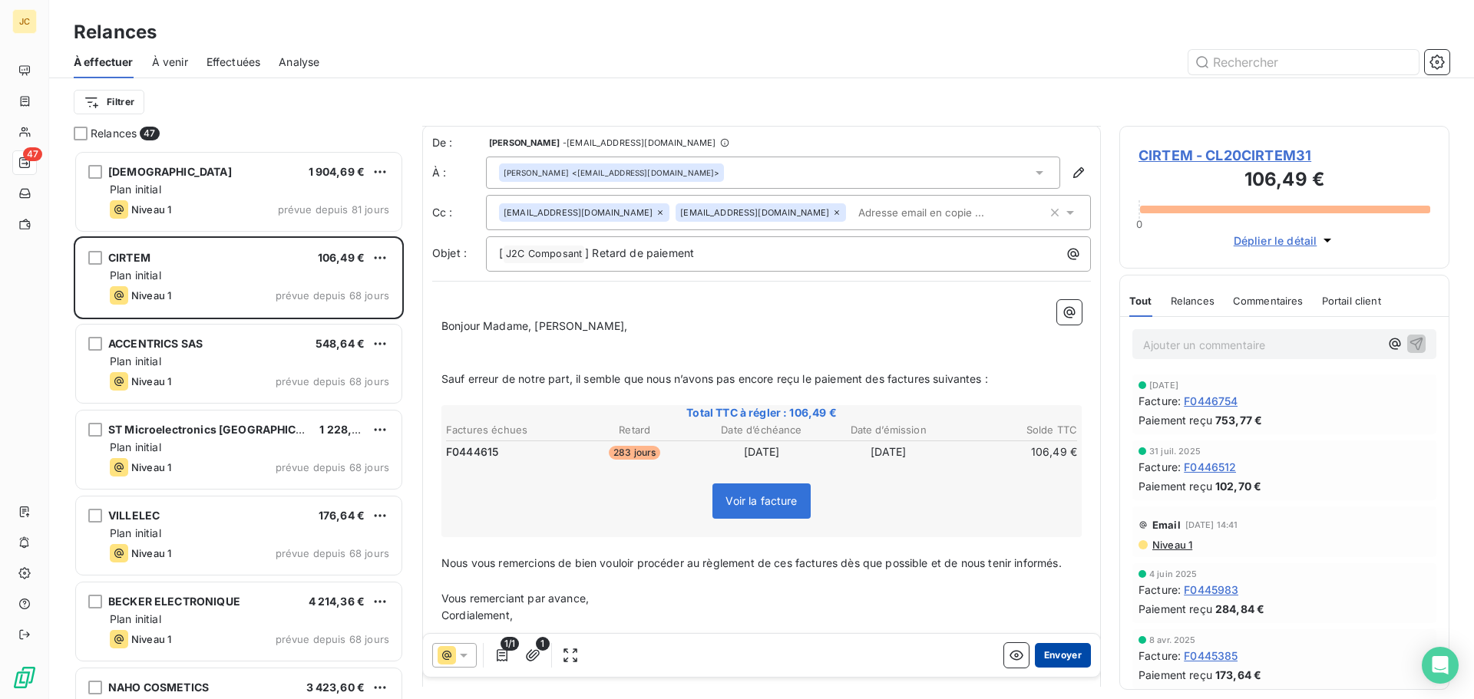
click at [1050, 652] on button "Envoyer" at bounding box center [1063, 655] width 56 height 25
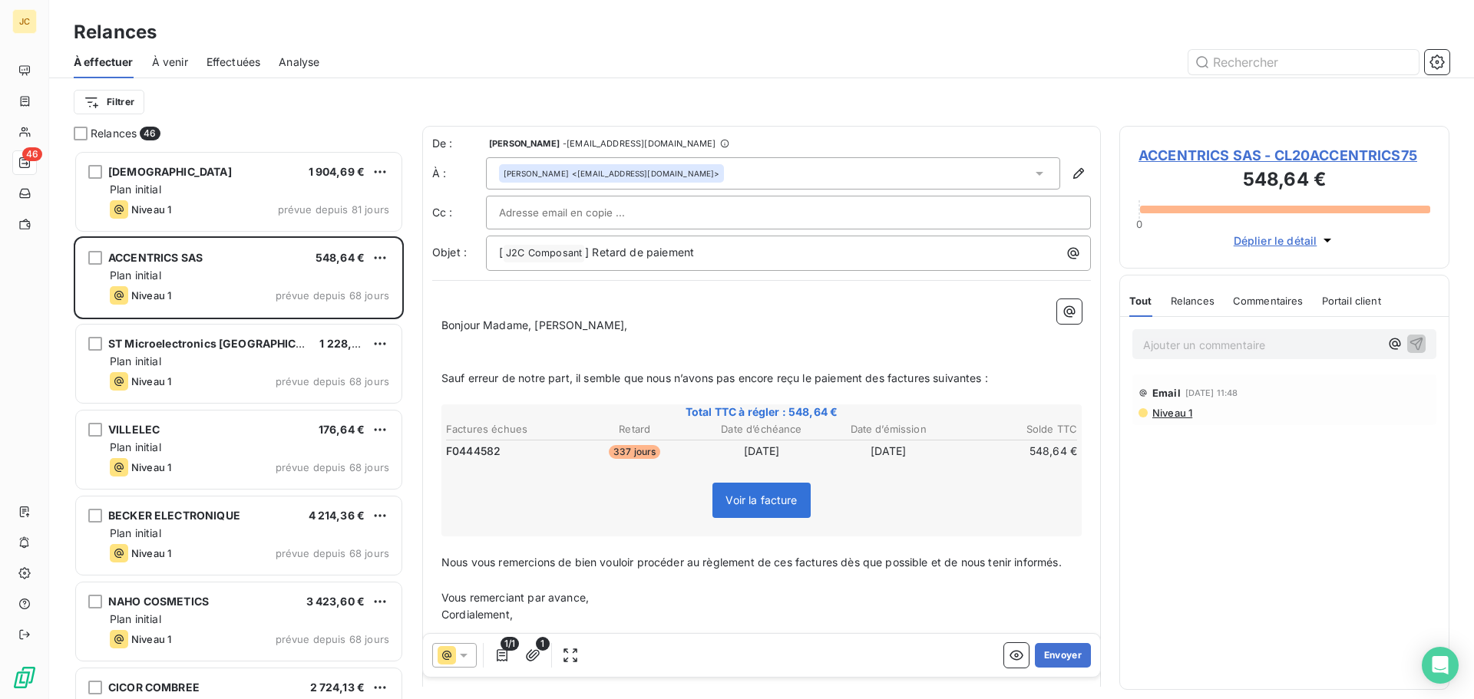
click at [725, 210] on div at bounding box center [788, 212] width 579 height 23
click at [1048, 657] on button "Envoyer" at bounding box center [1063, 655] width 56 height 25
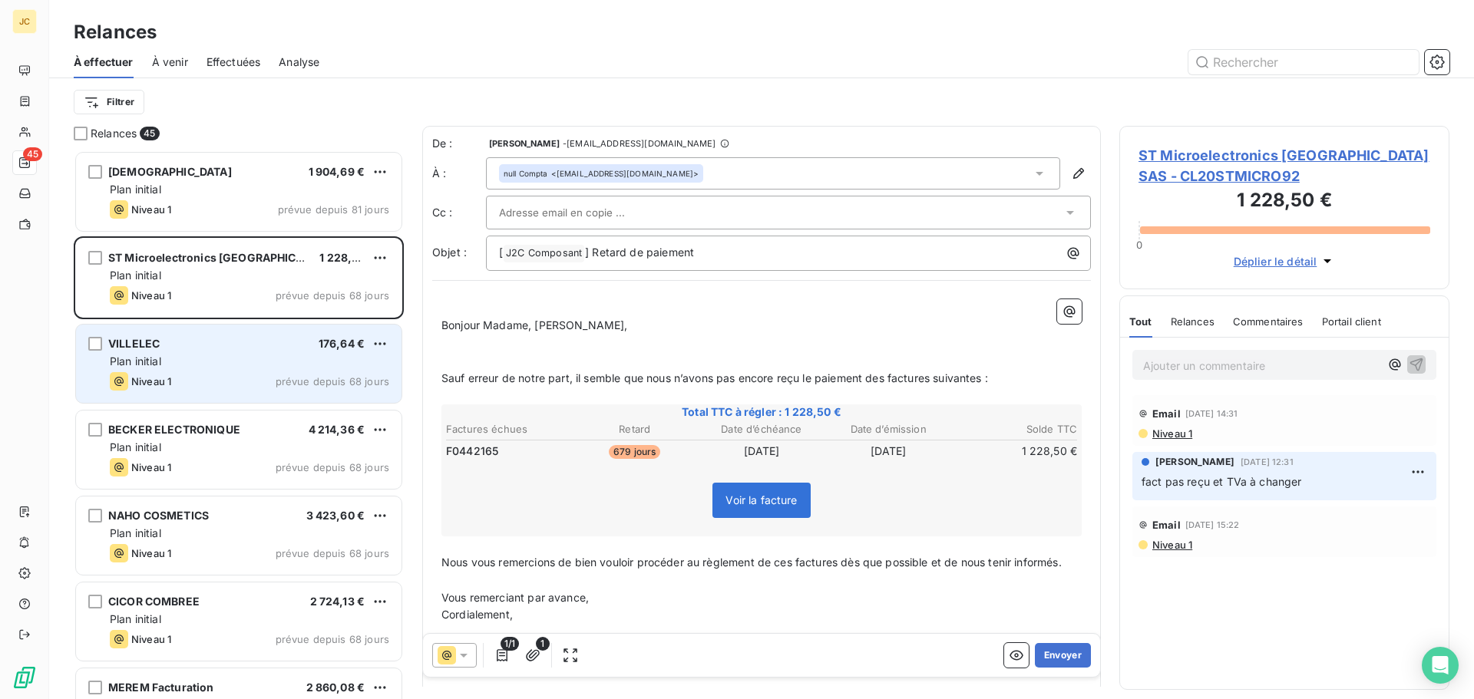
click at [213, 357] on div "Plan initial" at bounding box center [249, 361] width 279 height 15
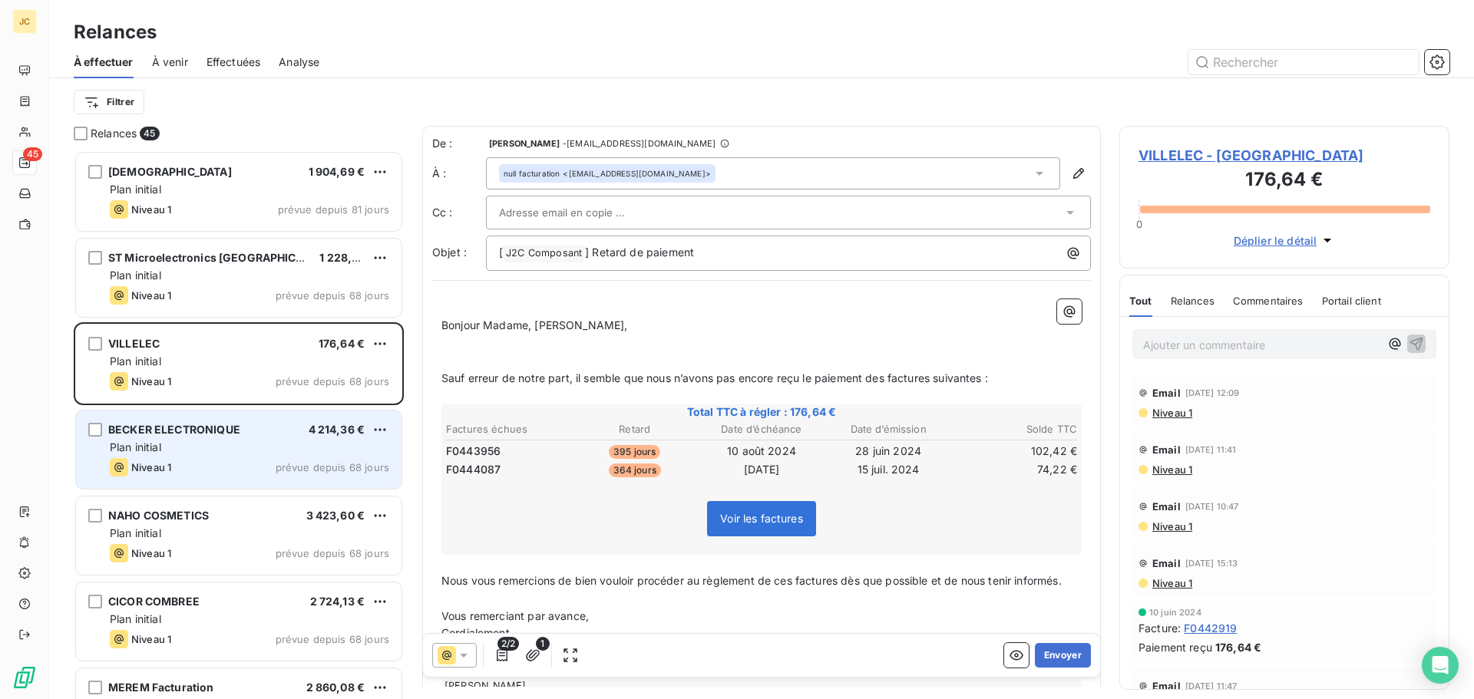
click at [230, 448] on div "Plan initial" at bounding box center [249, 447] width 279 height 15
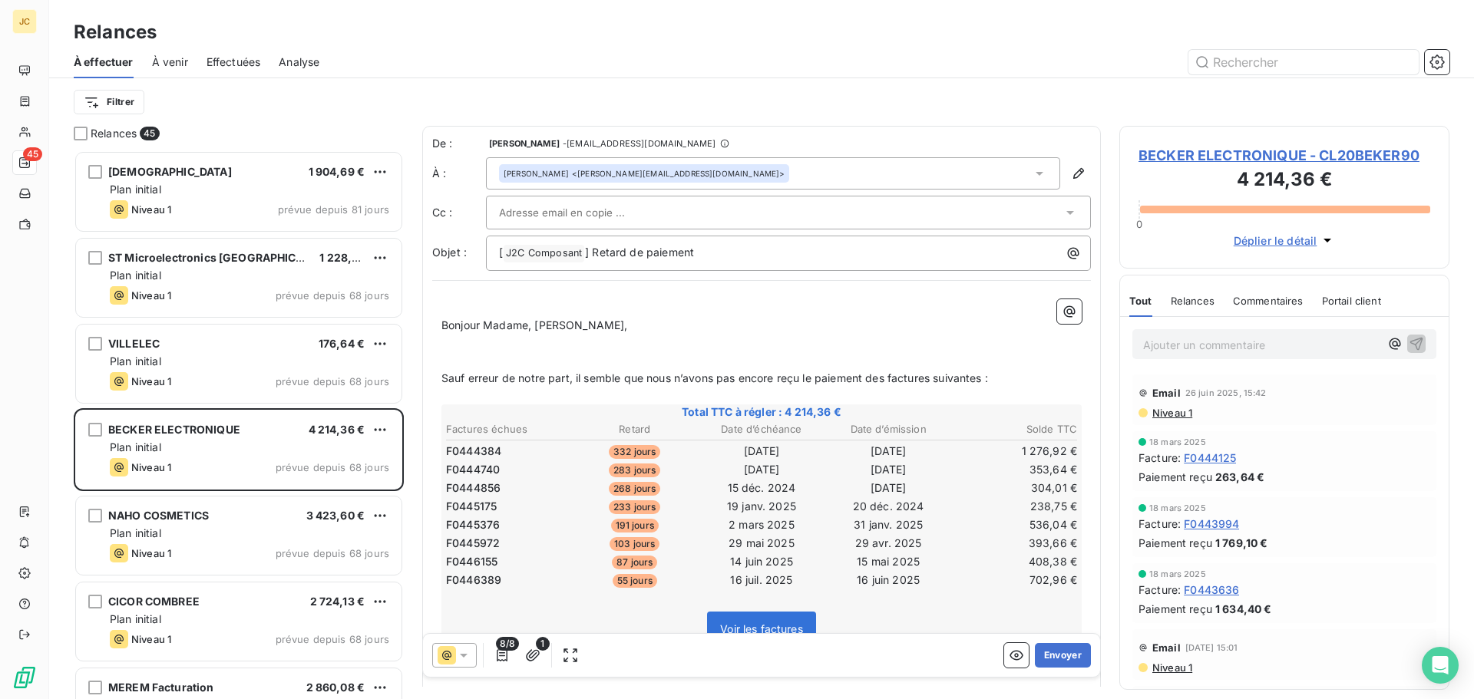
click at [732, 203] on div at bounding box center [780, 212] width 563 height 23
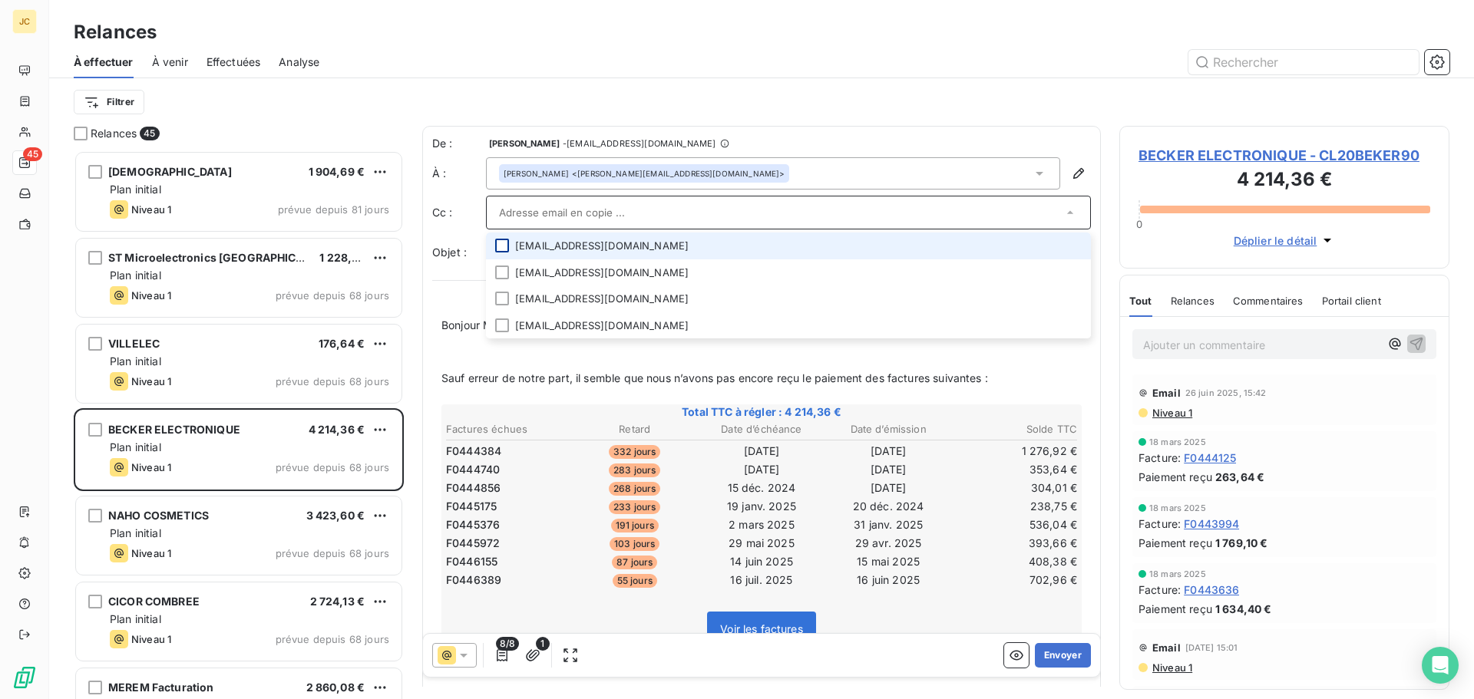
click at [501, 249] on div at bounding box center [502, 246] width 14 height 14
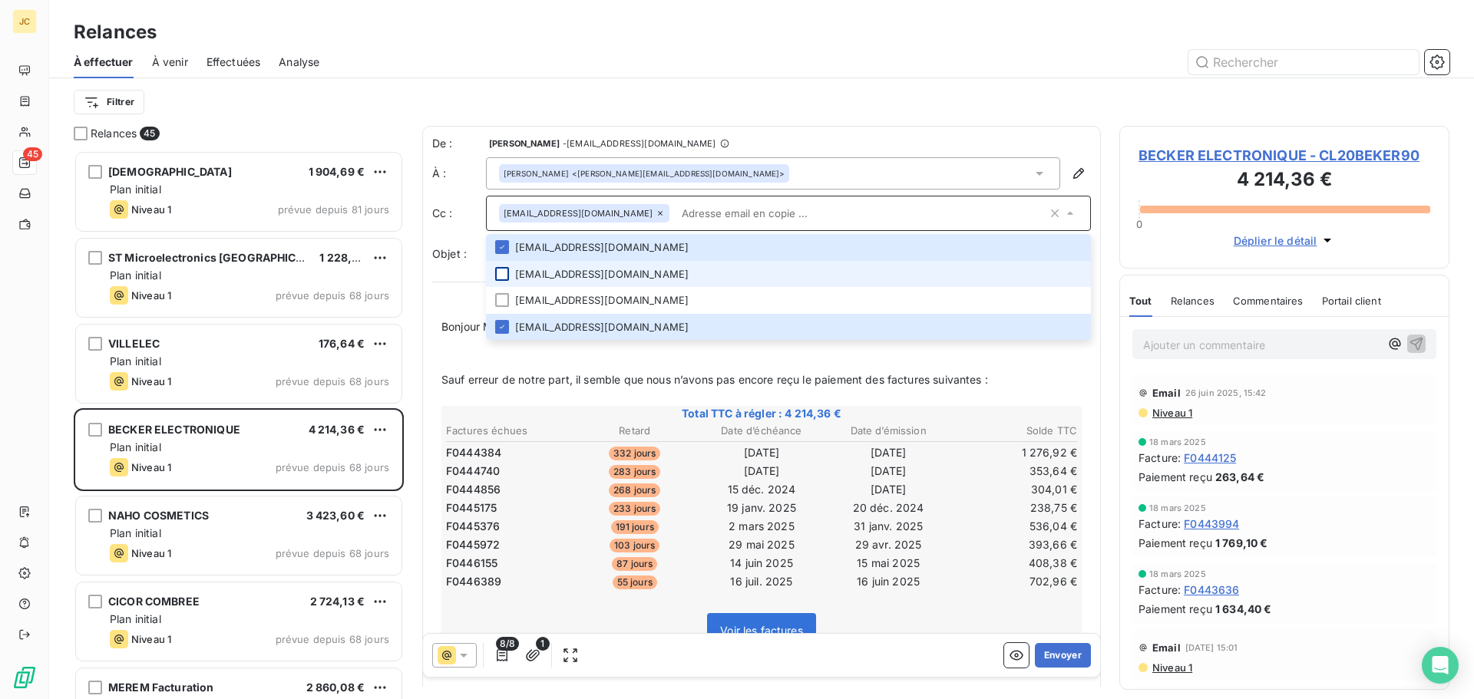
click at [496, 275] on div at bounding box center [502, 274] width 14 height 14
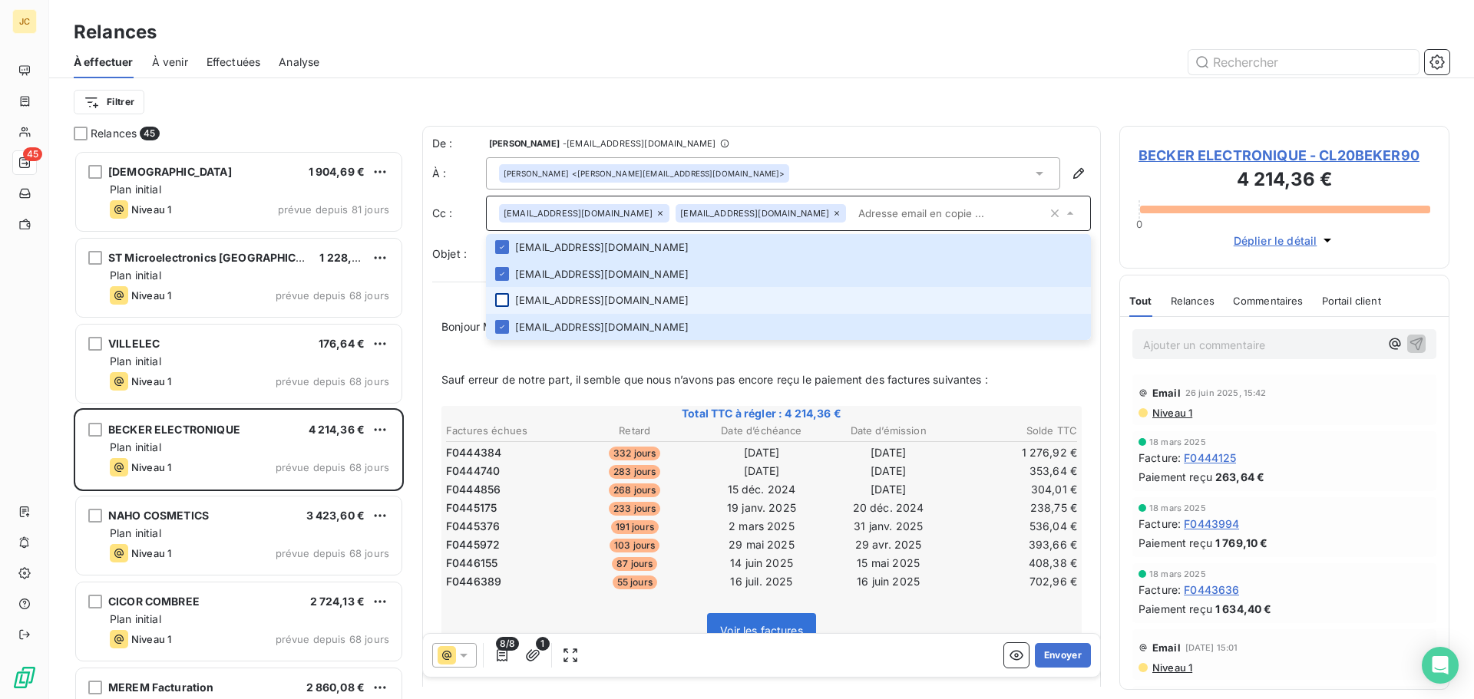
click at [497, 301] on div at bounding box center [502, 300] width 14 height 14
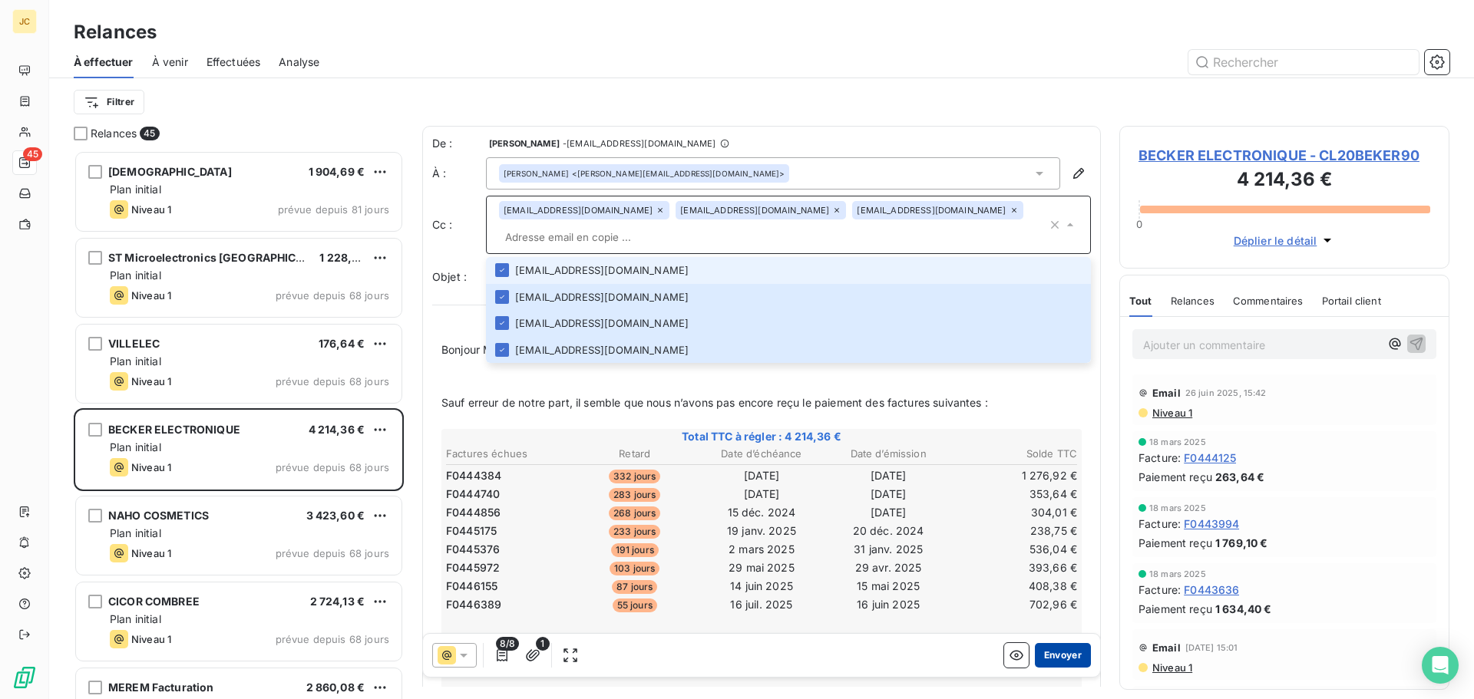
click at [1049, 656] on button "Envoyer" at bounding box center [1063, 655] width 56 height 25
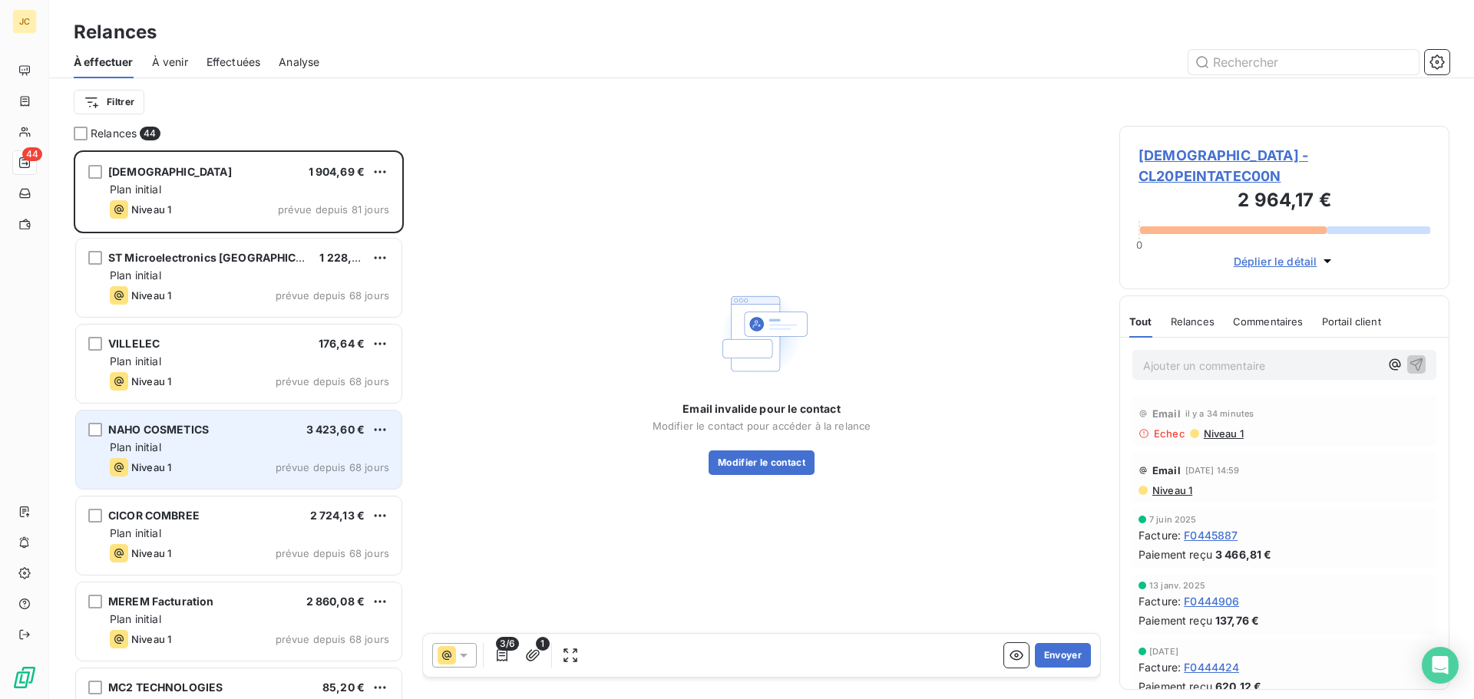
click at [224, 453] on div "Plan initial" at bounding box center [249, 447] width 279 height 15
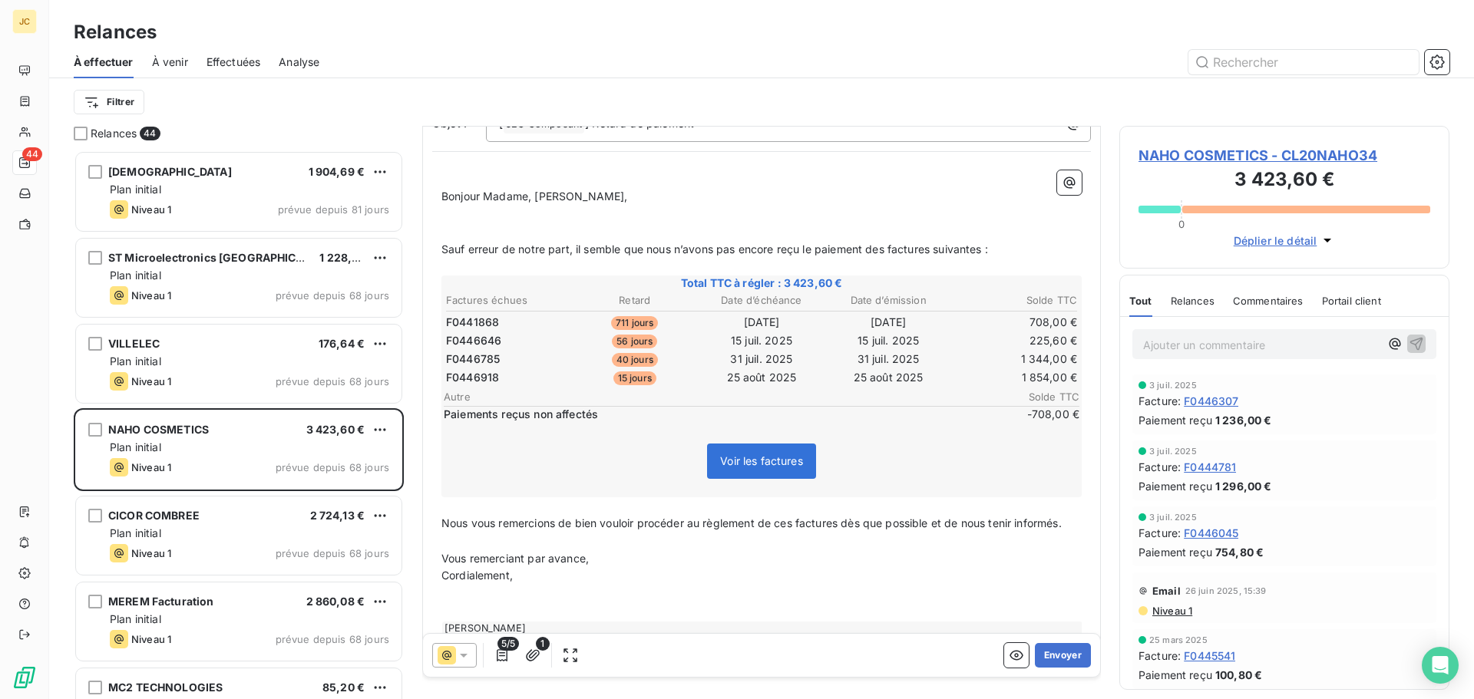
scroll to position [154, 0]
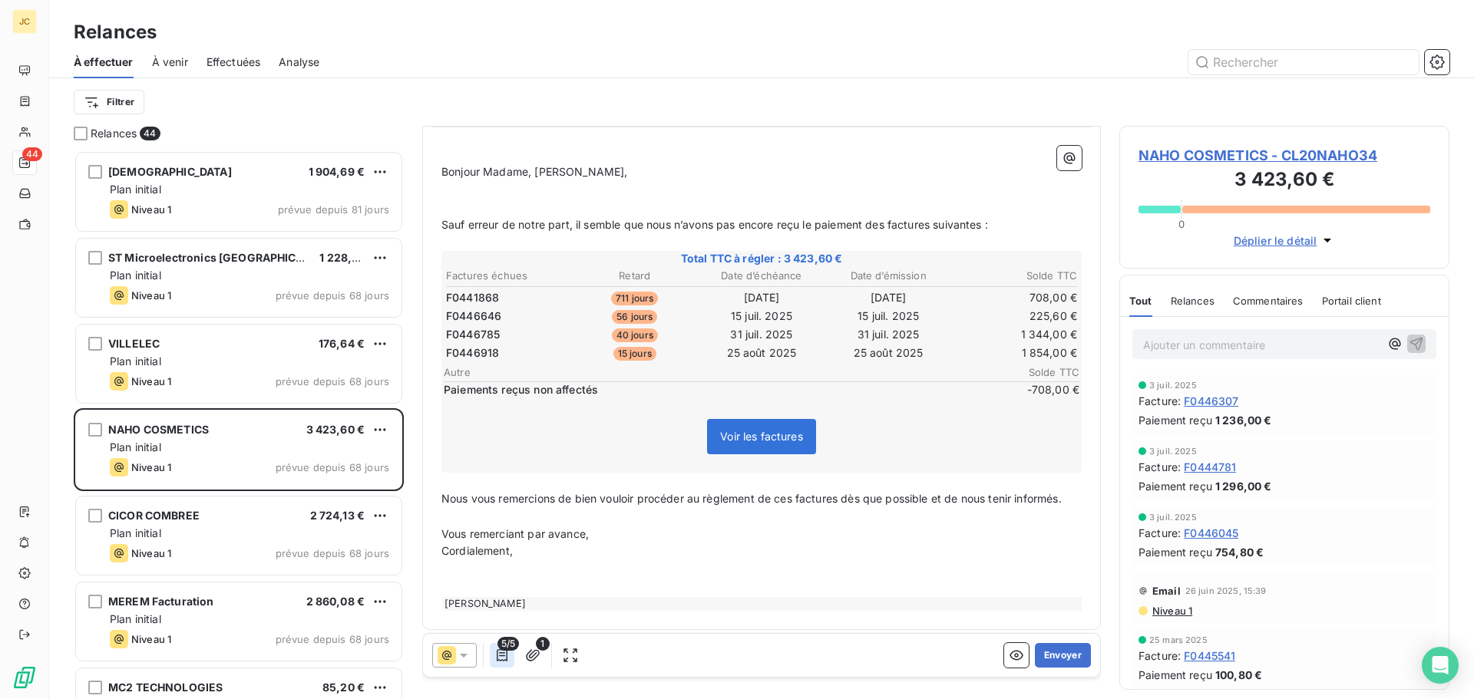
click at [494, 649] on button "button" at bounding box center [502, 655] width 25 height 25
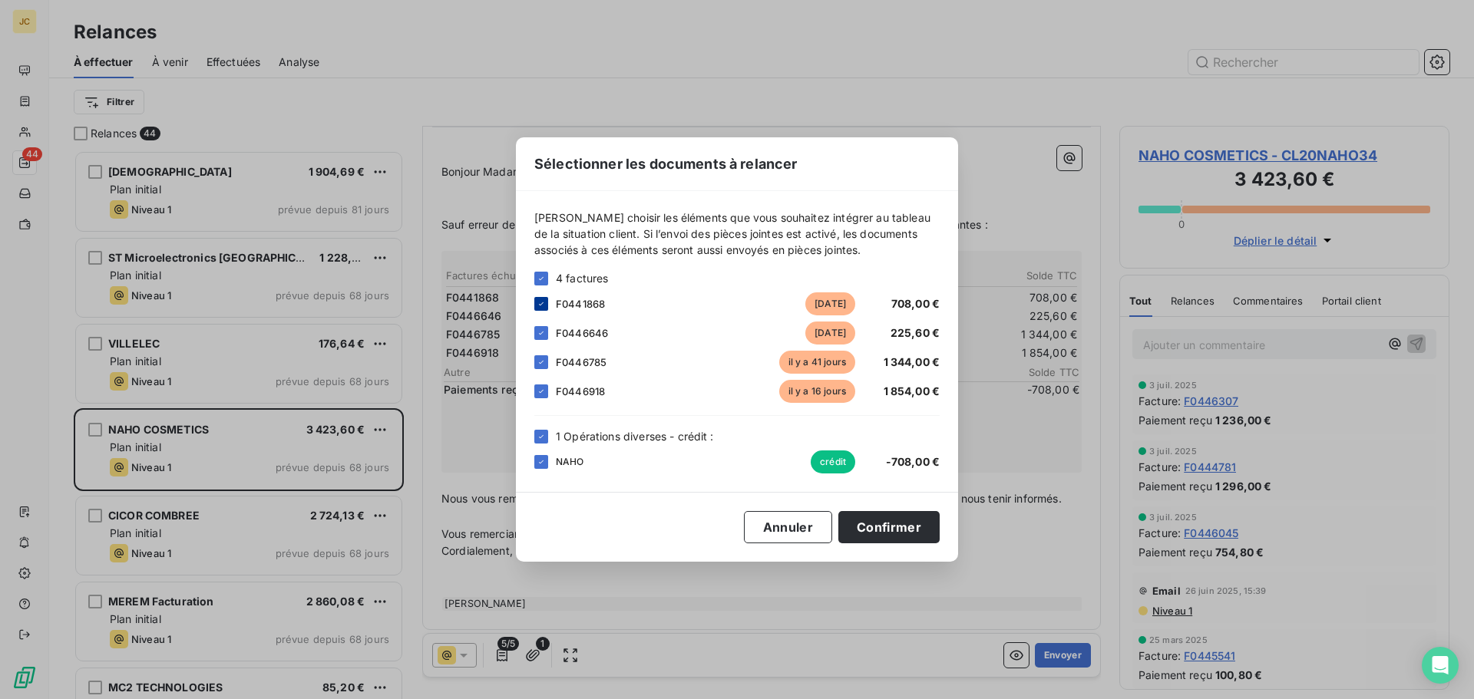
click at [537, 302] on icon at bounding box center [541, 303] width 9 height 9
click at [540, 436] on icon at bounding box center [541, 436] width 9 height 9
click at [879, 528] on button "Confirmer" at bounding box center [888, 527] width 101 height 32
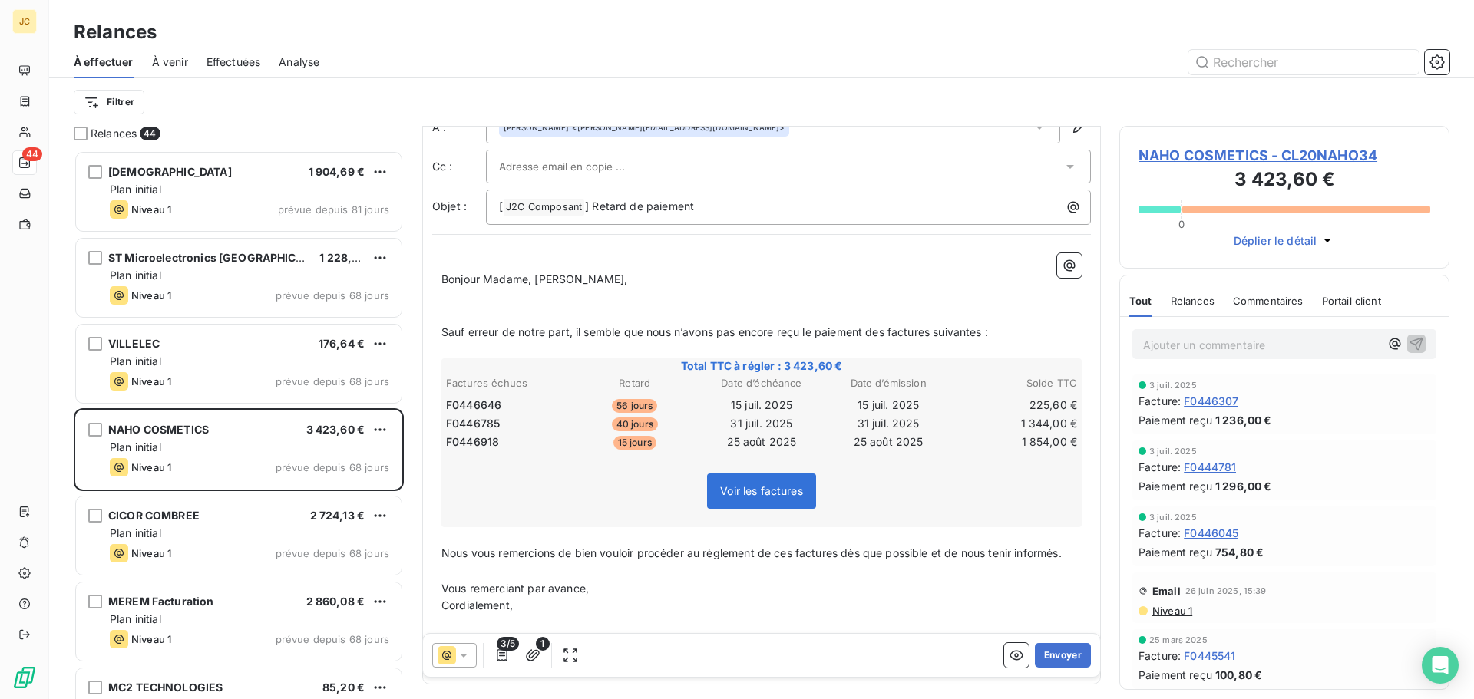
scroll to position [107, 0]
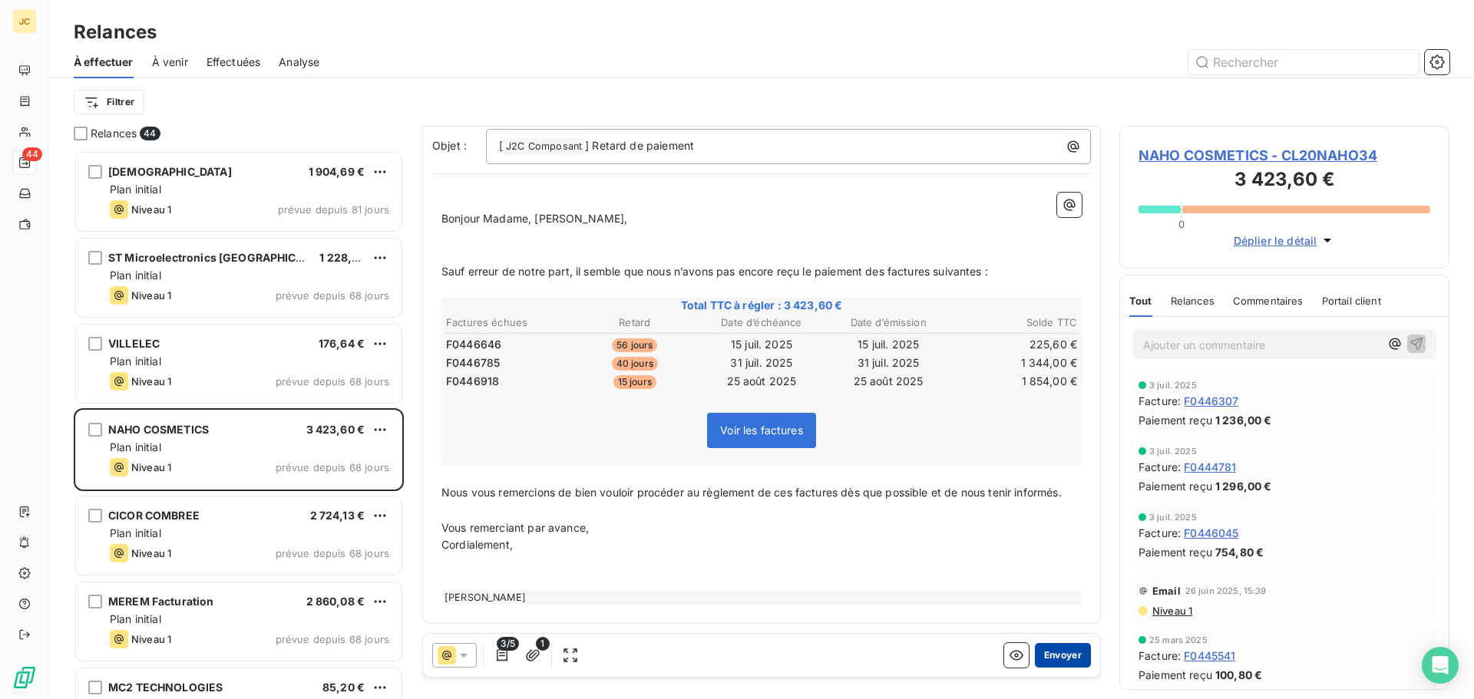
click at [1048, 652] on button "Envoyer" at bounding box center [1063, 655] width 56 height 25
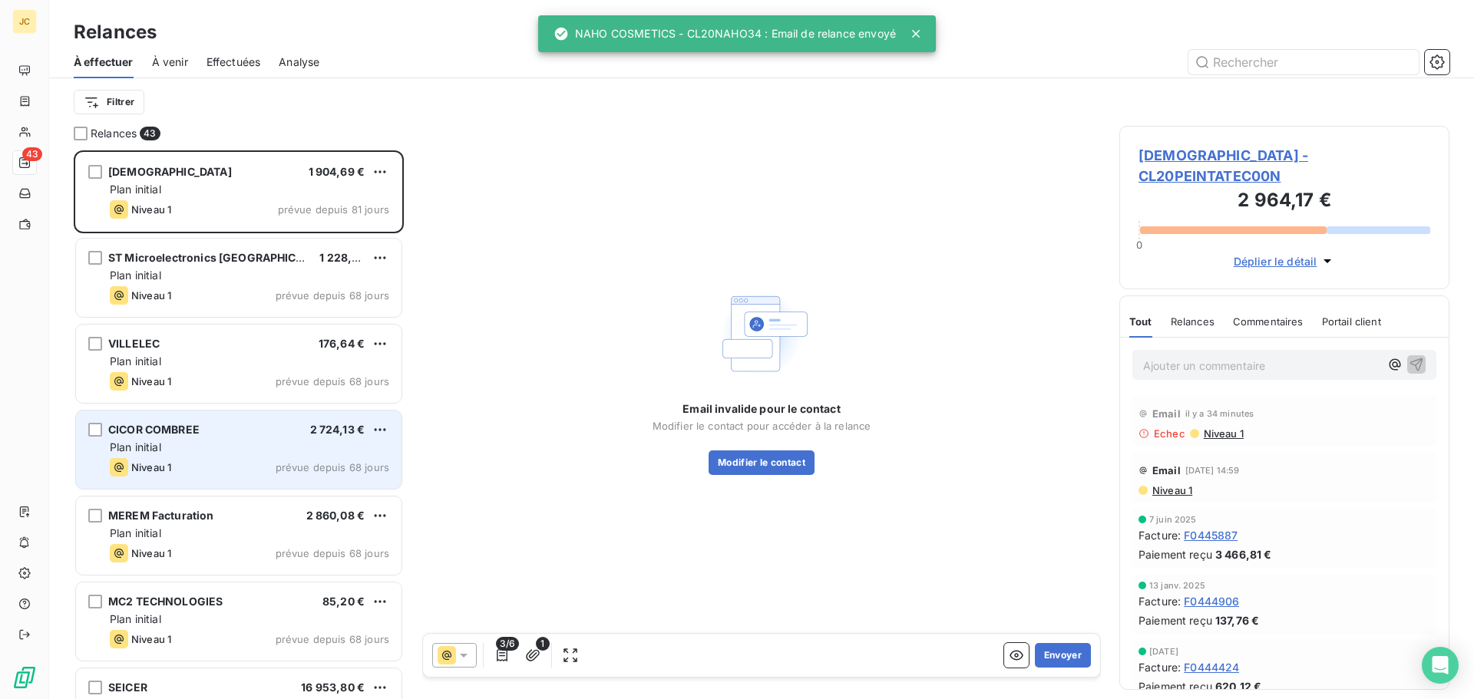
click at [240, 428] on div "CICOR COMBREE 2 724,13 €" at bounding box center [249, 430] width 279 height 14
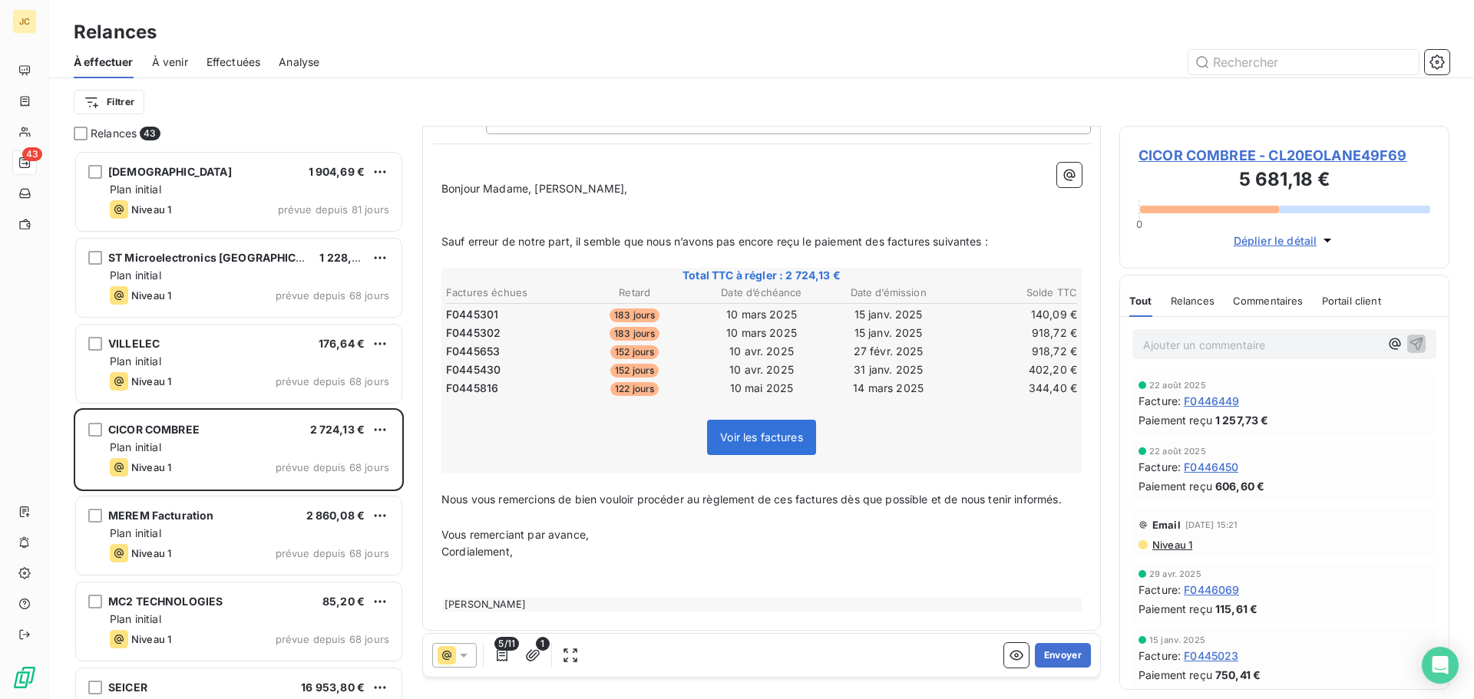
scroll to position [144, 0]
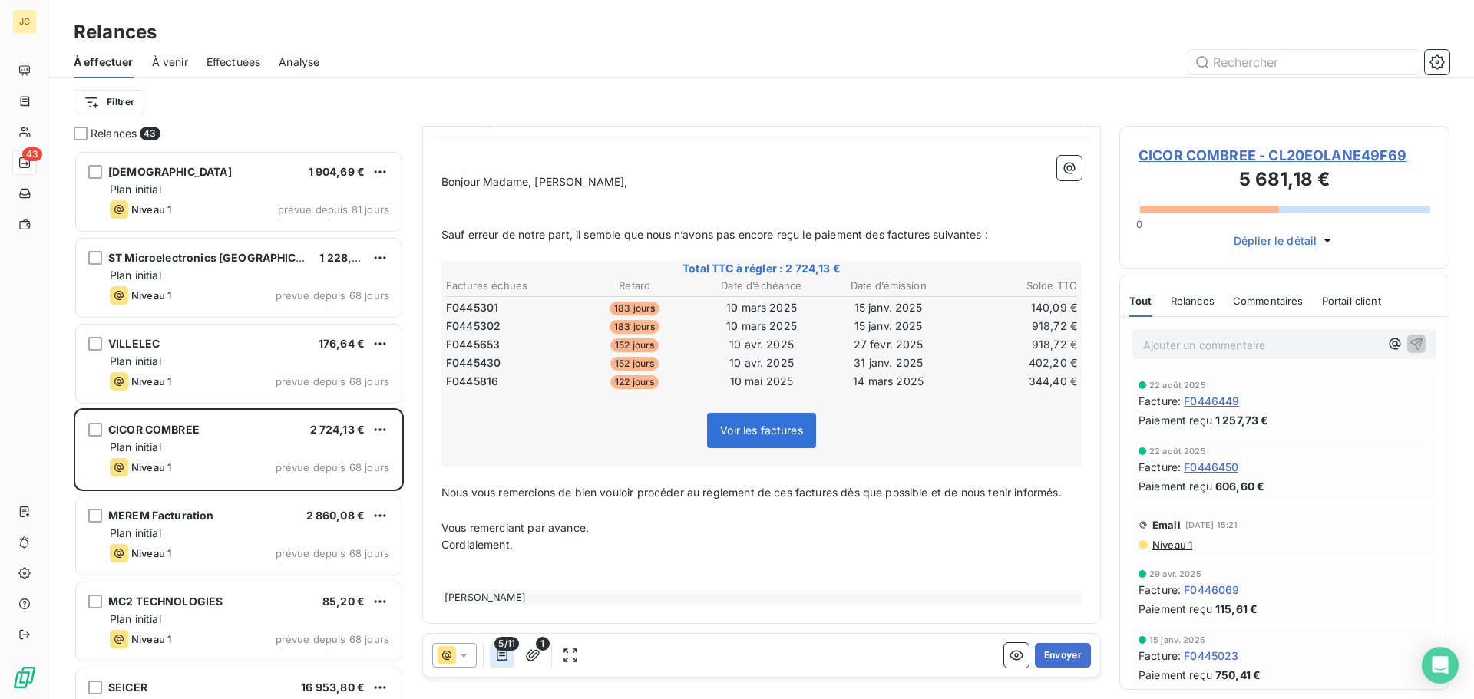
click at [505, 651] on icon "button" at bounding box center [501, 655] width 15 height 15
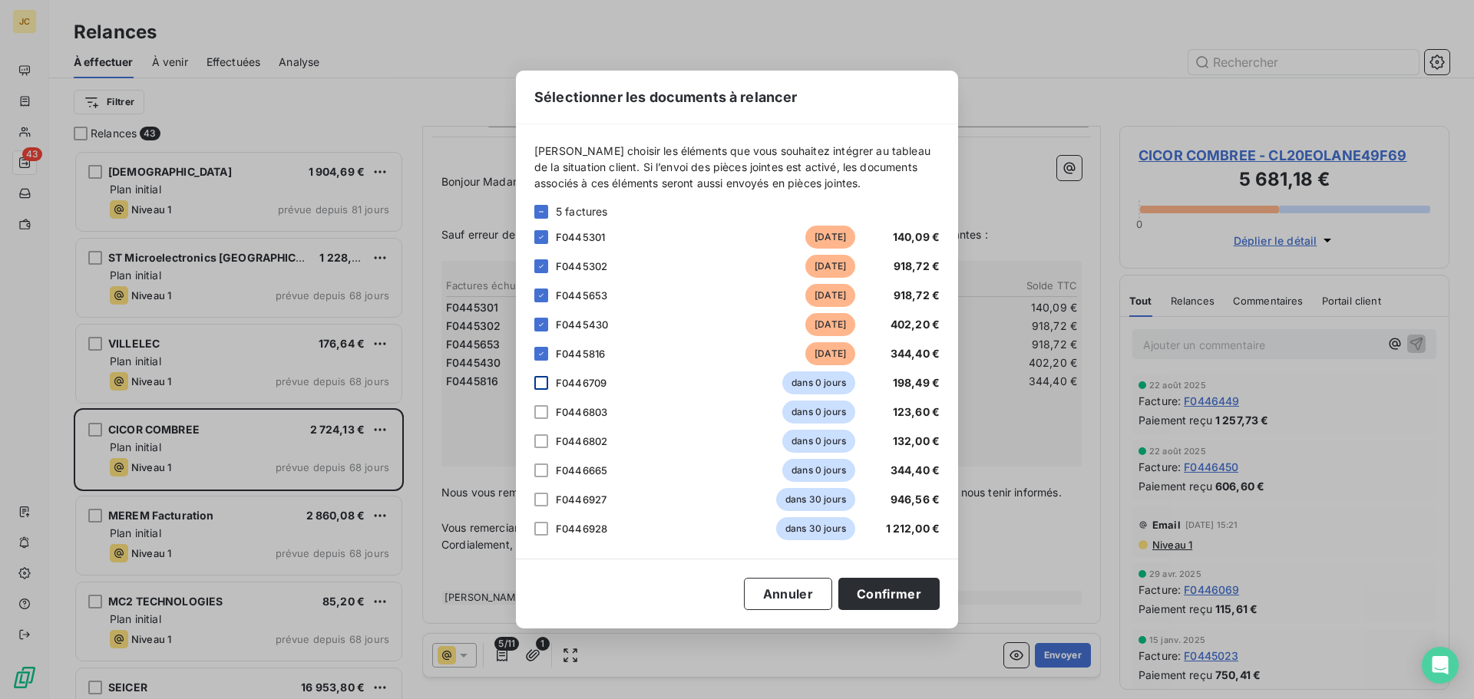
click at [539, 388] on div at bounding box center [541, 383] width 14 height 14
click at [537, 412] on div at bounding box center [541, 412] width 14 height 14
click at [537, 439] on div at bounding box center [541, 442] width 14 height 14
click at [543, 471] on div at bounding box center [541, 471] width 14 height 14
click at [891, 587] on button "Confirmer" at bounding box center [888, 594] width 101 height 32
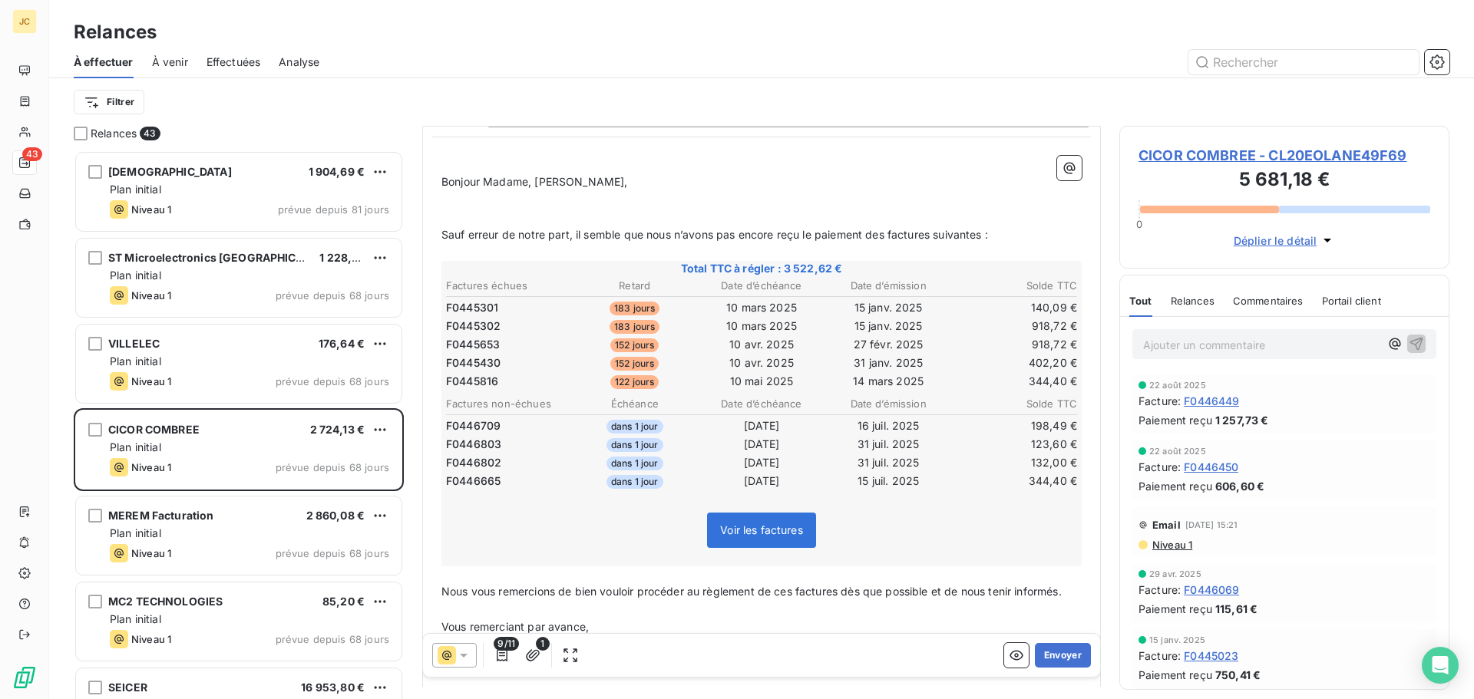
scroll to position [0, 0]
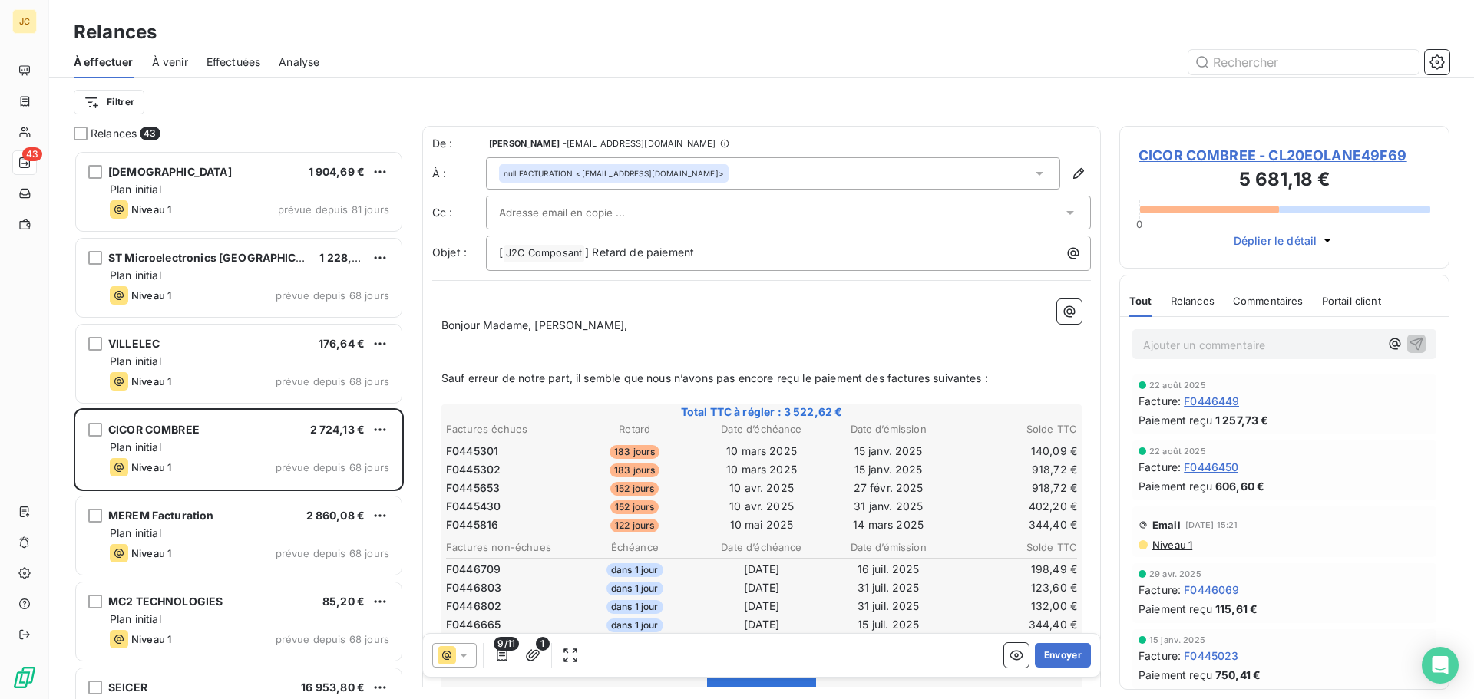
click at [705, 209] on div at bounding box center [780, 212] width 563 height 23
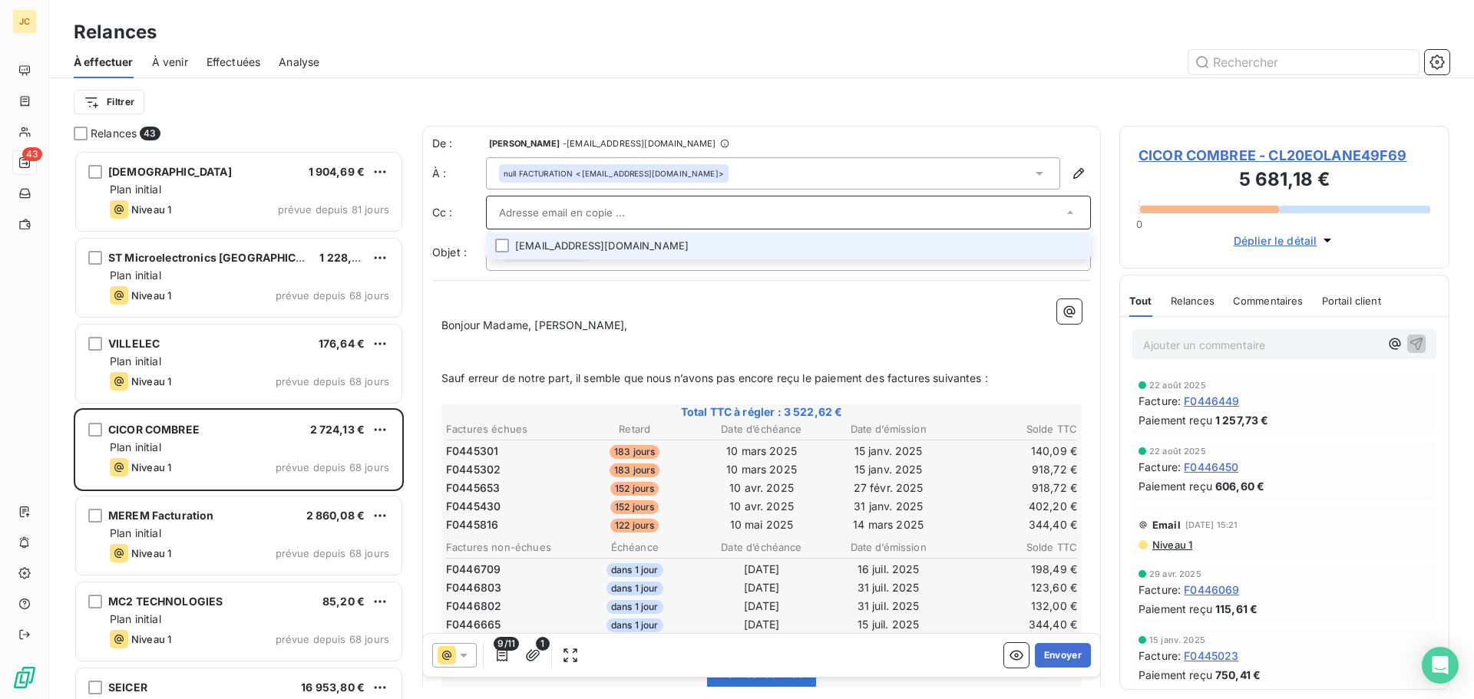
click at [669, 244] on li "[EMAIL_ADDRESS][DOMAIN_NAME]" at bounding box center [788, 246] width 605 height 27
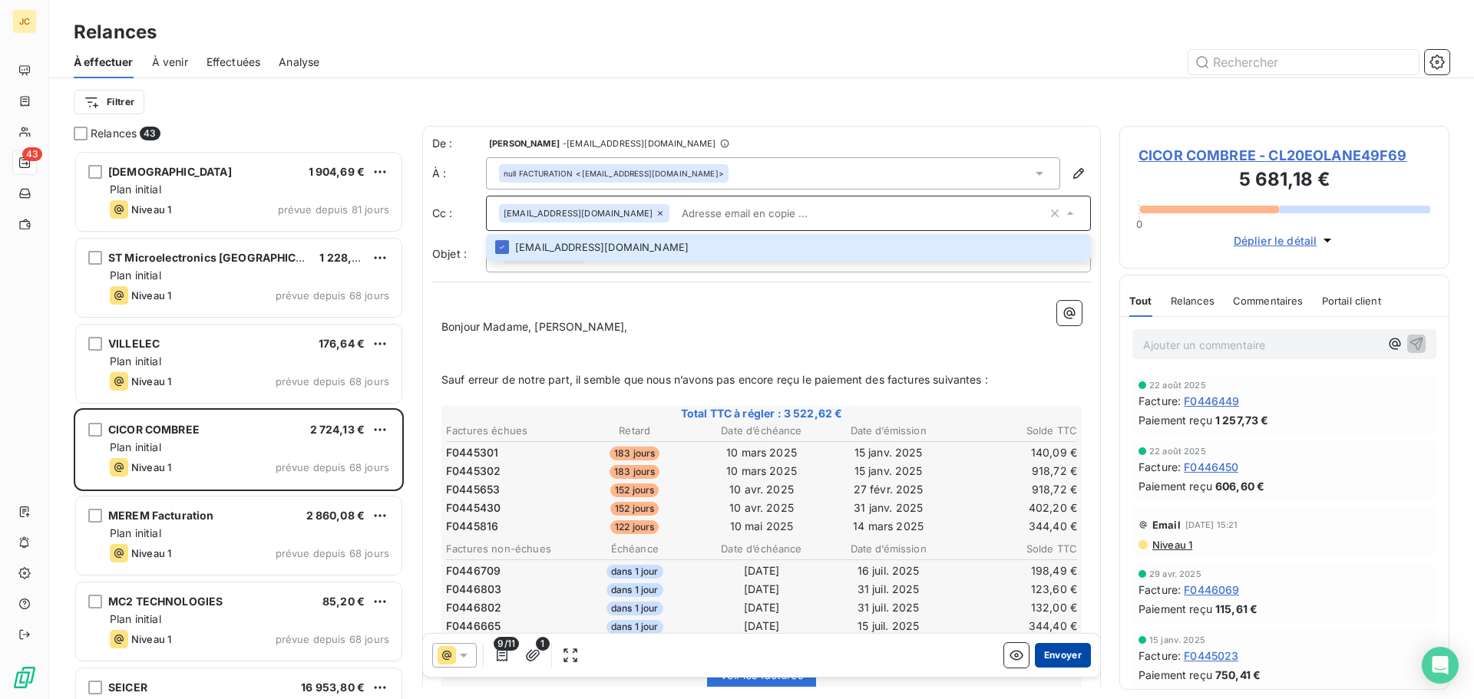
click at [1050, 657] on button "Envoyer" at bounding box center [1063, 655] width 56 height 25
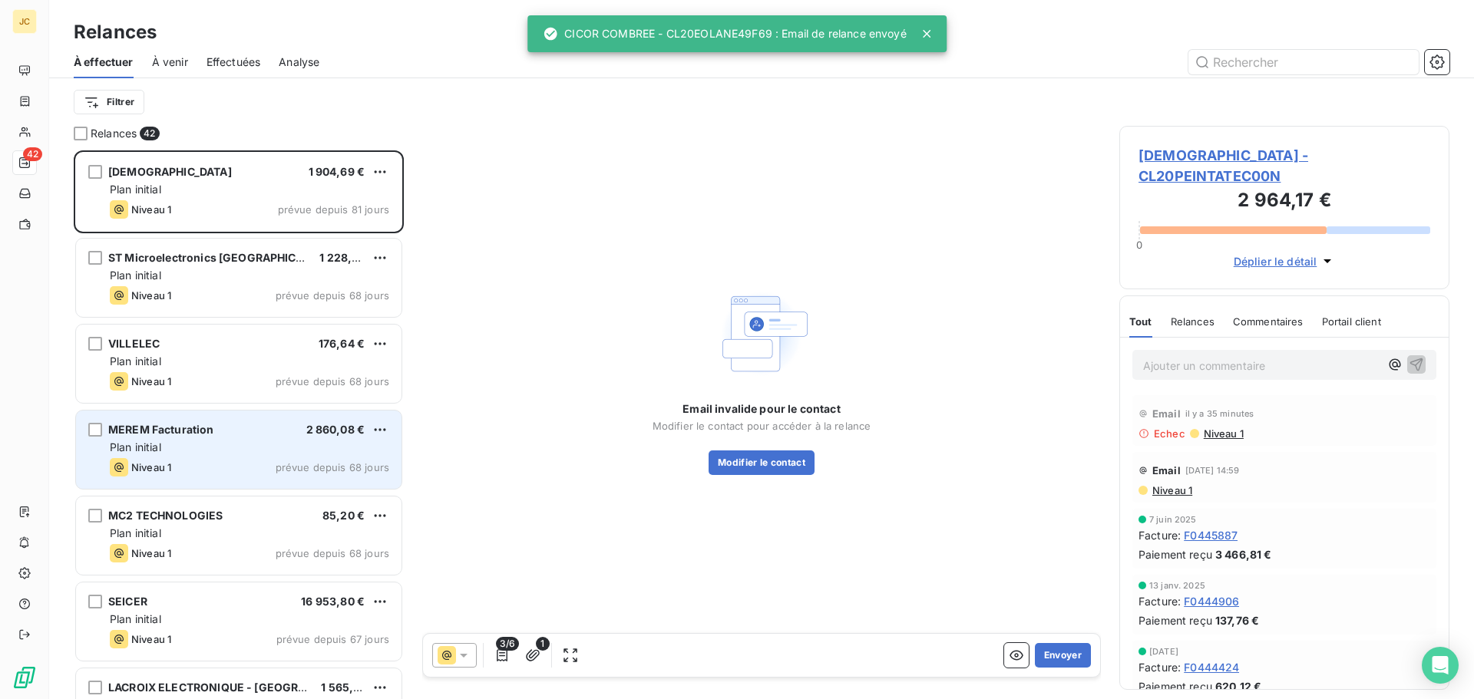
click at [240, 454] on div "Plan initial" at bounding box center [249, 447] width 279 height 15
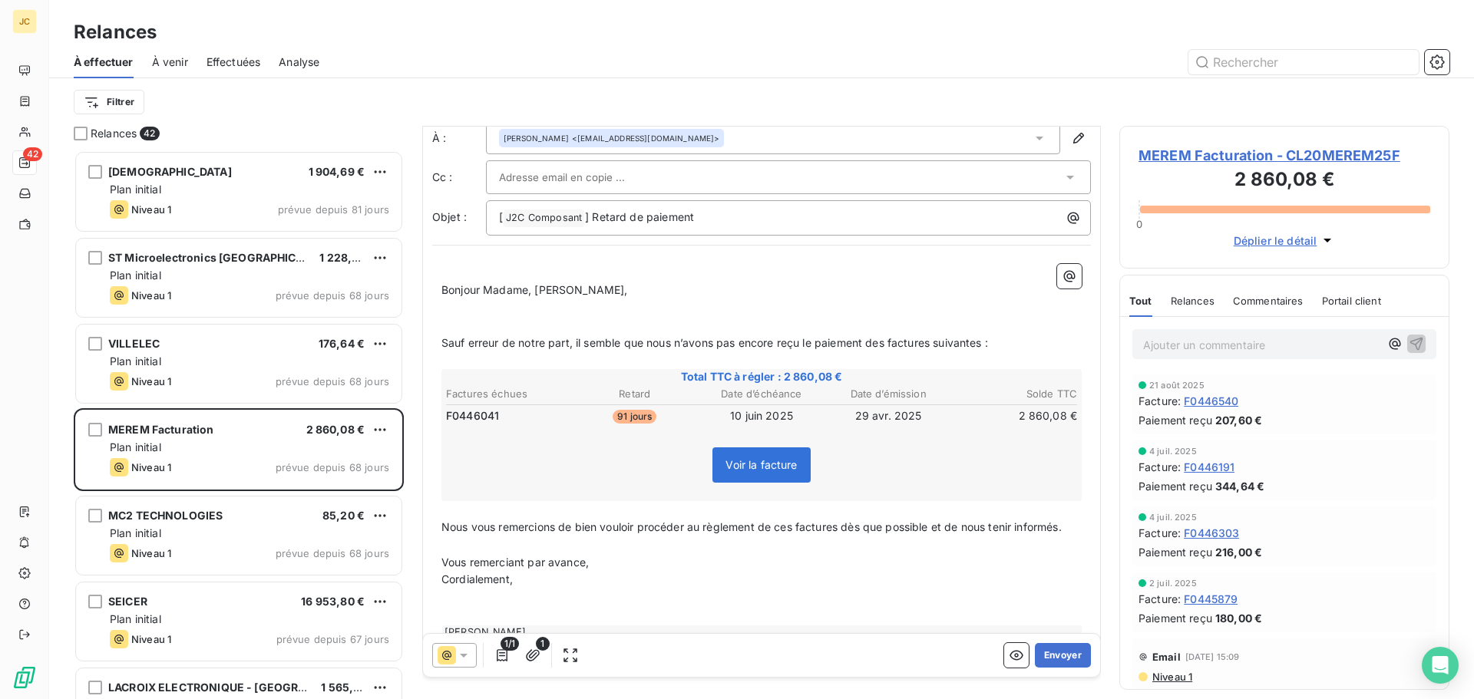
scroll to position [71, 0]
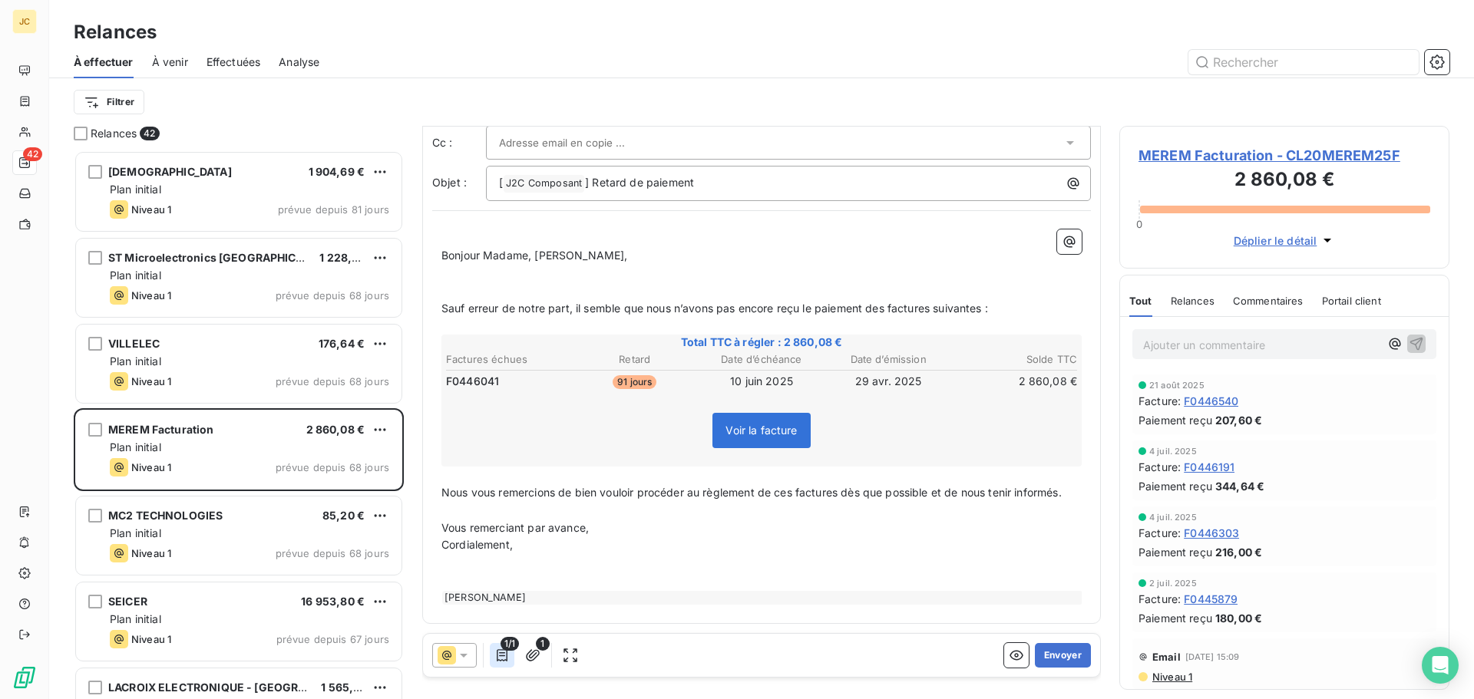
click at [501, 659] on icon "button" at bounding box center [501, 655] width 15 height 15
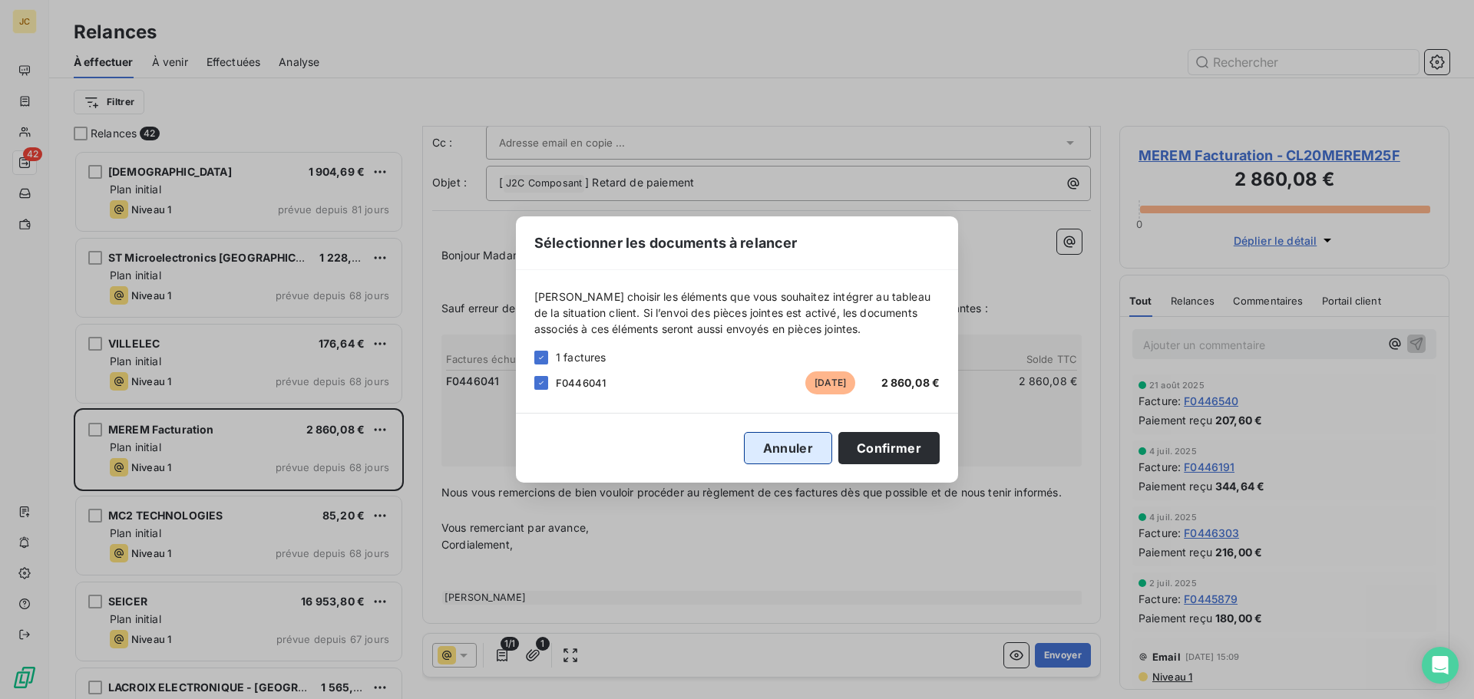
click at [799, 454] on button "Annuler" at bounding box center [788, 448] width 88 height 32
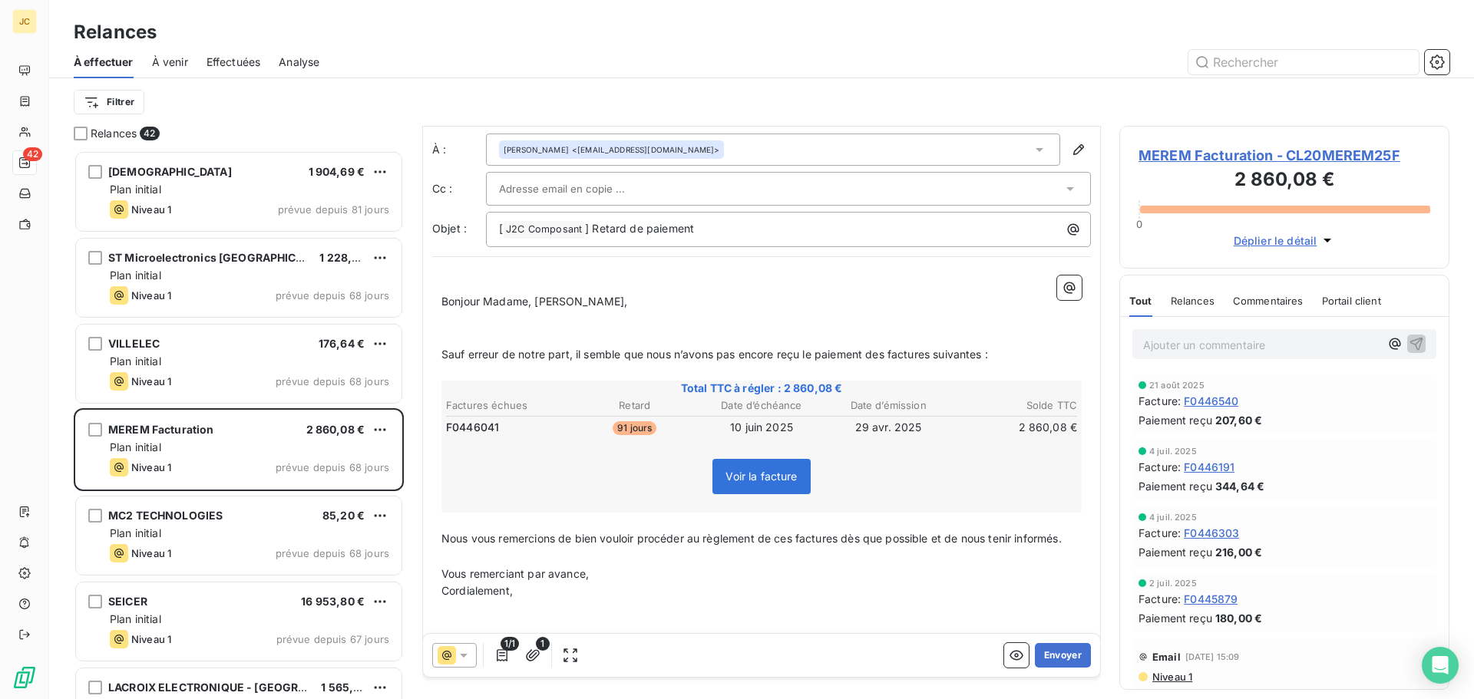
scroll to position [0, 0]
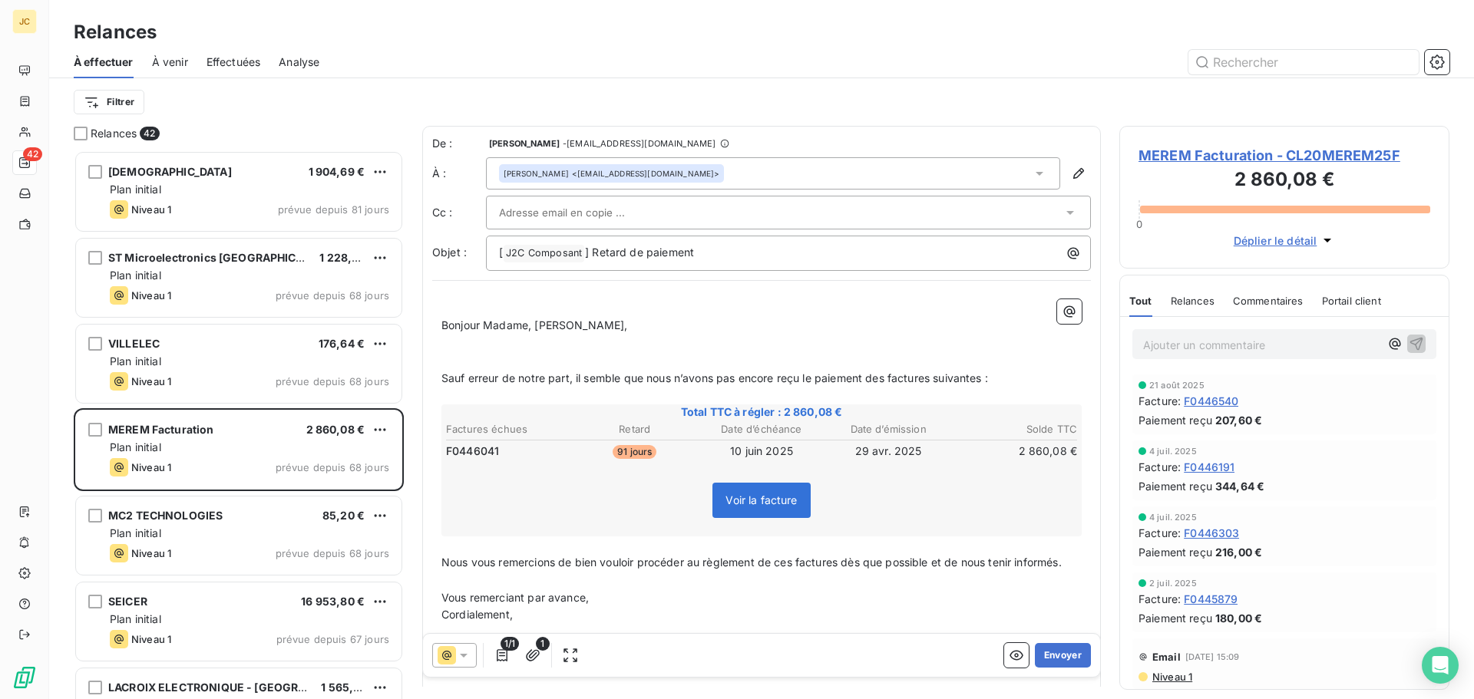
click at [786, 177] on div "[PERSON_NAME] <[EMAIL_ADDRESS][DOMAIN_NAME]>" at bounding box center [773, 173] width 574 height 32
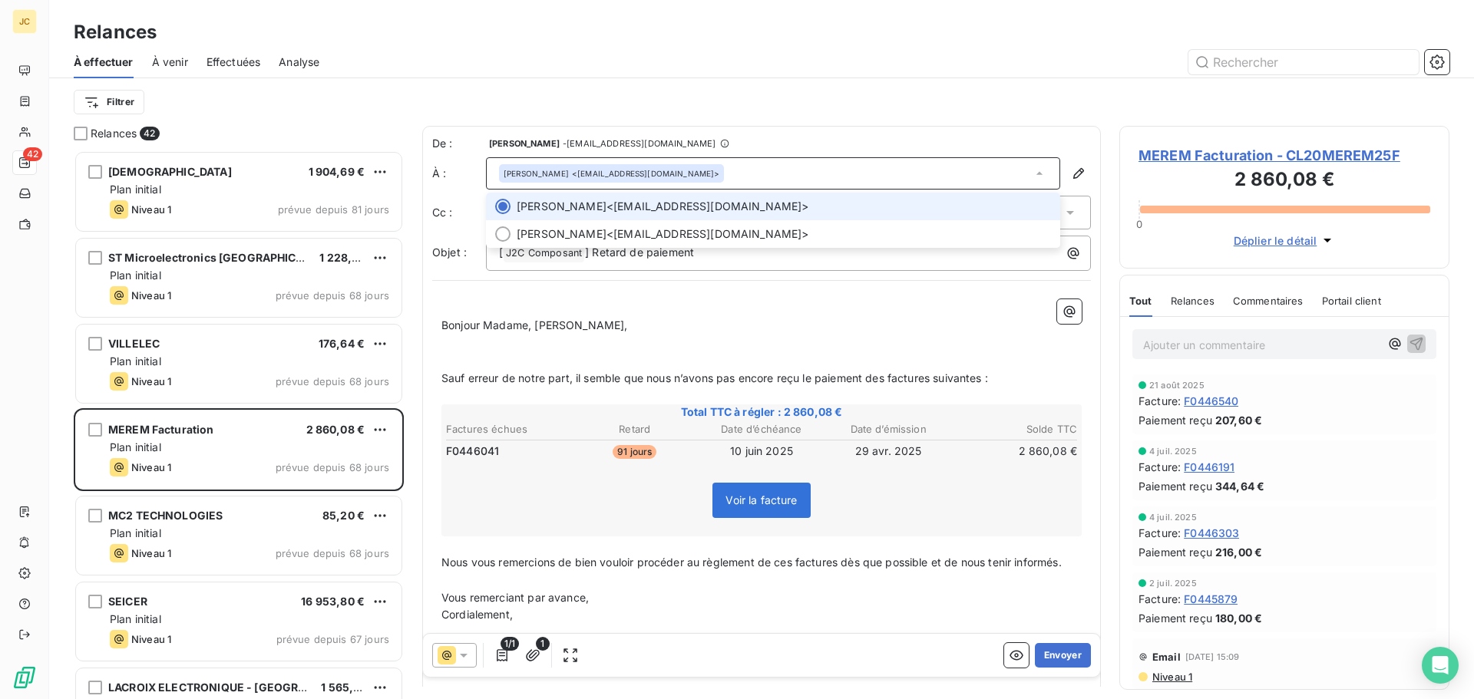
click at [786, 177] on div "[PERSON_NAME] <[EMAIL_ADDRESS][DOMAIN_NAME]>" at bounding box center [773, 173] width 574 height 32
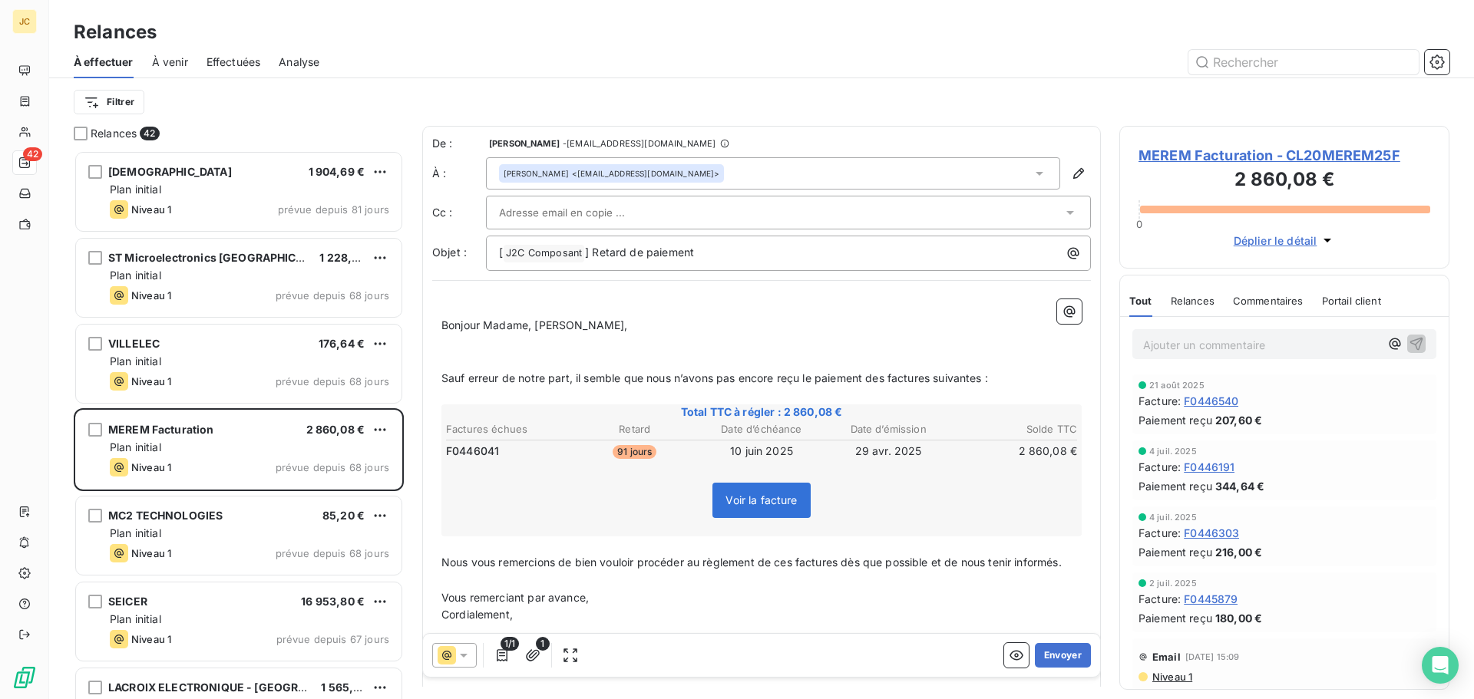
click at [653, 207] on div at bounding box center [780, 212] width 563 height 23
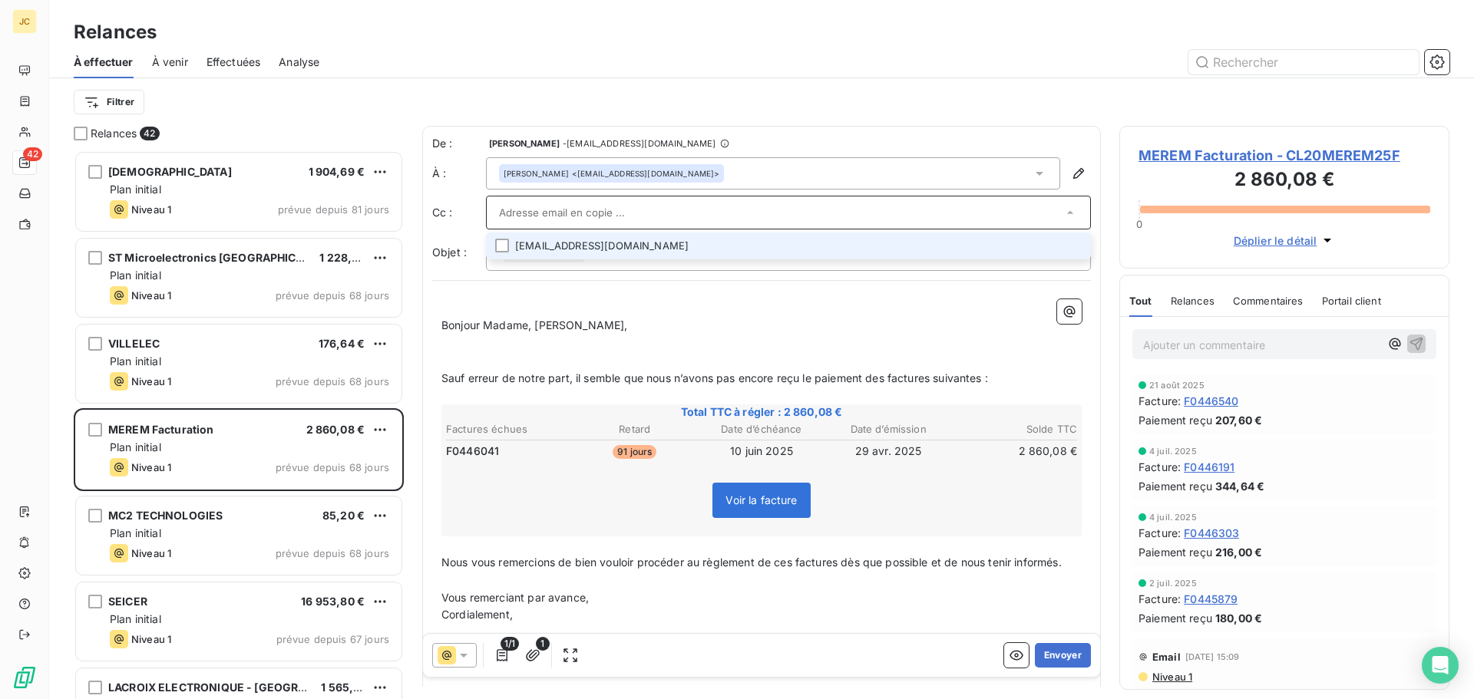
paste input "[EMAIL_ADDRESS][DOMAIN_NAME]"
type input "[EMAIL_ADDRESS][DOMAIN_NAME]"
click at [1049, 654] on button "Envoyer" at bounding box center [1063, 655] width 56 height 25
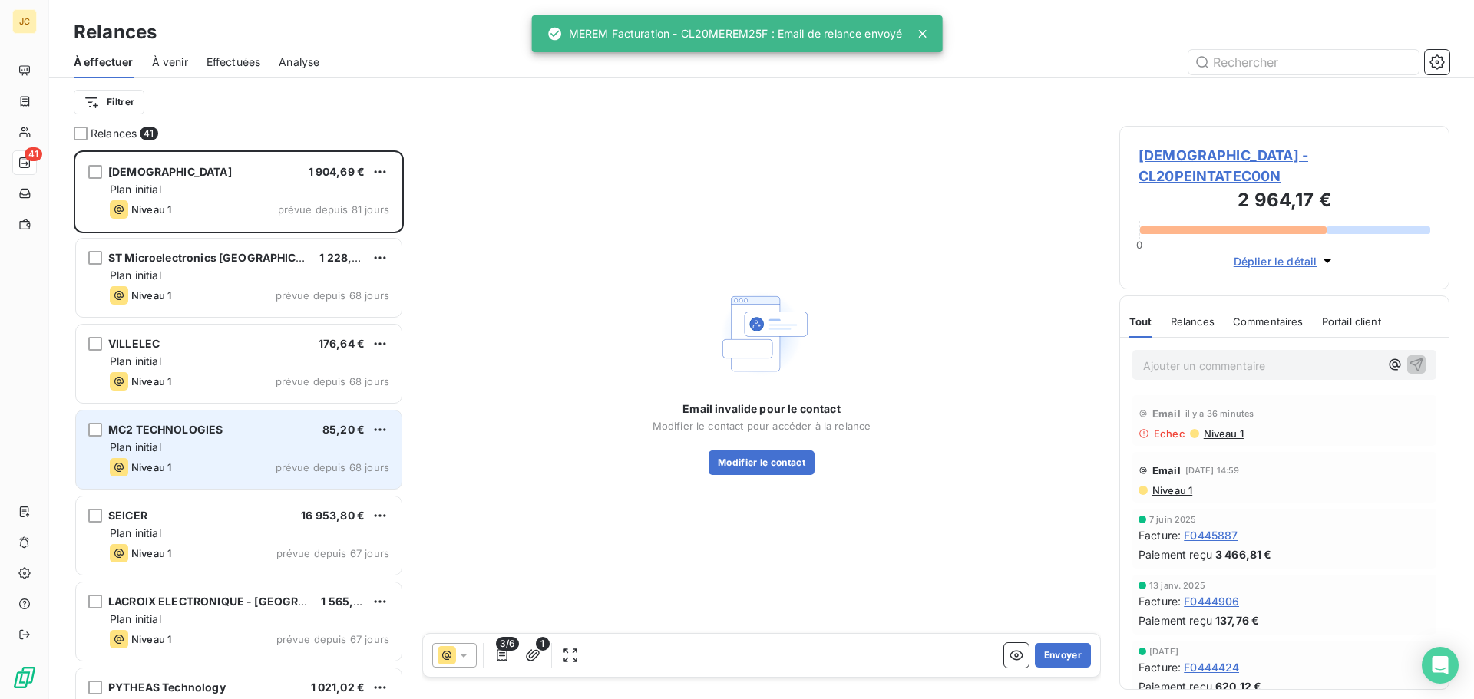
click at [237, 449] on div "Plan initial" at bounding box center [249, 447] width 279 height 15
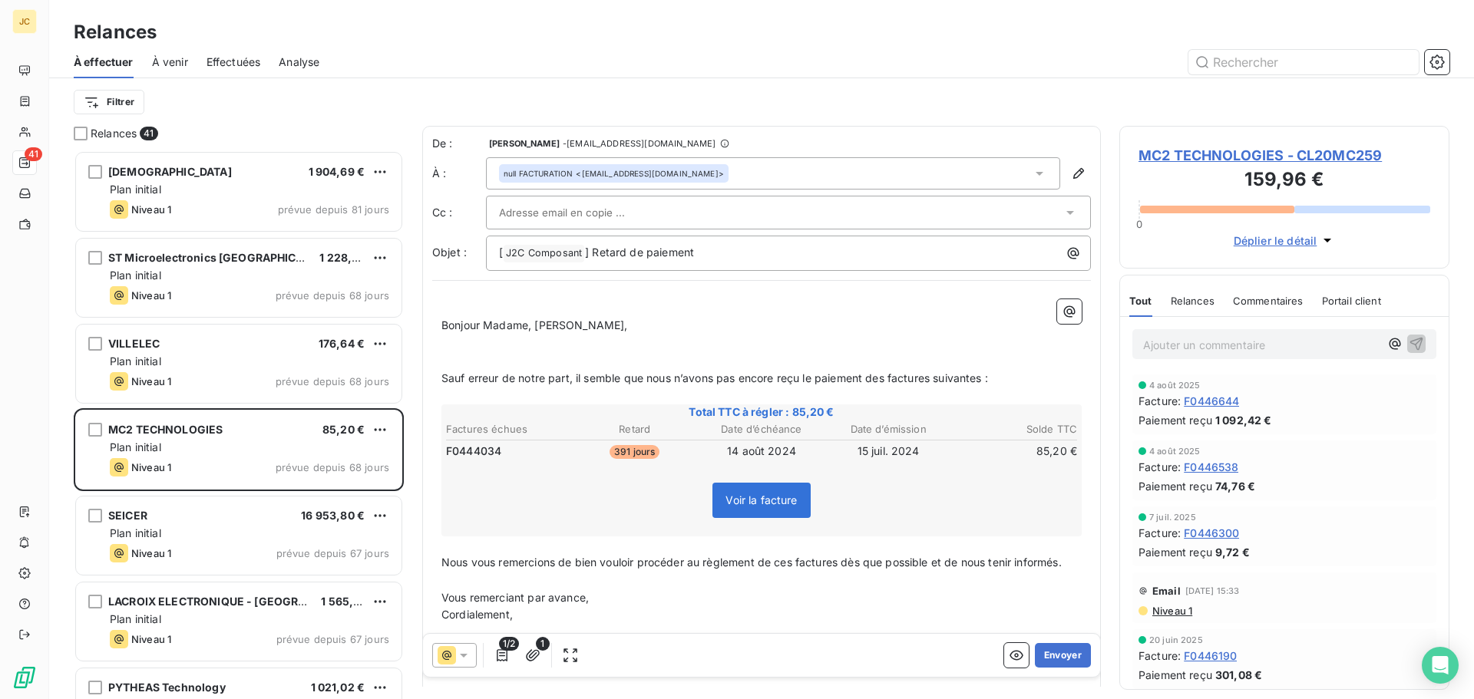
scroll to position [71, 0]
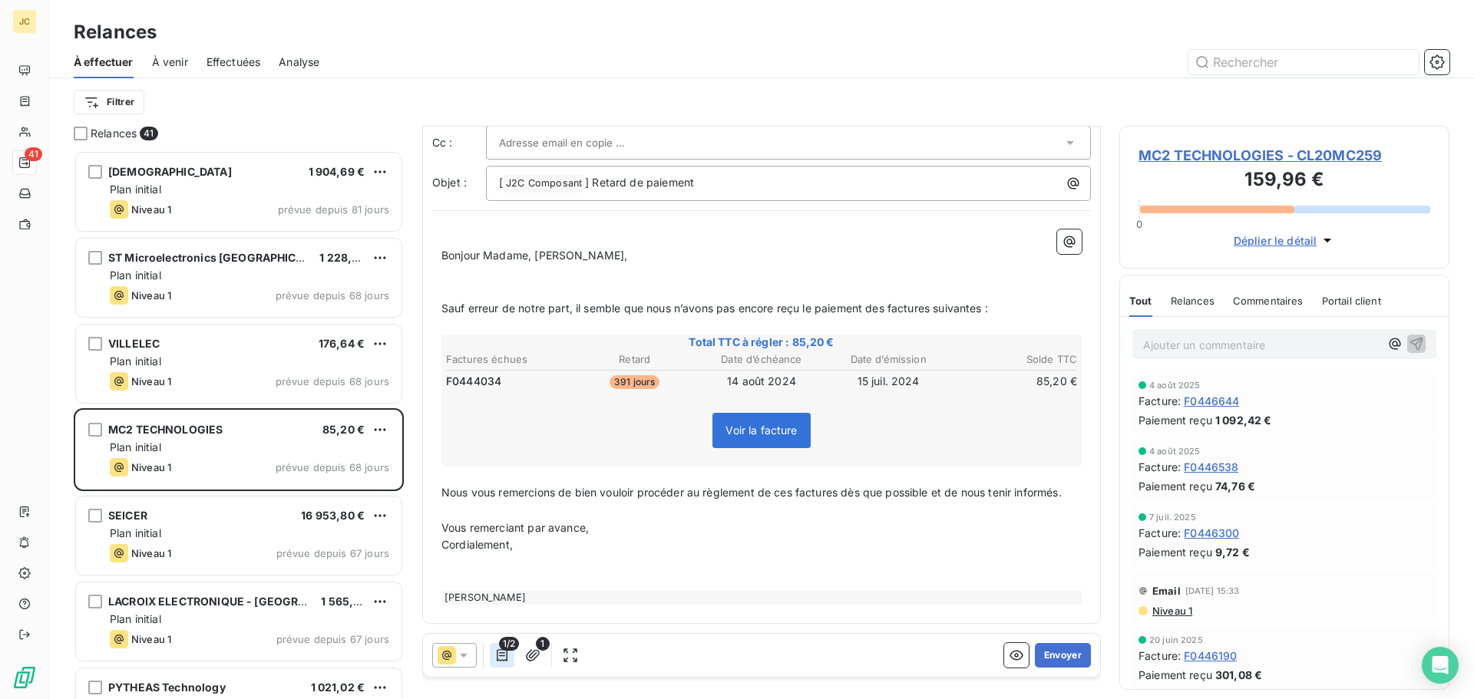
click at [502, 652] on icon "button" at bounding box center [501, 655] width 15 height 15
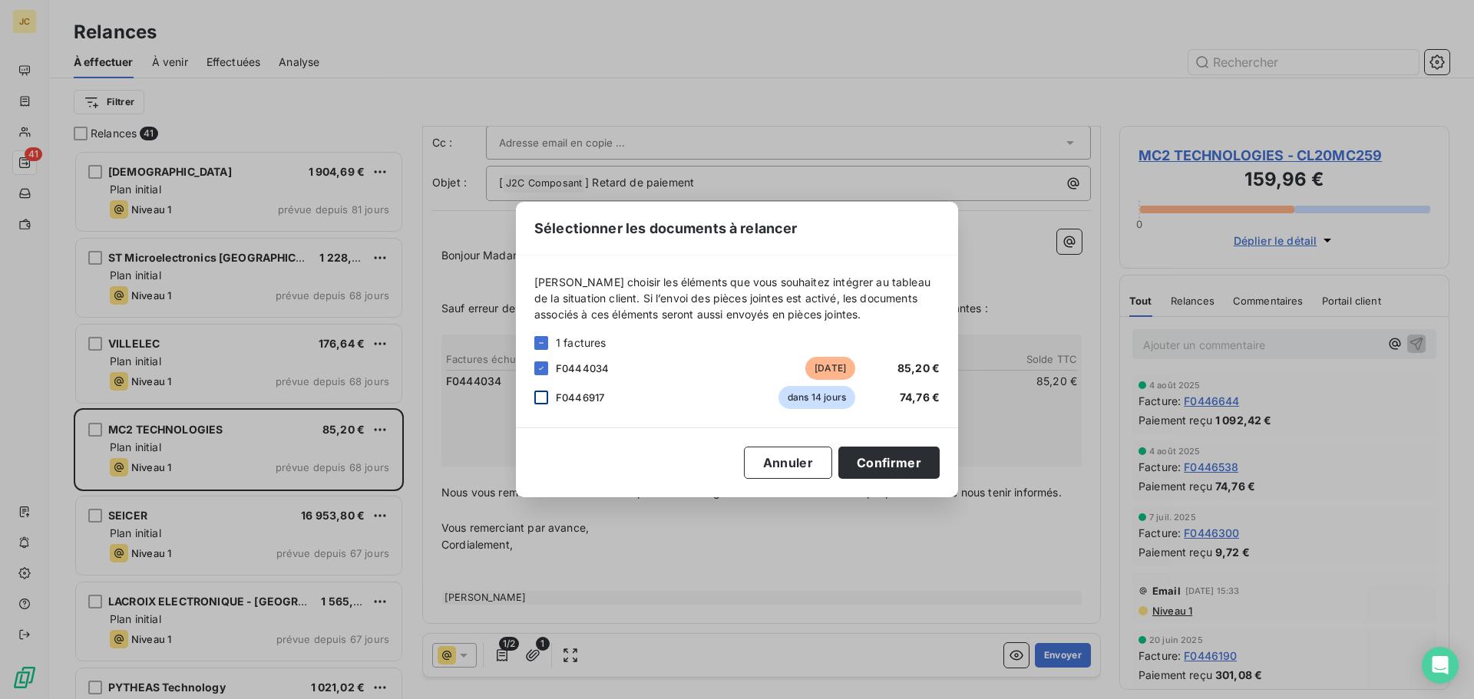
click at [540, 402] on div at bounding box center [541, 398] width 14 height 14
click at [904, 458] on button "Confirmer" at bounding box center [888, 463] width 101 height 32
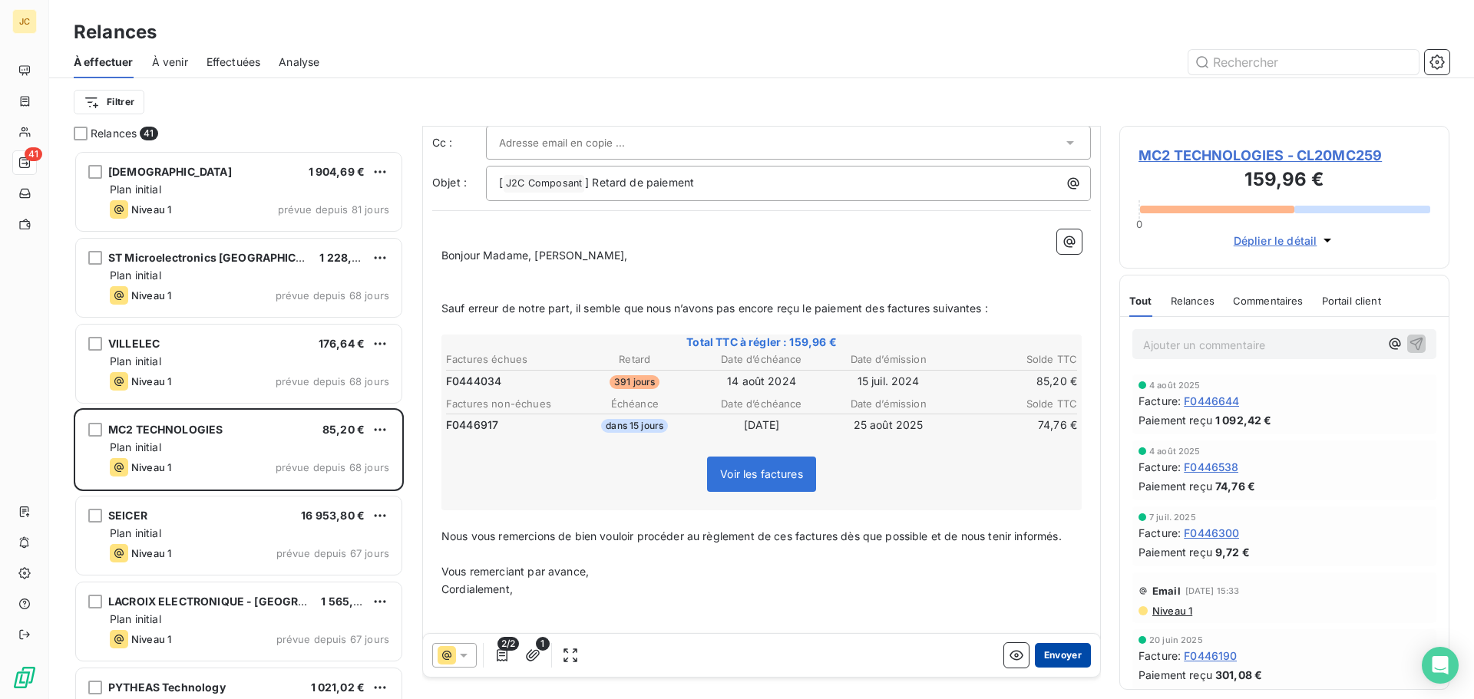
click at [1061, 655] on button "Envoyer" at bounding box center [1063, 655] width 56 height 25
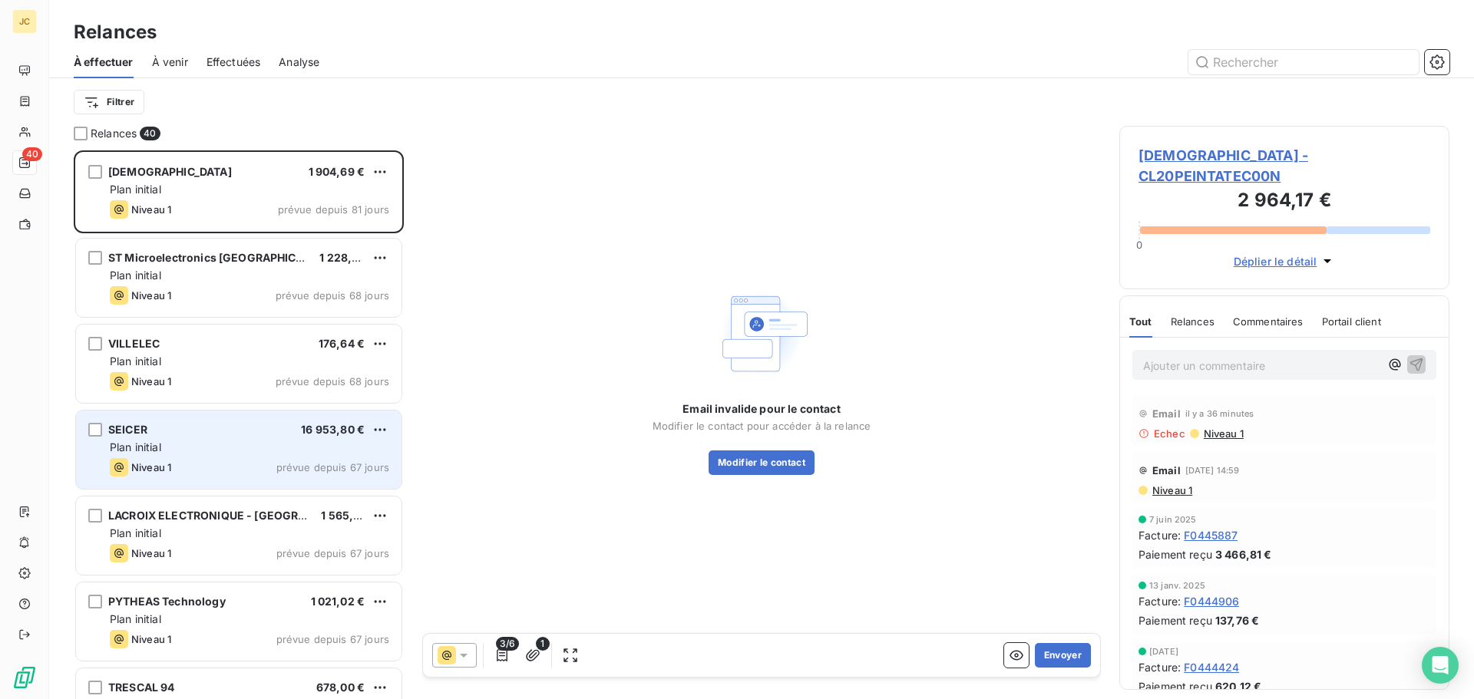
click at [207, 450] on div "Plan initial" at bounding box center [249, 447] width 279 height 15
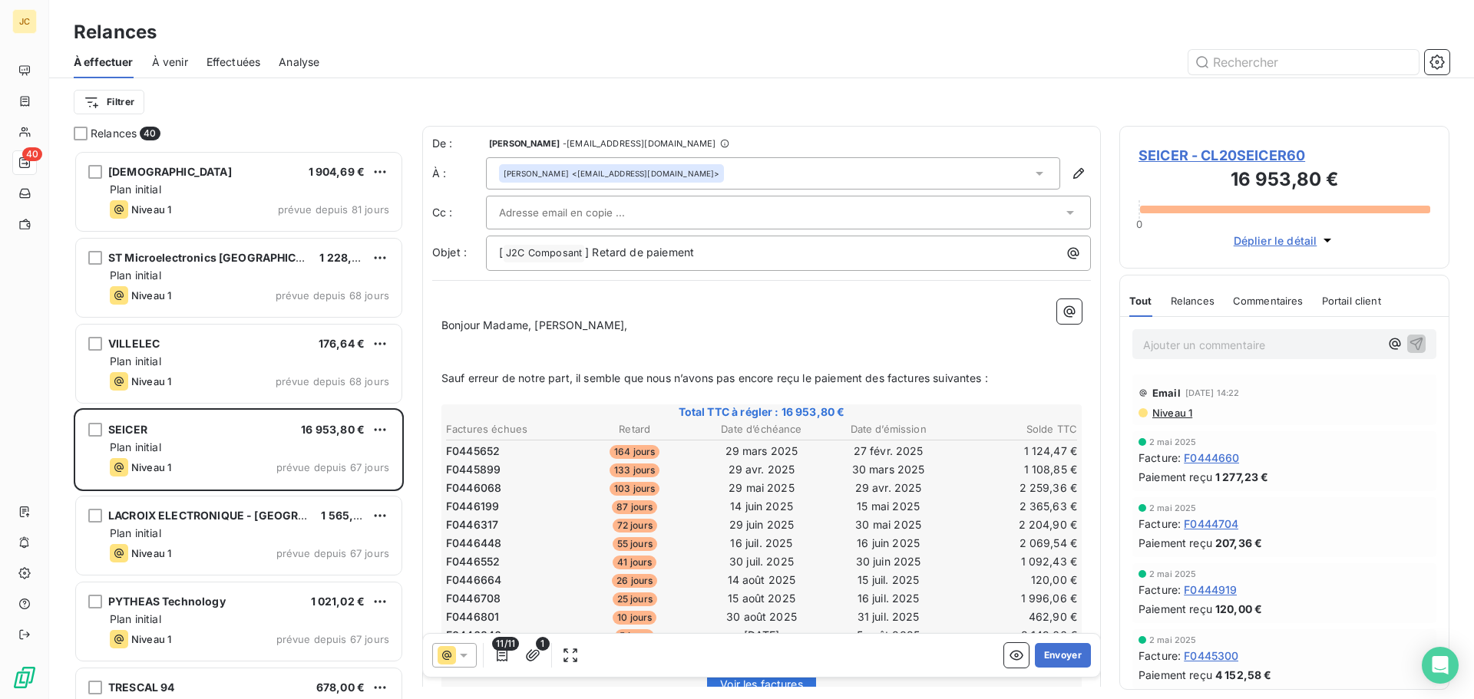
click at [731, 201] on div at bounding box center [780, 212] width 563 height 23
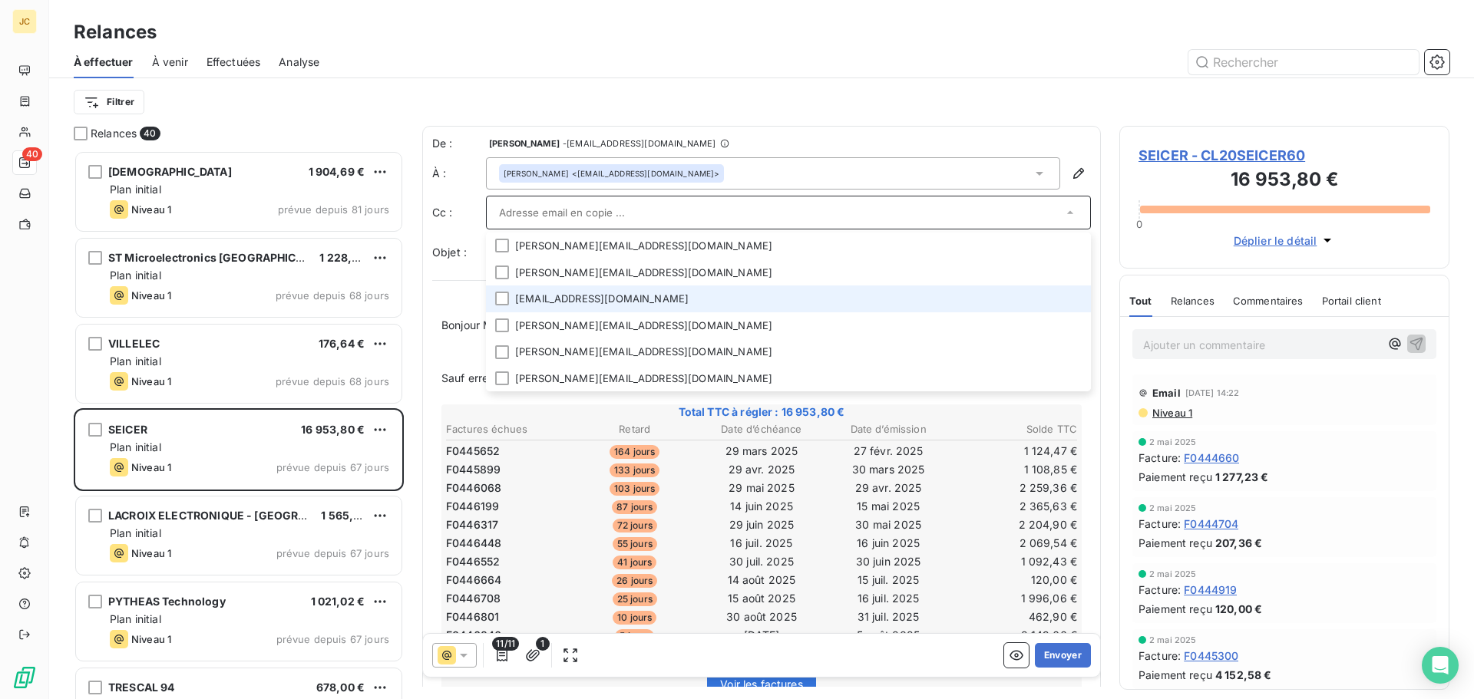
click at [565, 292] on li "[EMAIL_ADDRESS][DOMAIN_NAME]" at bounding box center [788, 299] width 605 height 27
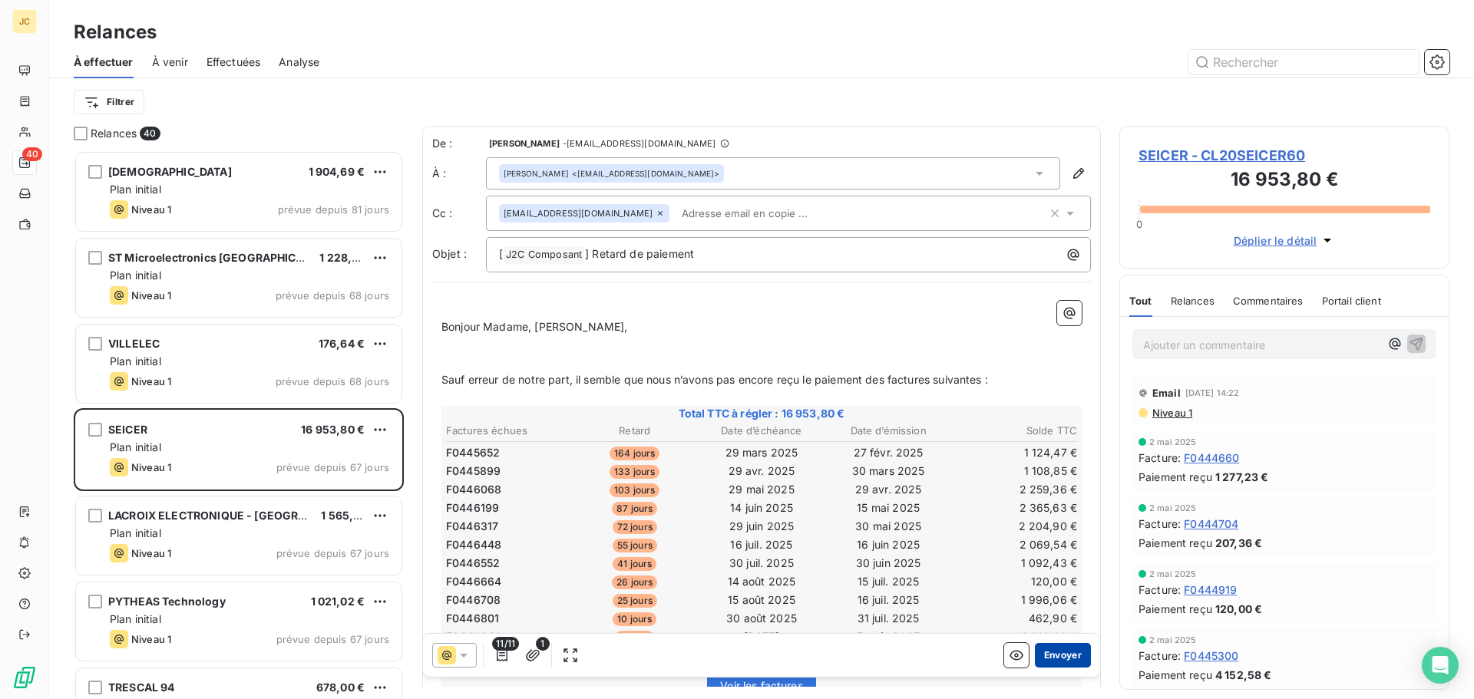
click at [1047, 661] on button "Envoyer" at bounding box center [1063, 655] width 56 height 25
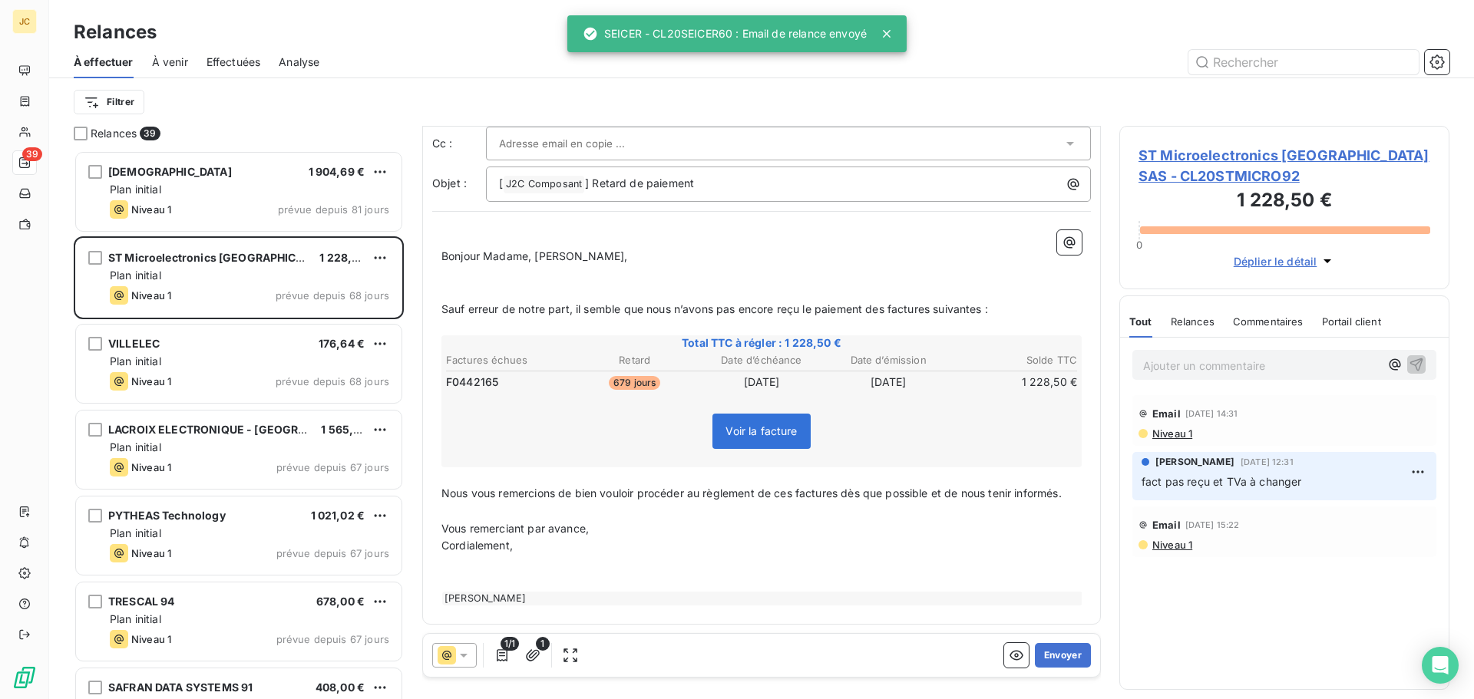
scroll to position [71, 0]
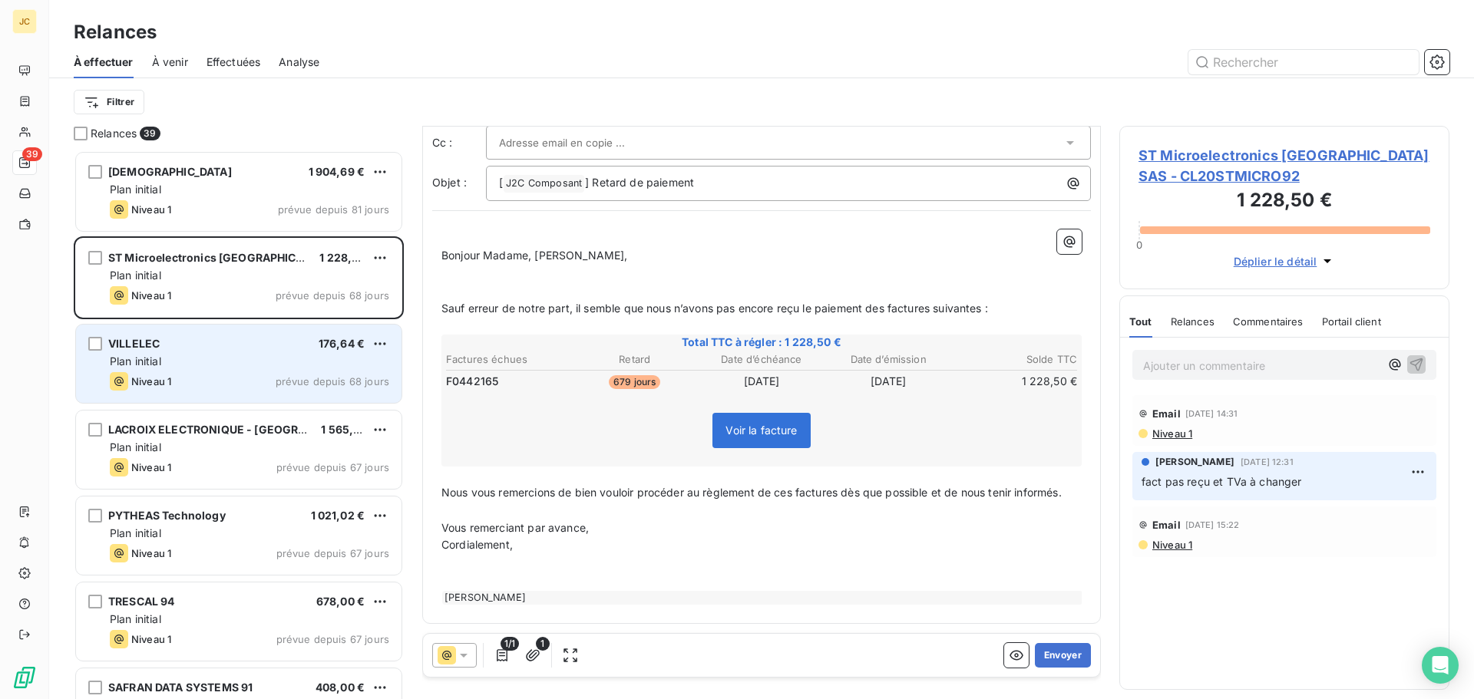
click at [291, 381] on span "prévue depuis 68 jours" at bounding box center [333, 381] width 114 height 12
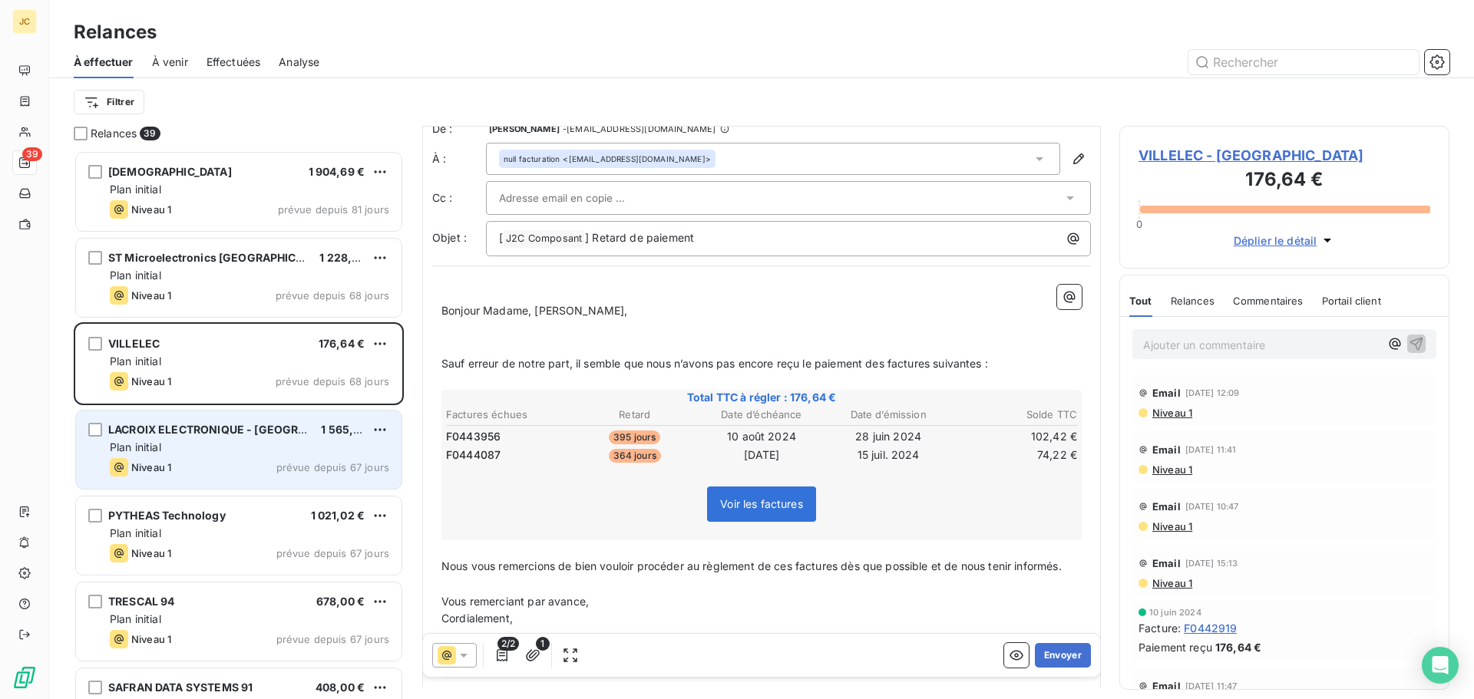
click at [274, 456] on div "LACROIX ELECTRONIQUE - [GEOGRAPHIC_DATA] 1 565,00 € Plan initial Niveau 1 prévu…" at bounding box center [238, 450] width 325 height 78
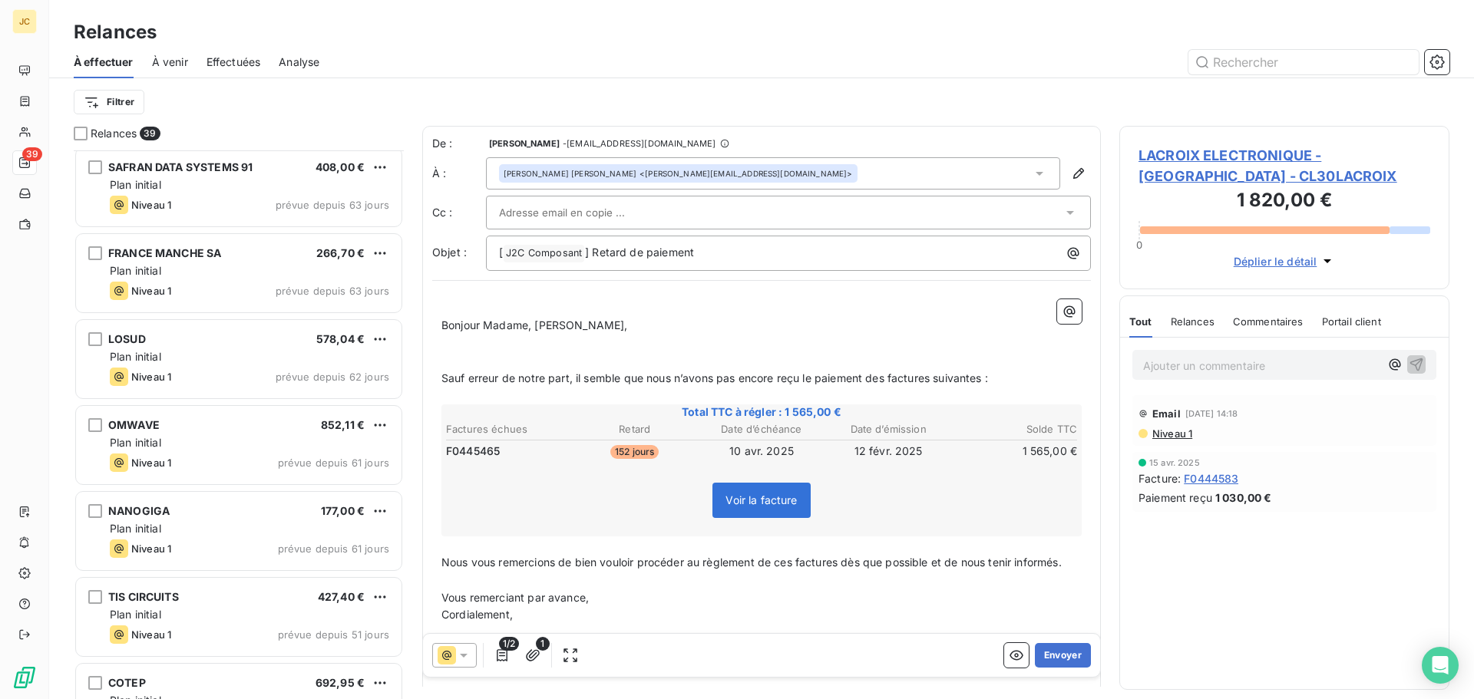
scroll to position [538, 0]
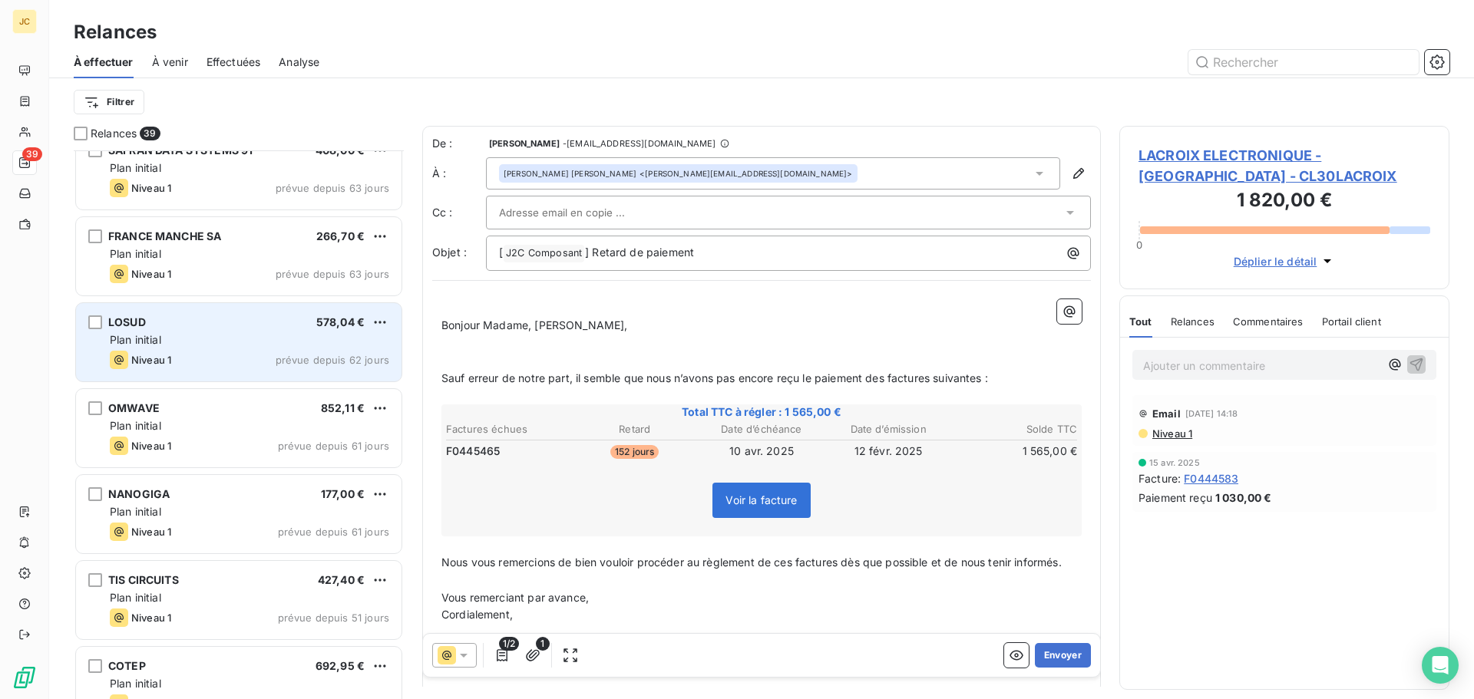
click at [235, 331] on div "LOSUD 578,04 € Plan initial Niveau 1 prévue depuis 62 jours" at bounding box center [238, 342] width 325 height 78
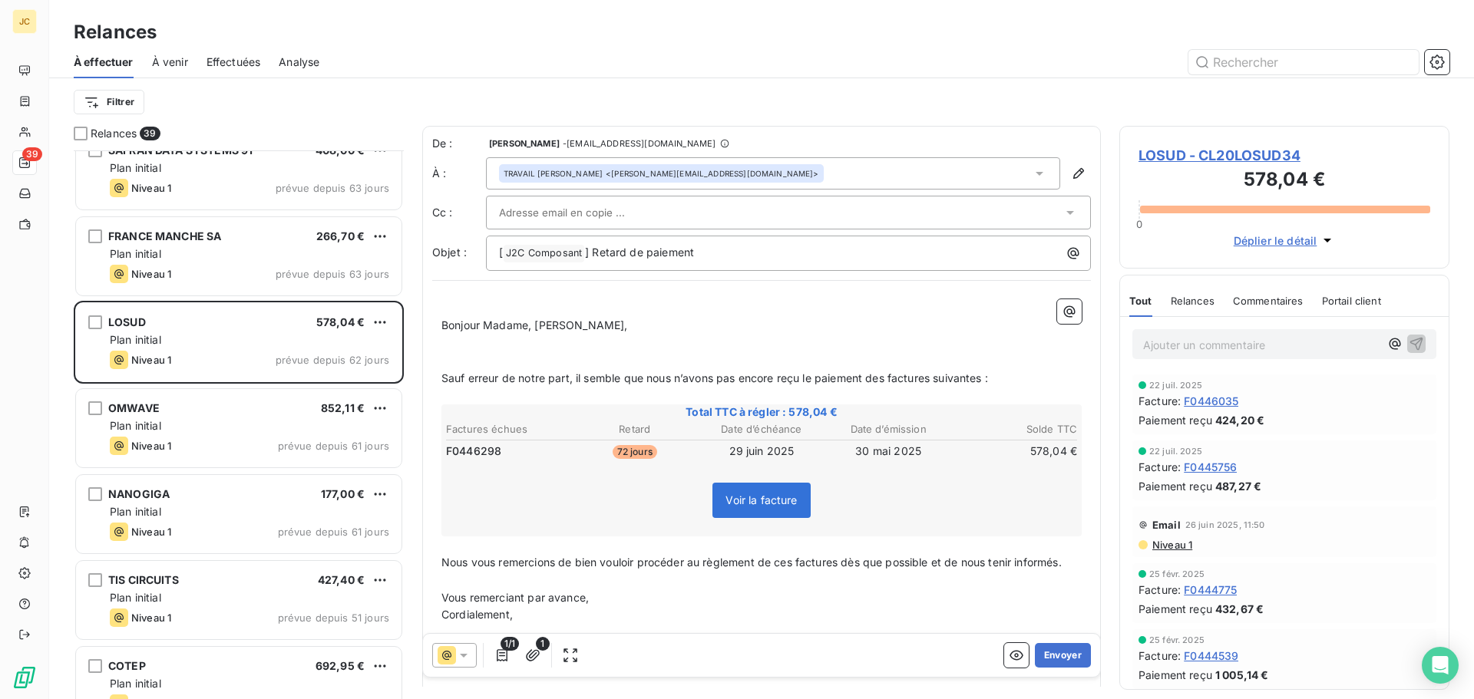
click at [667, 209] on div at bounding box center [780, 212] width 563 height 23
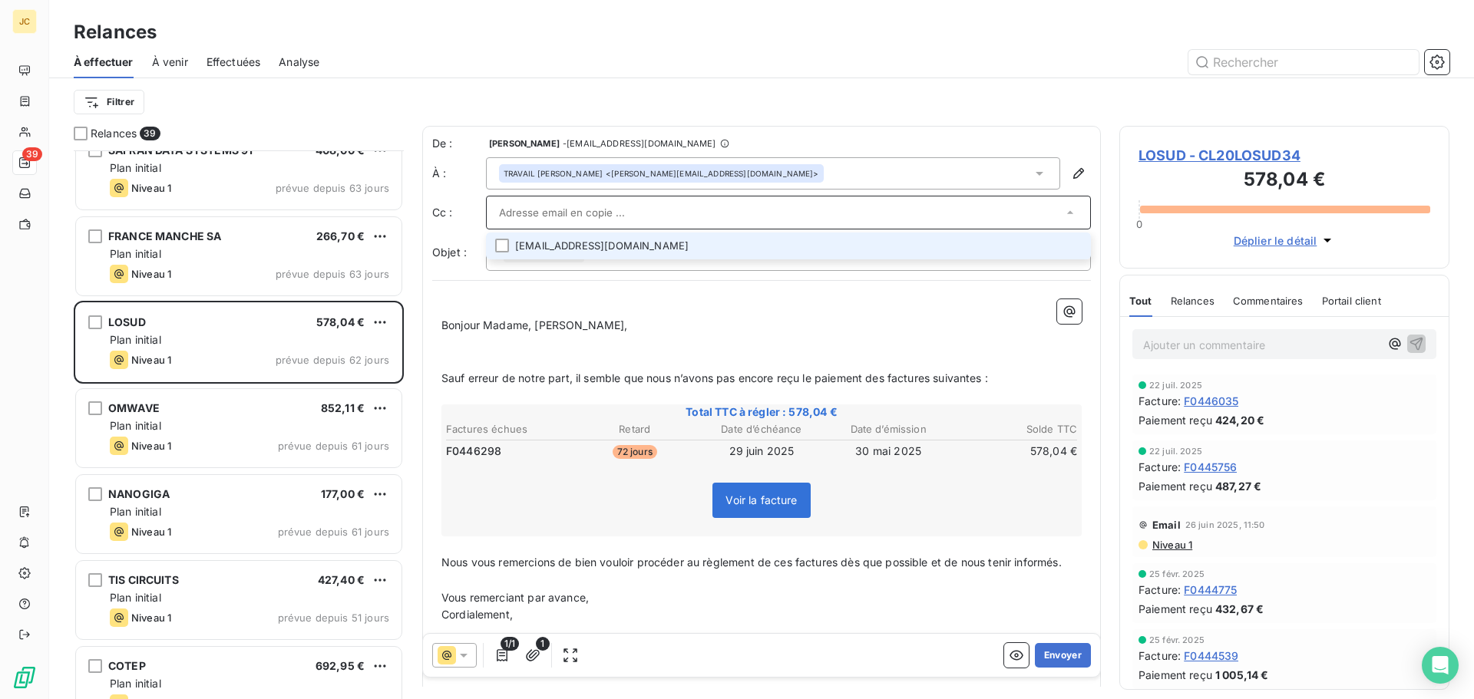
click at [629, 252] on li "[EMAIL_ADDRESS][DOMAIN_NAME]" at bounding box center [788, 246] width 605 height 27
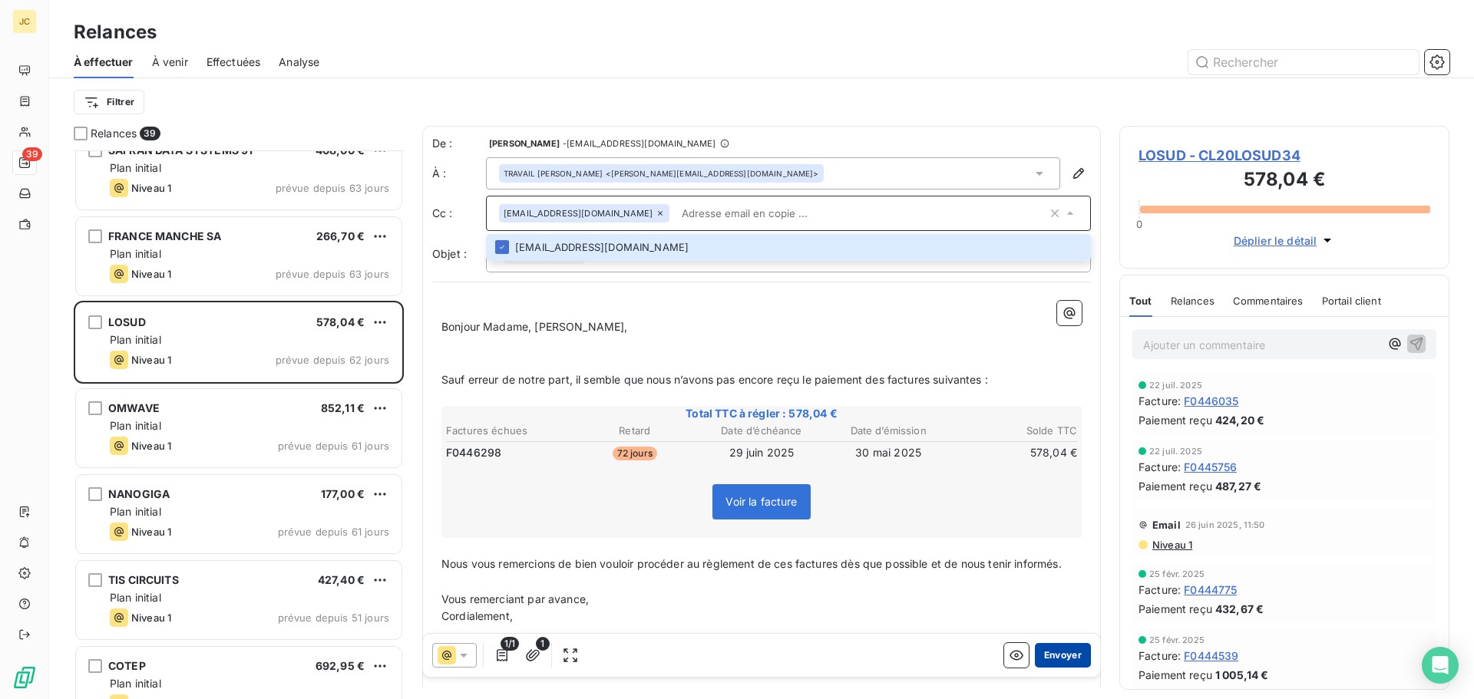
click at [1045, 659] on button "Envoyer" at bounding box center [1063, 655] width 56 height 25
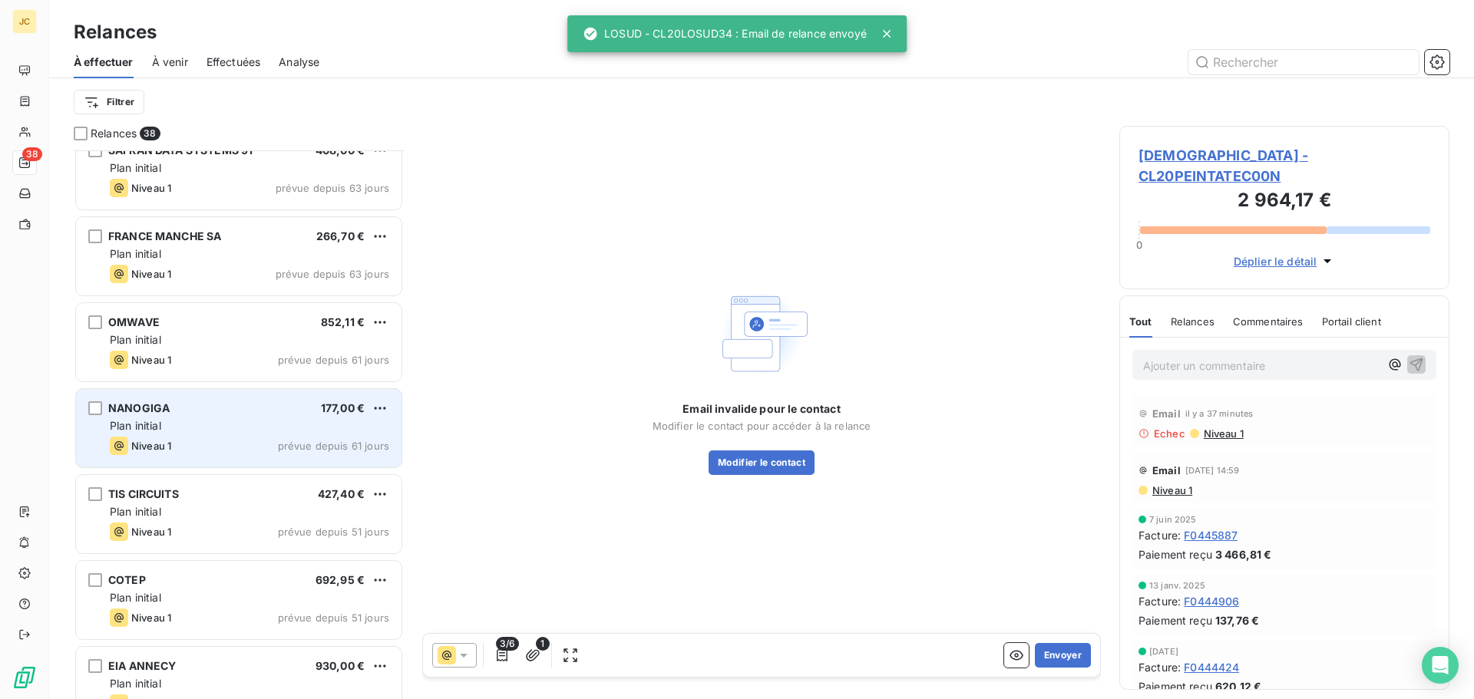
click at [271, 421] on div "Plan initial" at bounding box center [249, 425] width 279 height 15
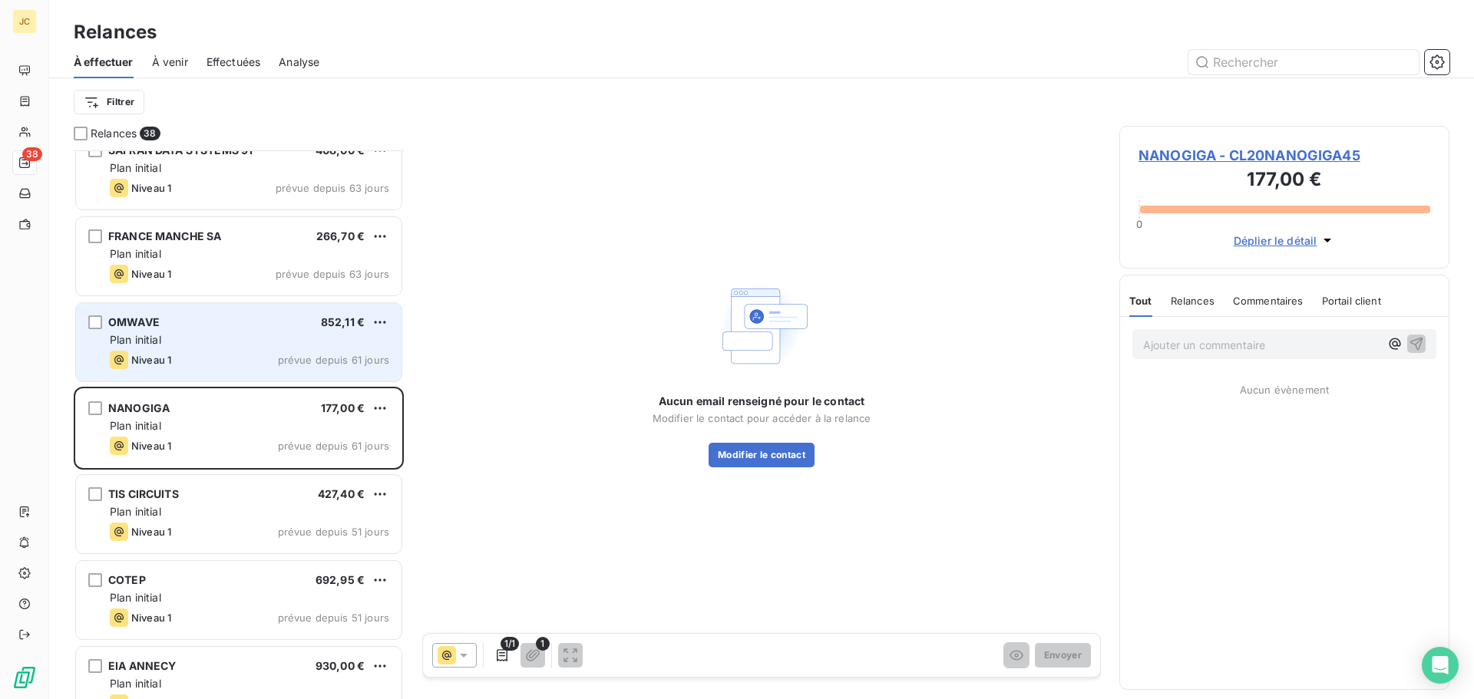
click at [227, 333] on div "Plan initial" at bounding box center [249, 339] width 279 height 15
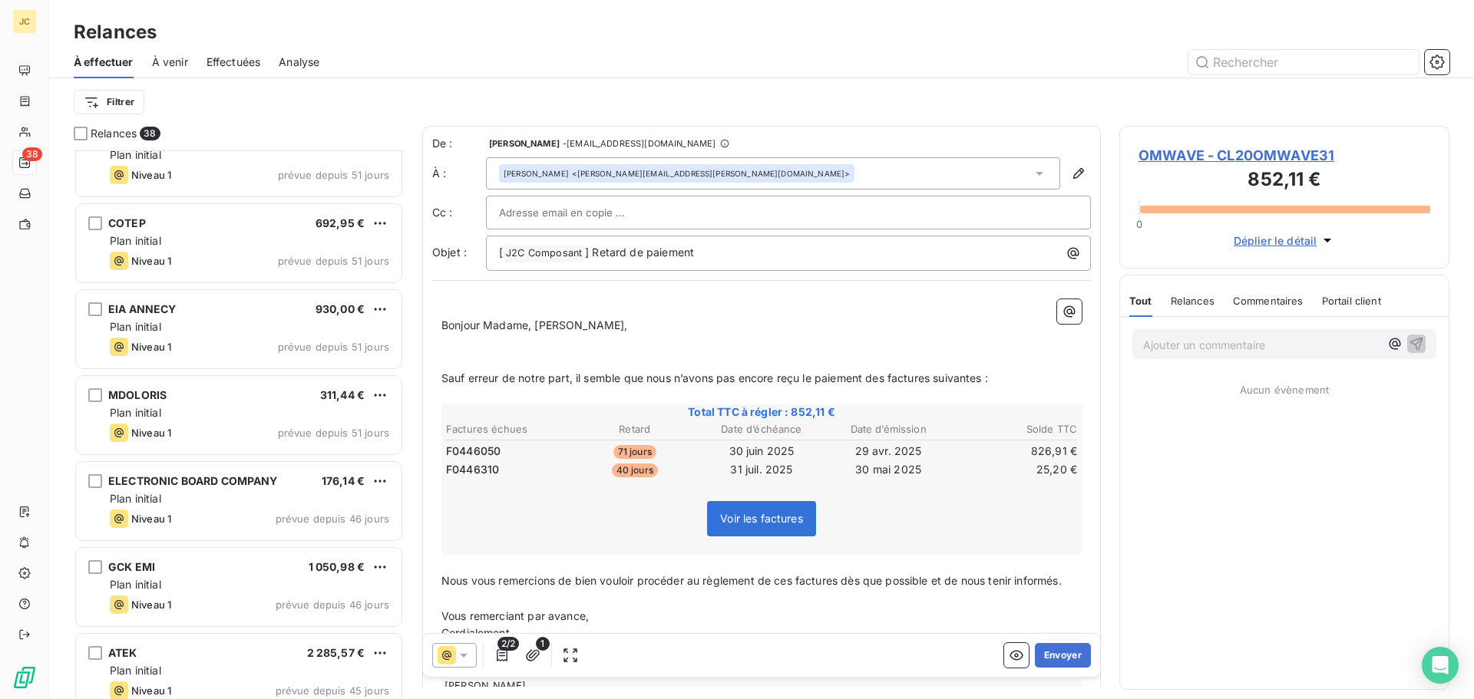
scroll to position [922, 0]
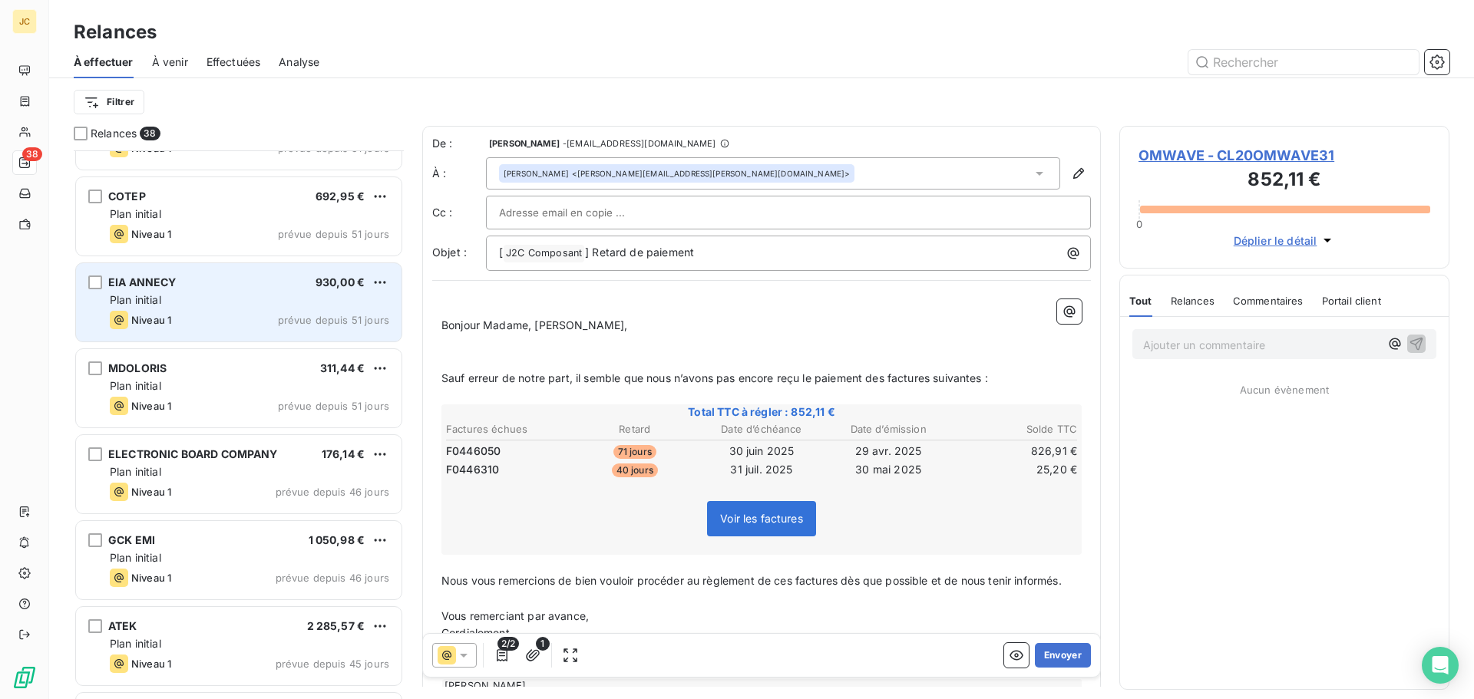
click at [233, 293] on div "Plan initial" at bounding box center [249, 299] width 279 height 15
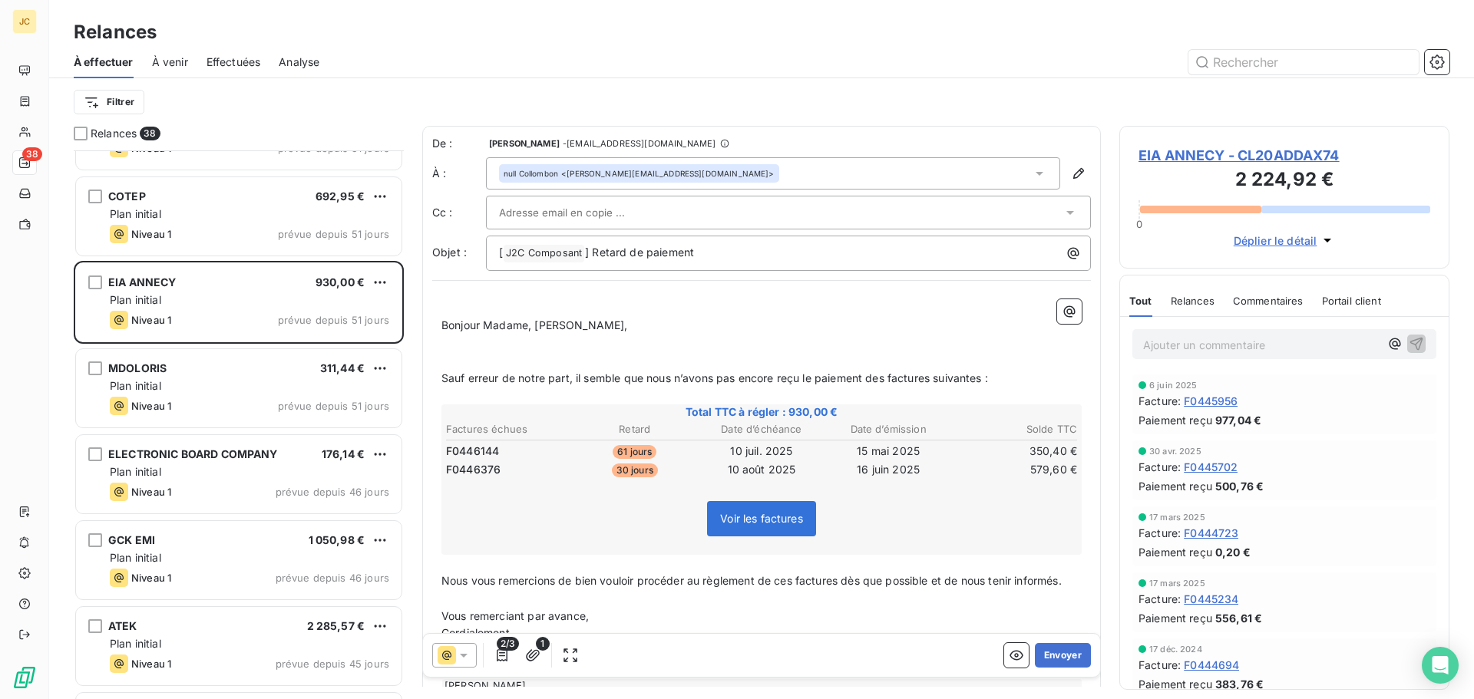
click at [700, 201] on div at bounding box center [780, 212] width 563 height 23
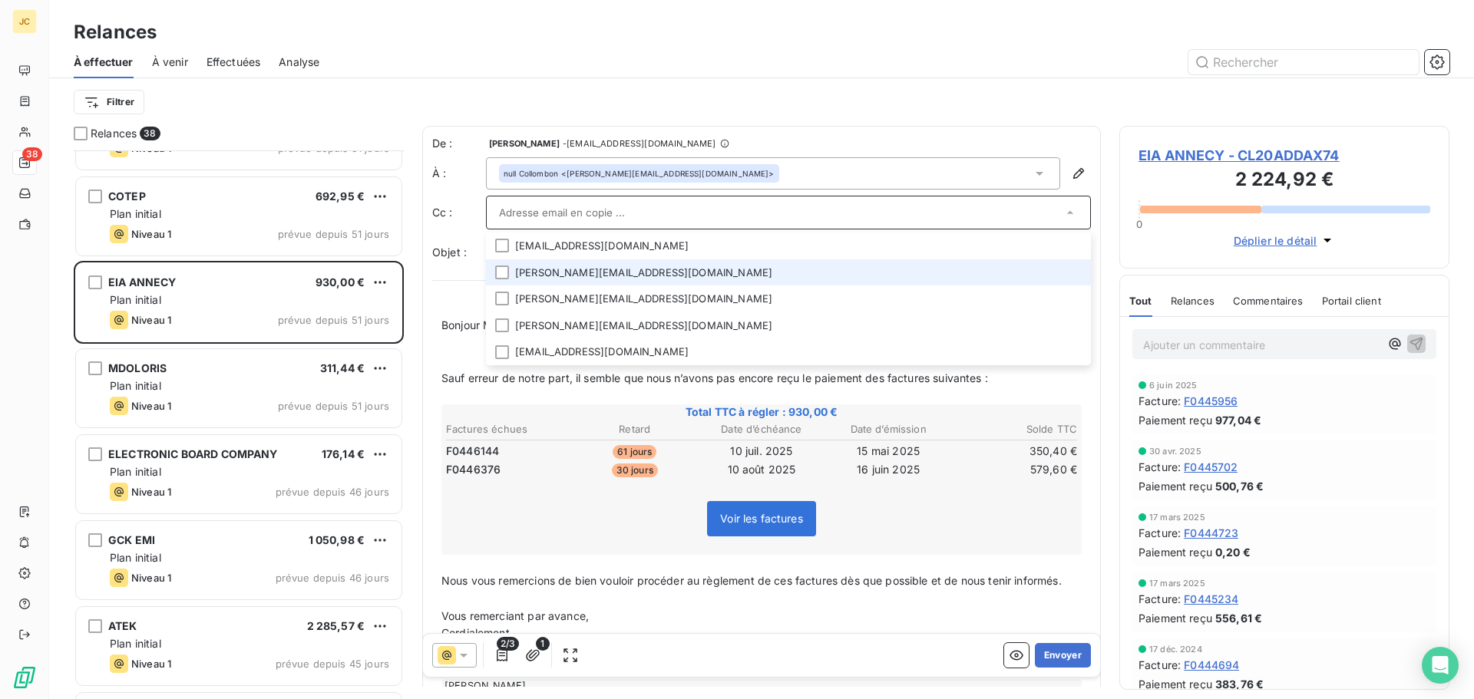
click at [621, 266] on li "[PERSON_NAME][EMAIL_ADDRESS][DOMAIN_NAME]" at bounding box center [788, 272] width 605 height 27
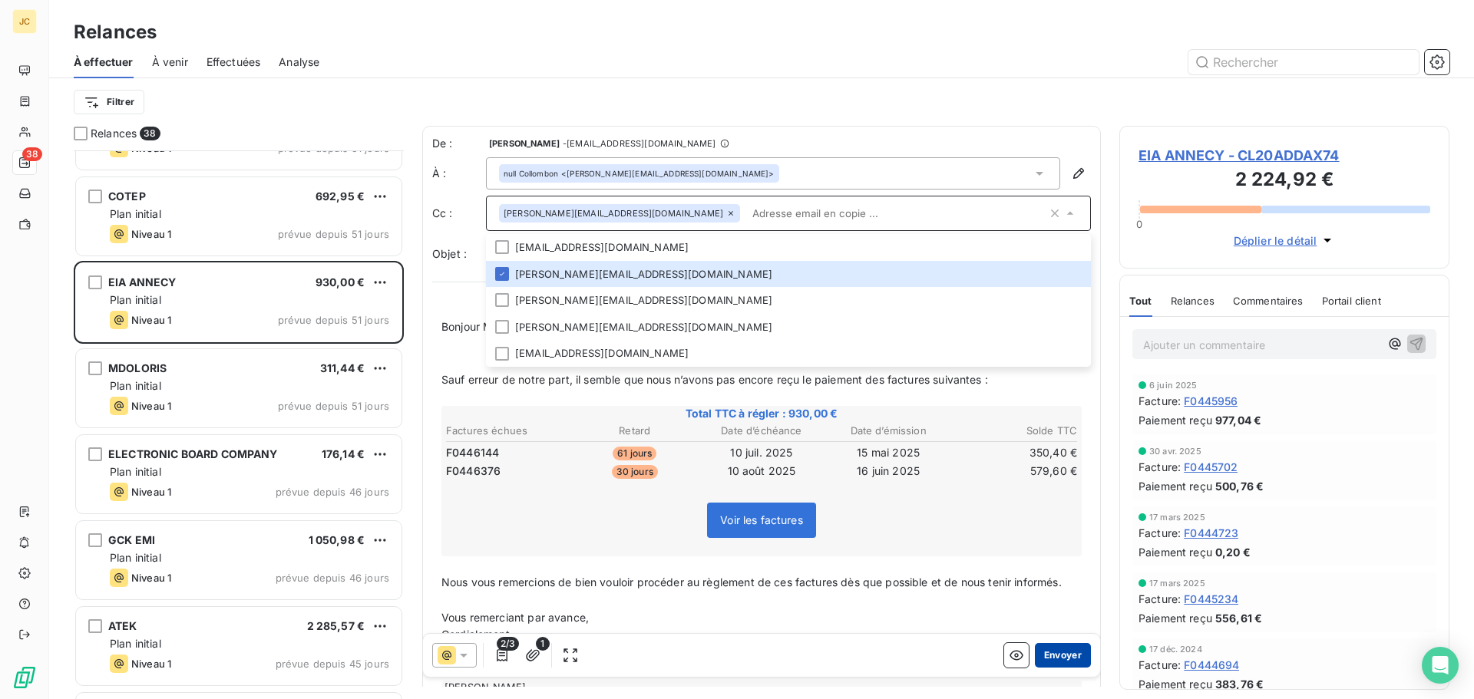
click at [1064, 655] on button "Envoyer" at bounding box center [1063, 655] width 56 height 25
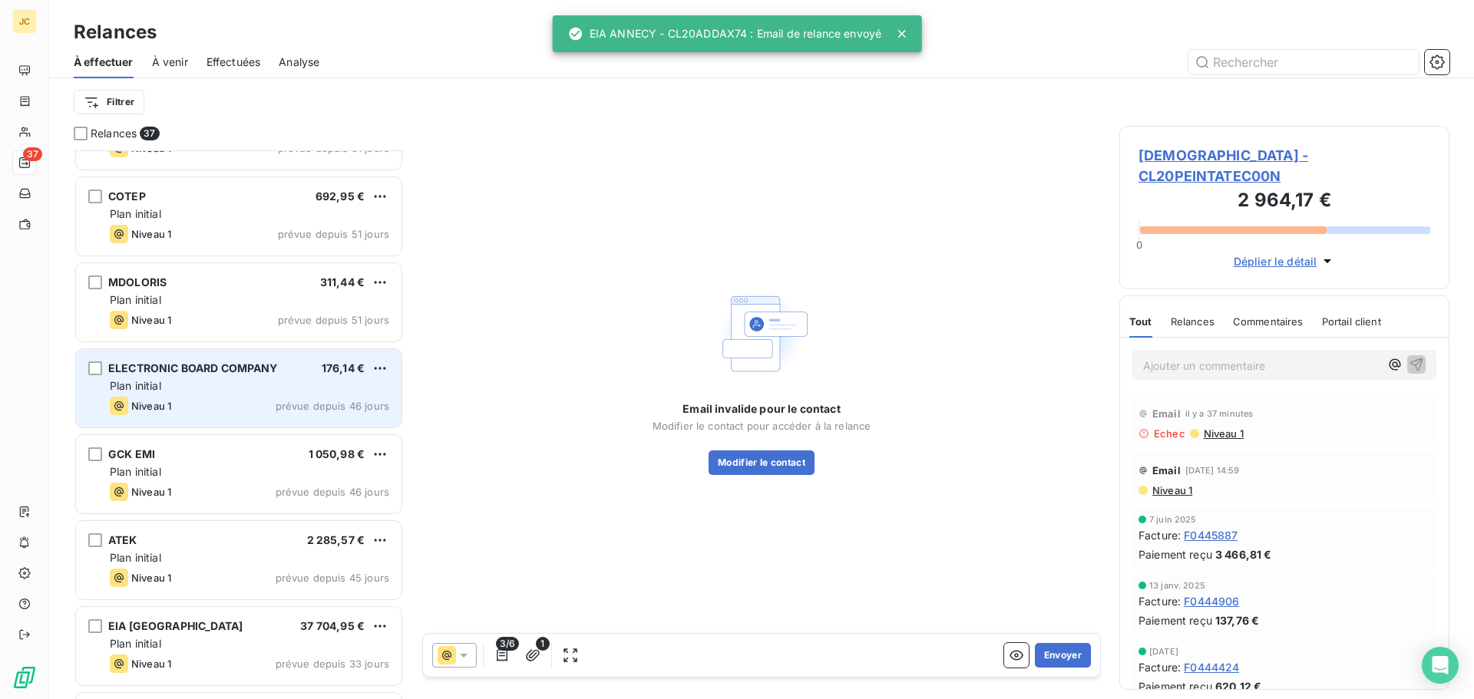
click at [237, 393] on div "Plan initial" at bounding box center [249, 385] width 279 height 15
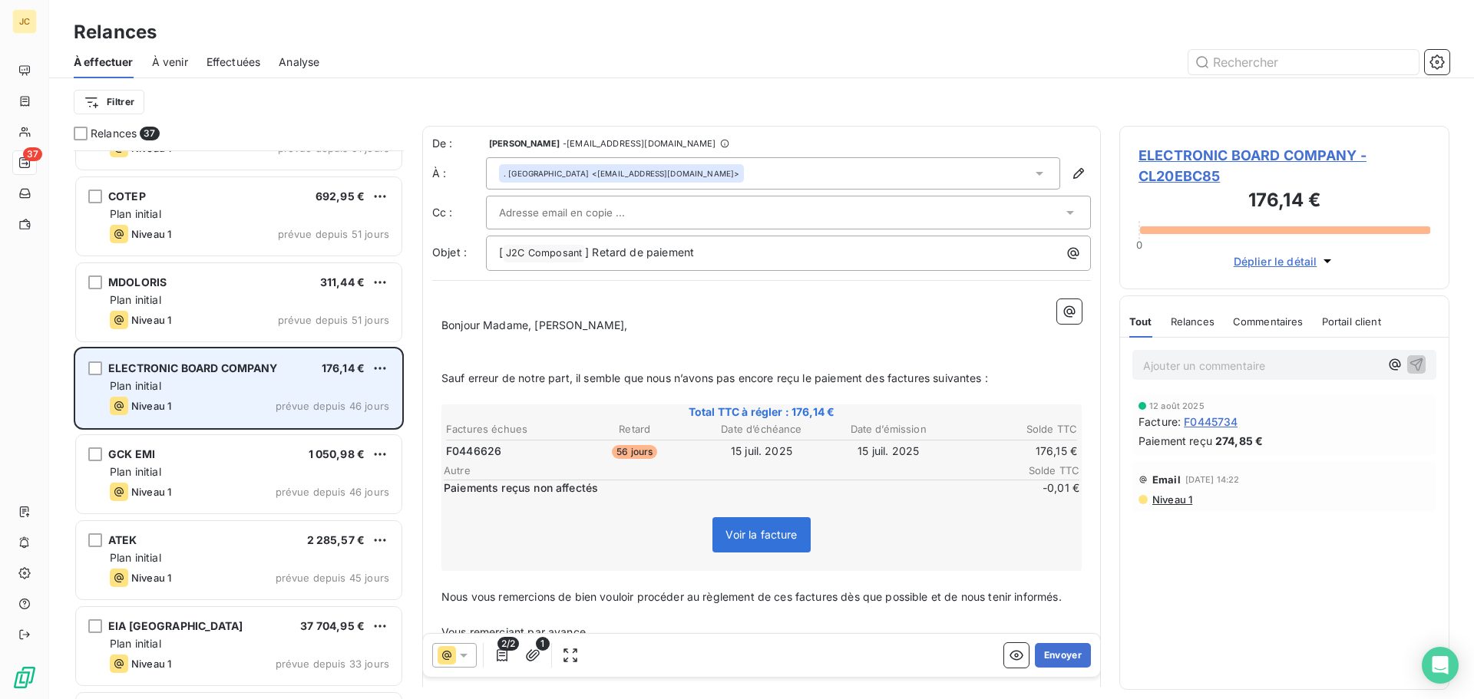
scroll to position [999, 0]
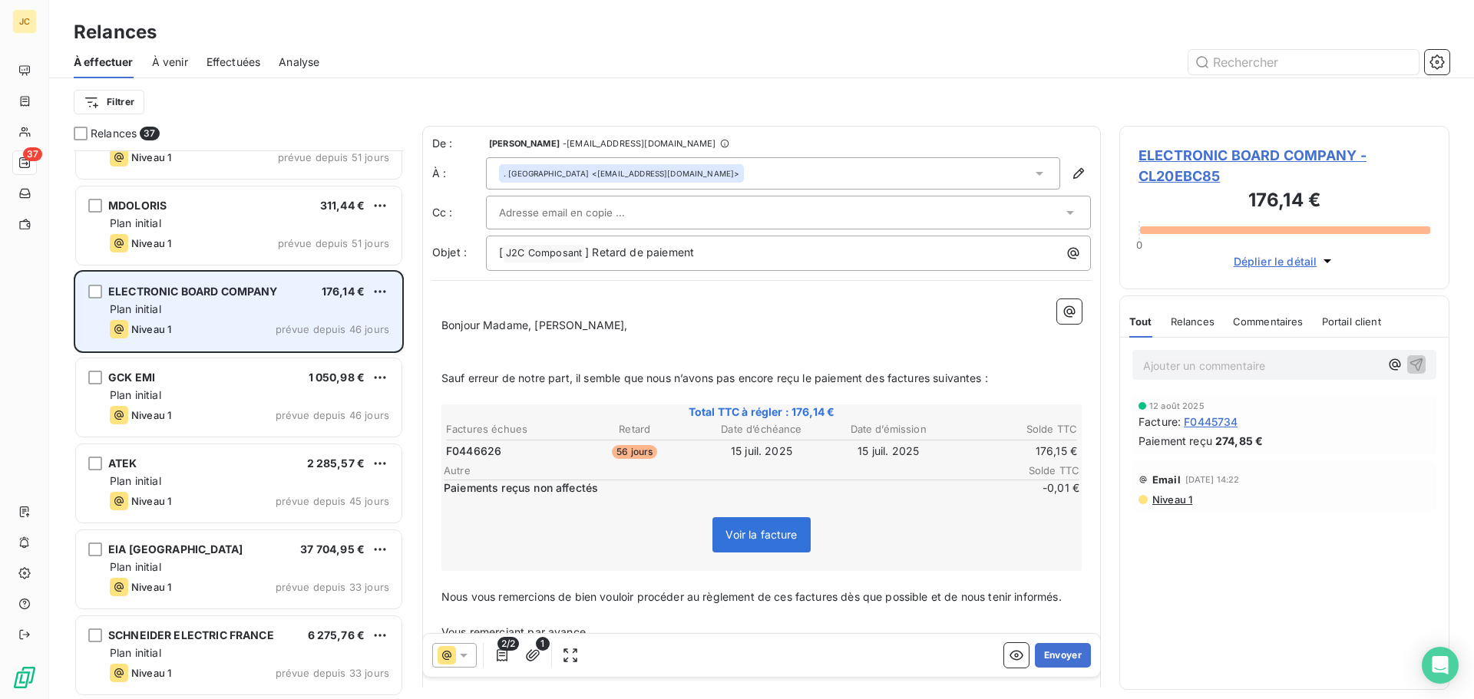
click at [237, 393] on div "Plan initial" at bounding box center [249, 395] width 279 height 15
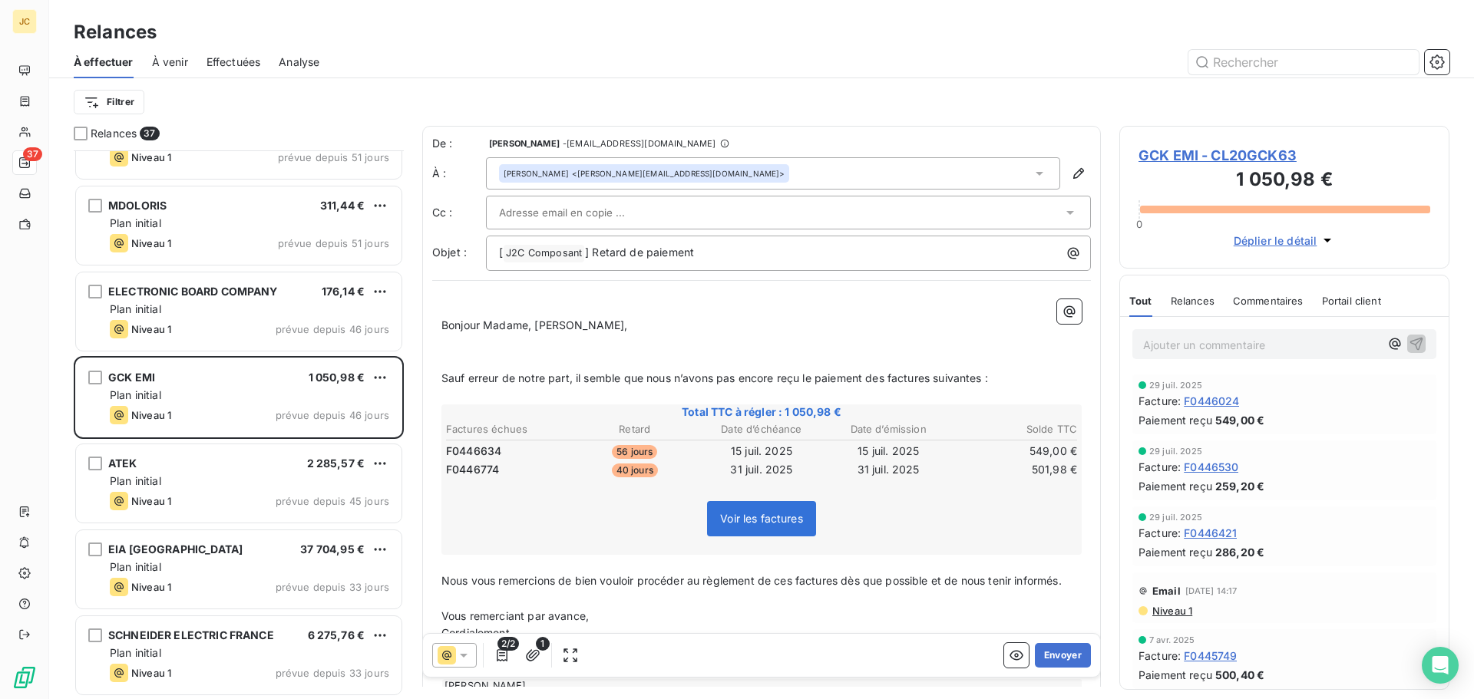
click at [561, 202] on input "text" at bounding box center [581, 212] width 165 height 23
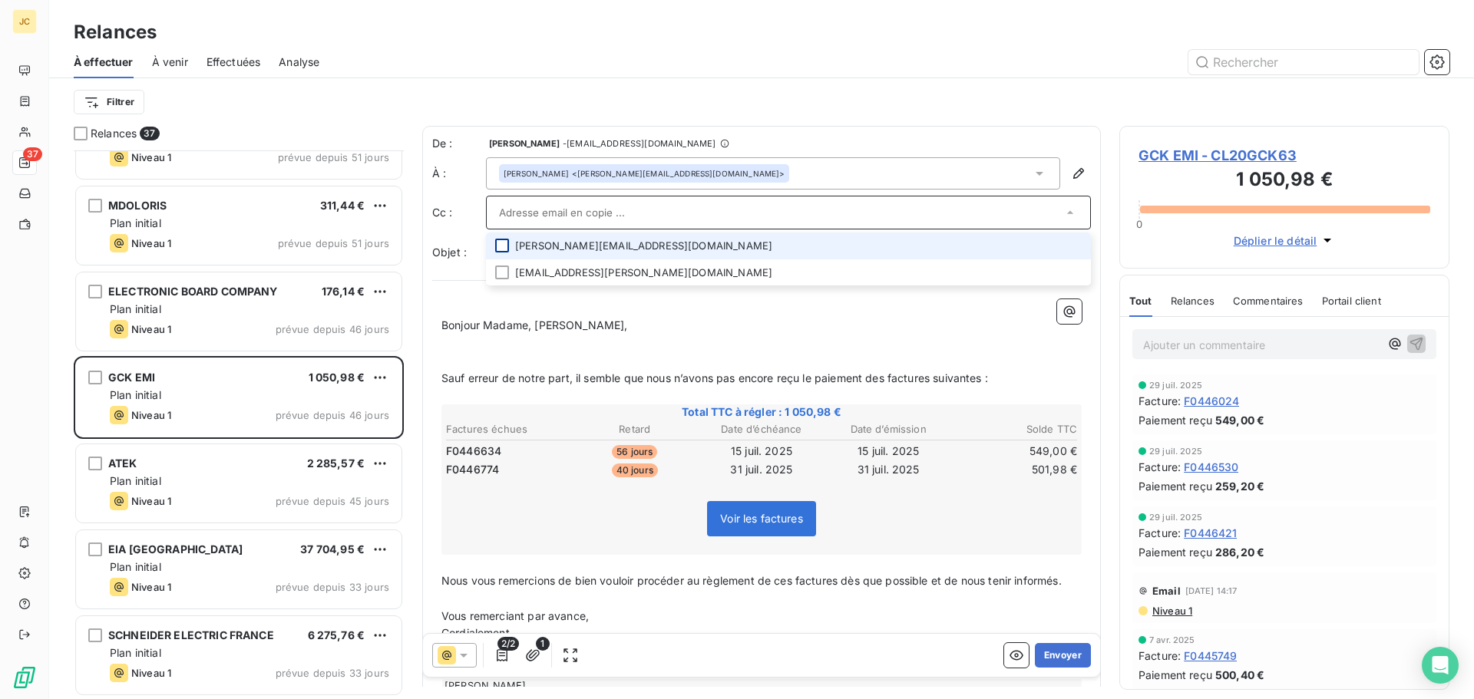
click at [503, 246] on div at bounding box center [502, 246] width 14 height 14
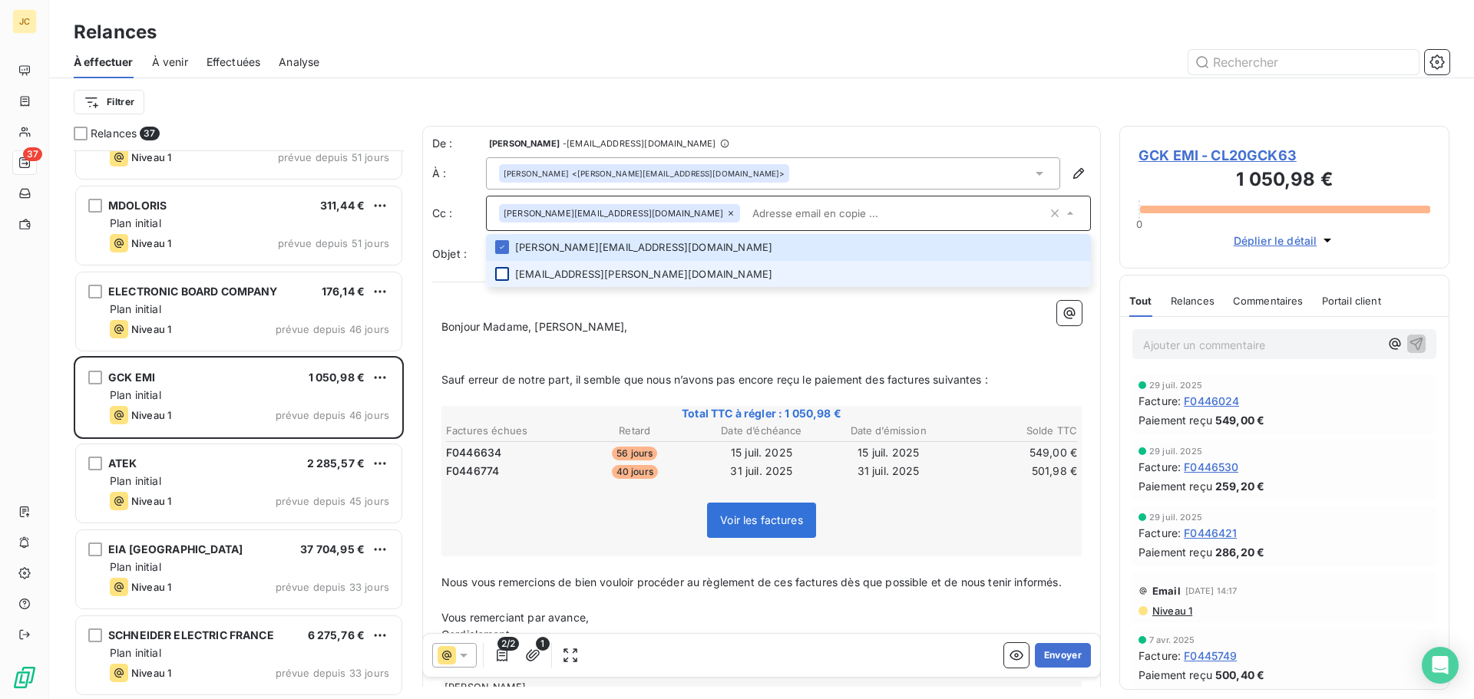
click at [505, 276] on div at bounding box center [502, 274] width 14 height 14
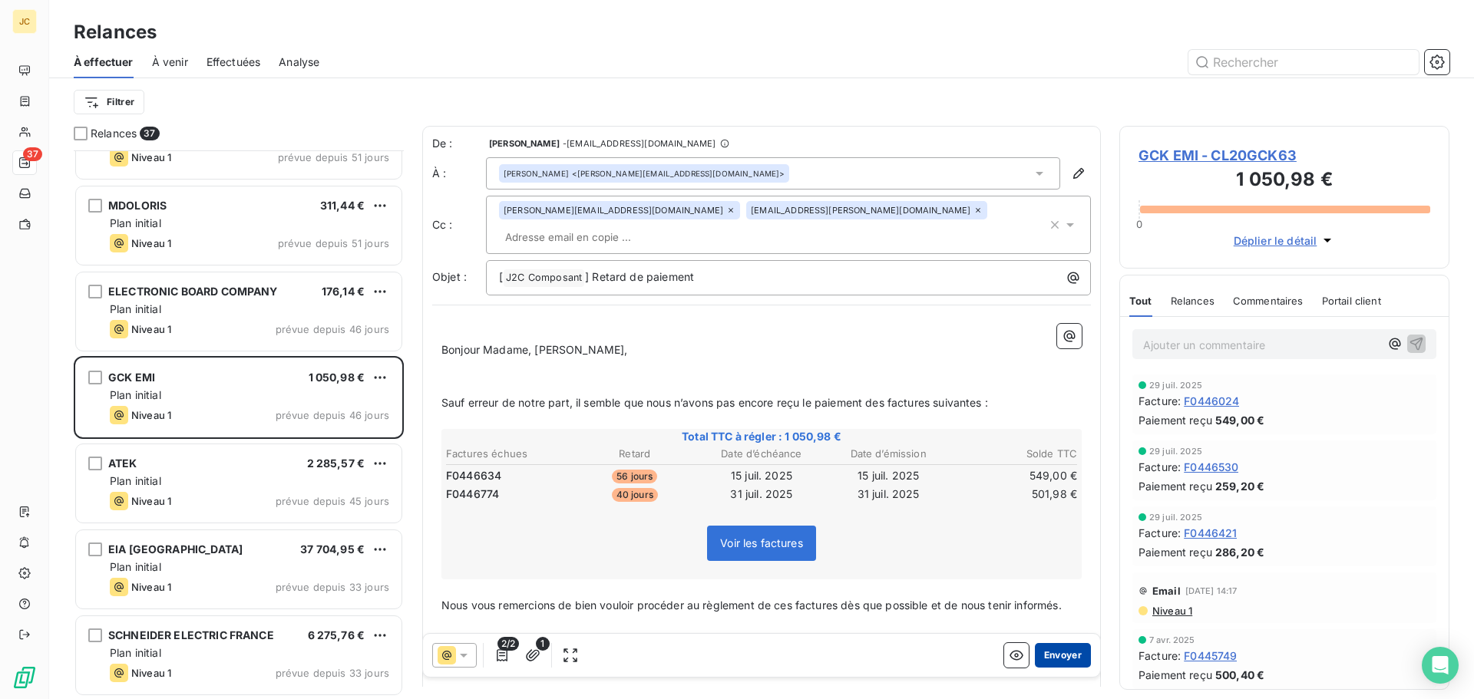
click at [1059, 652] on button "Envoyer" at bounding box center [1063, 655] width 56 height 25
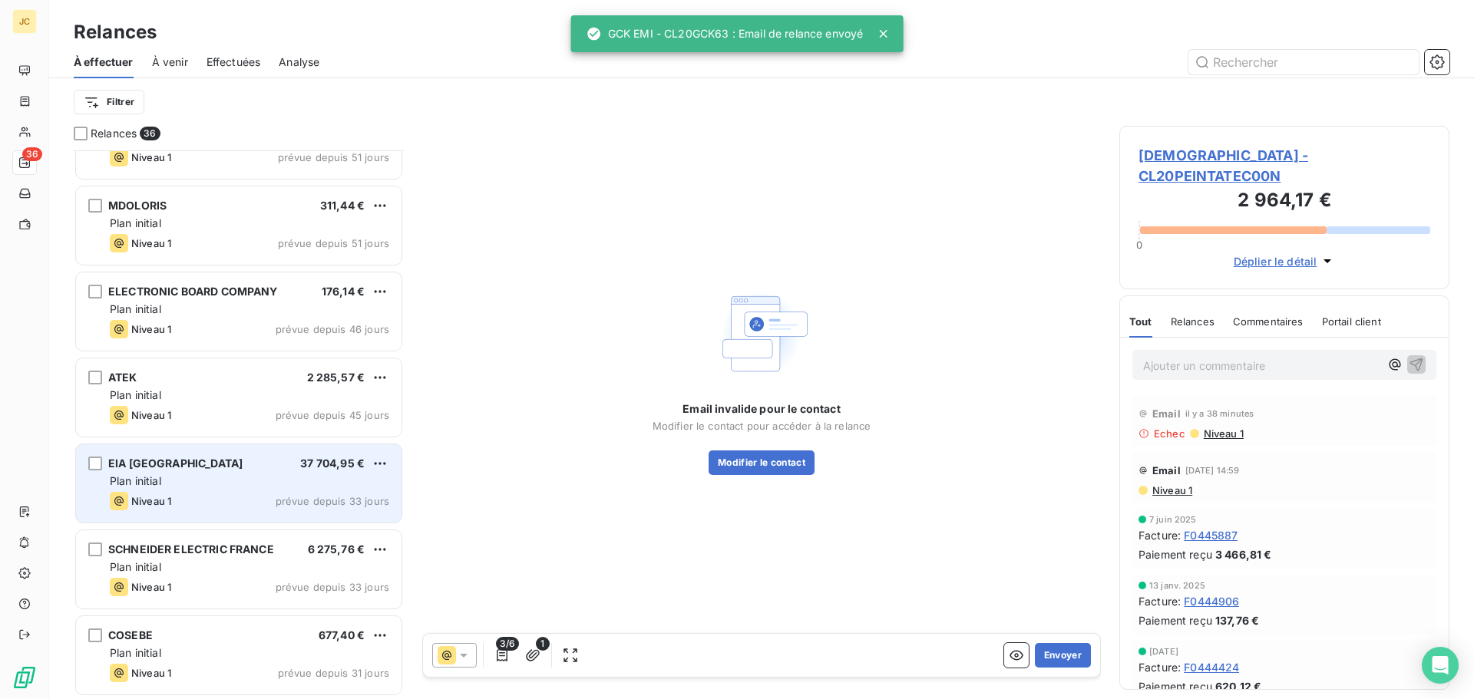
click at [210, 484] on div "Plan initial" at bounding box center [249, 481] width 279 height 15
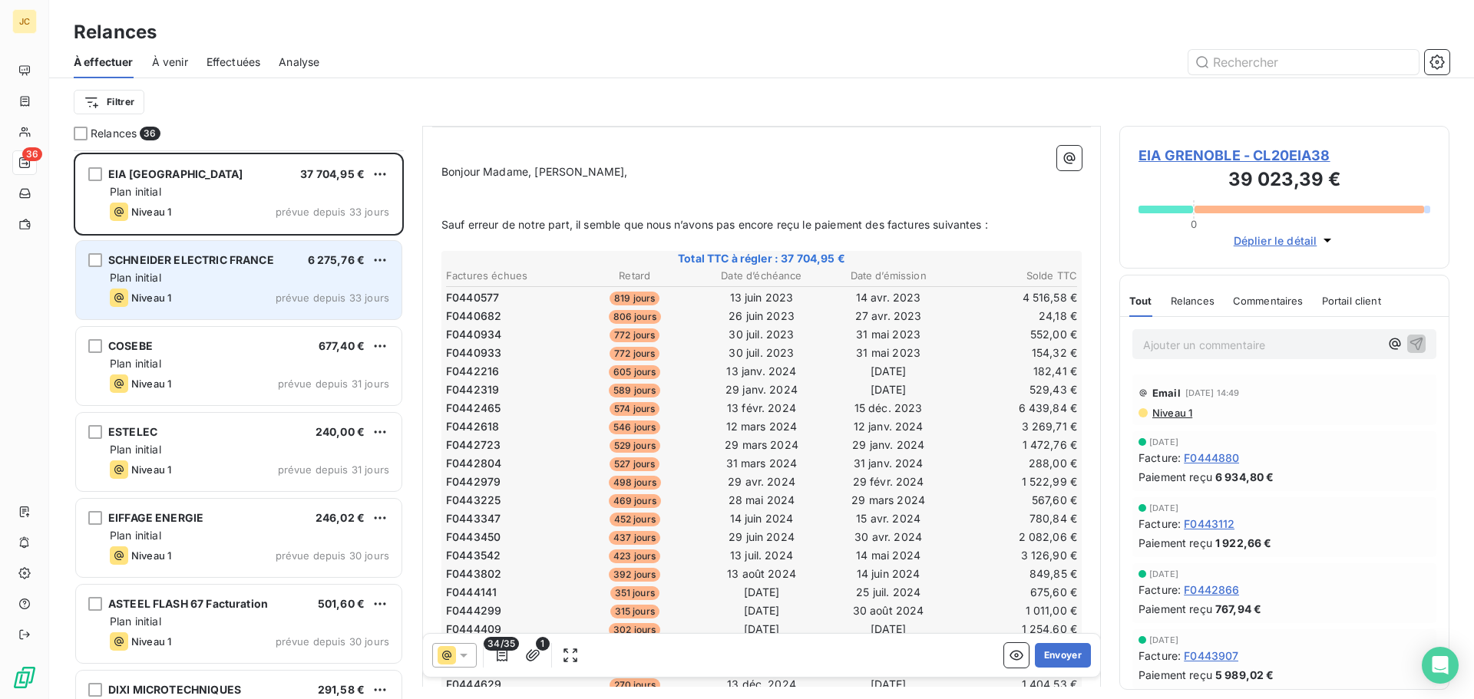
scroll to position [1306, 0]
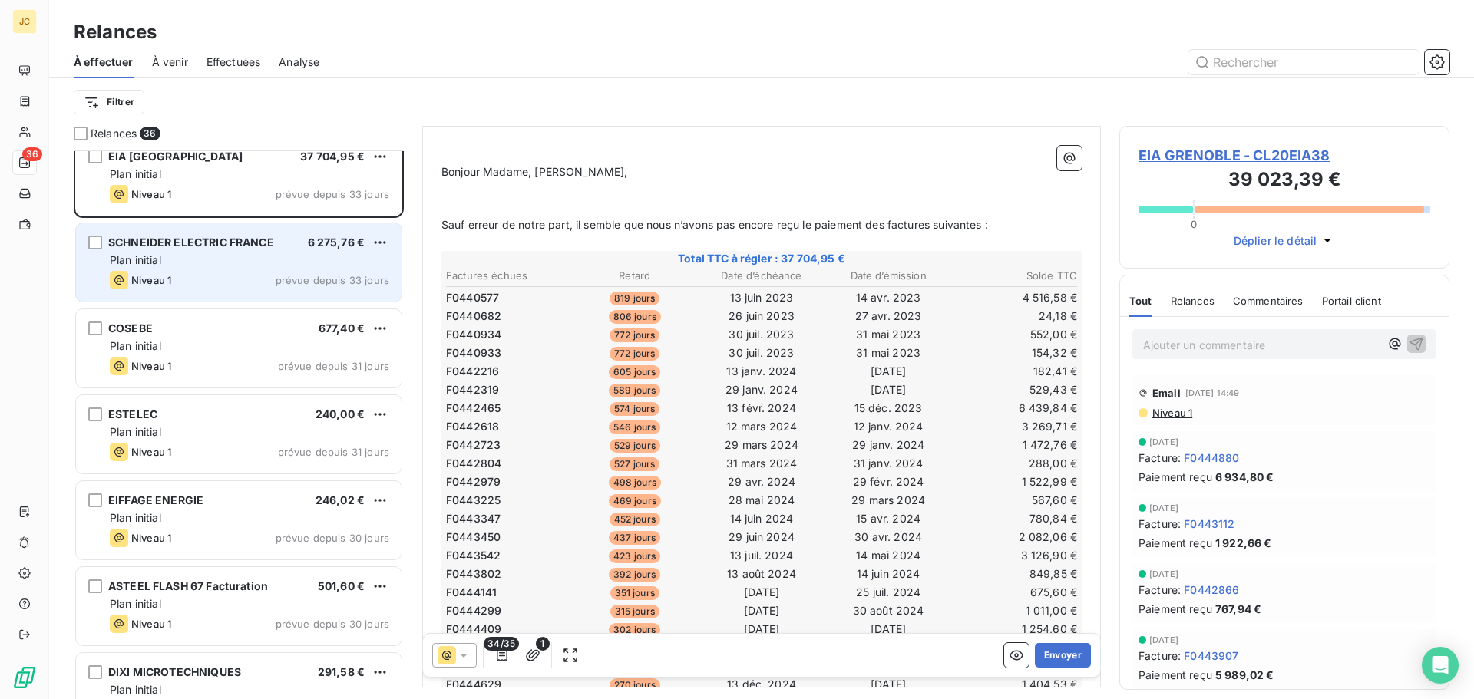
click at [218, 417] on div "ESTELEC 240,00 €" at bounding box center [249, 415] width 279 height 14
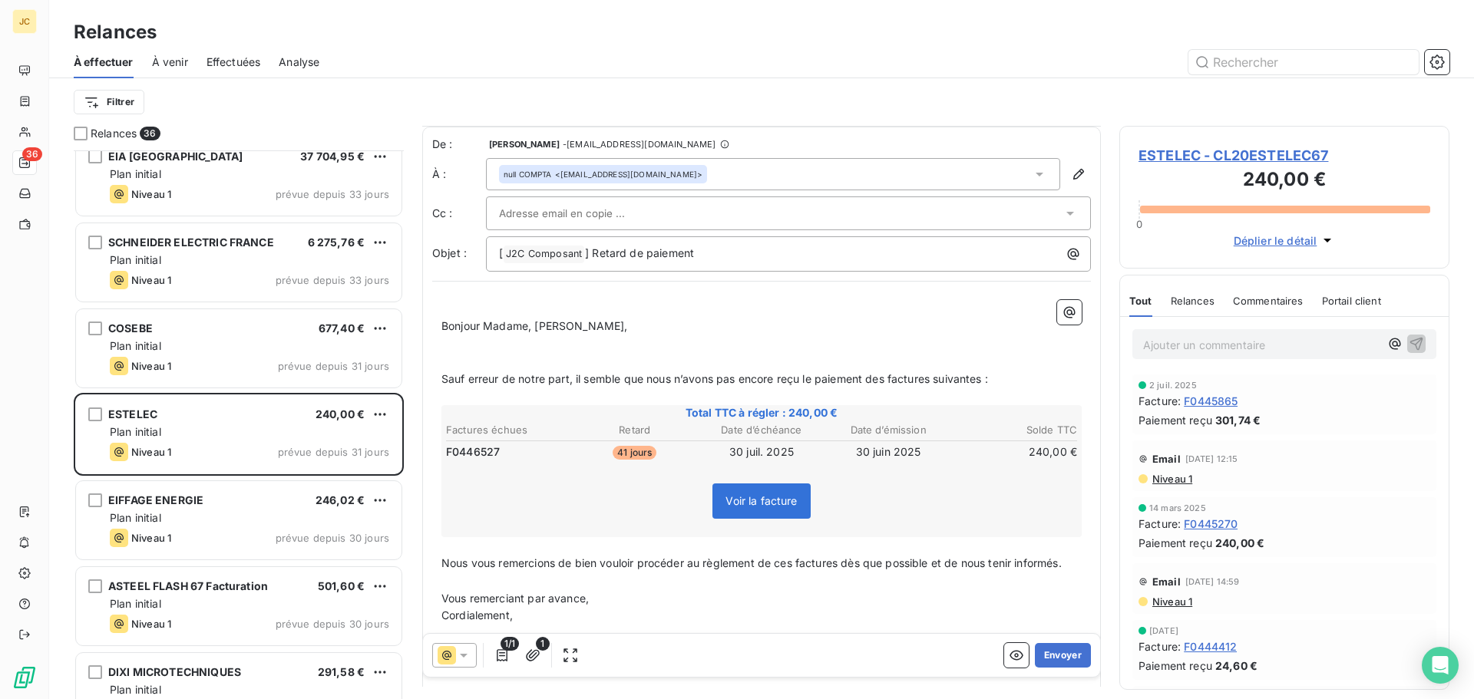
scroll to position [71, 0]
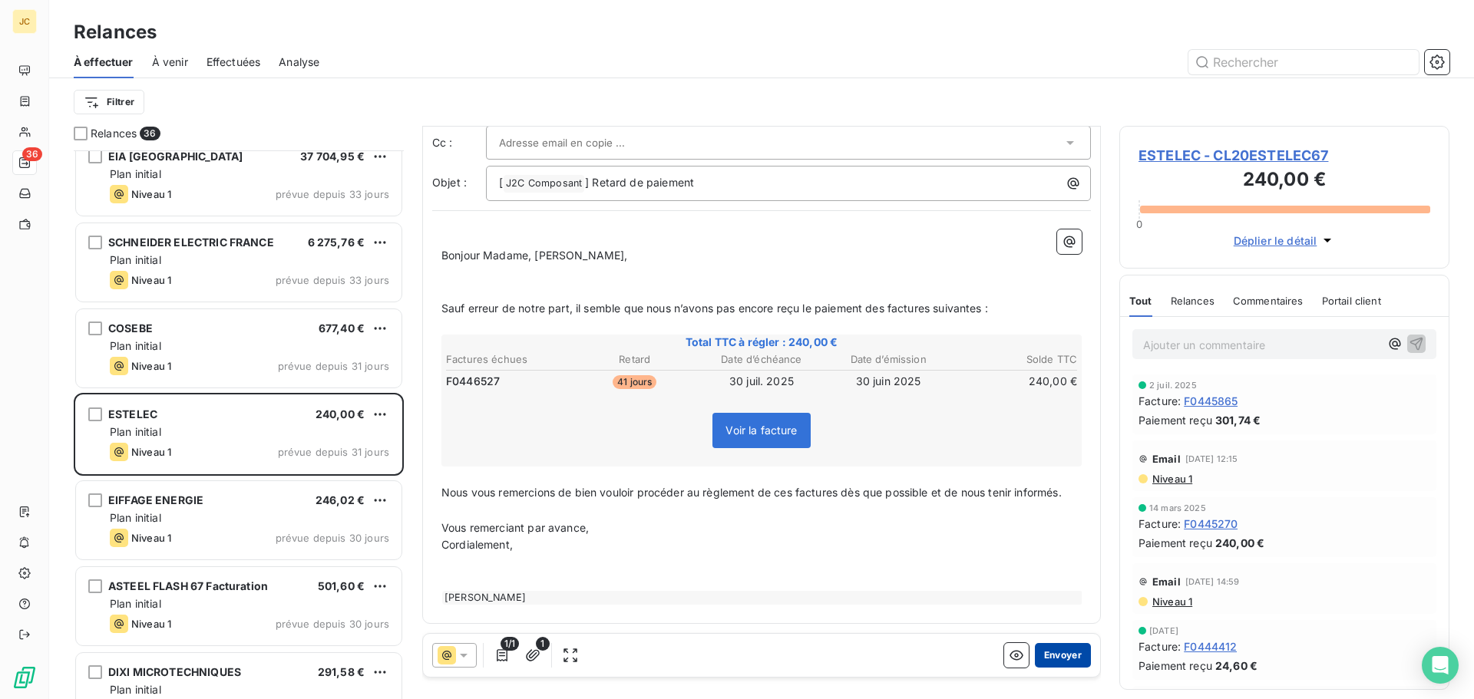
click at [1061, 655] on button "Envoyer" at bounding box center [1063, 655] width 56 height 25
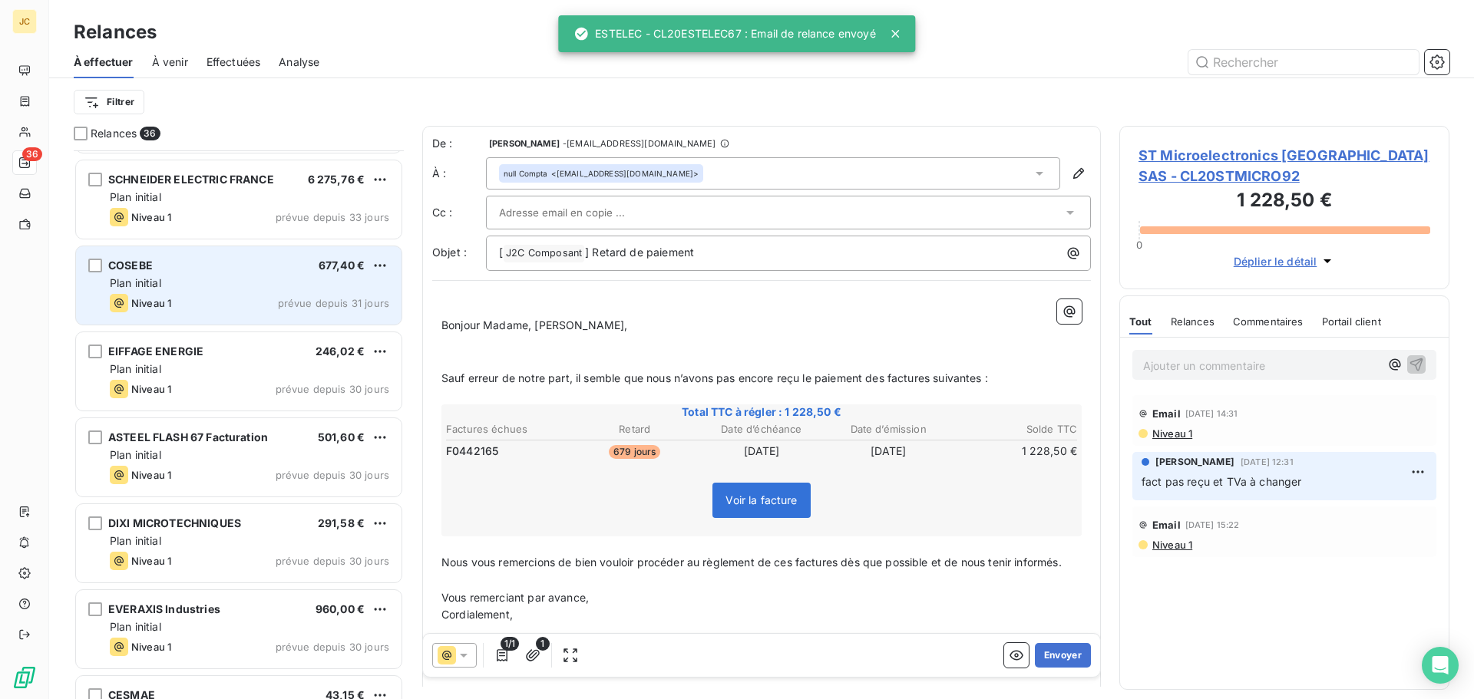
scroll to position [1459, 0]
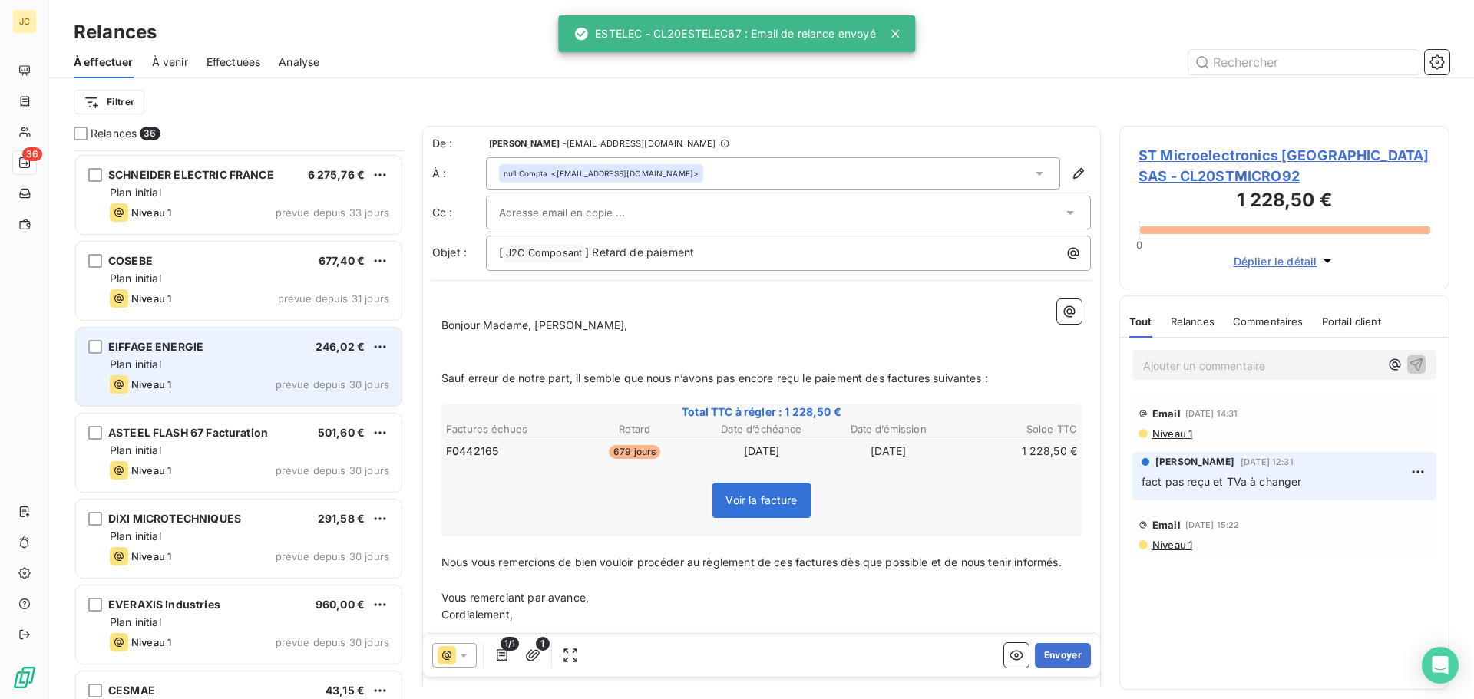
click at [251, 375] on div "Niveau 1 prévue depuis 30 jours" at bounding box center [249, 384] width 279 height 18
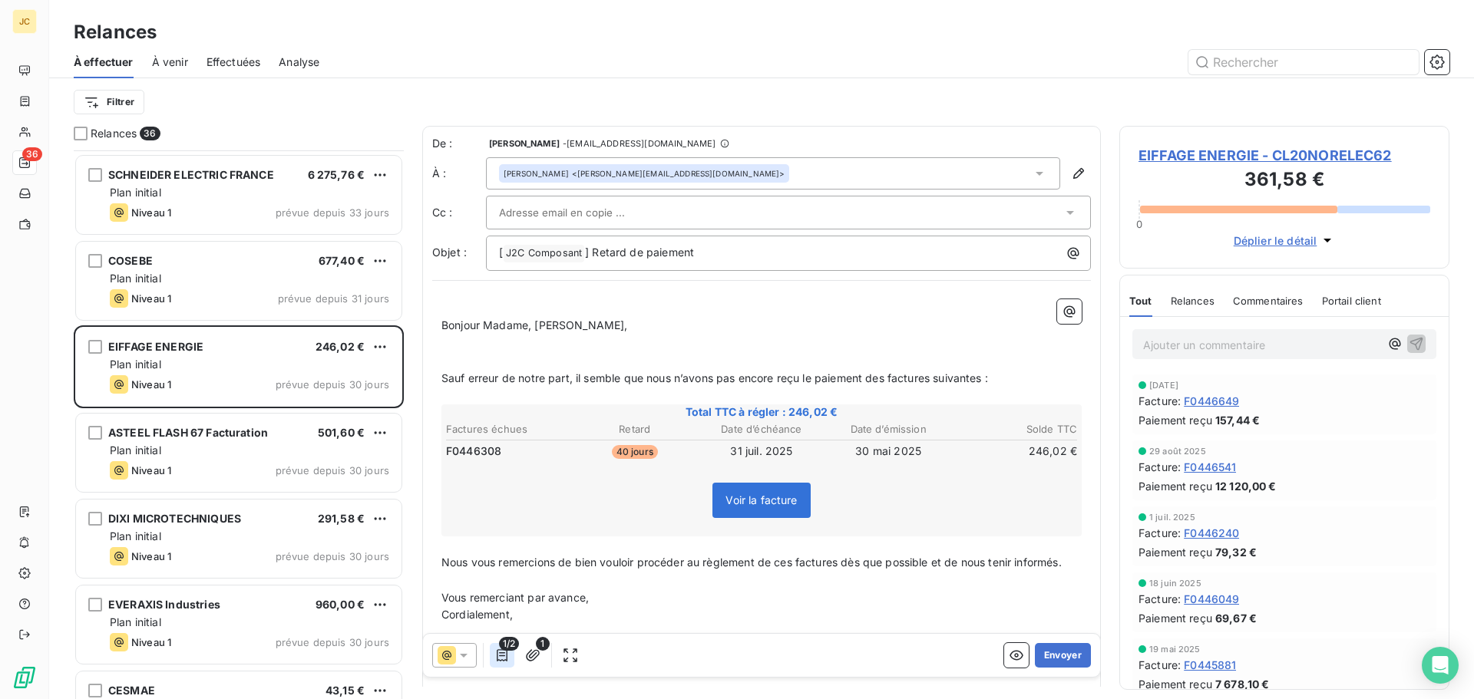
click at [497, 650] on icon "button" at bounding box center [501, 655] width 15 height 15
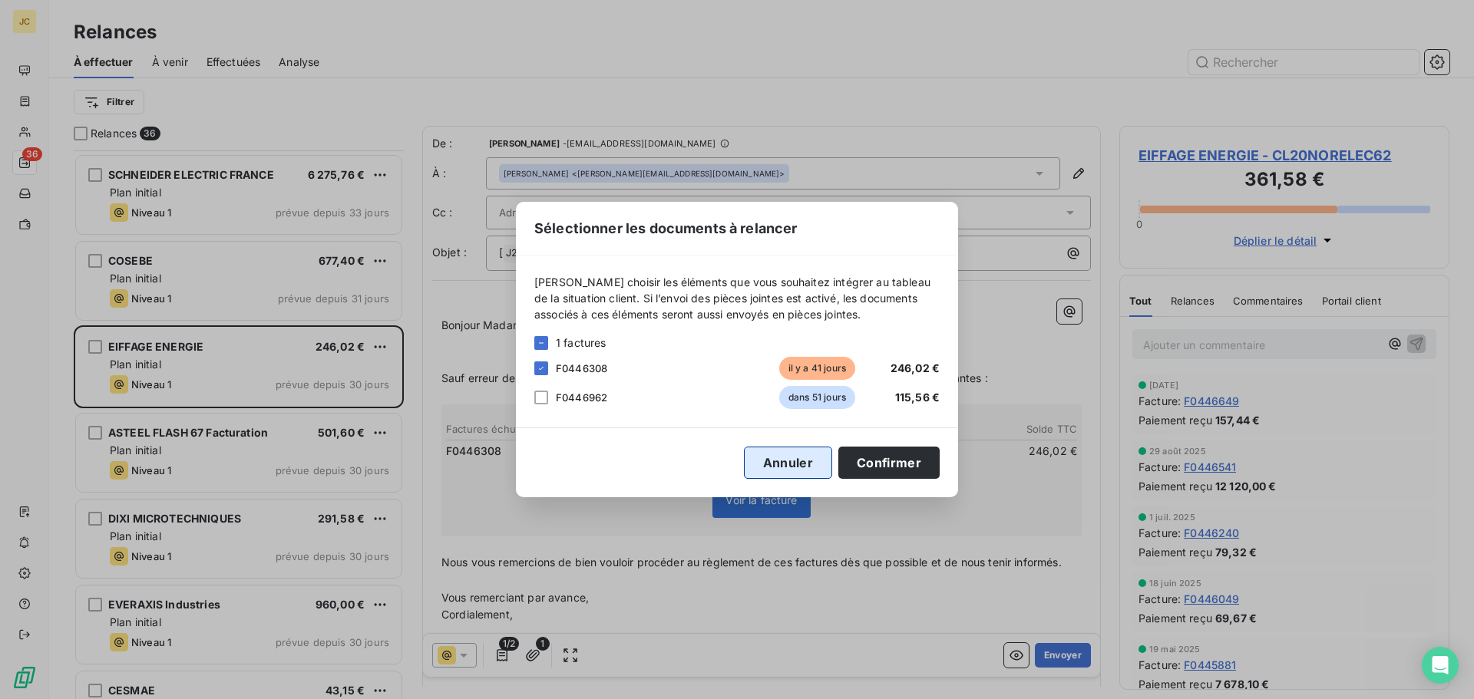
click at [798, 469] on button "Annuler" at bounding box center [788, 463] width 88 height 32
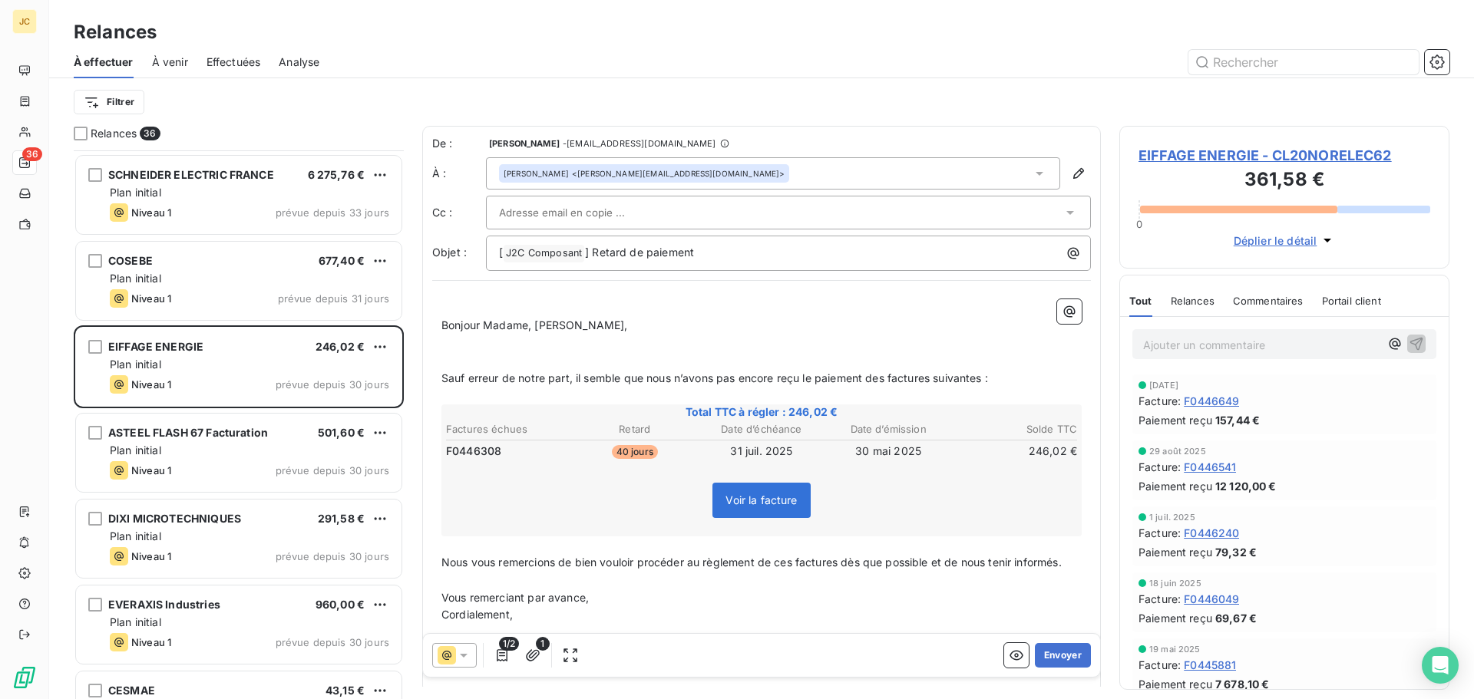
click at [732, 210] on div at bounding box center [780, 212] width 563 height 23
